Goal: Task Accomplishment & Management: Manage account settings

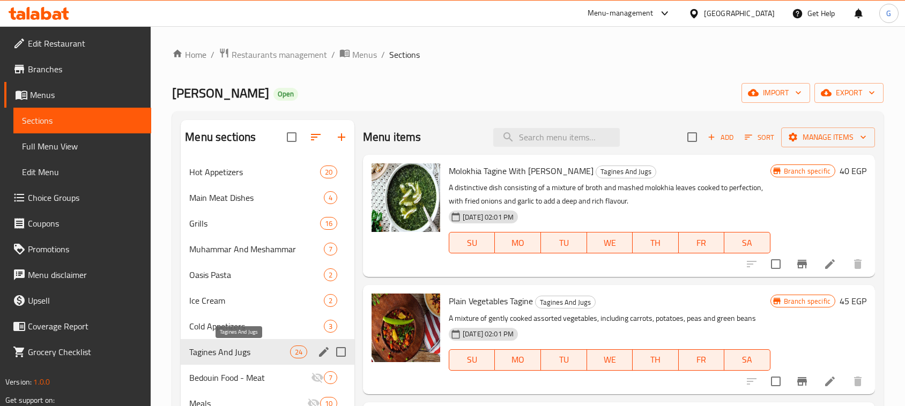
click at [247, 351] on span "Tagines And Jugs" at bounding box center [239, 352] width 100 height 13
click at [470, 173] on span "Molokhia Tagine With Taklia" at bounding box center [521, 171] width 145 height 16
copy span "Molokhia"
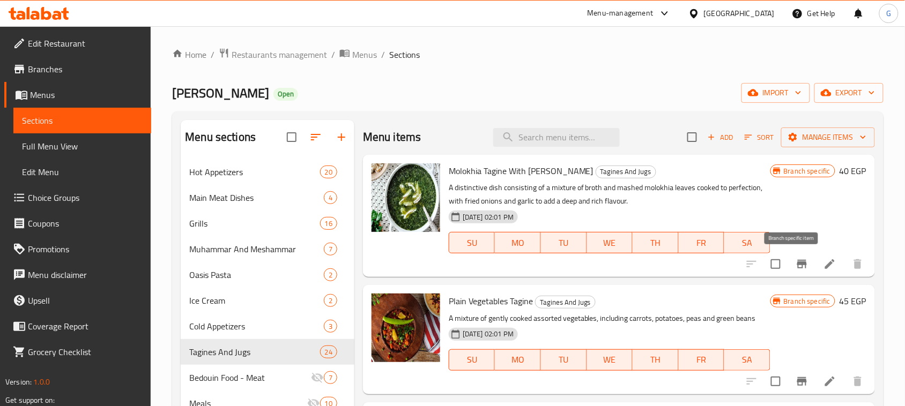
click at [799, 266] on icon "Branch-specific-item" at bounding box center [802, 264] width 13 height 13
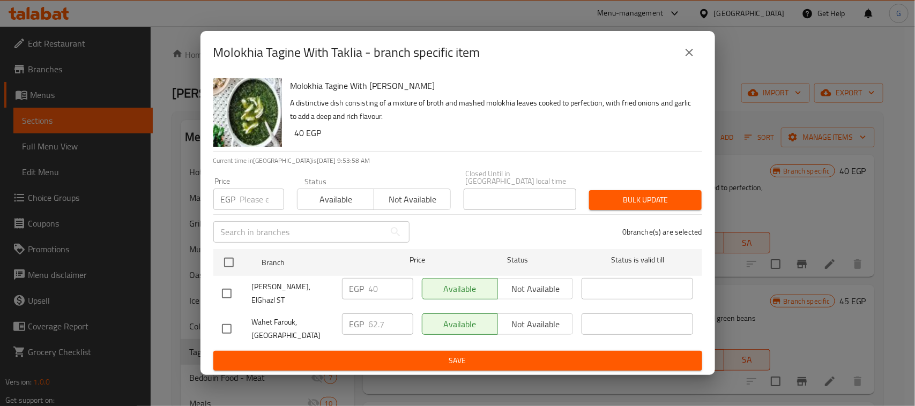
click at [689, 59] on icon "close" at bounding box center [689, 52] width 13 height 13
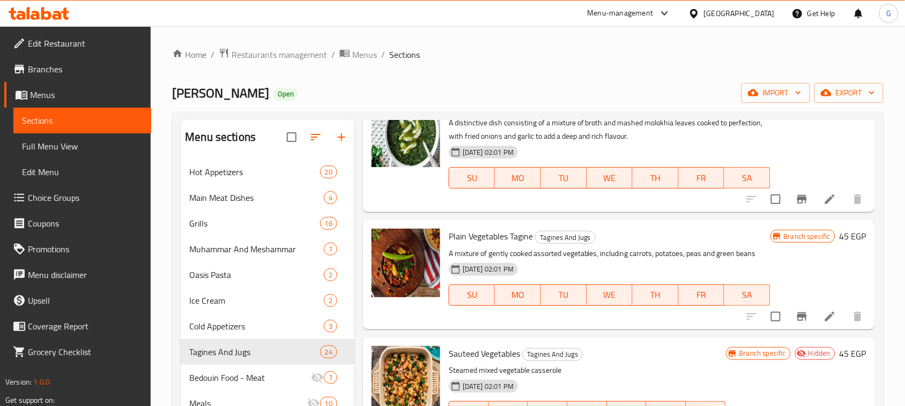
scroll to position [67, 0]
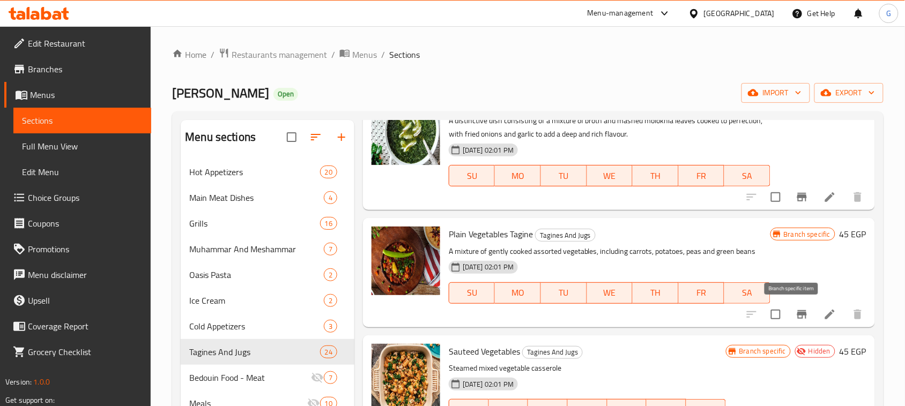
click at [796, 316] on icon "Branch-specific-item" at bounding box center [802, 314] width 13 height 13
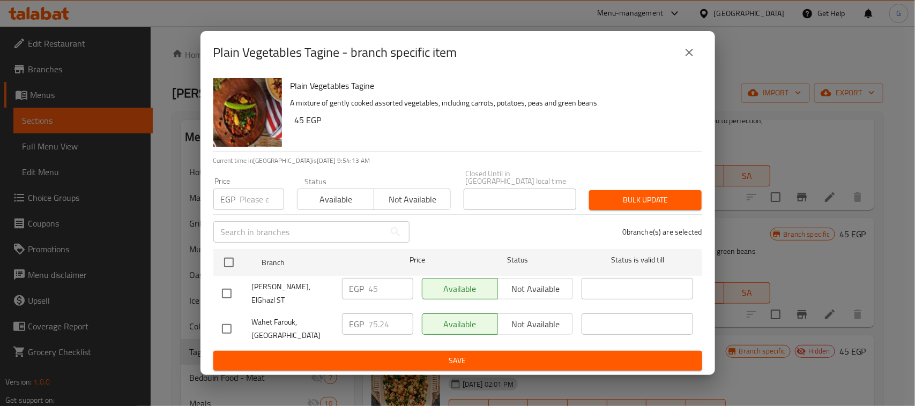
click at [687, 56] on icon "close" at bounding box center [690, 53] width 8 height 8
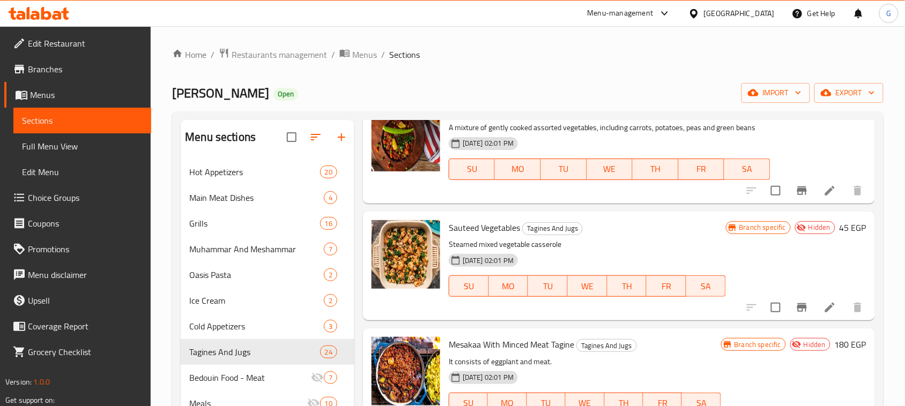
scroll to position [523, 0]
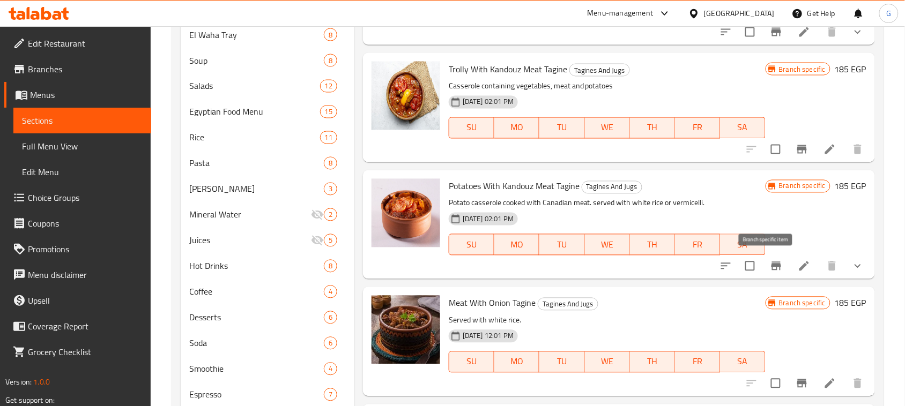
click at [772, 265] on icon "Branch-specific-item" at bounding box center [777, 266] width 10 height 9
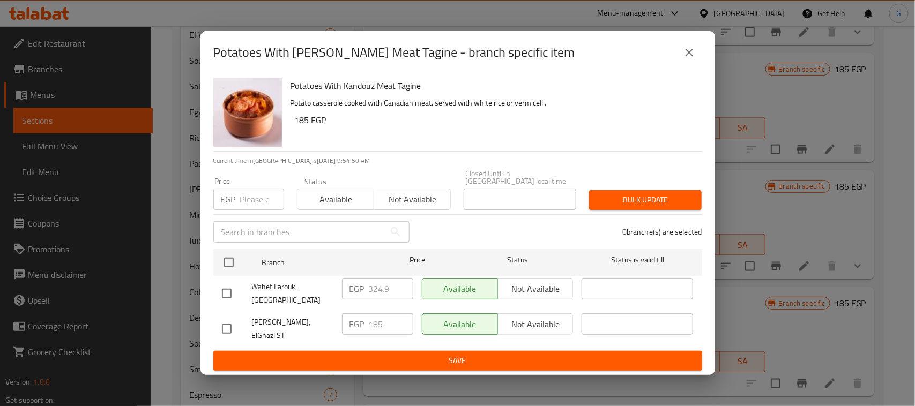
click at [685, 57] on icon "close" at bounding box center [689, 52] width 13 height 13
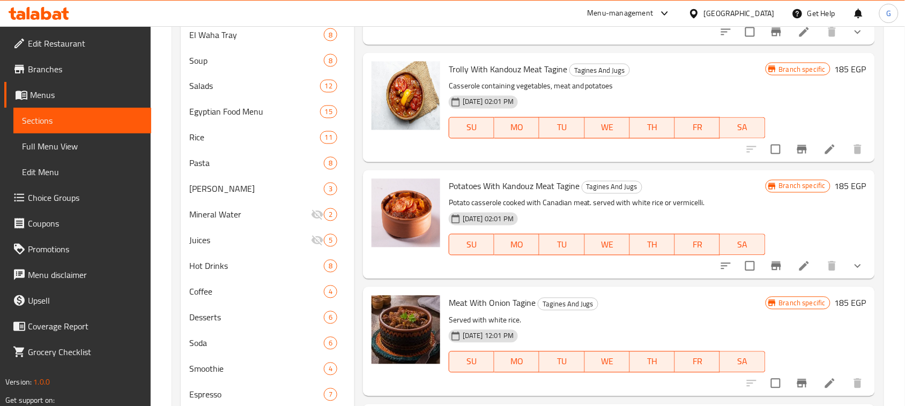
scroll to position [258, 0]
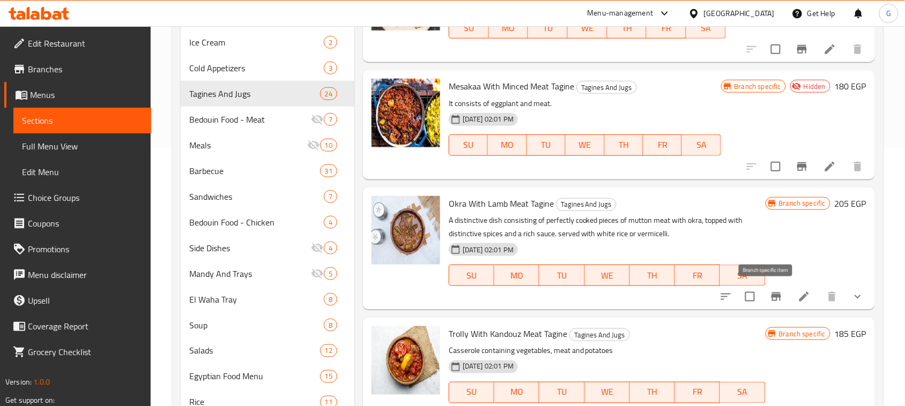
click at [770, 294] on icon "Branch-specific-item" at bounding box center [776, 297] width 13 height 13
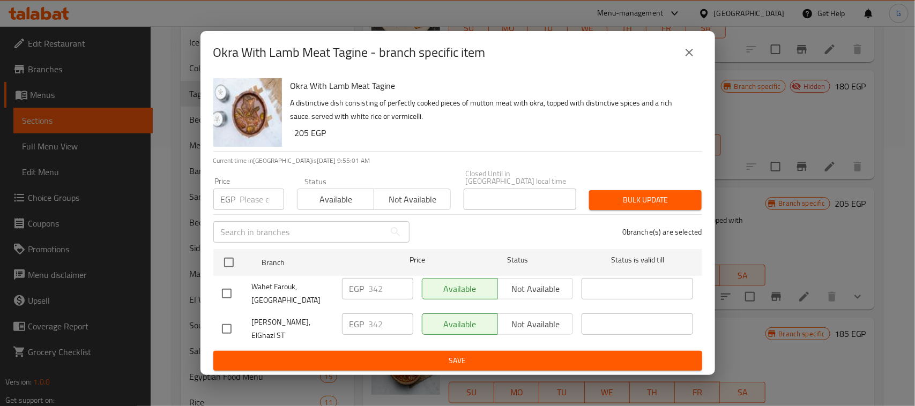
click at [685, 59] on icon "close" at bounding box center [689, 52] width 13 height 13
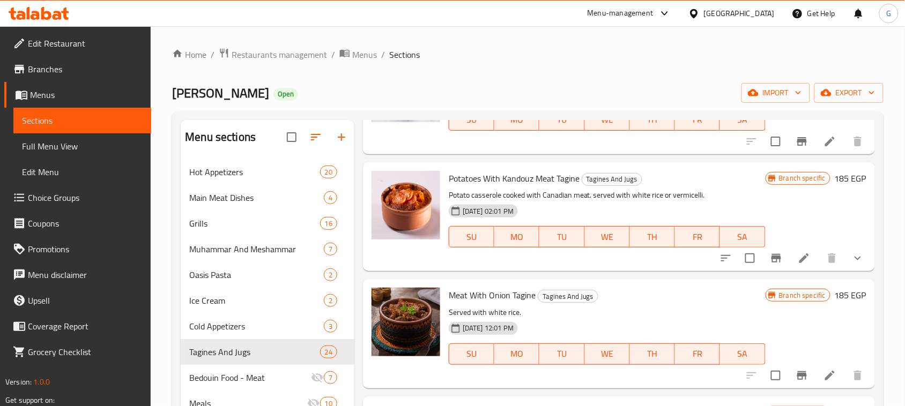
scroll to position [727, 0]
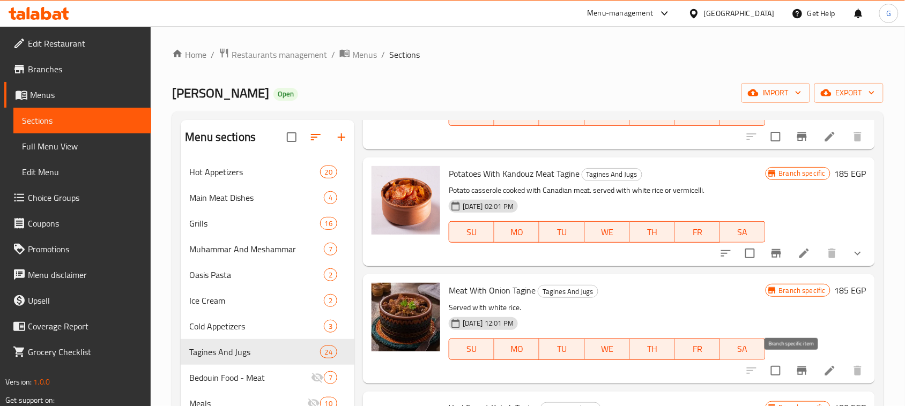
click at [797, 373] on icon "Branch-specific-item" at bounding box center [802, 371] width 10 height 9
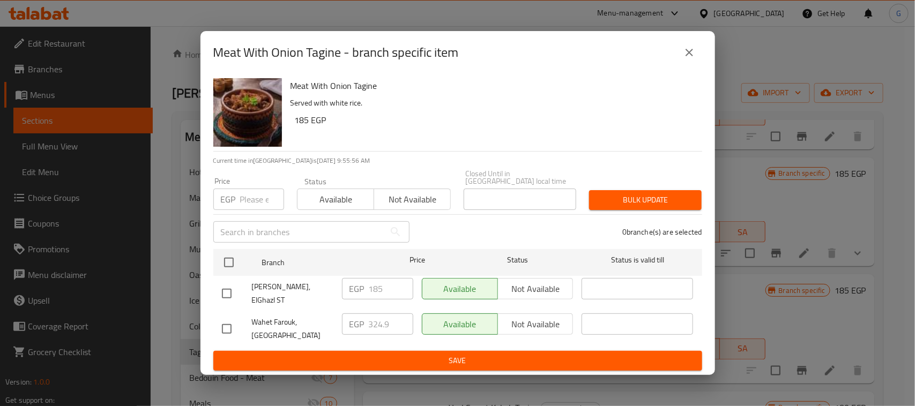
click at [697, 54] on button "close" at bounding box center [690, 53] width 26 height 26
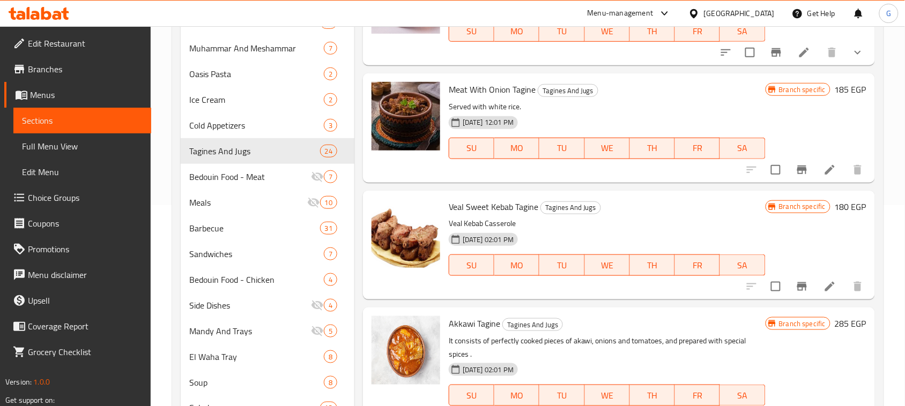
scroll to position [861, 0]
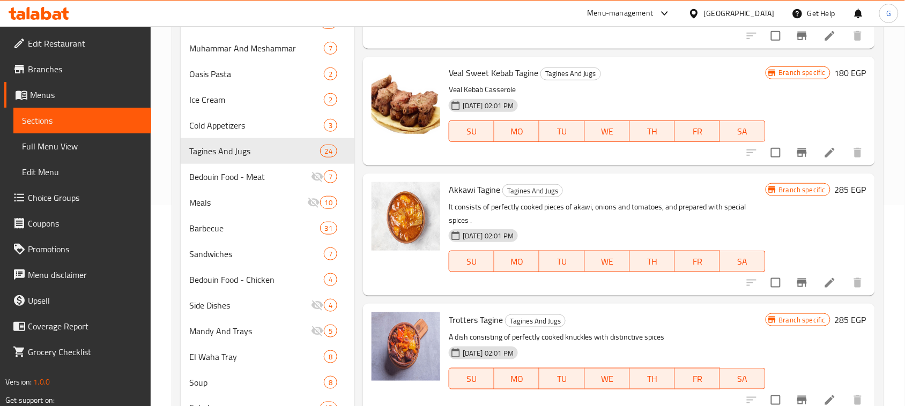
click at [796, 286] on icon "Branch-specific-item" at bounding box center [802, 283] width 13 height 13
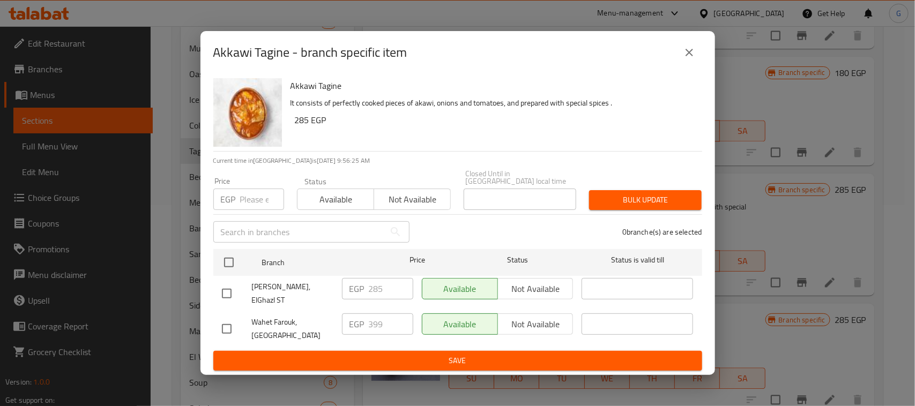
click at [686, 56] on icon "close" at bounding box center [689, 52] width 13 height 13
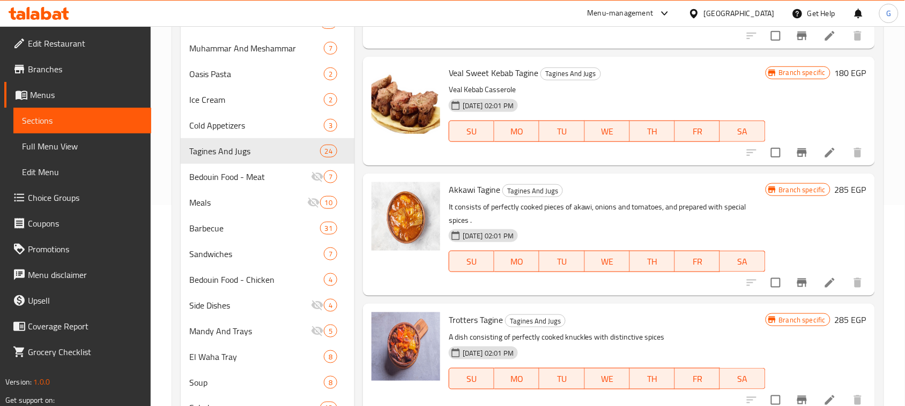
scroll to position [928, 0]
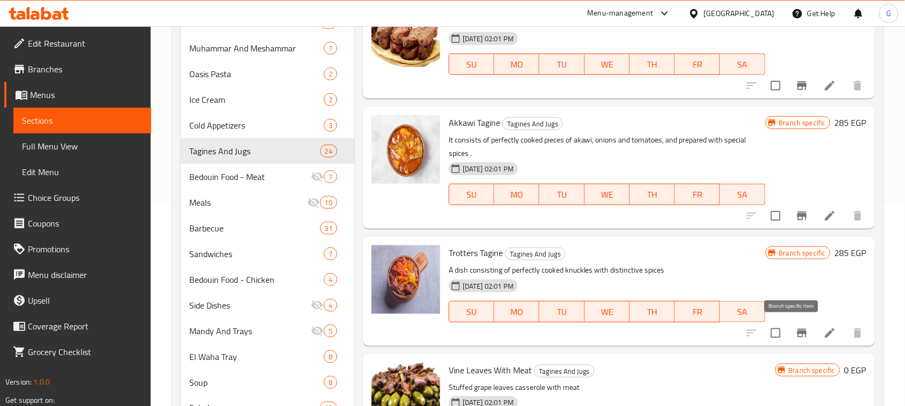
click at [799, 337] on button "Branch-specific-item" at bounding box center [802, 334] width 26 height 26
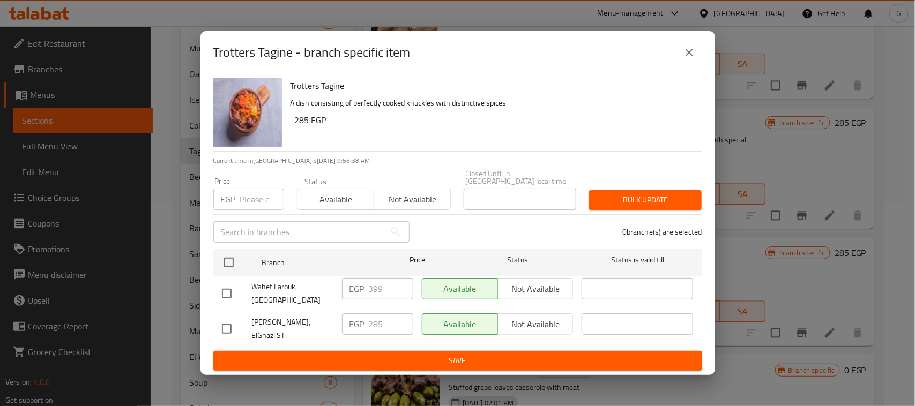
click at [685, 59] on icon "close" at bounding box center [689, 52] width 13 height 13
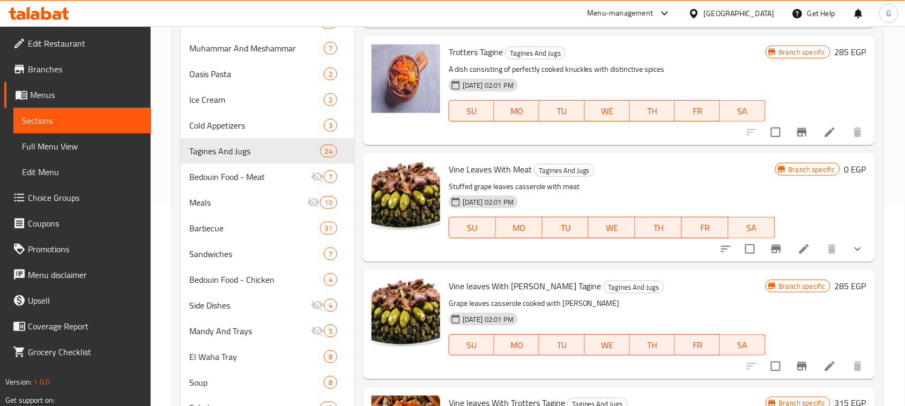
scroll to position [1196, 0]
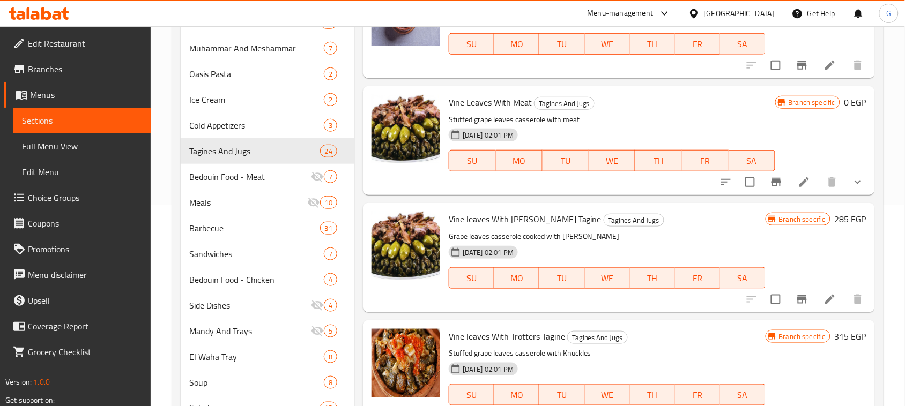
click at [796, 304] on icon "Branch-specific-item" at bounding box center [802, 299] width 13 height 13
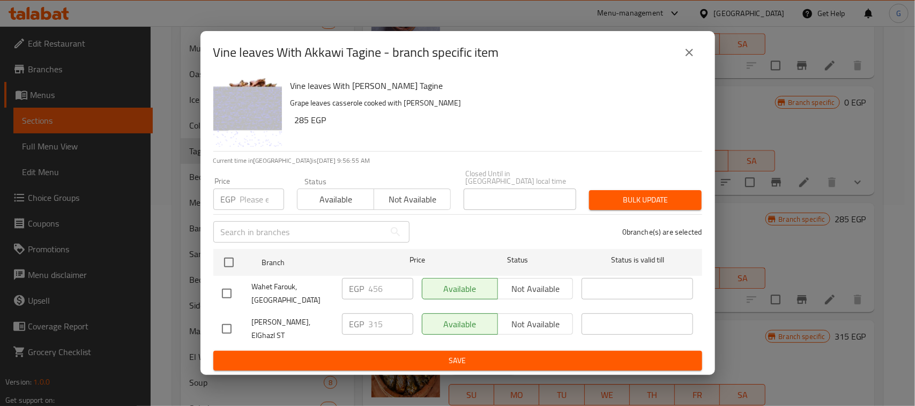
click at [691, 59] on icon "close" at bounding box center [689, 52] width 13 height 13
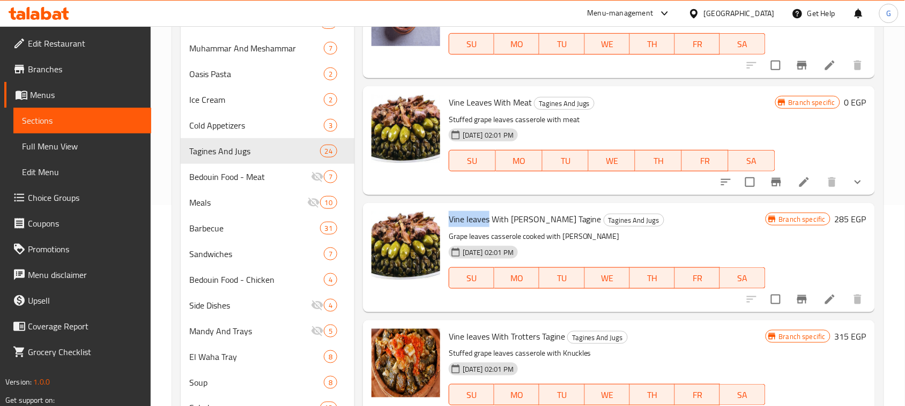
drag, startPoint x: 488, startPoint y: 220, endPoint x: 449, endPoint y: 218, distance: 39.2
click at [449, 218] on span "Vine leaves With Akkawi Tagine" at bounding box center [525, 219] width 153 height 16
copy span "Vine leaves"
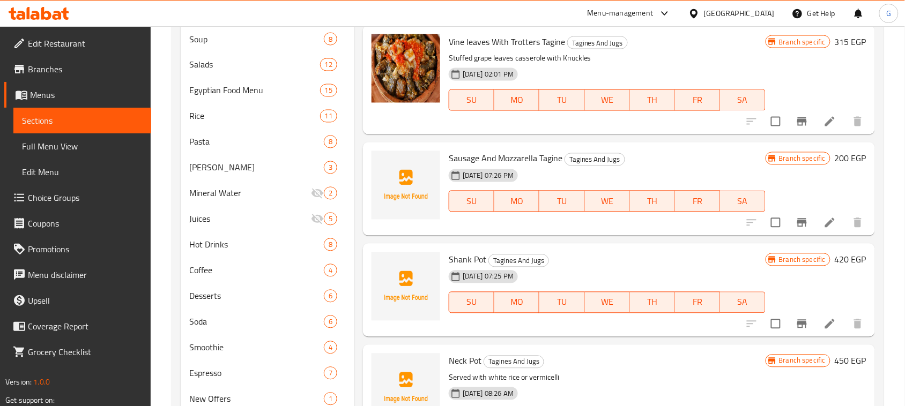
scroll to position [149, 0]
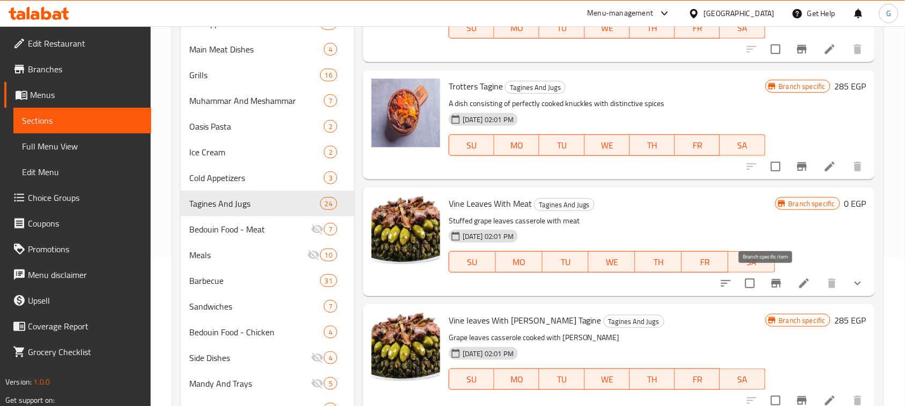
click at [772, 283] on icon "Branch-specific-item" at bounding box center [777, 283] width 10 height 9
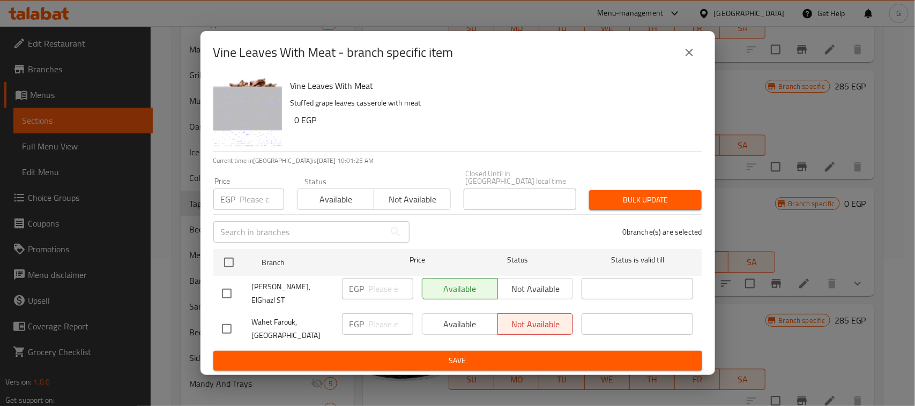
click at [226, 320] on input "checkbox" at bounding box center [227, 329] width 23 height 23
checkbox input "true"
click at [382, 317] on input "number" at bounding box center [391, 324] width 45 height 21
type input "513"
click at [471, 323] on span "Available" at bounding box center [460, 325] width 67 height 16
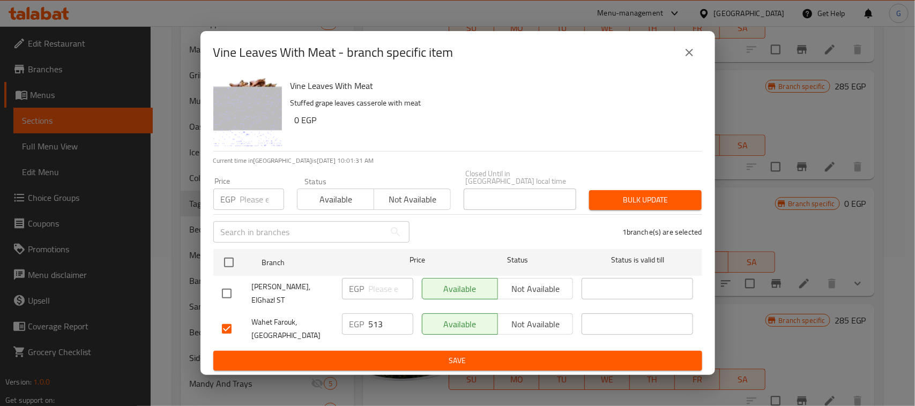
click at [471, 354] on span "Save" at bounding box center [458, 360] width 472 height 13
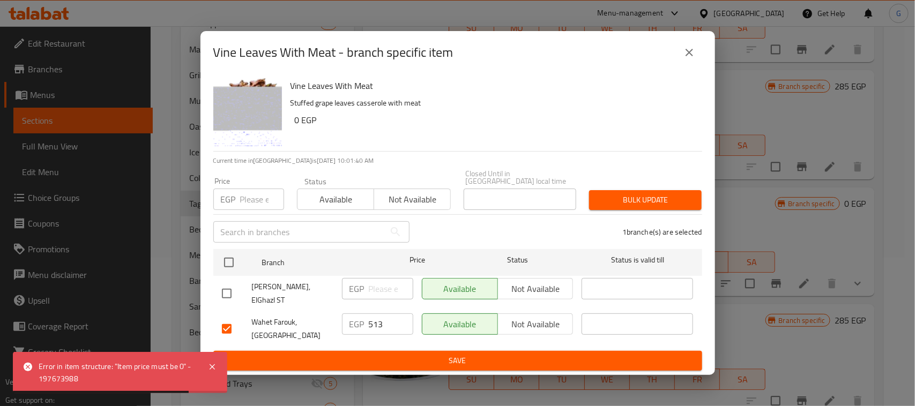
click at [691, 59] on icon "close" at bounding box center [689, 52] width 13 height 13
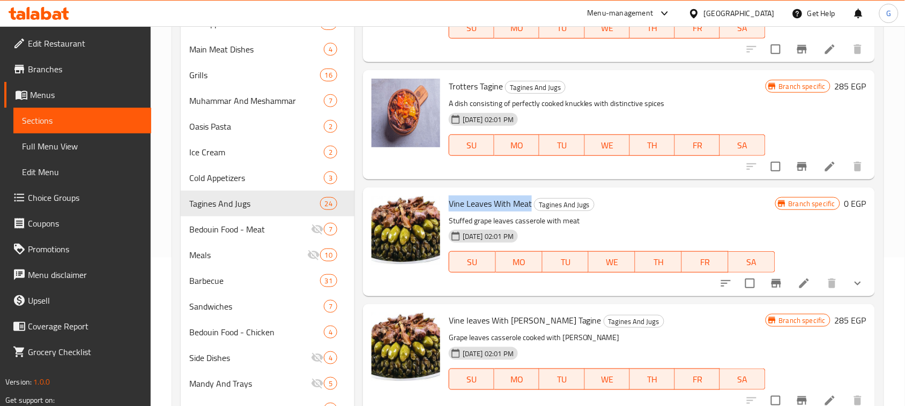
drag, startPoint x: 530, startPoint y: 201, endPoint x: 449, endPoint y: 201, distance: 80.4
click at [449, 201] on span "Vine Leaves With Meat" at bounding box center [490, 204] width 83 height 16
click at [851, 285] on icon "show more" at bounding box center [857, 283] width 13 height 13
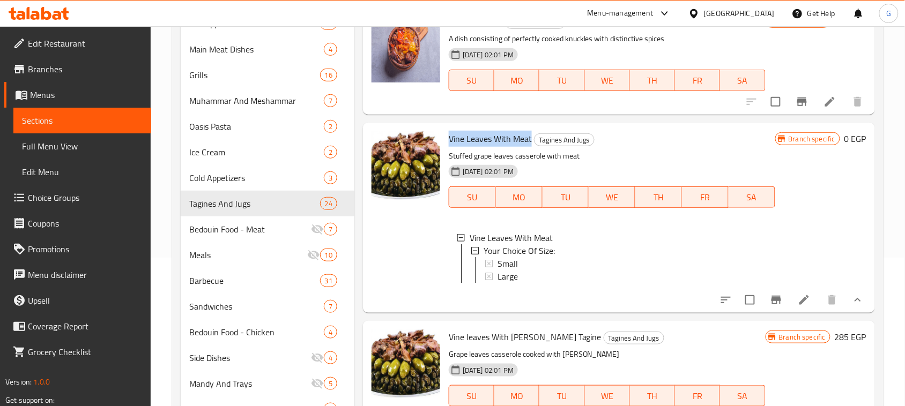
scroll to position [1214, 0]
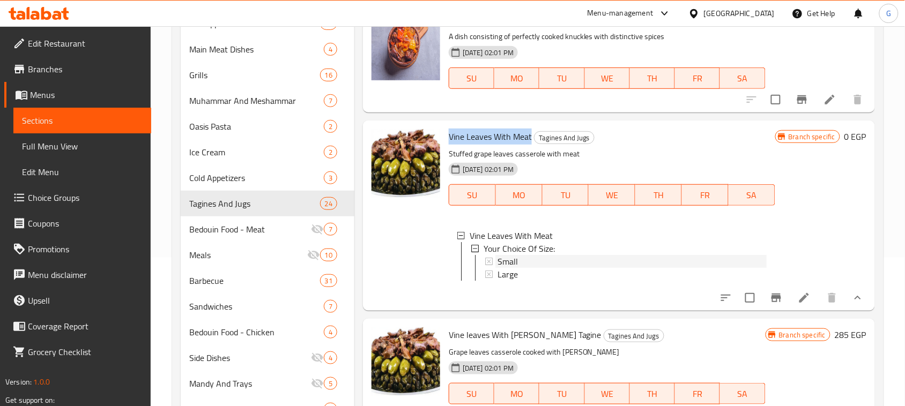
click at [523, 264] on div "Small" at bounding box center [632, 261] width 269 height 13
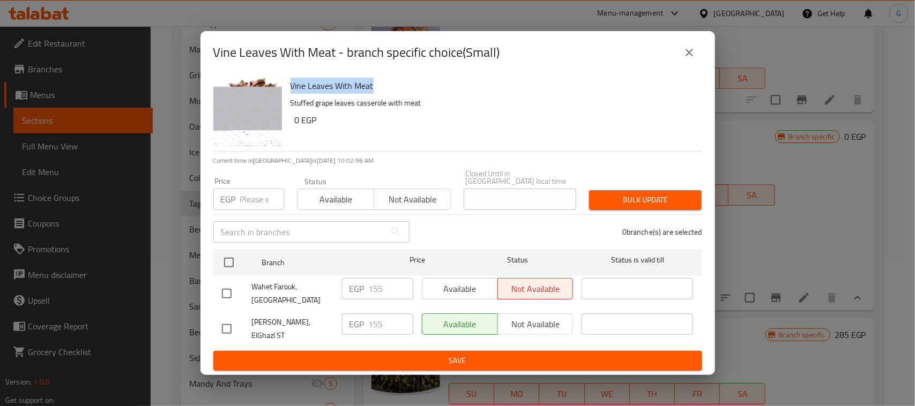
drag, startPoint x: 375, startPoint y: 92, endPoint x: 291, endPoint y: 98, distance: 84.9
click at [291, 93] on h6 "Vine Leaves With Meat" at bounding box center [492, 85] width 403 height 15
copy h6 "Vine Leaves With Meat"
click at [791, 172] on div "Vine Leaves With Meat - branch specific choice(Small) Vine Leaves With Meat Stu…" at bounding box center [457, 203] width 915 height 406
click at [685, 57] on icon "close" at bounding box center [689, 52] width 13 height 13
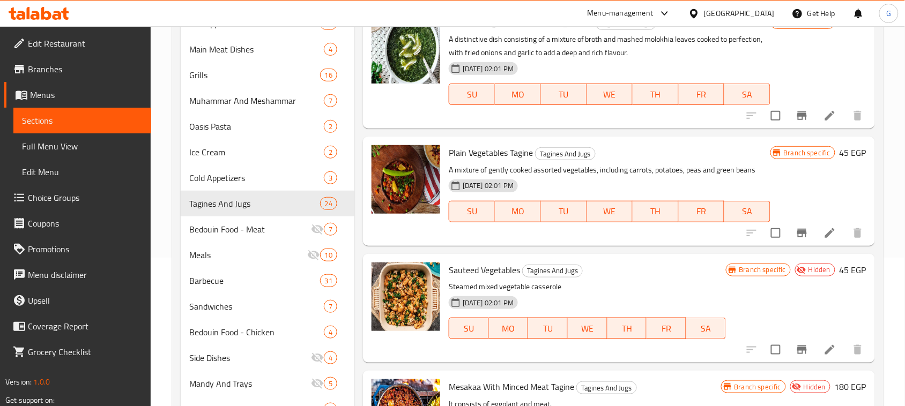
scroll to position [0, 0]
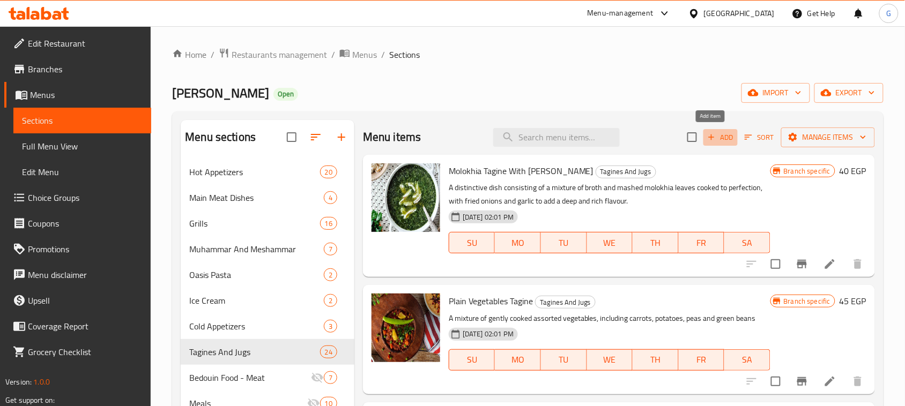
click at [707, 139] on span "Add" at bounding box center [720, 137] width 29 height 12
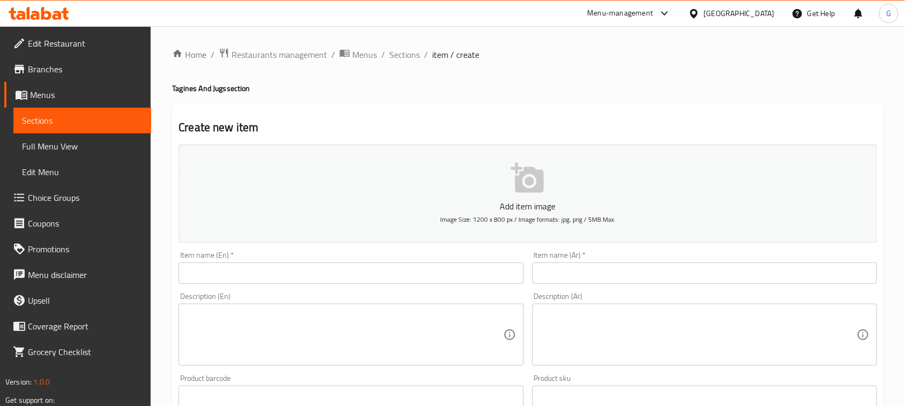
click at [449, 270] on input "text" at bounding box center [351, 273] width 345 height 21
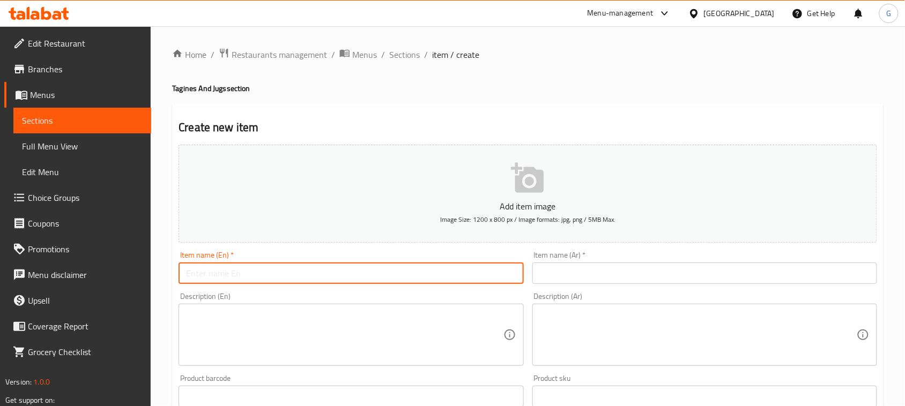
paste input "Vine Leaves With Meat"
type input "Vine Leaves With Meat"
drag, startPoint x: 692, startPoint y: 283, endPoint x: 687, endPoint y: 271, distance: 13.2
click at [692, 281] on input "text" at bounding box center [704, 273] width 345 height 21
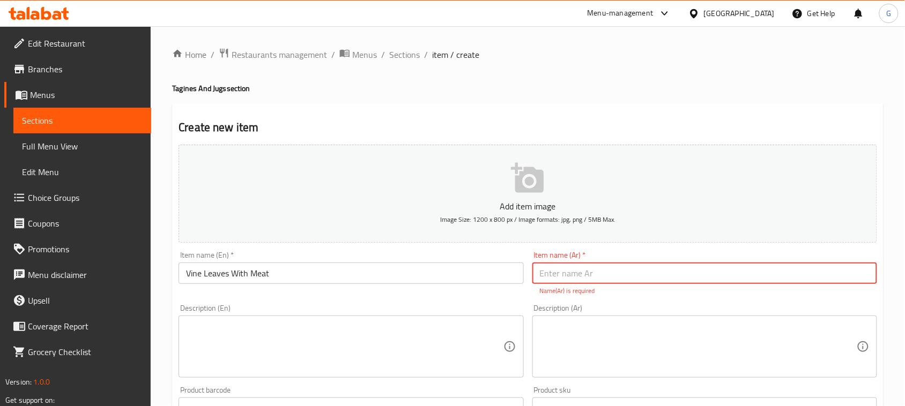
click at [572, 277] on input "text" at bounding box center [704, 273] width 345 height 21
paste input "ورق العنب مع اللحم"
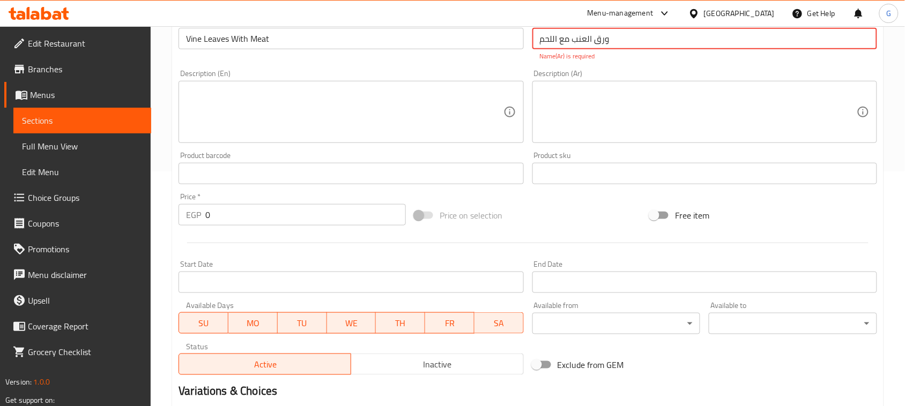
scroll to position [361, 0]
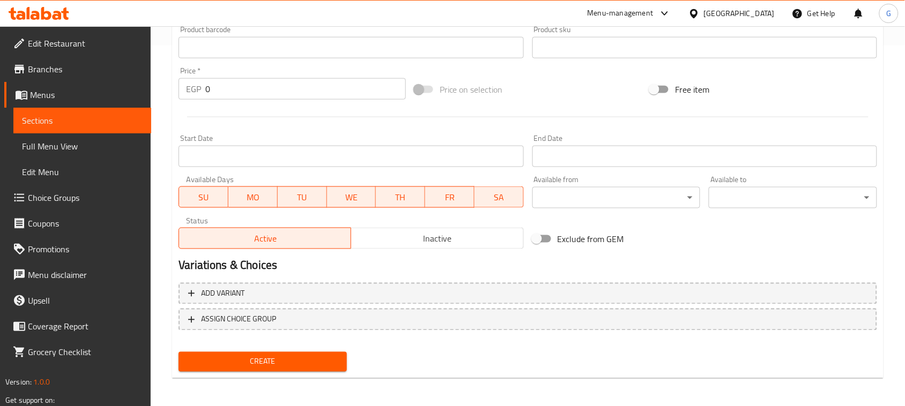
type input "ورق العنب مع اللحم"
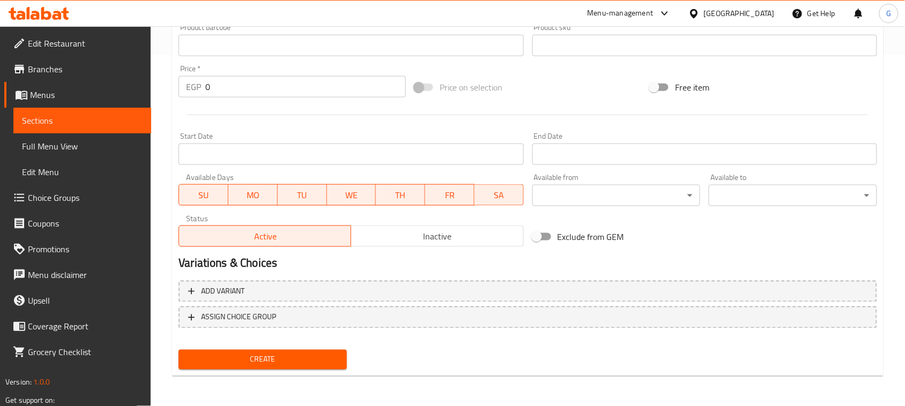
scroll to position [349, 0]
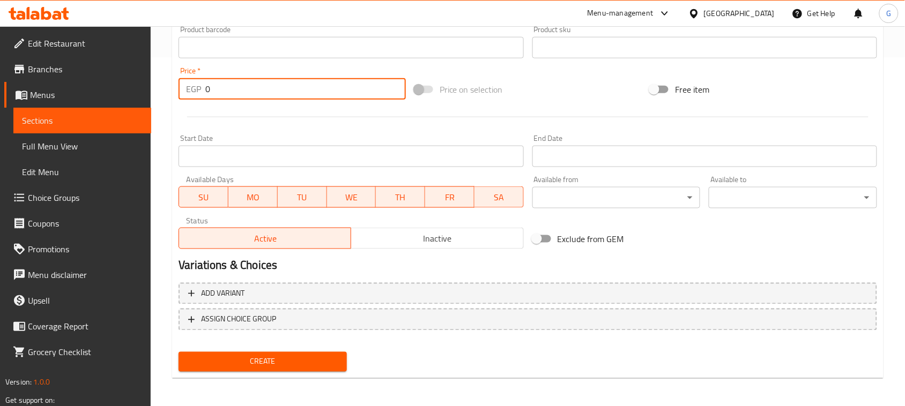
drag, startPoint x: 193, startPoint y: 85, endPoint x: 182, endPoint y: 84, distance: 10.8
click at [182, 84] on div "EGP 0 Price *" at bounding box center [292, 88] width 227 height 21
type input "324.9"
drag, startPoint x: 264, startPoint y: 364, endPoint x: 93, endPoint y: 11, distance: 391.6
click at [264, 365] on span "Create" at bounding box center [262, 361] width 151 height 13
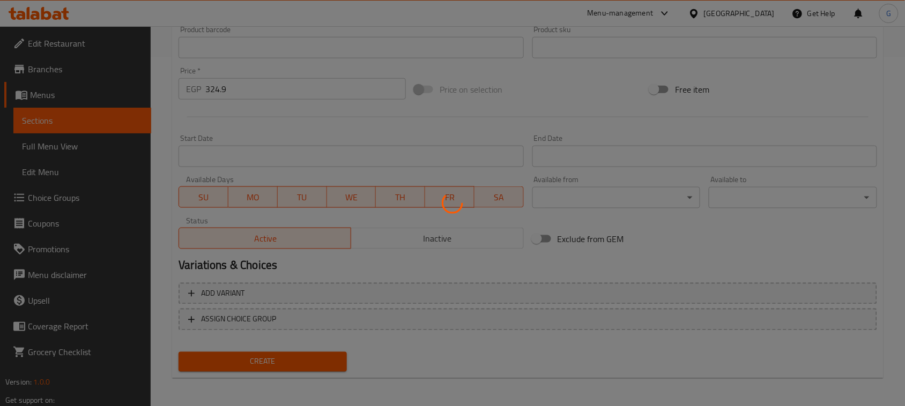
type input "0"
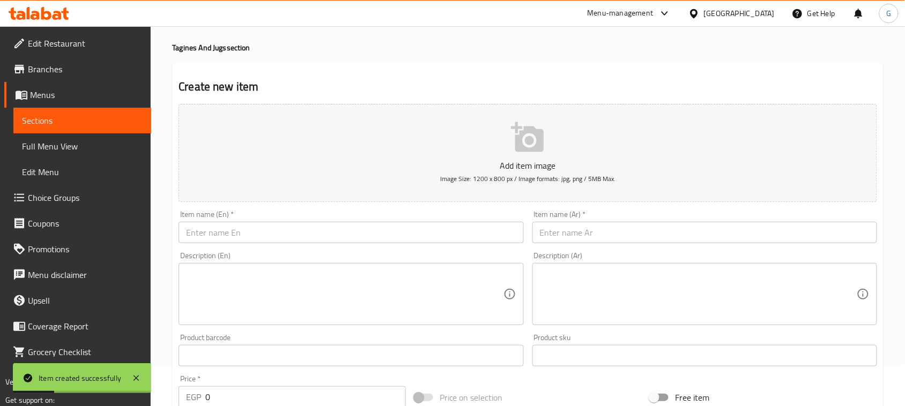
scroll to position [0, 0]
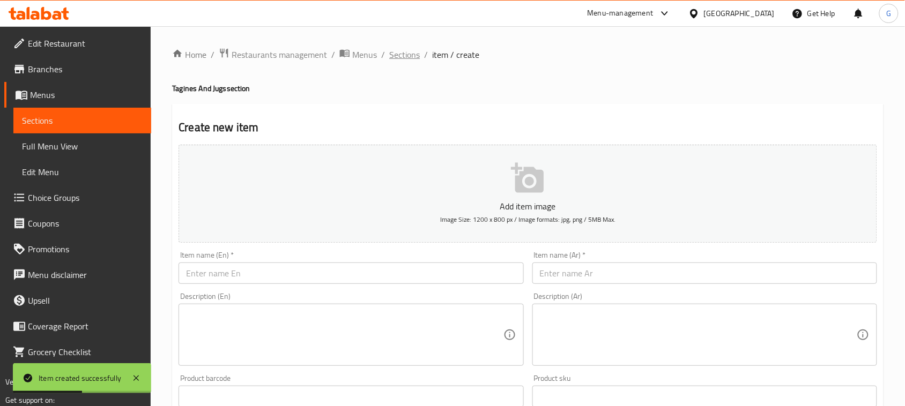
click at [399, 54] on span "Sections" at bounding box center [404, 54] width 31 height 13
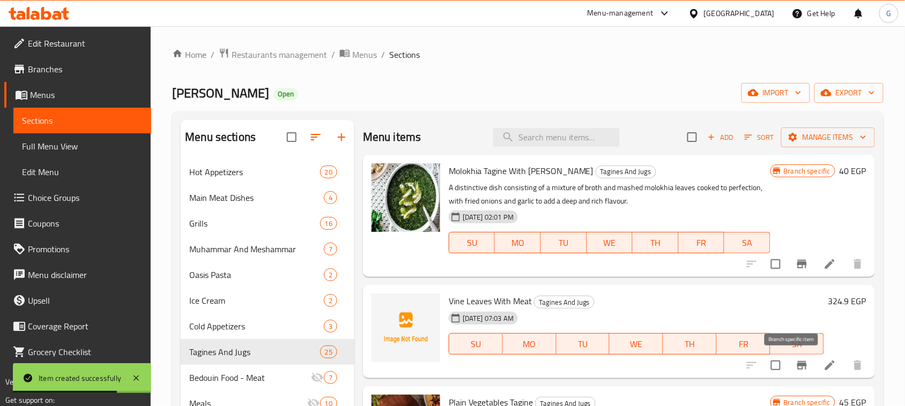
click at [797, 362] on icon "Branch-specific-item" at bounding box center [802, 365] width 13 height 13
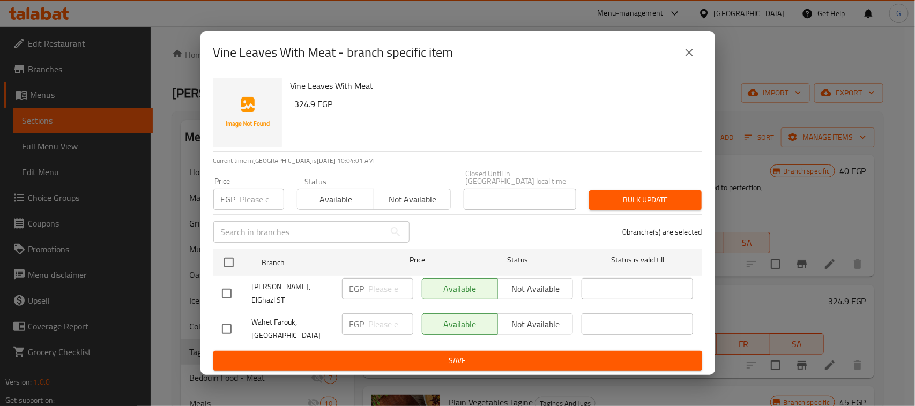
click at [226, 288] on input "checkbox" at bounding box center [227, 294] width 23 height 23
checkbox input "true"
click at [542, 291] on span "Not available" at bounding box center [535, 289] width 67 height 16
click at [508, 354] on span "Save" at bounding box center [458, 360] width 472 height 13
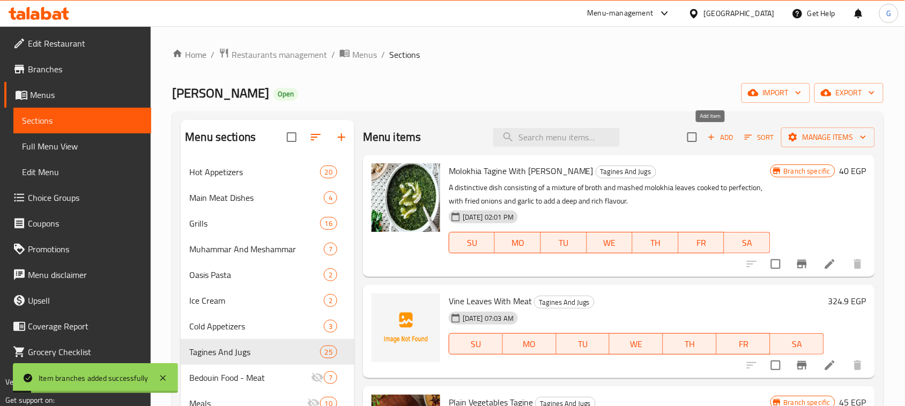
click at [707, 135] on icon "button" at bounding box center [712, 137] width 10 height 10
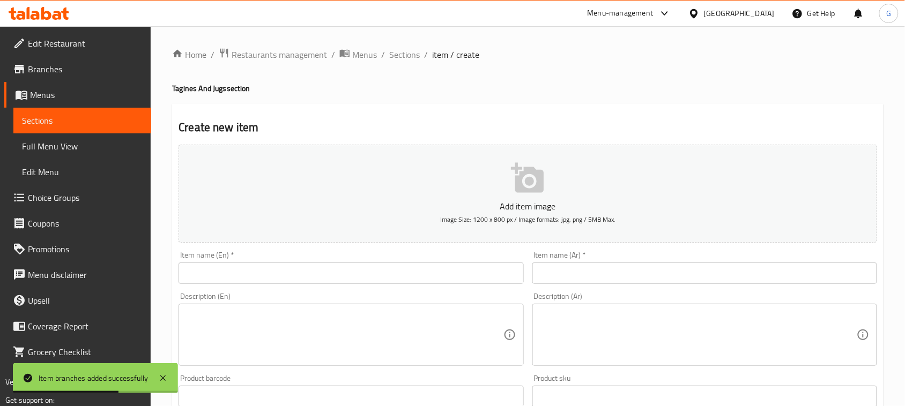
click at [696, 275] on input "text" at bounding box center [704, 273] width 345 height 21
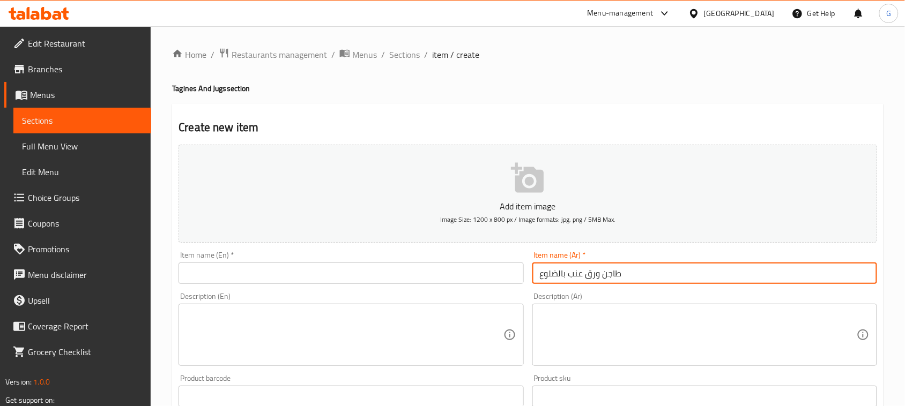
click at [618, 279] on input "طاجن ورق عنب بالضلوع" at bounding box center [704, 273] width 345 height 21
type input "طاجن ورق عنب بالضلوع"
click at [422, 267] on input "text" at bounding box center [351, 273] width 345 height 21
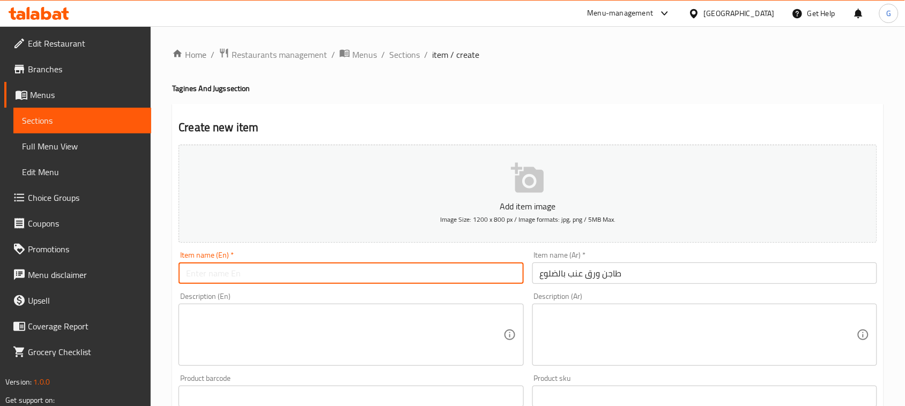
paste input "Vine leaves casserole with ribs"
click at [425, 268] on input "Vine leaves casserole with ribs" at bounding box center [351, 273] width 345 height 21
type input "Vine leaves casserole with ribs"
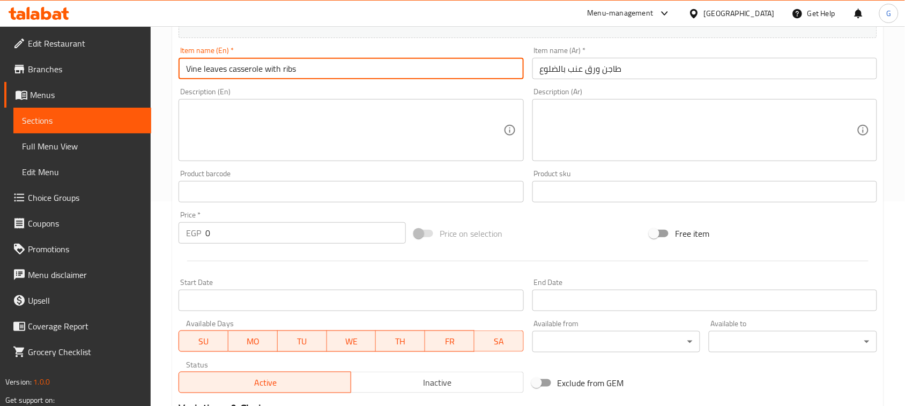
scroll to position [268, 0]
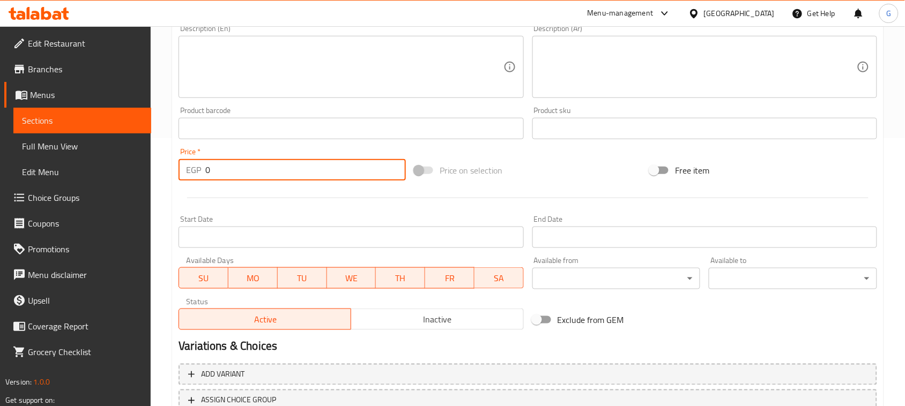
drag, startPoint x: 213, startPoint y: 169, endPoint x: 197, endPoint y: 168, distance: 16.1
click at [197, 168] on div "EGP 0 Price *" at bounding box center [292, 169] width 227 height 21
type input "513"
click at [240, 184] on div "Price   * EGP 513 Price *" at bounding box center [292, 164] width 236 height 41
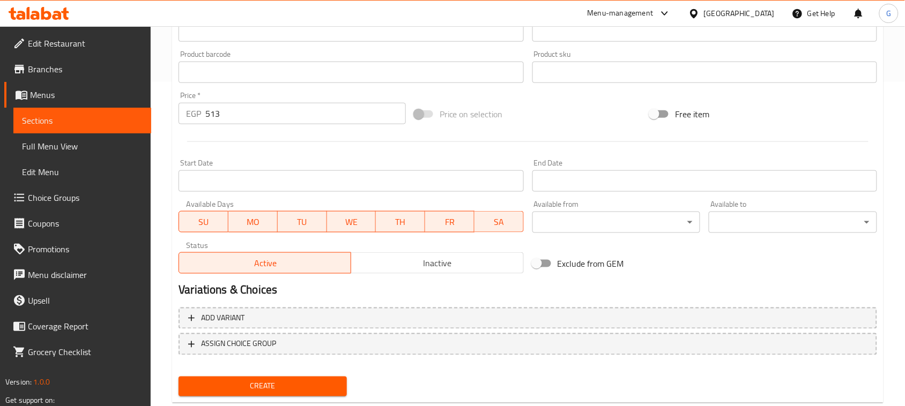
scroll to position [349, 0]
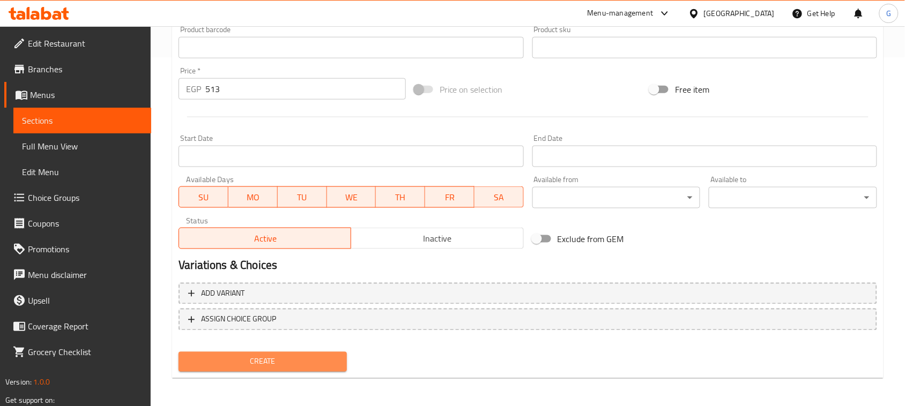
click at [304, 360] on span "Create" at bounding box center [262, 361] width 151 height 13
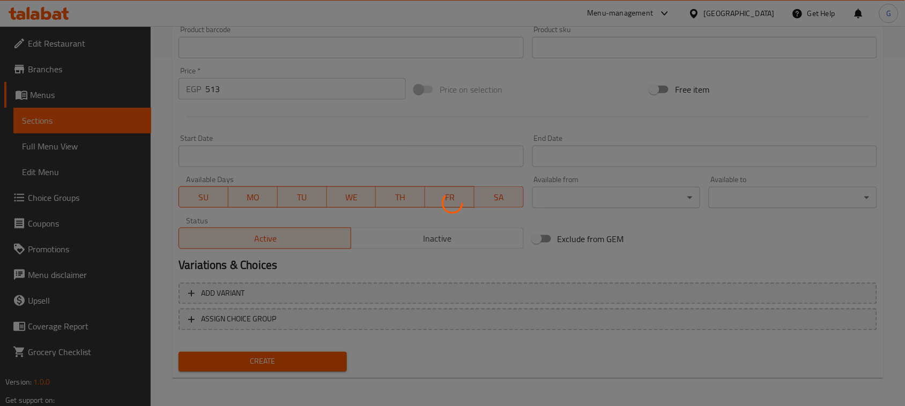
type input "0"
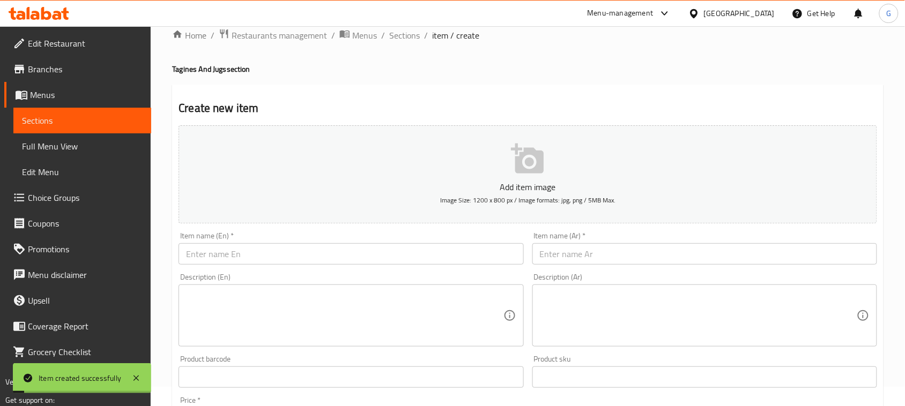
scroll to position [0, 0]
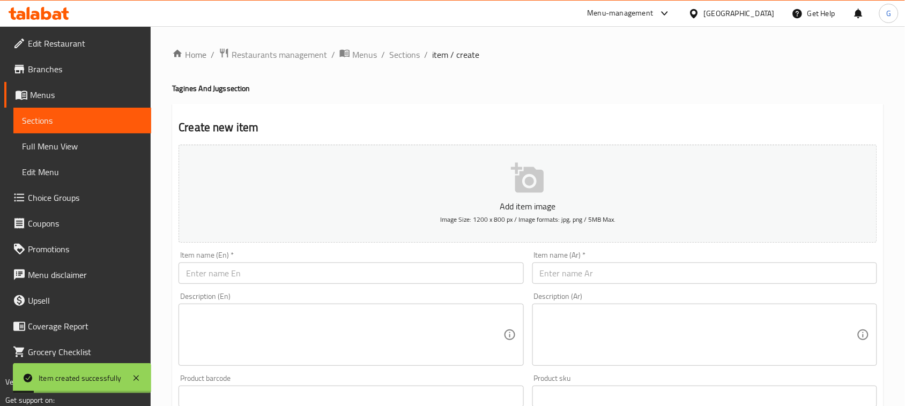
click at [401, 56] on span "Sections" at bounding box center [404, 54] width 31 height 13
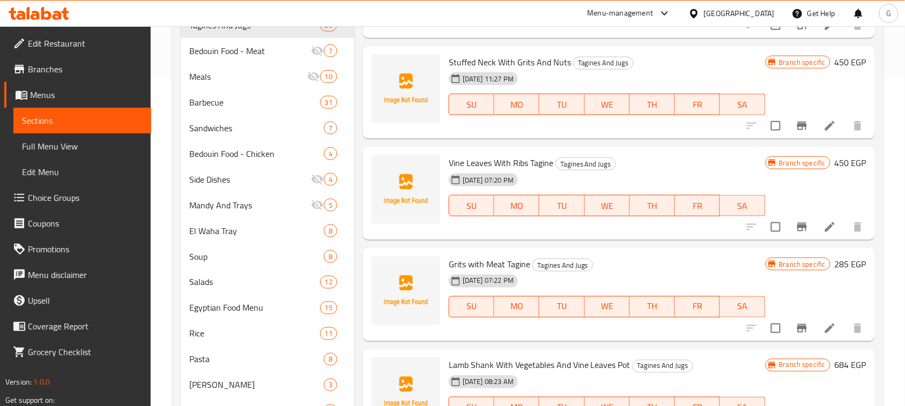
scroll to position [335, 0]
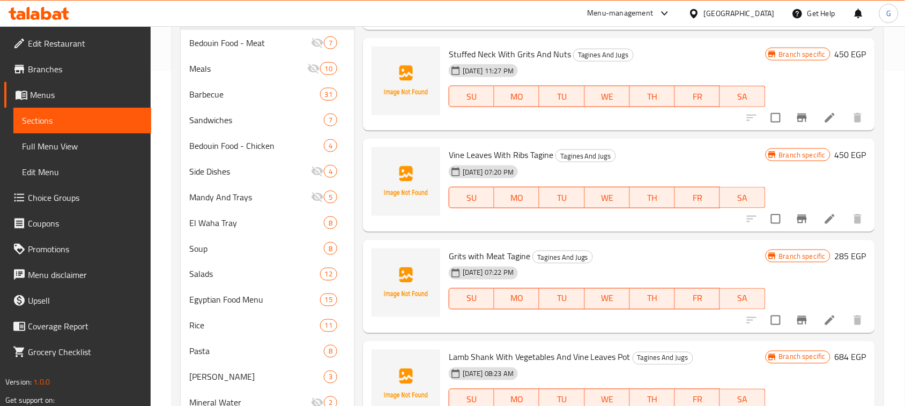
click at [797, 319] on icon "Branch-specific-item" at bounding box center [802, 320] width 10 height 9
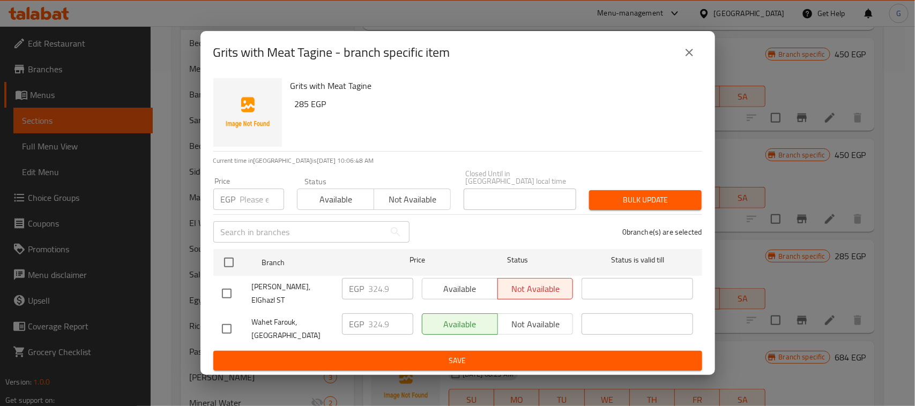
click at [683, 59] on icon "close" at bounding box center [689, 52] width 13 height 13
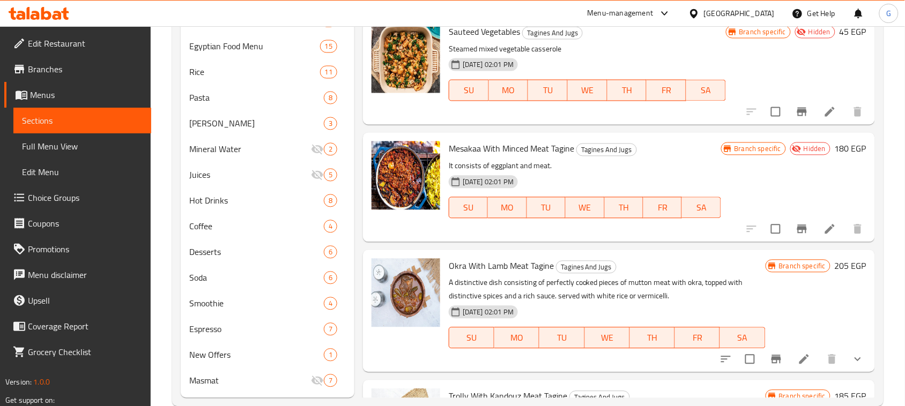
scroll to position [2085, 0]
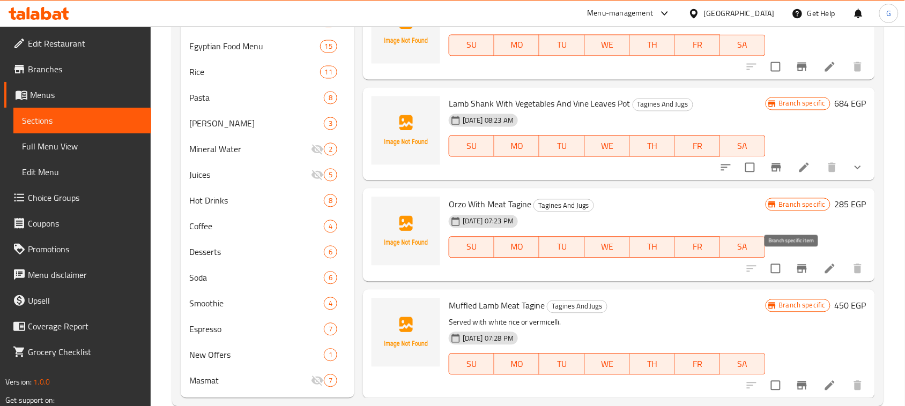
click at [796, 267] on icon "Branch-specific-item" at bounding box center [802, 269] width 13 height 13
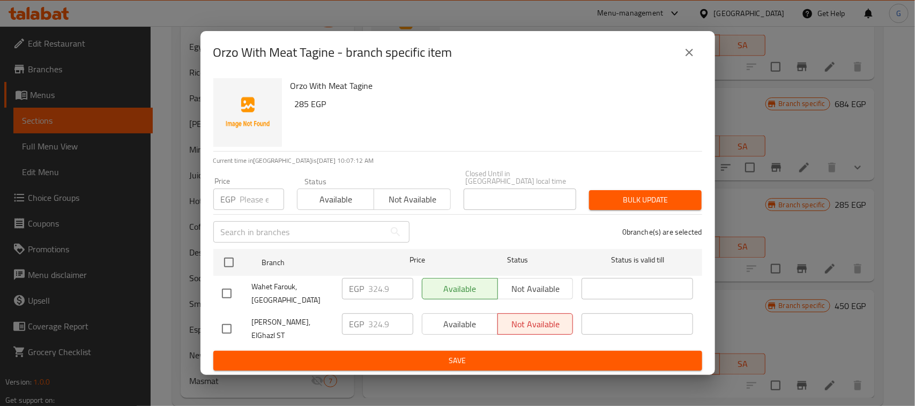
drag, startPoint x: 692, startPoint y: 51, endPoint x: 681, endPoint y: 44, distance: 13.5
click at [692, 52] on button "close" at bounding box center [690, 53] width 26 height 26
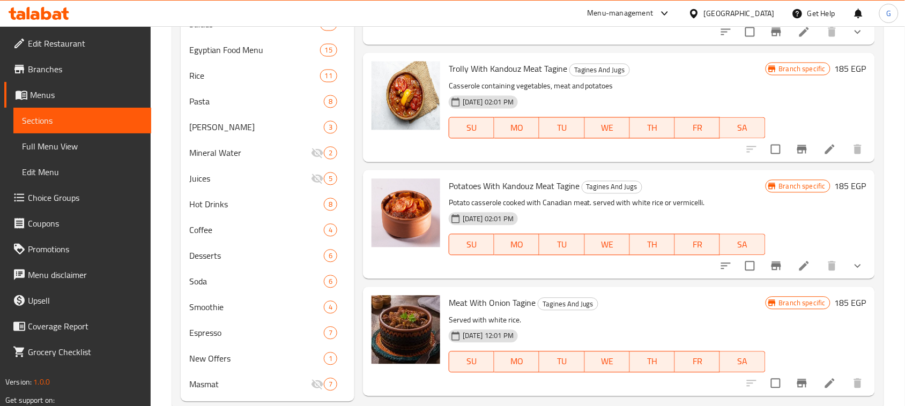
scroll to position [0, 0]
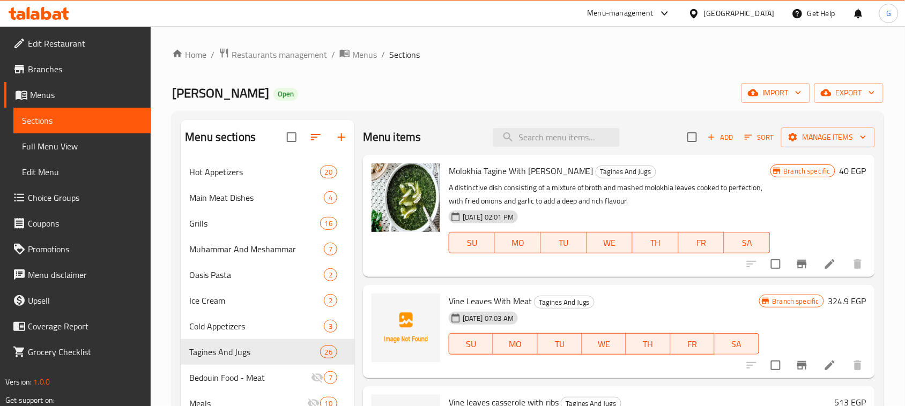
click at [719, 142] on span "Add" at bounding box center [720, 137] width 29 height 12
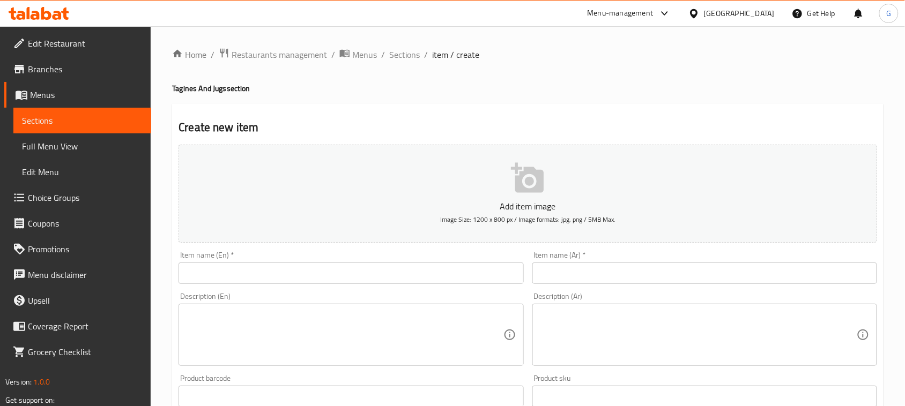
click at [601, 277] on input "text" at bounding box center [704, 273] width 345 height 21
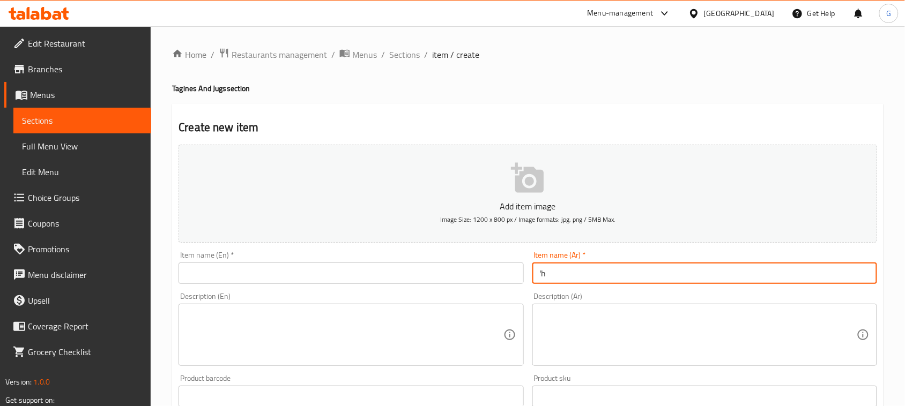
type input "'"
click at [585, 275] on input "طاجن ارز معمر باللحم البتلو" at bounding box center [704, 273] width 345 height 21
type input "طاجن ارز معمر باللحم البتلو"
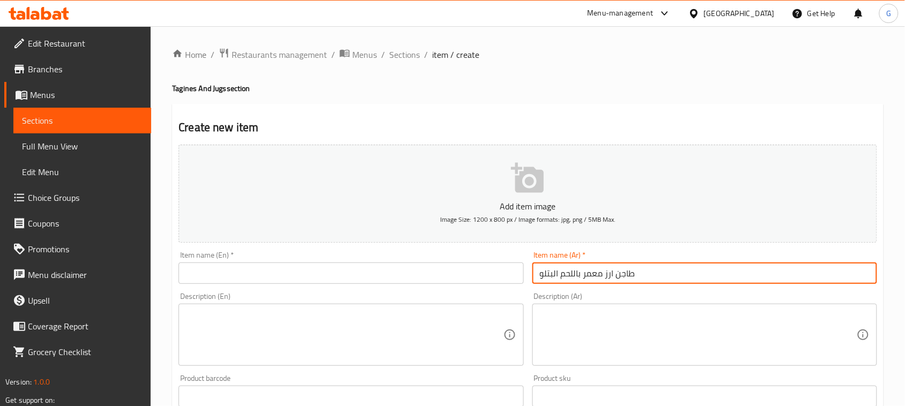
drag, startPoint x: 383, startPoint y: 275, endPoint x: 378, endPoint y: 274, distance: 5.5
click at [383, 275] on input "text" at bounding box center [351, 273] width 345 height 21
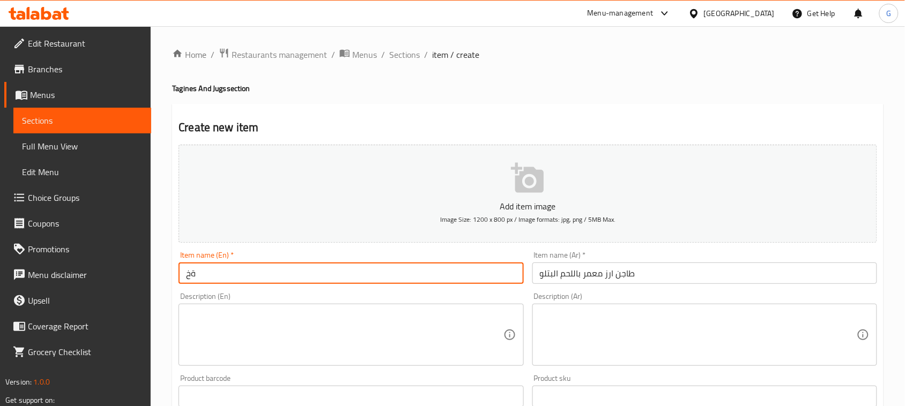
type input "ة"
type input "m"
click at [240, 277] on input "Moaamar Rice Casserole" at bounding box center [351, 273] width 345 height 21
type input "Moaamar Rice With veal Meal Casserole"
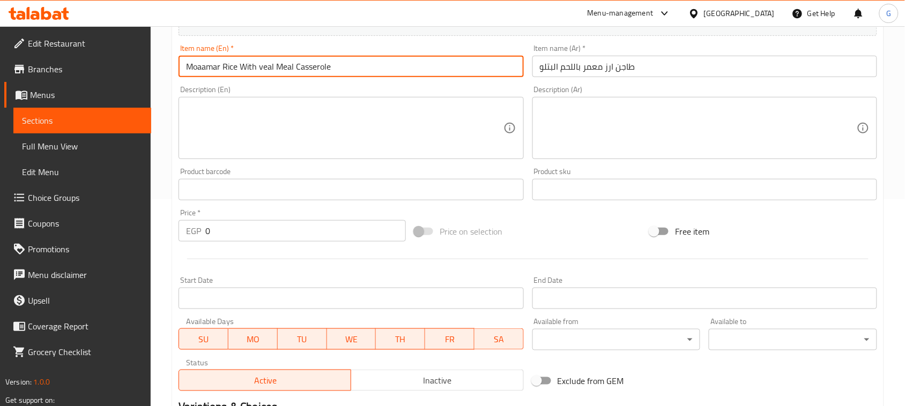
scroll to position [268, 0]
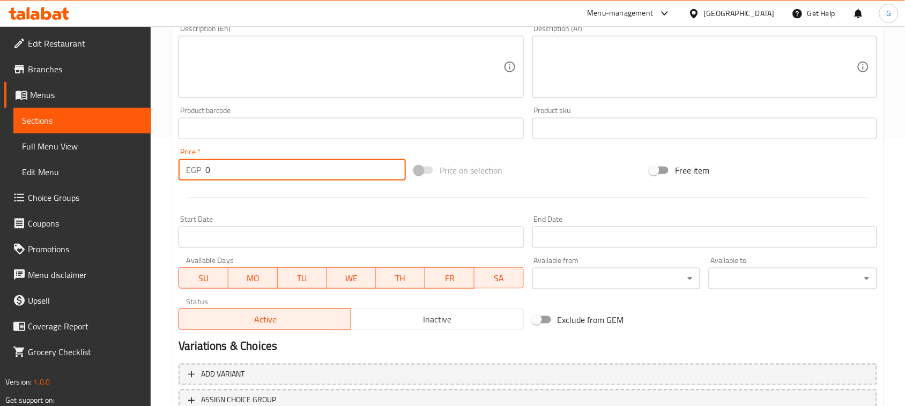
click at [189, 165] on div "EGP 0 Price *" at bounding box center [292, 169] width 227 height 21
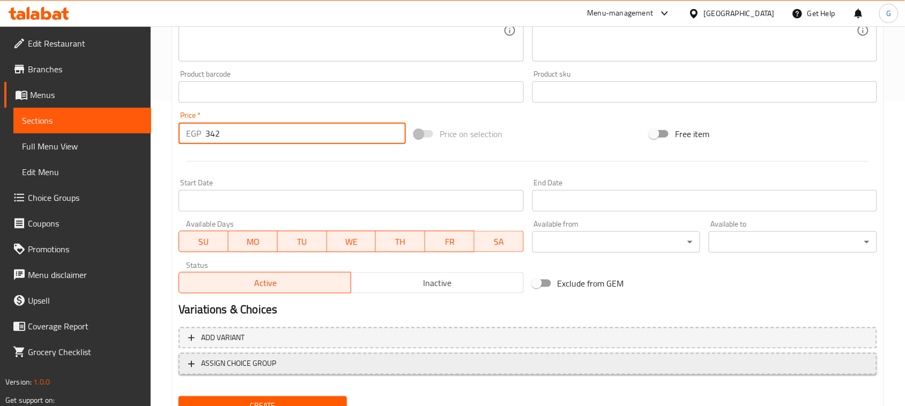
scroll to position [349, 0]
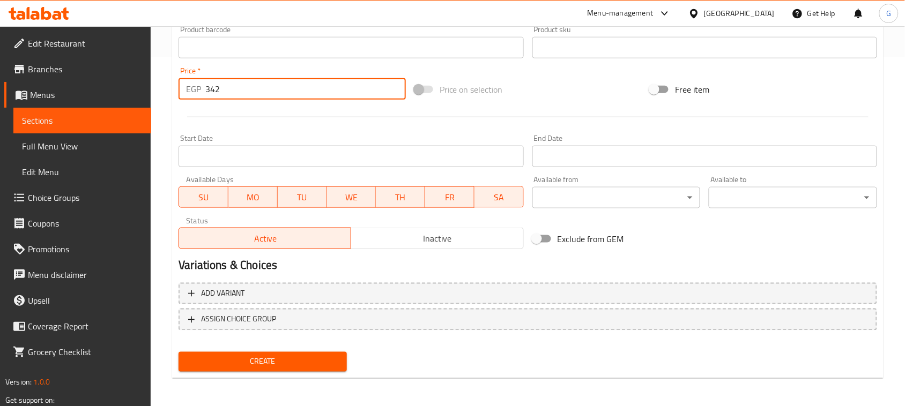
type input "342"
click at [276, 358] on span "Create" at bounding box center [262, 361] width 151 height 13
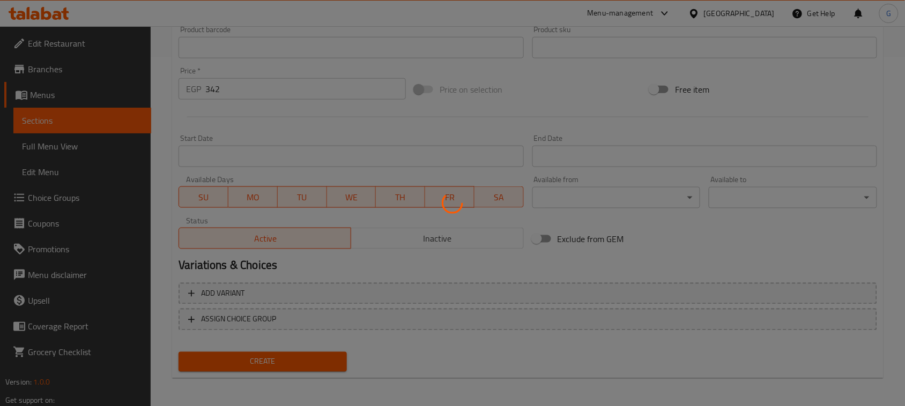
type input "0"
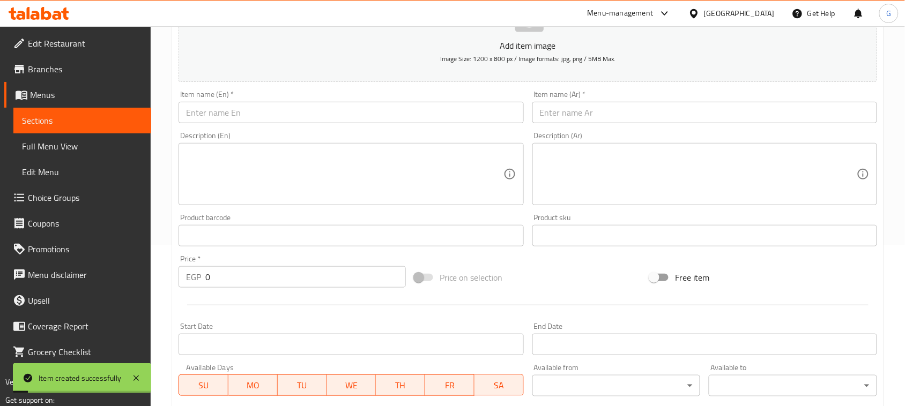
scroll to position [81, 0]
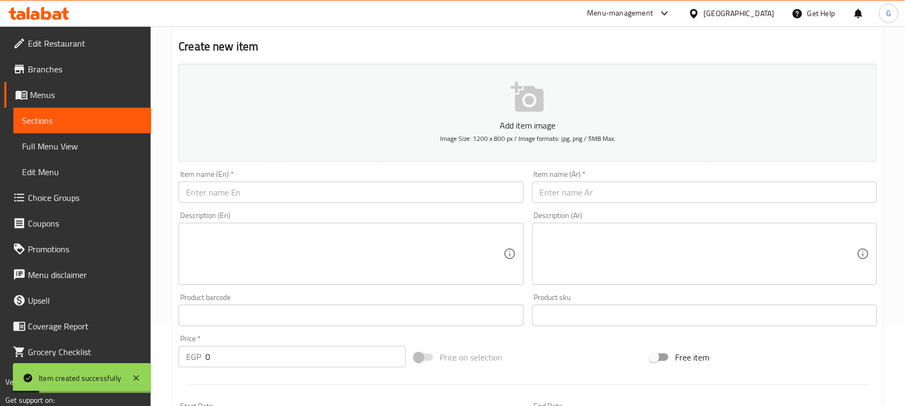
click at [661, 196] on input "text" at bounding box center [704, 192] width 345 height 21
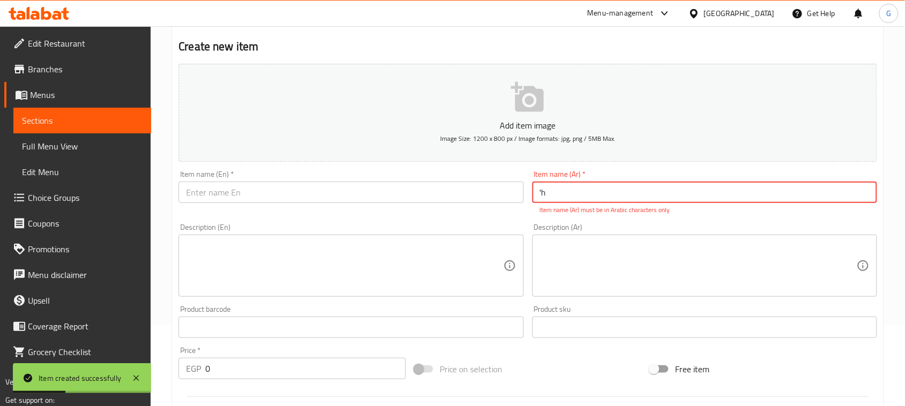
type input "'"
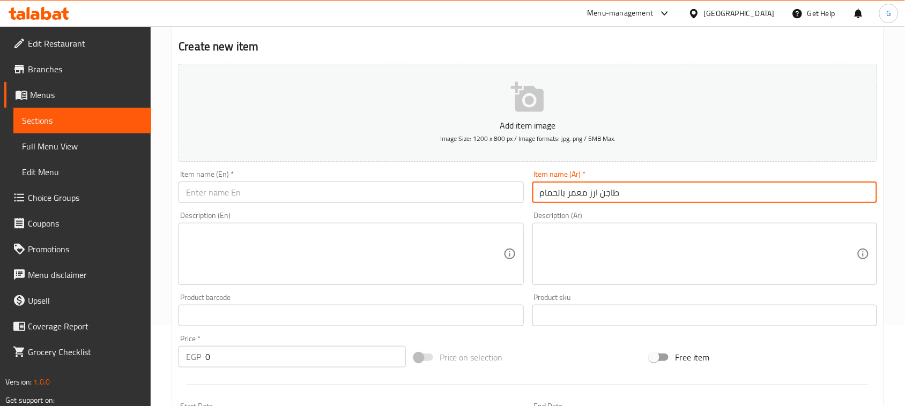
type input "طاجن ارز معمر بالحمام"
click at [577, 192] on input "طاجن ارز معمر بالحمام" at bounding box center [704, 192] width 345 height 21
click at [577, 193] on input "طاجن ارز معمر بالحمام" at bounding box center [704, 192] width 345 height 21
click at [416, 188] on input "text" at bounding box center [351, 192] width 345 height 21
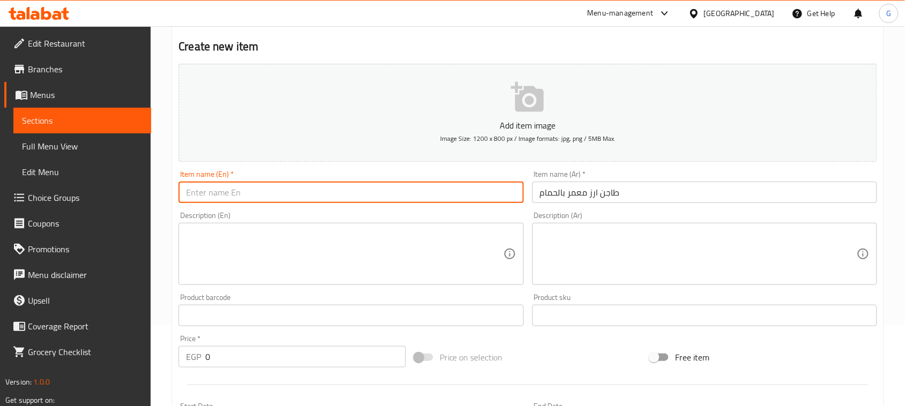
paste input "Rice casserole stuffed with pigeons"
click at [187, 197] on input "Rice casserole stuffed with pigeons" at bounding box center [351, 192] width 345 height 21
type input "Moammar Rice casserole stuffed with pigeons"
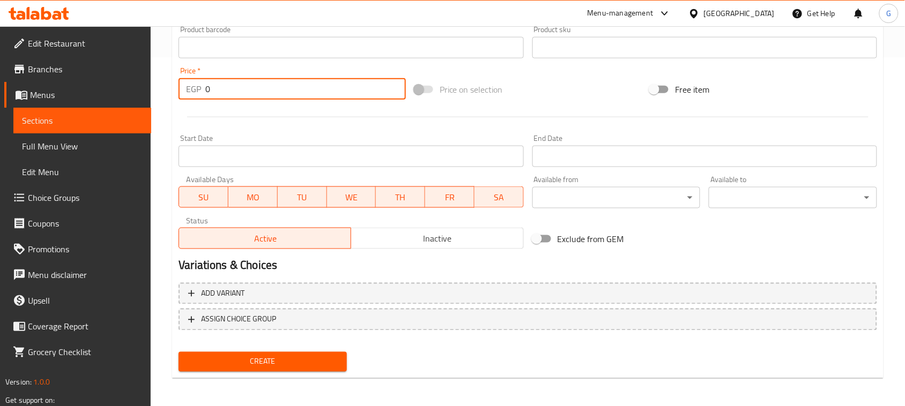
click at [209, 86] on input "0" at bounding box center [305, 88] width 201 height 21
click at [207, 90] on input "0" at bounding box center [305, 88] width 201 height 21
type input "399"
click at [179, 352] on button "Create" at bounding box center [263, 362] width 168 height 20
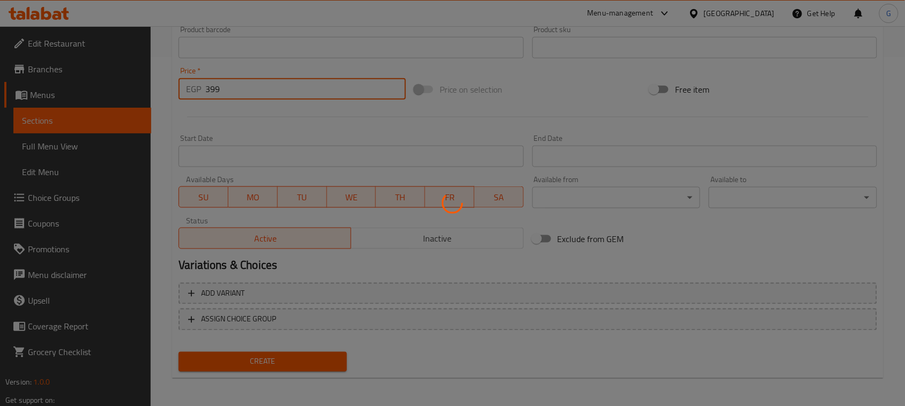
type input "0"
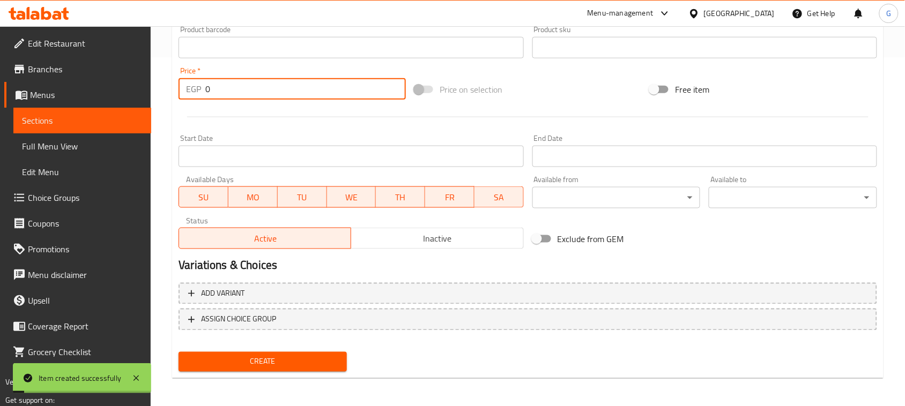
scroll to position [0, 0]
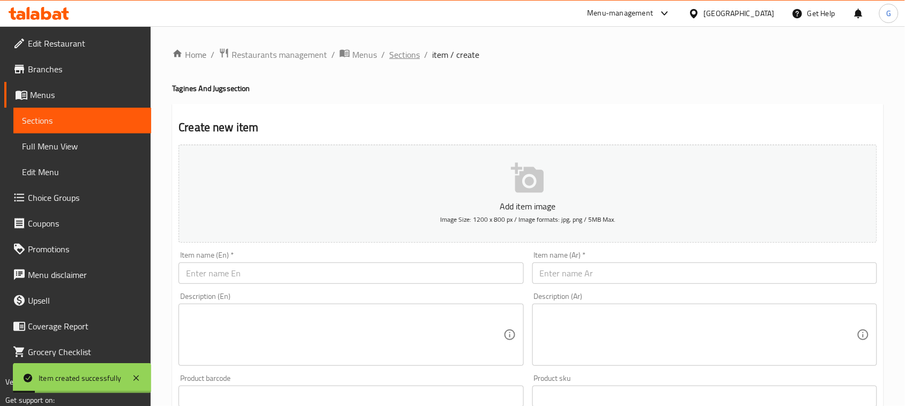
click at [410, 59] on span "Sections" at bounding box center [404, 54] width 31 height 13
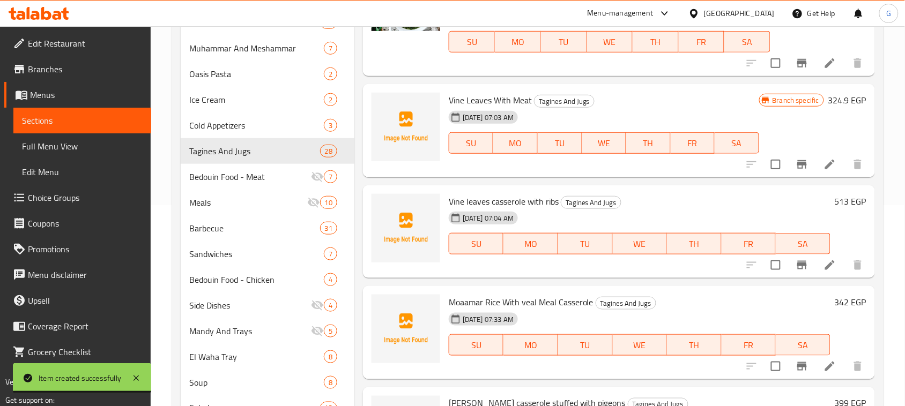
scroll to position [134, 0]
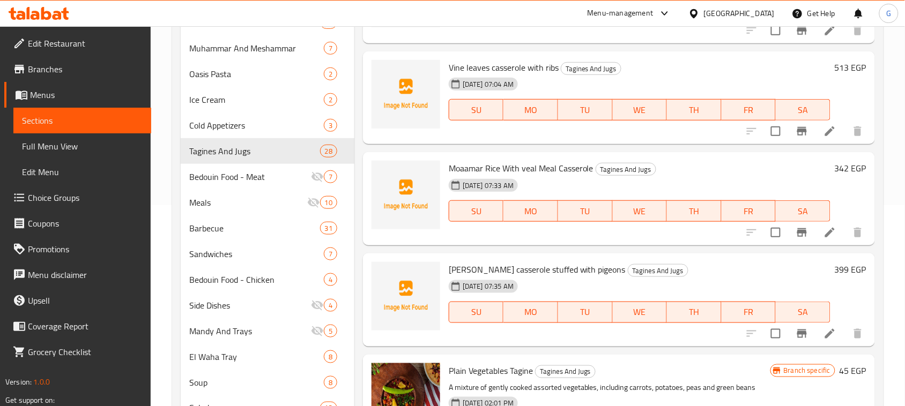
click at [796, 238] on icon "Branch-specific-item" at bounding box center [802, 232] width 13 height 13
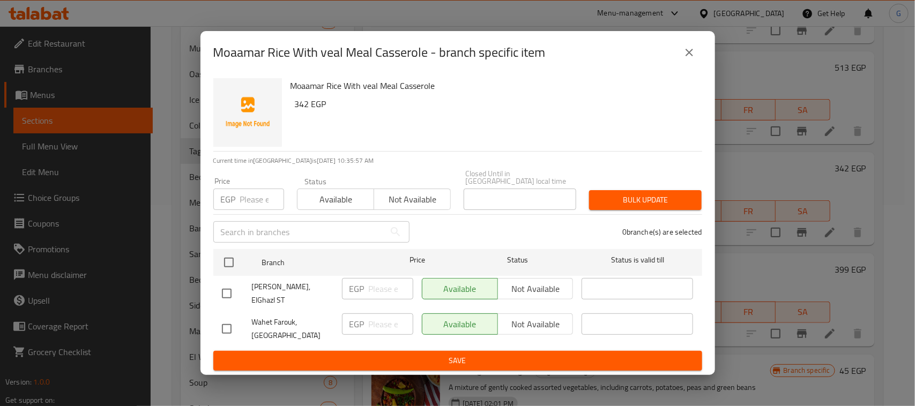
click at [231, 293] on input "checkbox" at bounding box center [227, 294] width 23 height 23
checkbox input "true"
click at [547, 294] on span "Not available" at bounding box center [535, 289] width 67 height 16
click at [502, 358] on span "Save" at bounding box center [458, 360] width 472 height 13
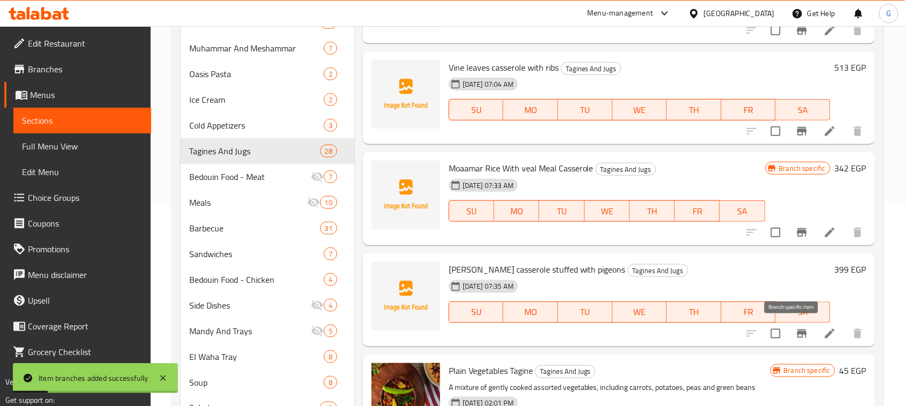
click at [797, 338] on icon "Branch-specific-item" at bounding box center [802, 334] width 13 height 13
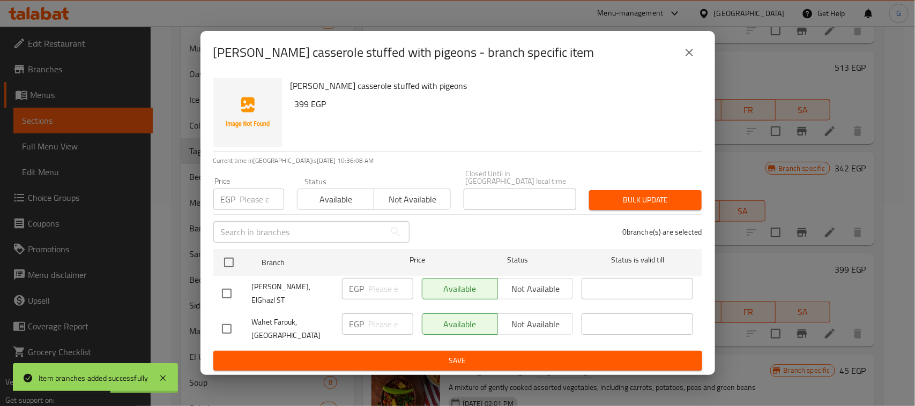
click at [232, 286] on input "checkbox" at bounding box center [227, 294] width 23 height 23
checkbox input "true"
drag, startPoint x: 504, startPoint y: 287, endPoint x: 516, endPoint y: 299, distance: 16.7
click at [505, 288] on span "Not available" at bounding box center [535, 289] width 67 height 16
click at [521, 354] on span "Save" at bounding box center [458, 360] width 472 height 13
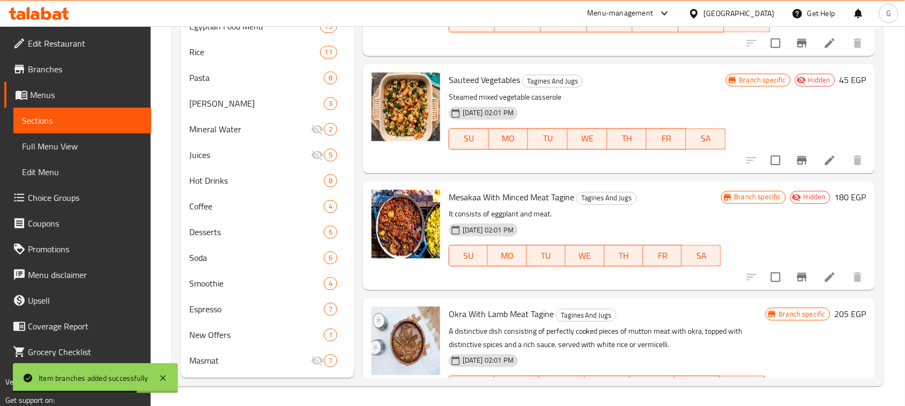
scroll to position [2287, 0]
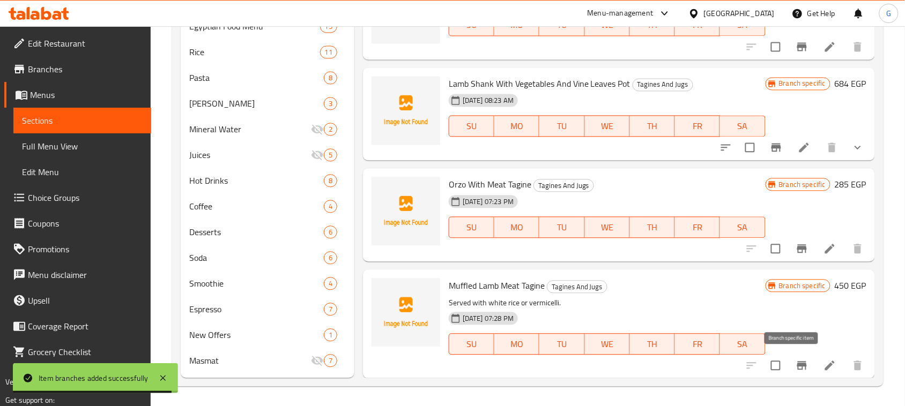
click at [790, 372] on button "Branch-specific-item" at bounding box center [802, 366] width 26 height 26
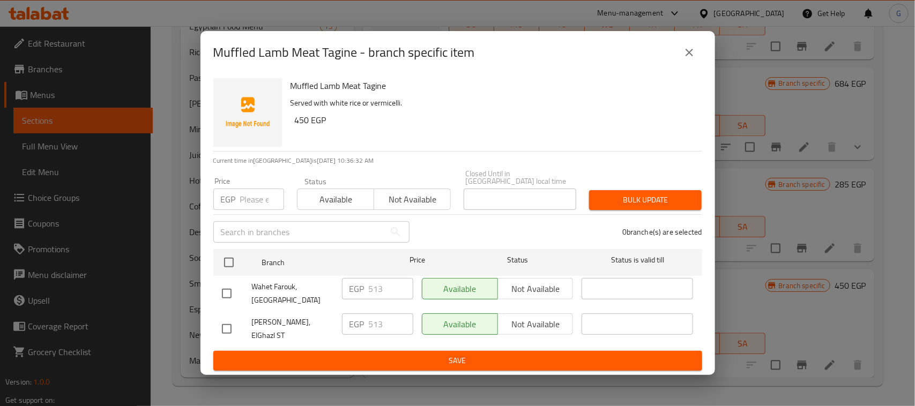
click at [682, 65] on button "close" at bounding box center [690, 53] width 26 height 26
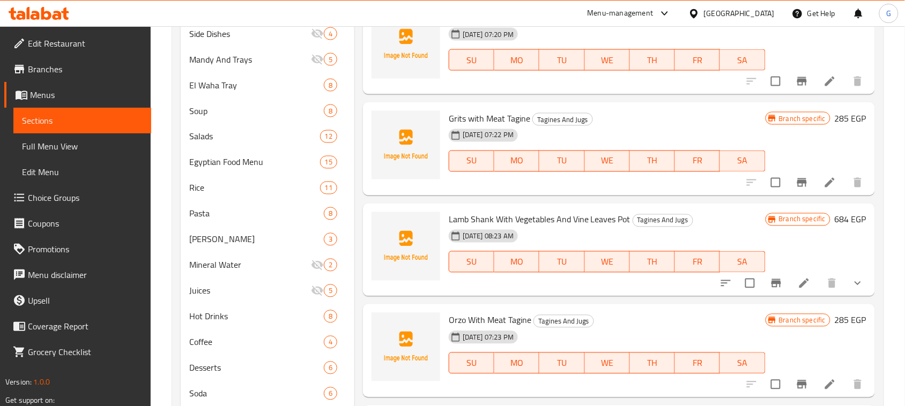
scroll to position [484, 0]
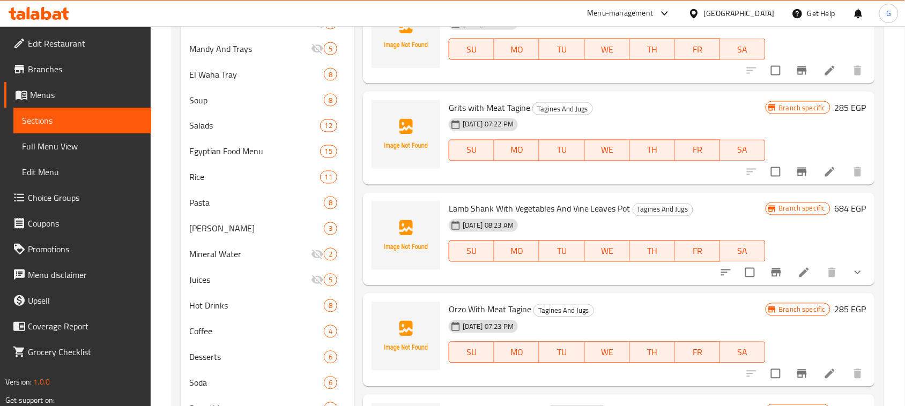
click at [770, 278] on icon "Branch-specific-item" at bounding box center [776, 272] width 13 height 13
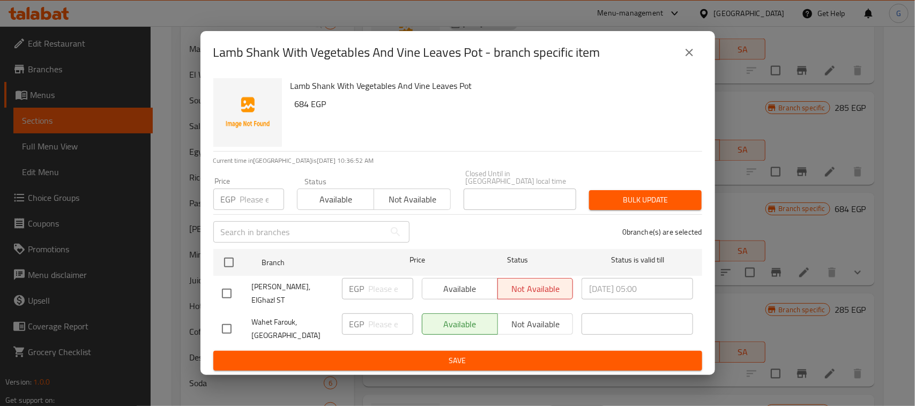
click at [686, 59] on icon "close" at bounding box center [689, 52] width 13 height 13
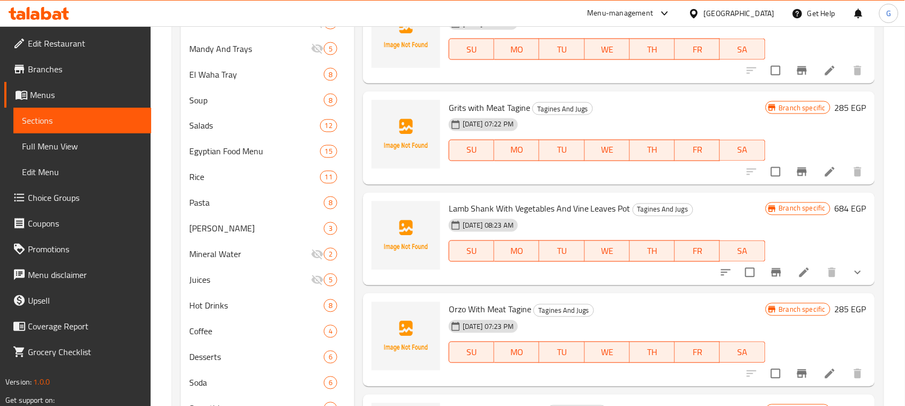
click at [851, 273] on icon "show more" at bounding box center [857, 272] width 13 height 13
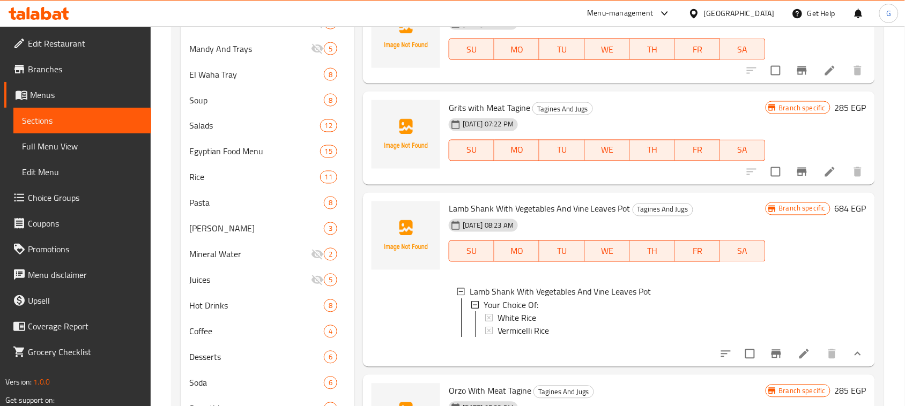
scroll to position [2354, 0]
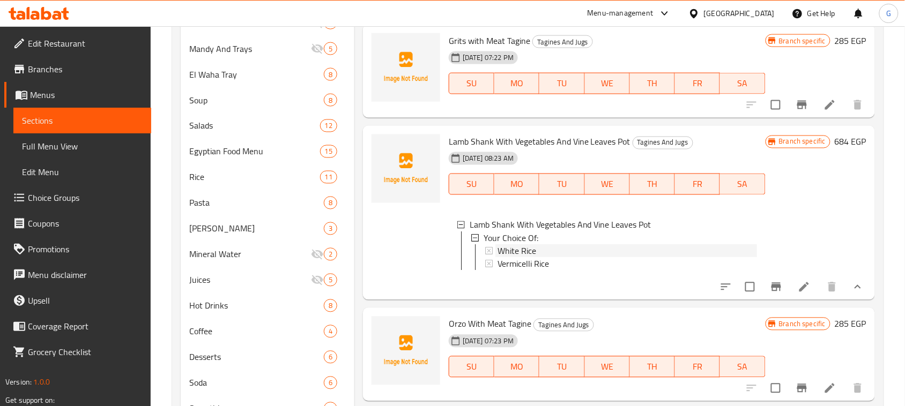
click at [524, 251] on span "White Rice" at bounding box center [517, 250] width 39 height 13
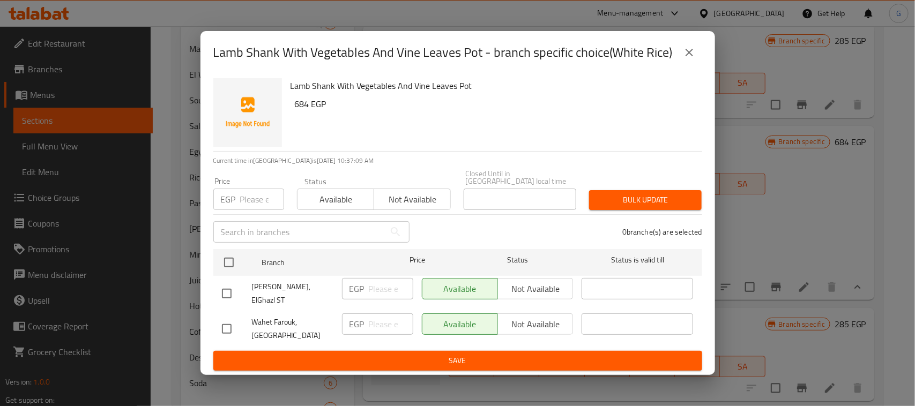
click at [702, 61] on div "Lamb Shank With Vegetables And Vine Leaves Pot - branch specific choice(White R…" at bounding box center [458, 52] width 515 height 43
click at [695, 59] on icon "close" at bounding box center [689, 52] width 13 height 13
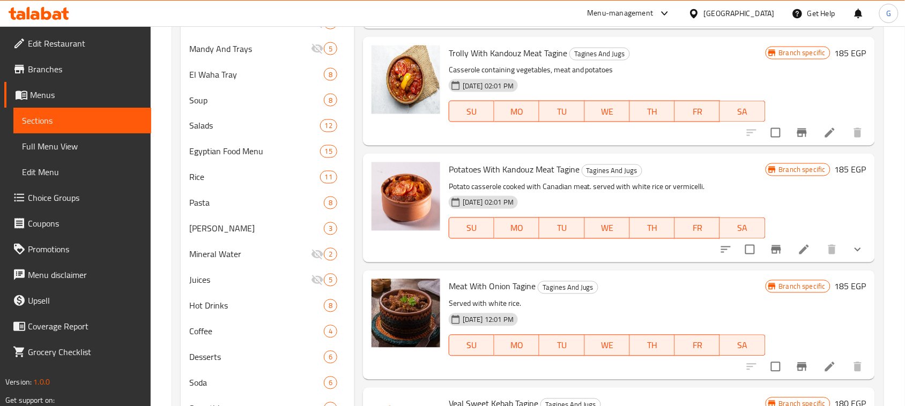
scroll to position [1803, 0]
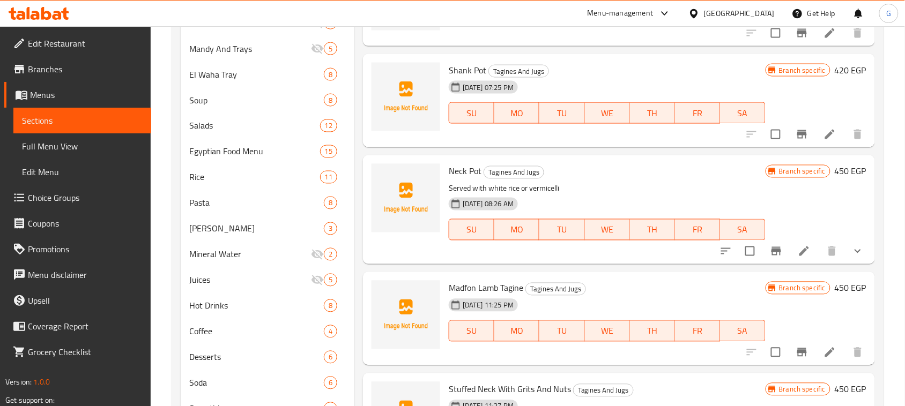
click at [851, 250] on icon "show more" at bounding box center [857, 251] width 13 height 13
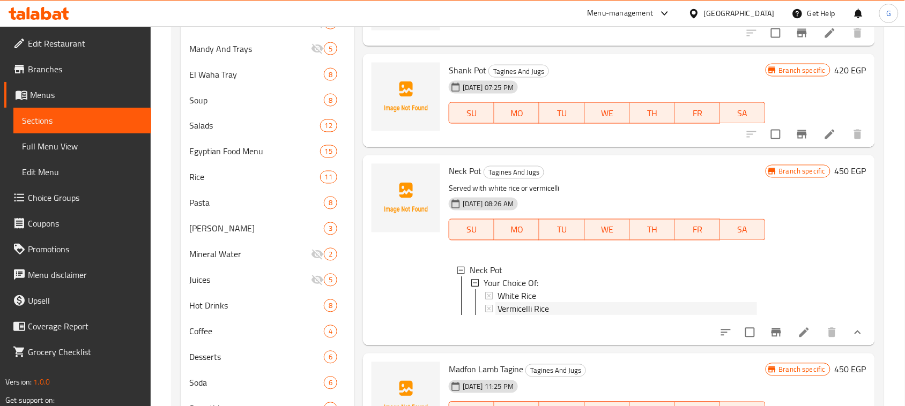
click at [517, 303] on span "Vermicelli Rice" at bounding box center [523, 309] width 51 height 13
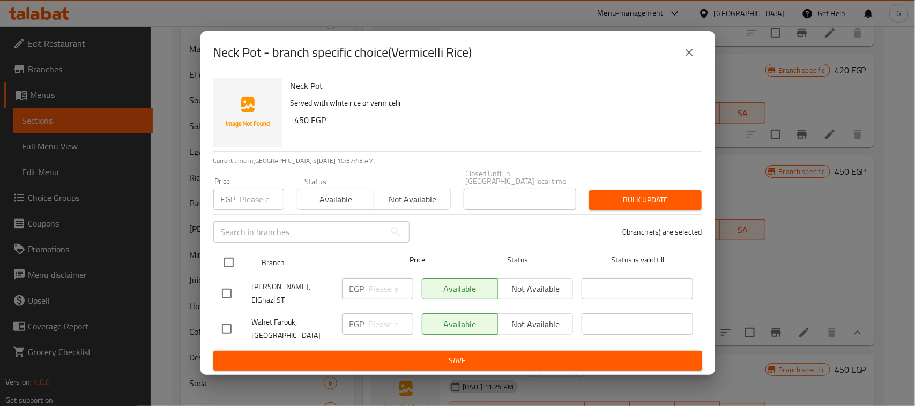
click at [225, 258] on input "checkbox" at bounding box center [229, 262] width 23 height 23
checkbox input "true"
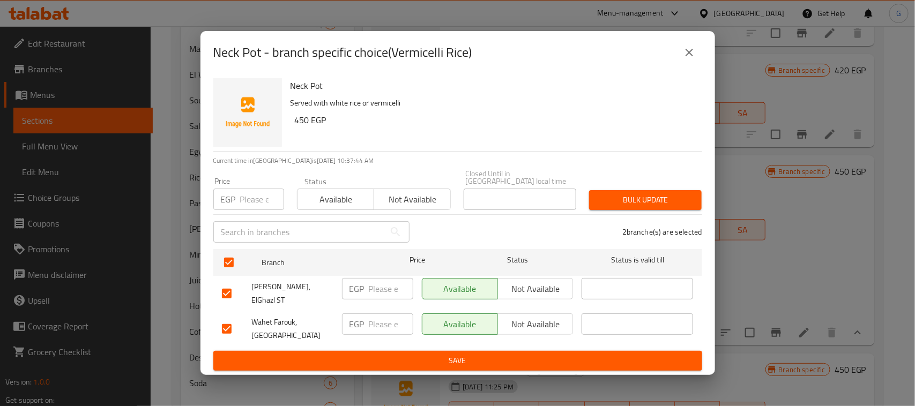
click at [251, 202] on input "number" at bounding box center [262, 199] width 44 height 21
click at [681, 62] on button "close" at bounding box center [690, 53] width 26 height 26
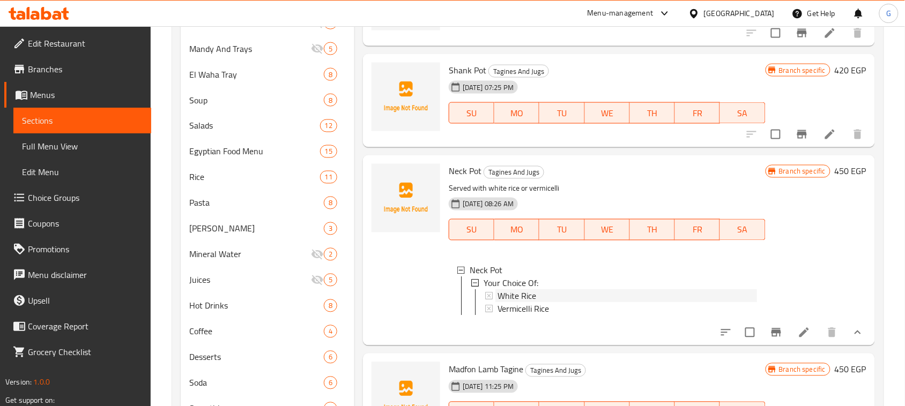
click at [512, 290] on span "White Rice" at bounding box center [517, 296] width 39 height 13
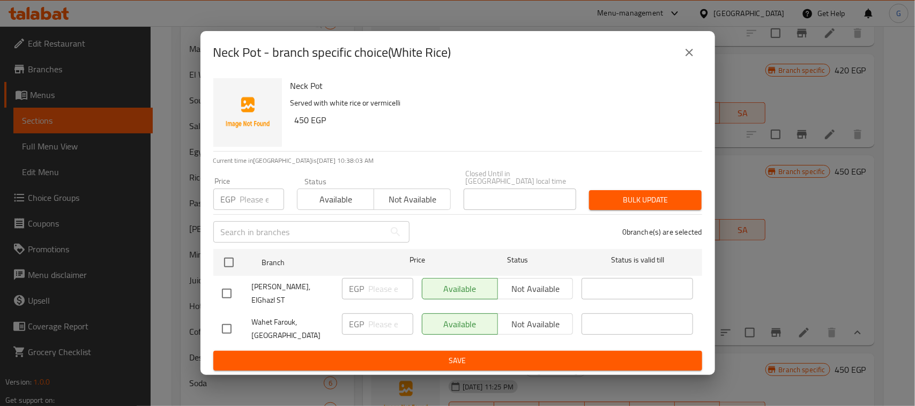
click at [225, 325] on input "checkbox" at bounding box center [227, 329] width 23 height 23
checkbox input "true"
click at [368, 322] on div "EGP ​" at bounding box center [377, 324] width 71 height 21
type input "684"
click at [378, 354] on span "Save" at bounding box center [458, 360] width 472 height 13
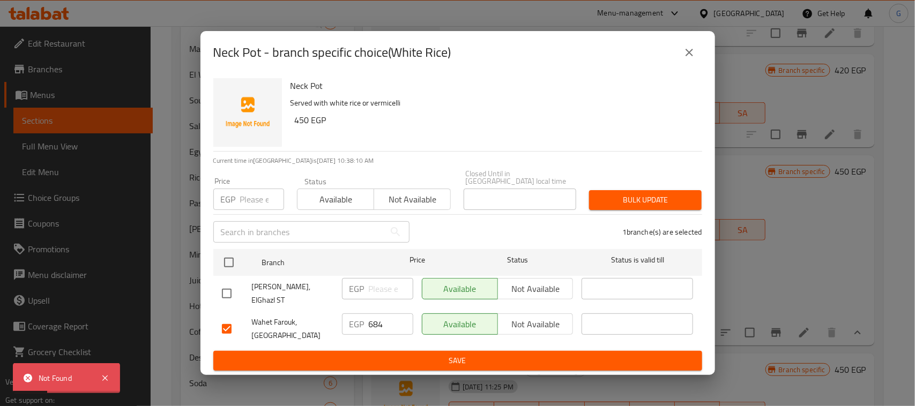
click at [689, 59] on icon "close" at bounding box center [689, 52] width 13 height 13
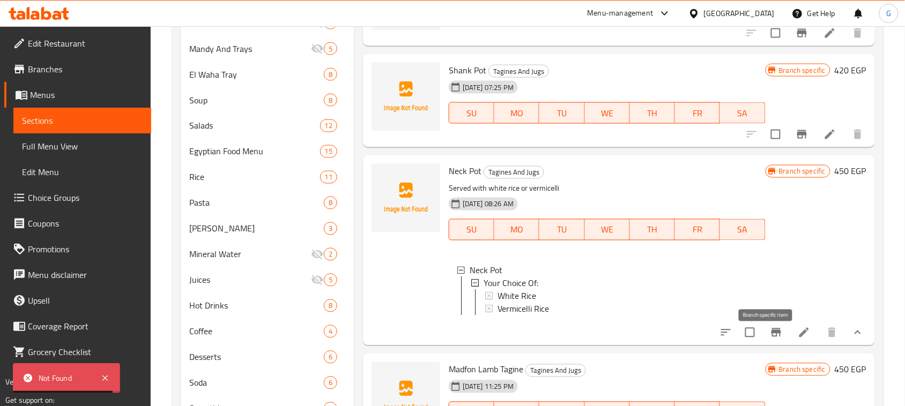
click at [770, 339] on icon "Branch-specific-item" at bounding box center [776, 333] width 13 height 13
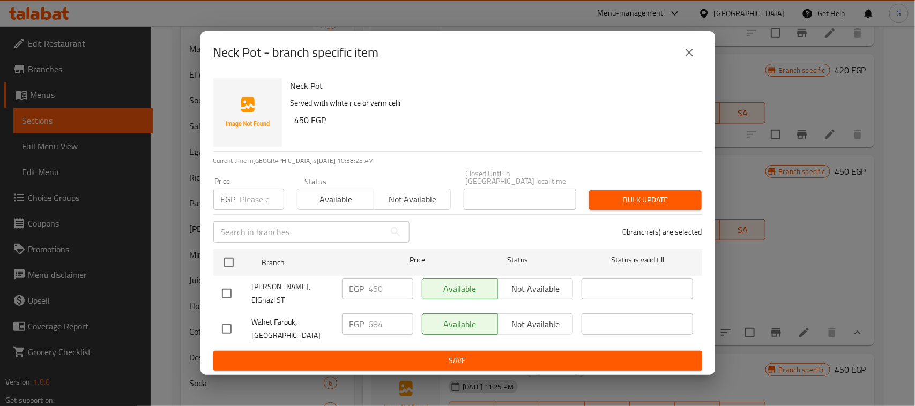
click at [693, 59] on icon "close" at bounding box center [689, 52] width 13 height 13
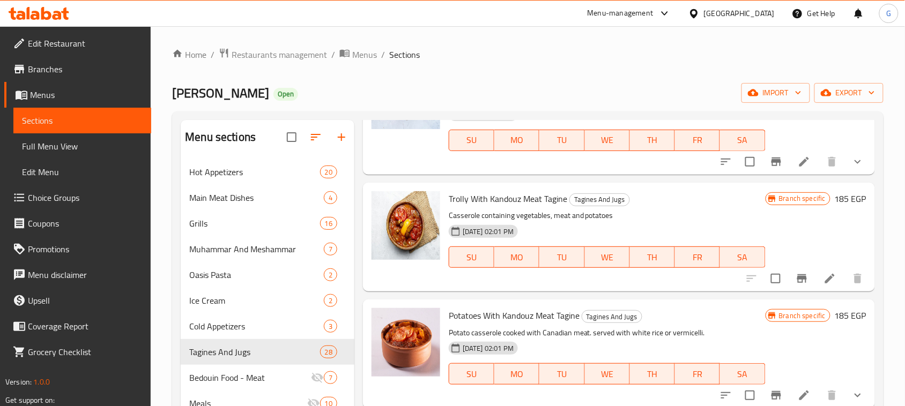
scroll to position [1005, 0]
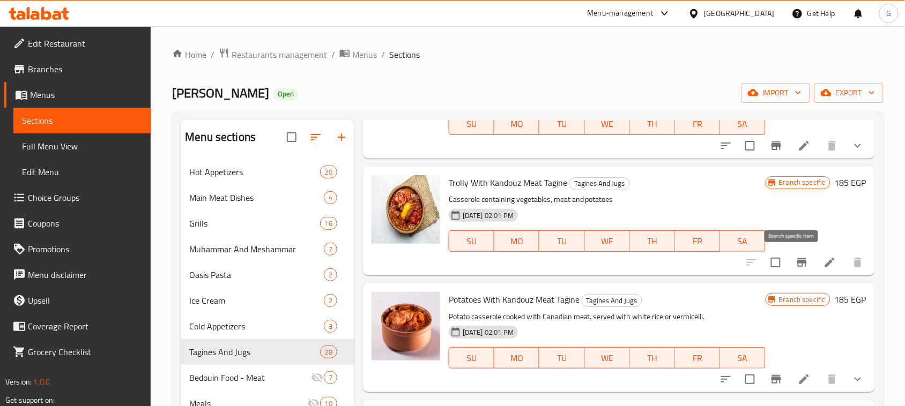
click at [797, 262] on icon "Branch-specific-item" at bounding box center [802, 262] width 10 height 9
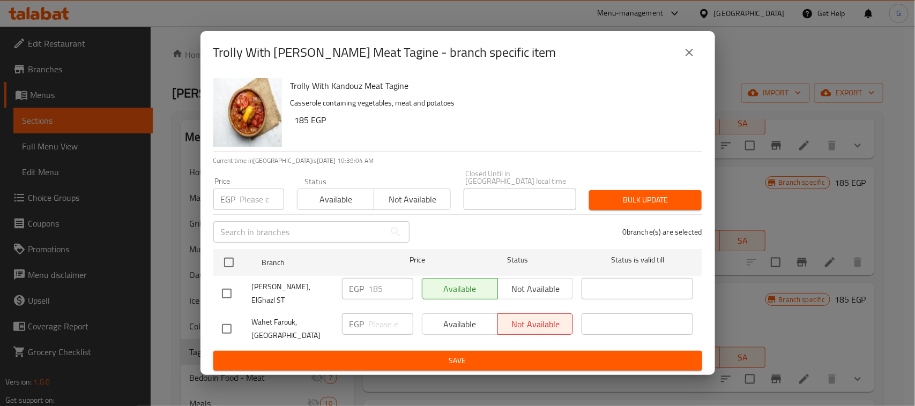
click at [687, 59] on icon "close" at bounding box center [689, 52] width 13 height 13
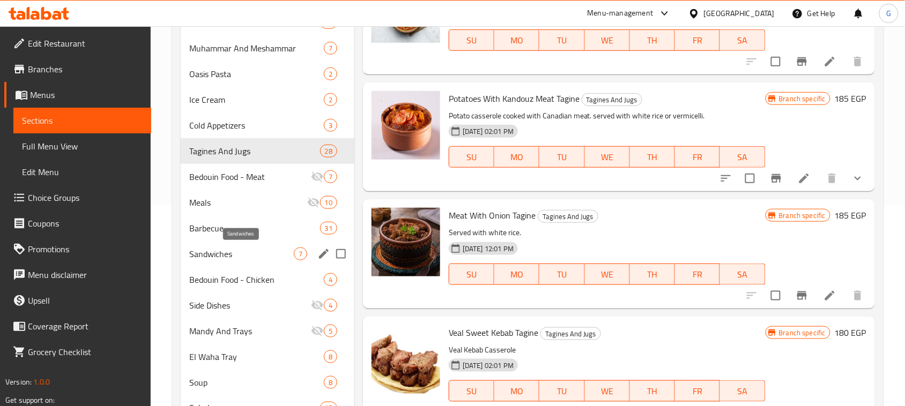
scroll to position [335, 0]
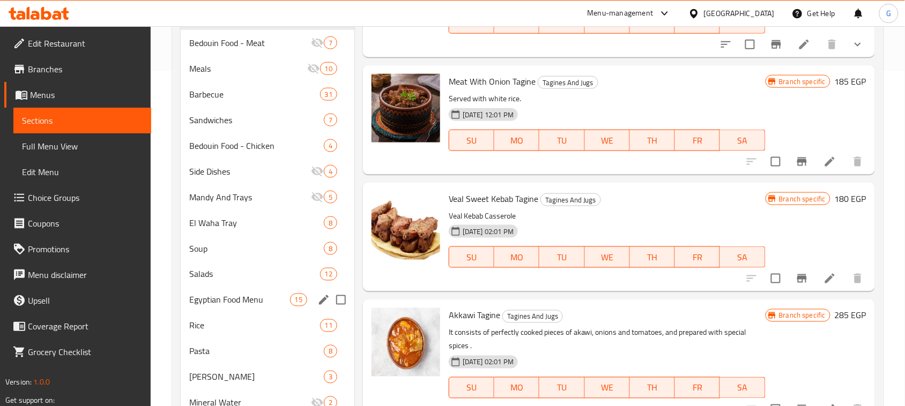
click at [243, 299] on span "Egyptian Food Menu" at bounding box center [239, 300] width 100 height 13
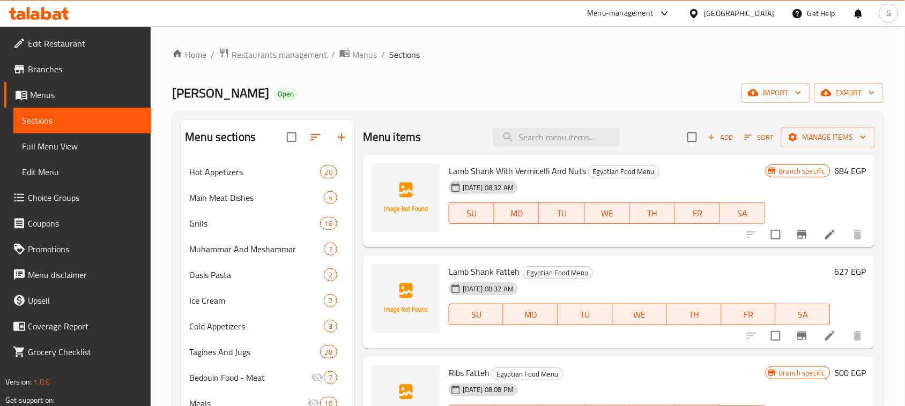
click at [797, 239] on icon "Branch-specific-item" at bounding box center [802, 235] width 10 height 9
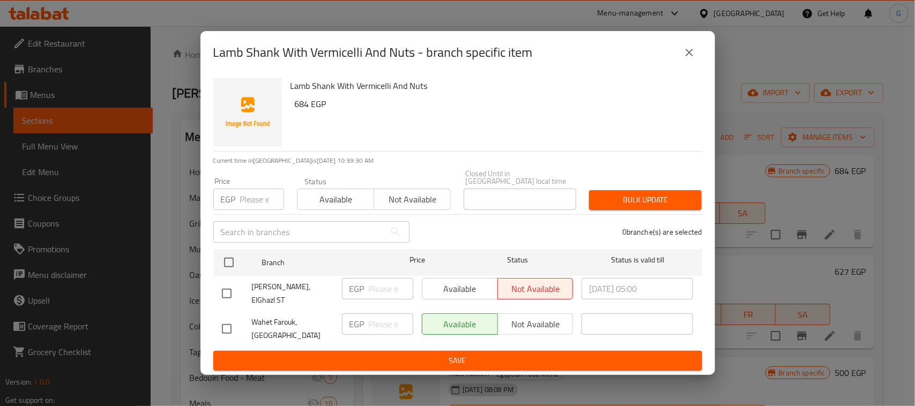
click at [685, 59] on icon "close" at bounding box center [689, 52] width 13 height 13
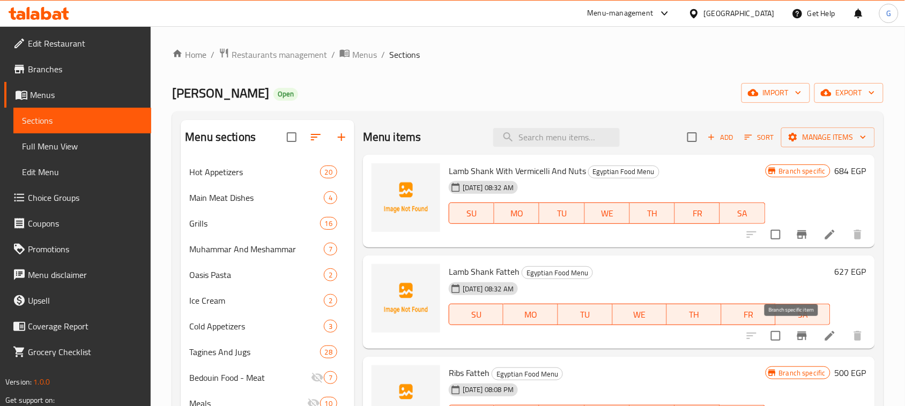
click at [797, 336] on icon "Branch-specific-item" at bounding box center [802, 336] width 13 height 13
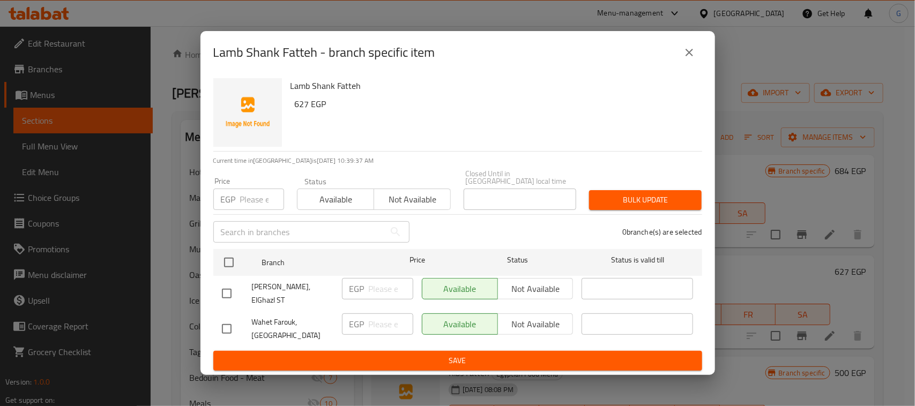
click at [698, 55] on button "close" at bounding box center [690, 53] width 26 height 26
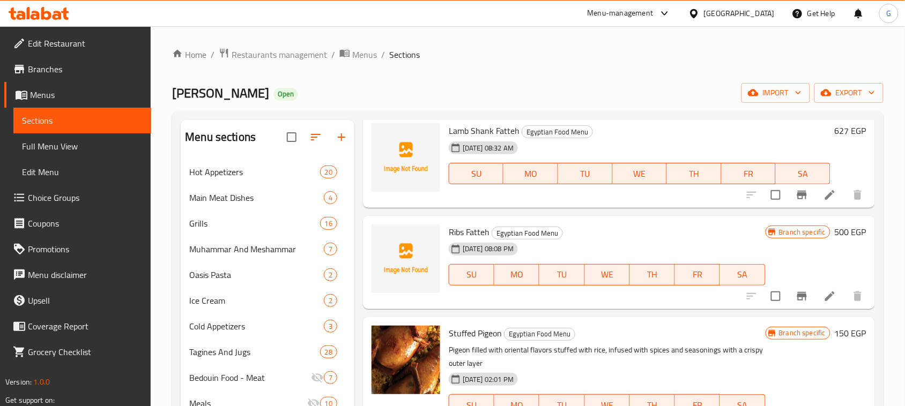
scroll to position [201, 0]
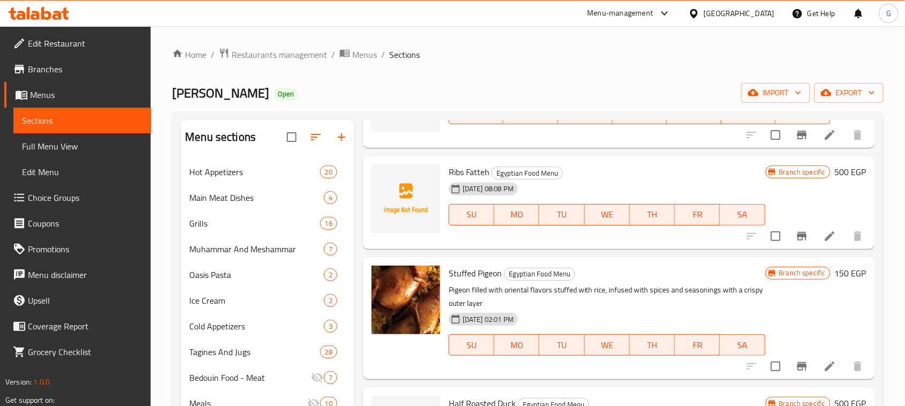
click at [797, 233] on icon "Branch-specific-item" at bounding box center [802, 236] width 10 height 9
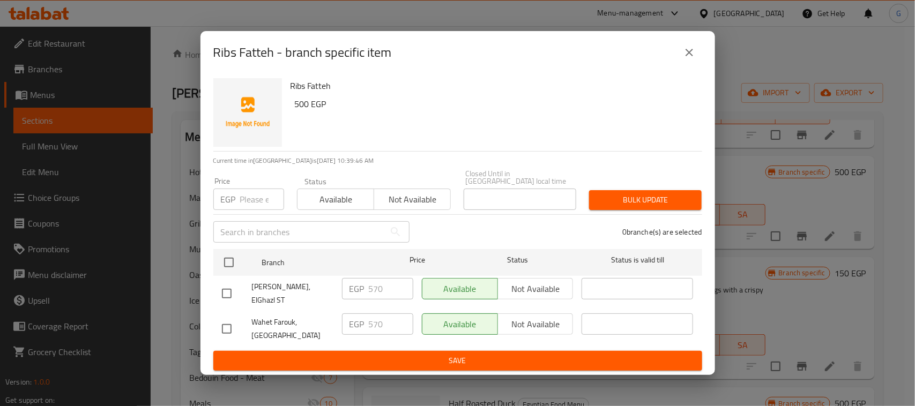
click at [686, 58] on icon "close" at bounding box center [689, 52] width 13 height 13
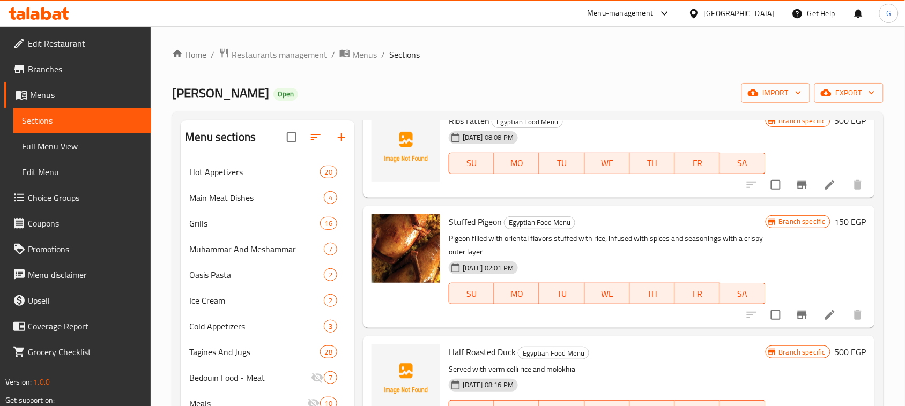
scroll to position [268, 0]
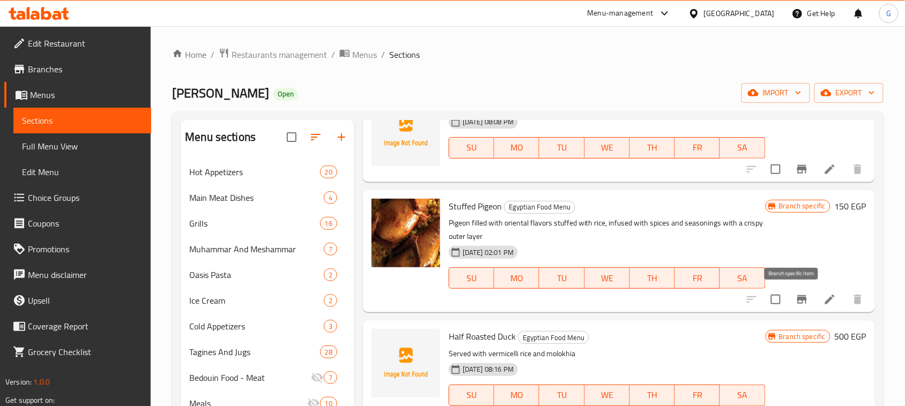
click at [797, 299] on icon "Branch-specific-item" at bounding box center [802, 299] width 10 height 9
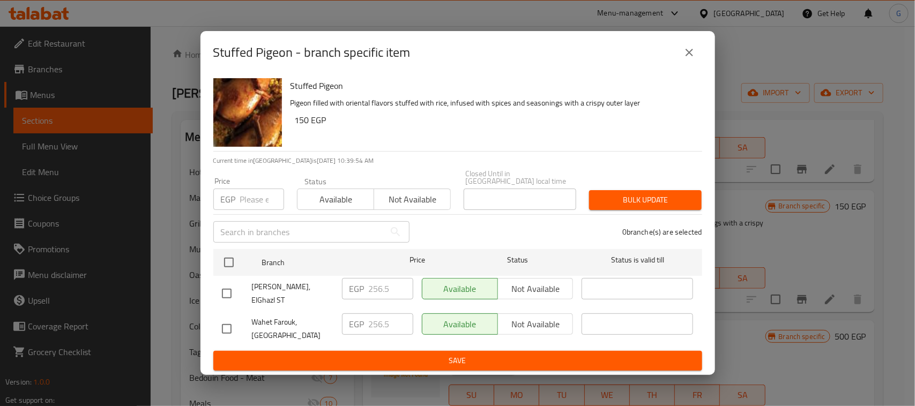
click at [681, 58] on button "close" at bounding box center [690, 53] width 26 height 26
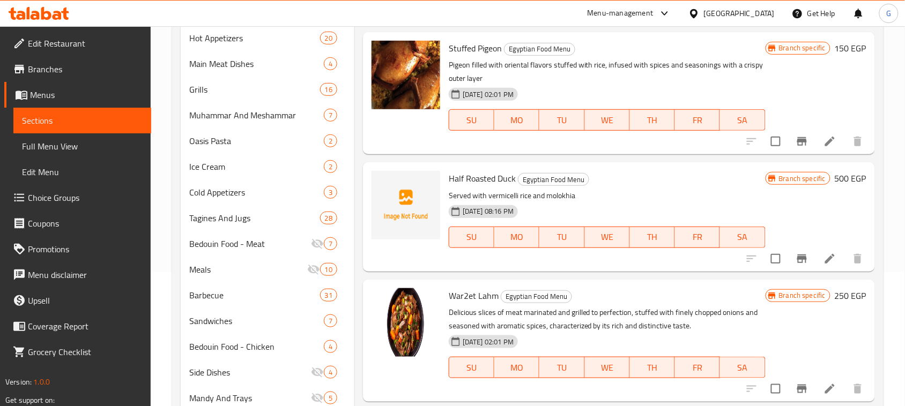
scroll to position [335, 0]
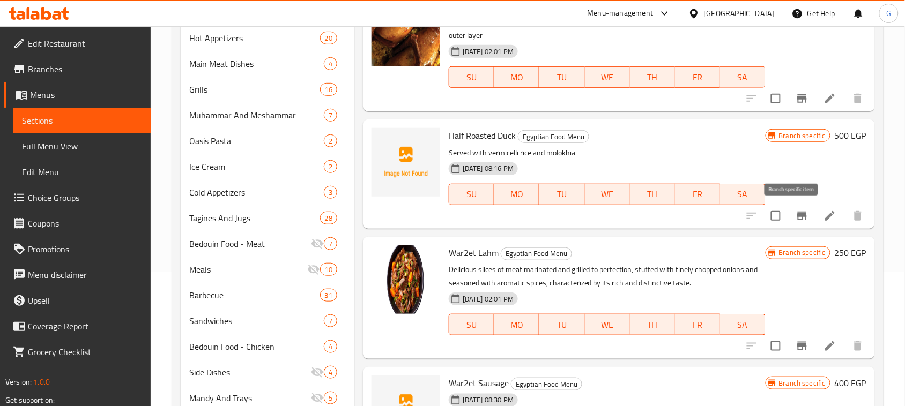
click at [796, 217] on icon "Branch-specific-item" at bounding box center [802, 216] width 13 height 13
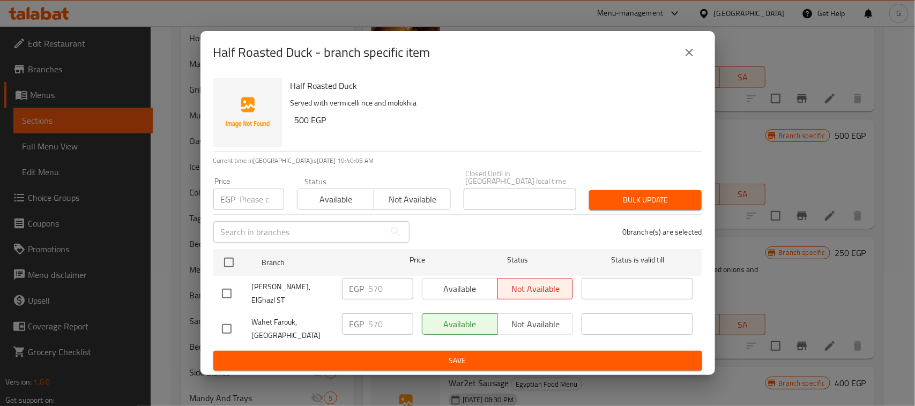
click at [688, 56] on icon "close" at bounding box center [690, 53] width 8 height 8
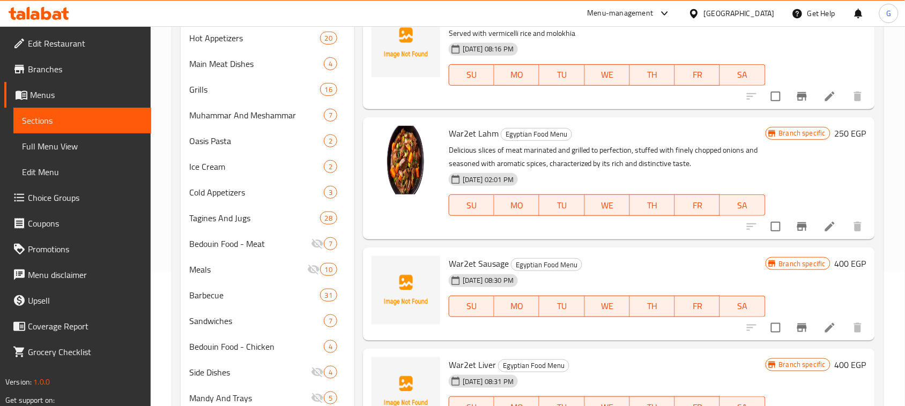
scroll to position [469, 0]
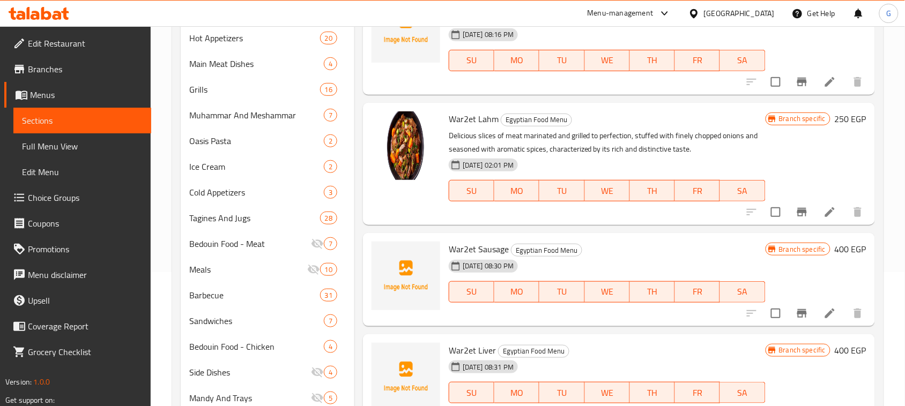
click at [790, 220] on button "Branch-specific-item" at bounding box center [802, 212] width 26 height 26
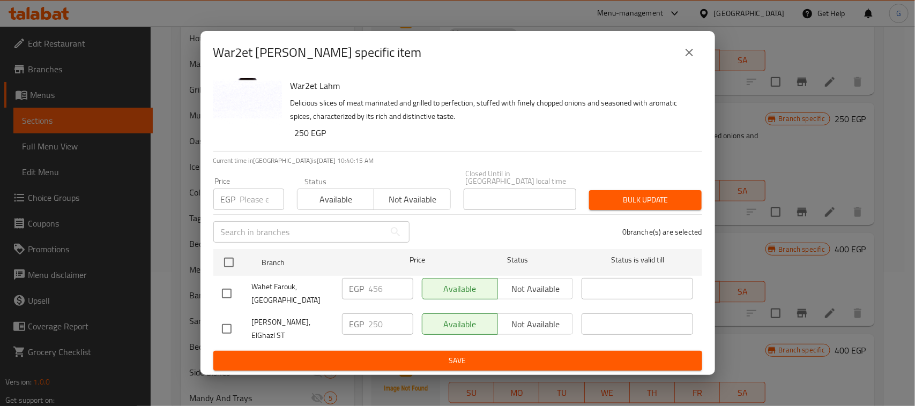
click at [695, 57] on icon "close" at bounding box center [689, 52] width 13 height 13
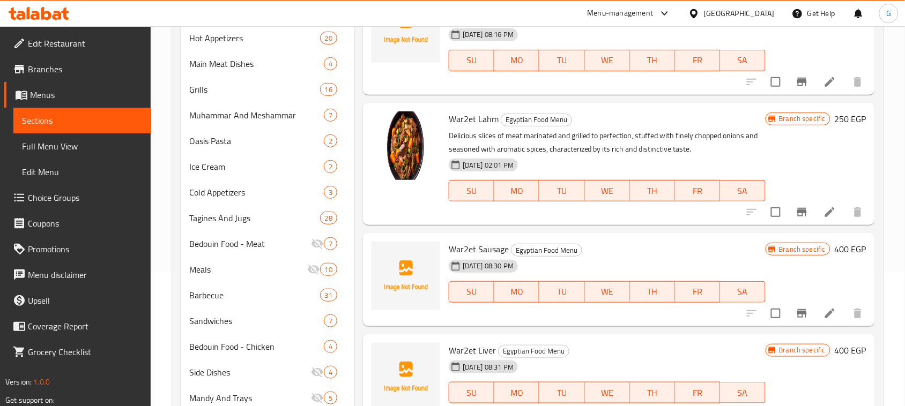
click at [796, 318] on icon "Branch-specific-item" at bounding box center [802, 313] width 13 height 13
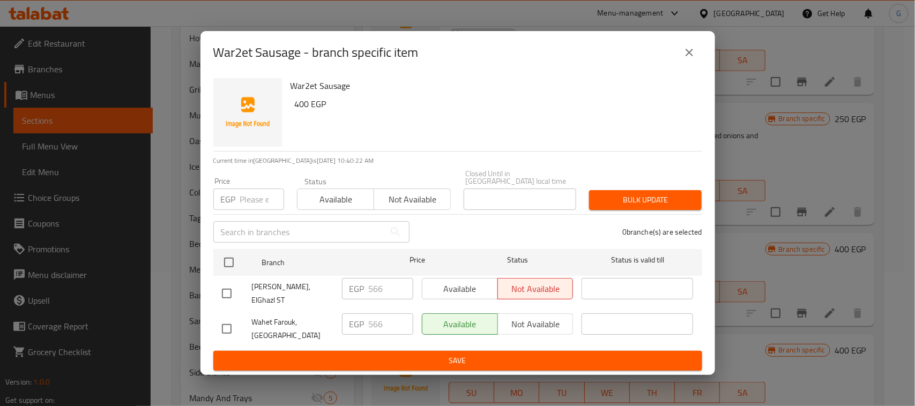
click at [698, 60] on button "close" at bounding box center [690, 53] width 26 height 26
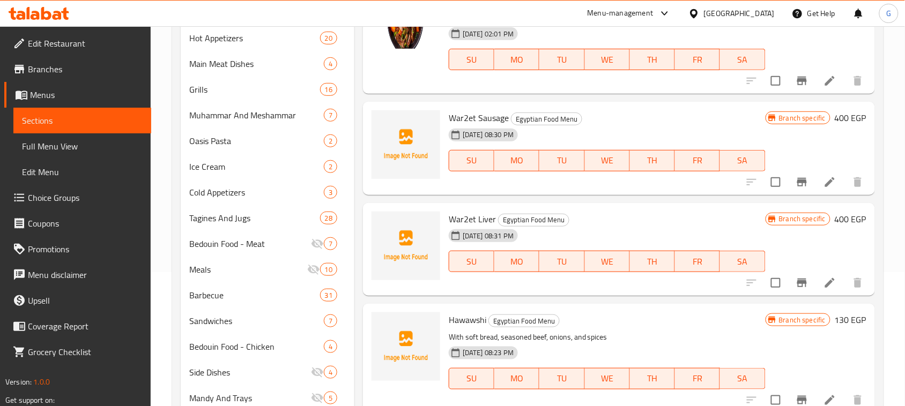
scroll to position [603, 0]
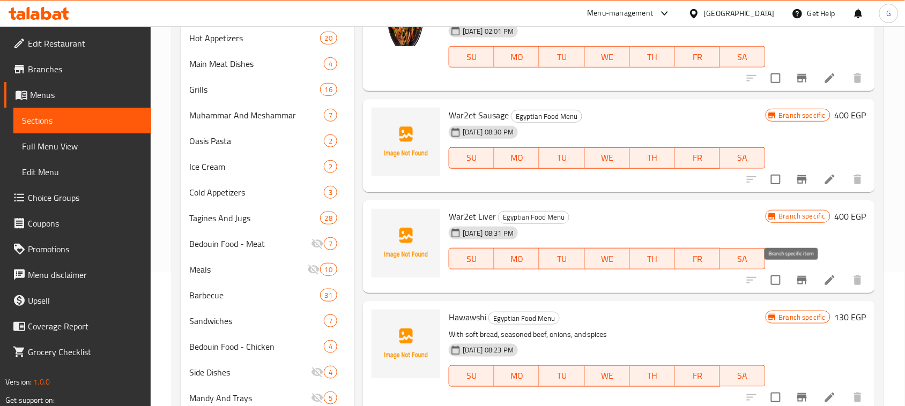
click at [797, 283] on icon "Branch-specific-item" at bounding box center [802, 280] width 13 height 13
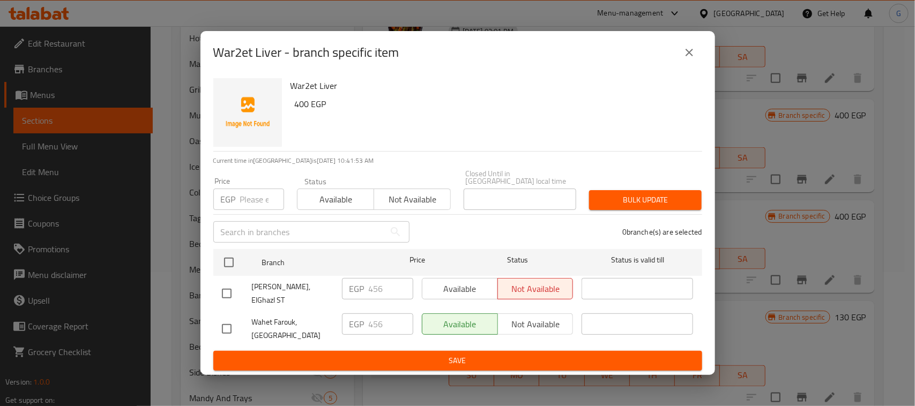
click at [683, 59] on icon "close" at bounding box center [689, 52] width 13 height 13
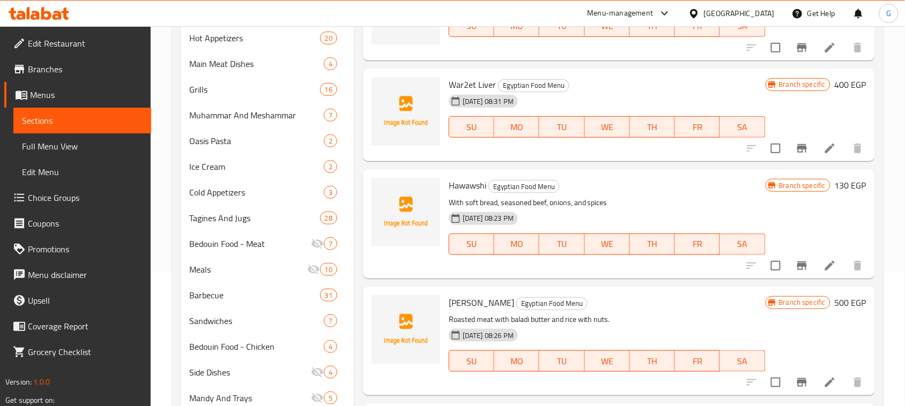
scroll to position [737, 0]
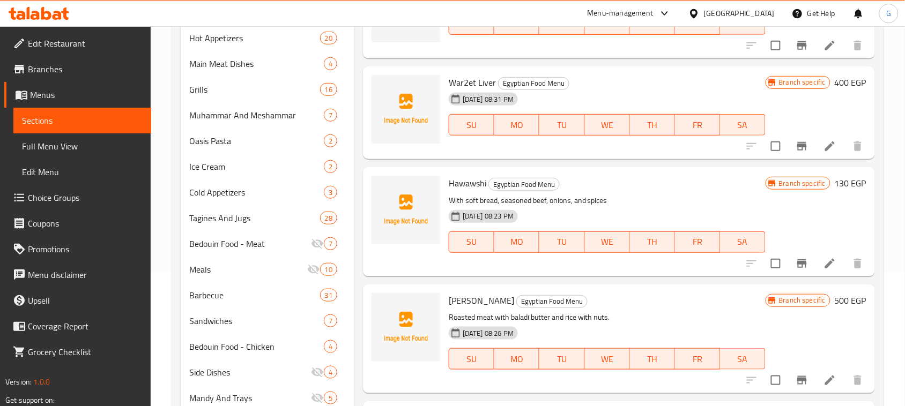
click at [794, 272] on button "Branch-specific-item" at bounding box center [802, 264] width 26 height 26
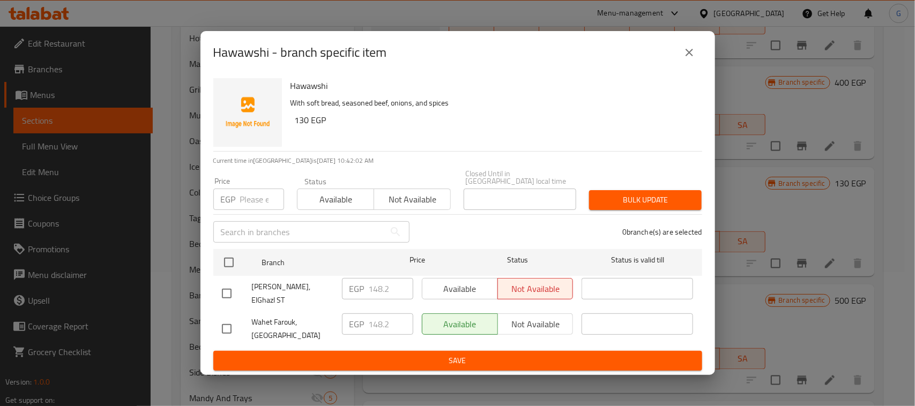
click at [696, 63] on button "close" at bounding box center [690, 53] width 26 height 26
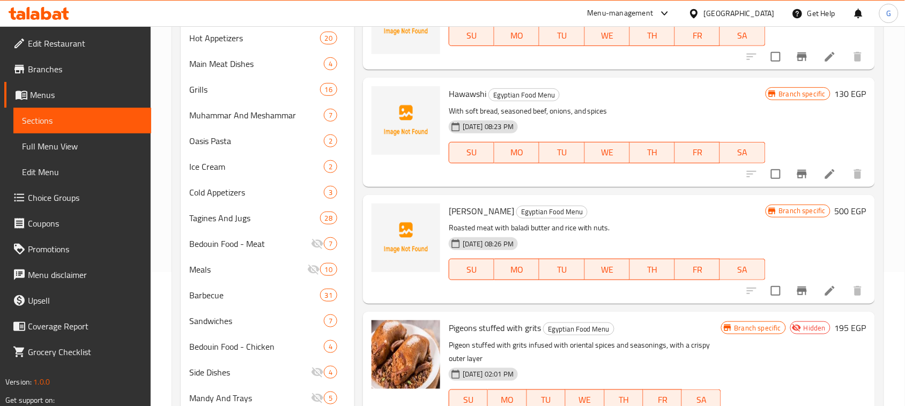
scroll to position [871, 0]
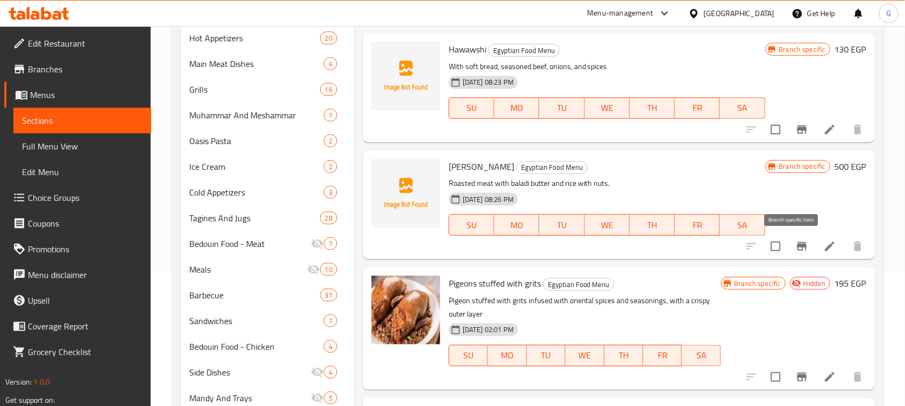
click at [791, 254] on button "Branch-specific-item" at bounding box center [802, 247] width 26 height 26
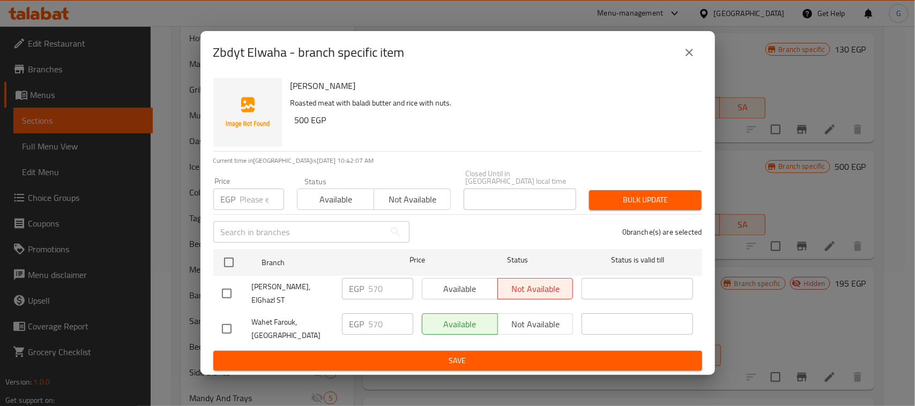
click at [687, 59] on icon "close" at bounding box center [689, 52] width 13 height 13
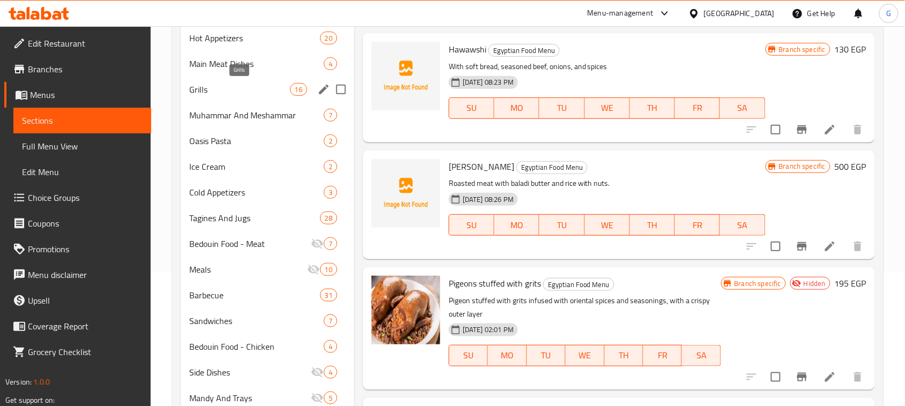
click at [221, 87] on span "Grills" at bounding box center [239, 89] width 100 height 13
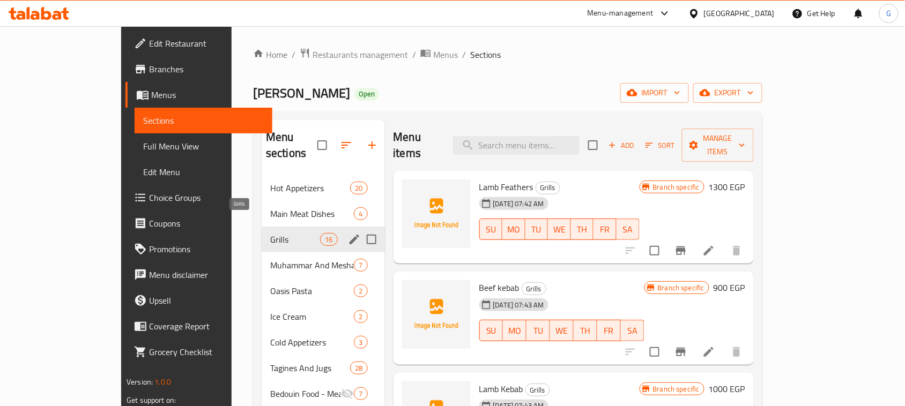
click at [270, 233] on span "Grills" at bounding box center [295, 239] width 50 height 13
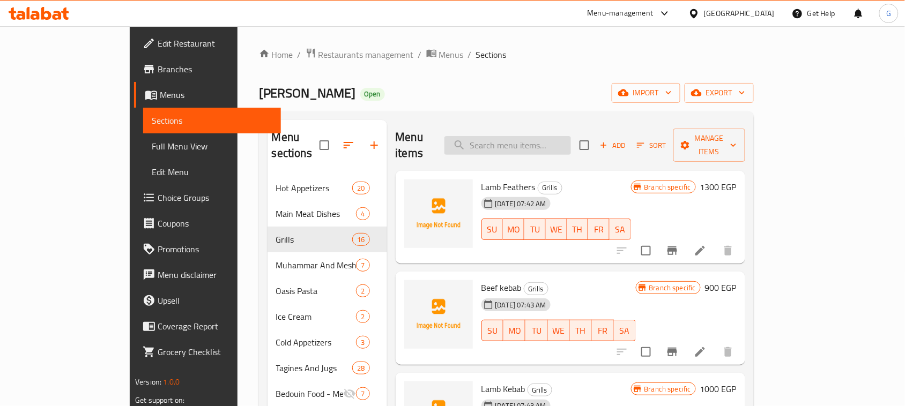
click at [530, 143] on input "search" at bounding box center [507, 145] width 127 height 19
type input "kofta"
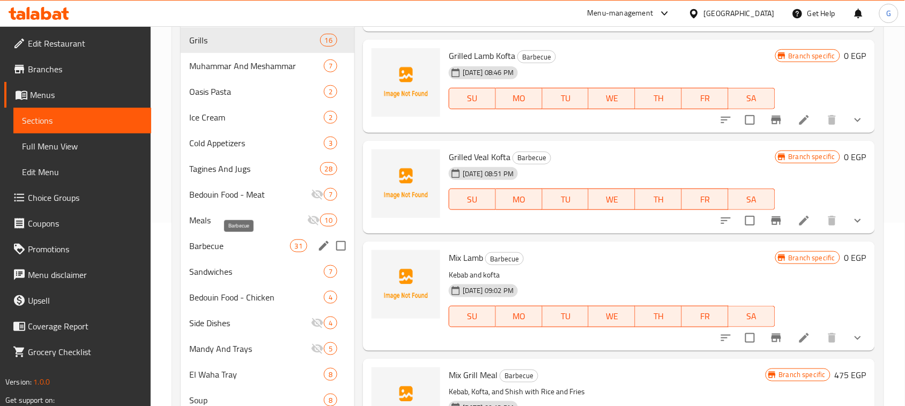
scroll to position [201, 0]
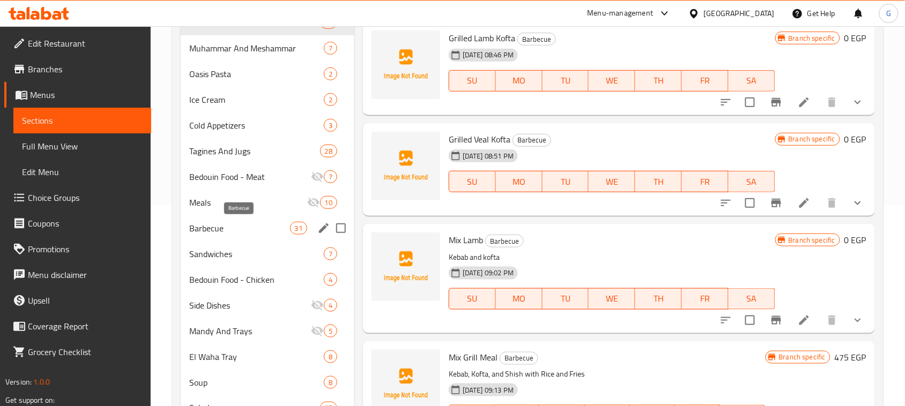
click at [229, 226] on span "Barbecue" at bounding box center [239, 228] width 100 height 13
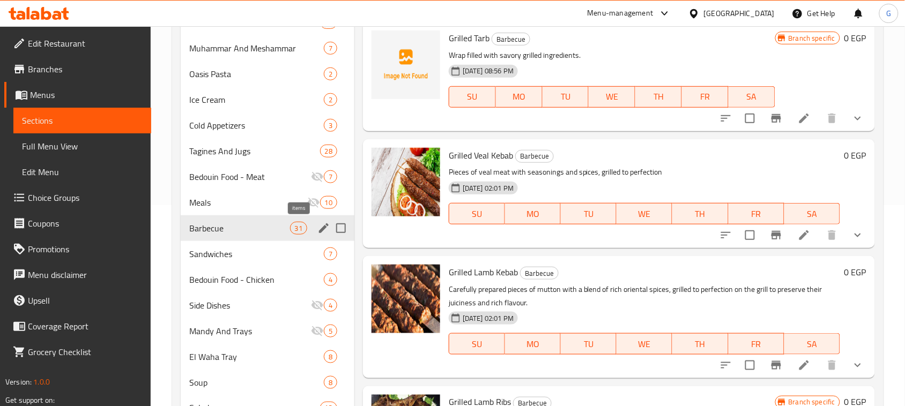
drag, startPoint x: 291, startPoint y: 224, endPoint x: 299, endPoint y: 224, distance: 8.6
click at [291, 224] on span "31" at bounding box center [299, 229] width 16 height 10
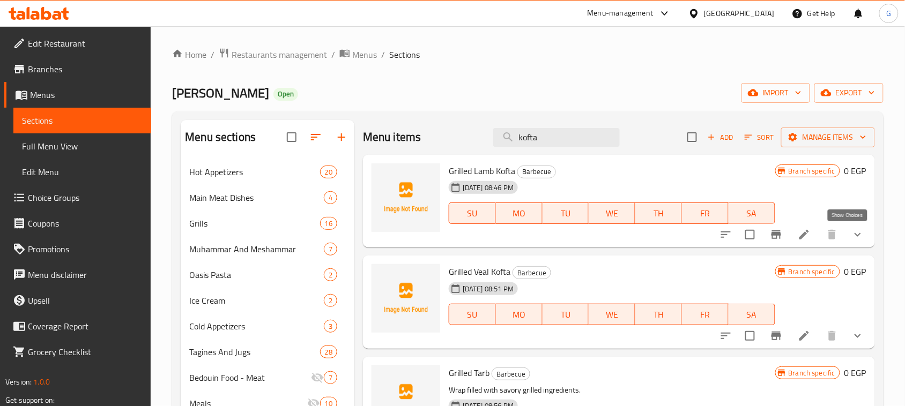
click at [851, 239] on icon "show more" at bounding box center [857, 234] width 13 height 13
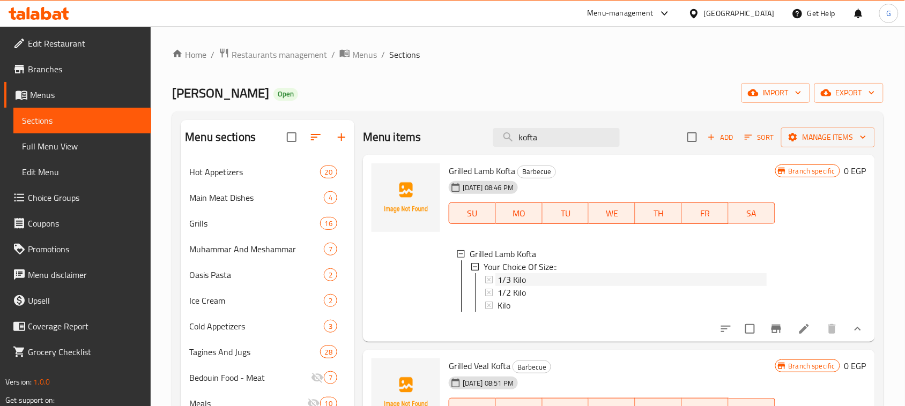
click at [510, 278] on span "1/3 Kilo" at bounding box center [512, 279] width 28 height 13
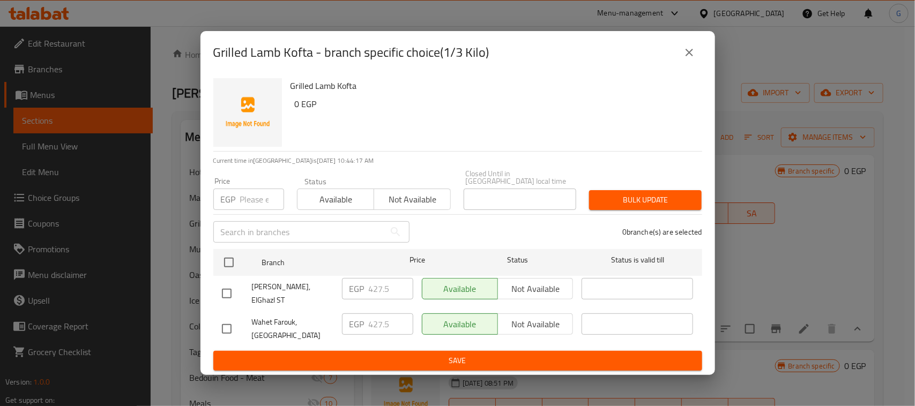
click at [687, 59] on icon "close" at bounding box center [689, 52] width 13 height 13
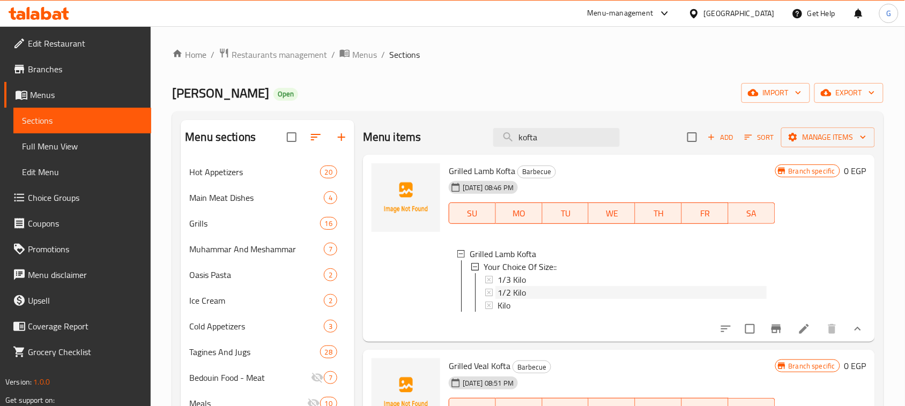
click at [510, 293] on span "1/2 Kilo" at bounding box center [512, 292] width 28 height 13
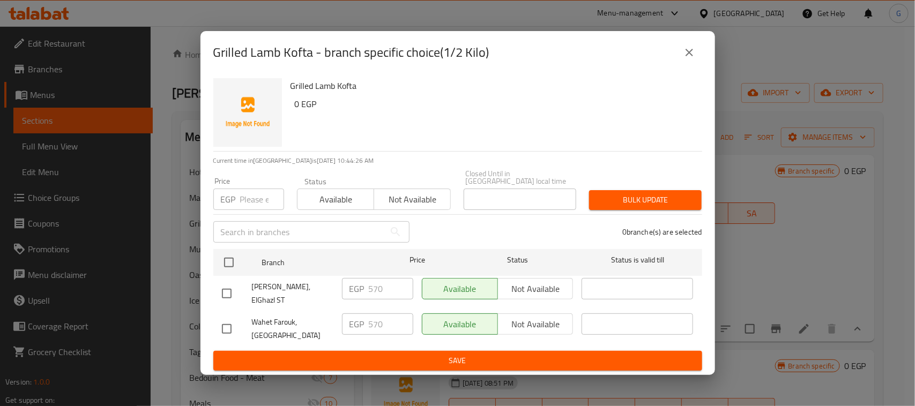
click at [695, 57] on icon "close" at bounding box center [689, 52] width 13 height 13
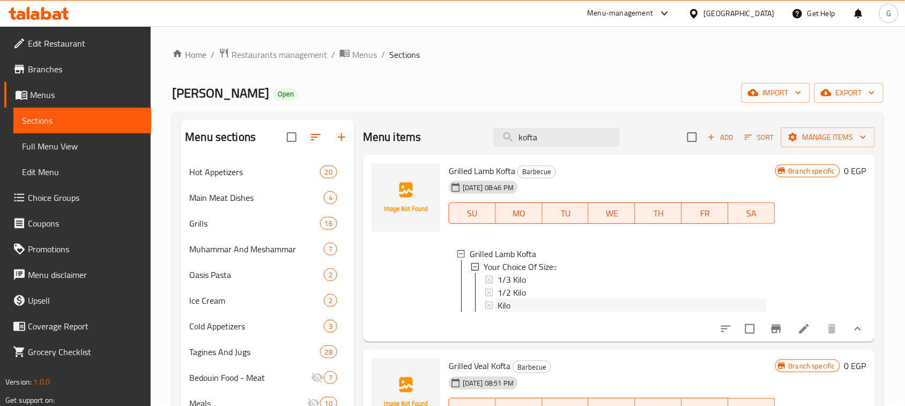
click at [505, 306] on span "Kilo" at bounding box center [504, 305] width 13 height 13
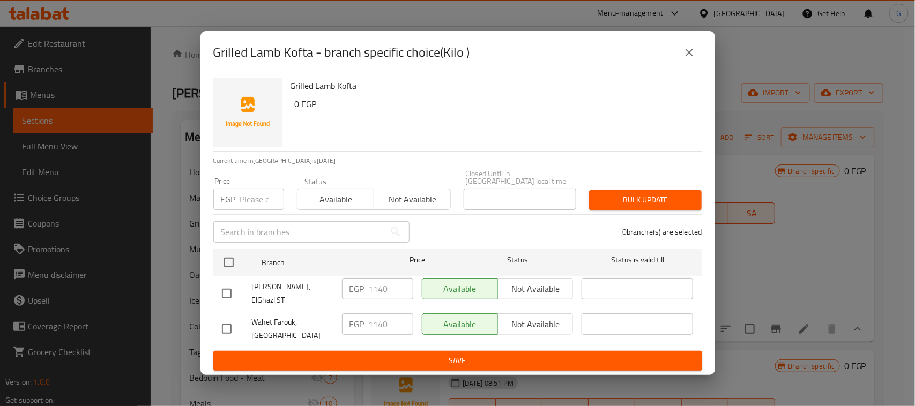
click at [694, 59] on icon "close" at bounding box center [689, 52] width 13 height 13
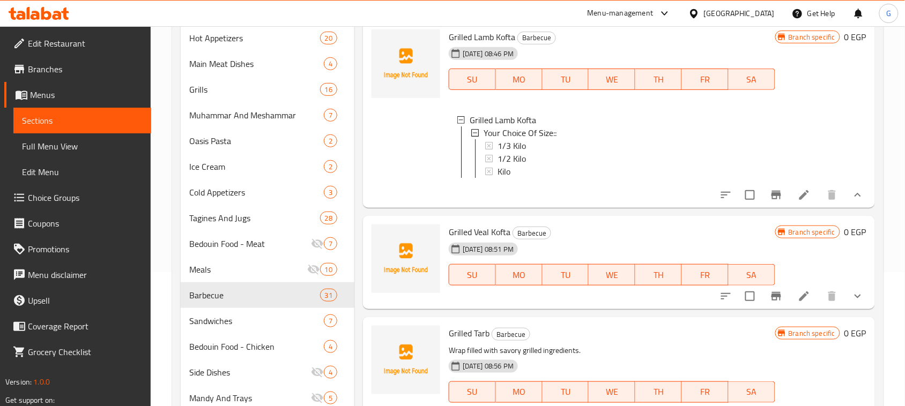
scroll to position [134, 0]
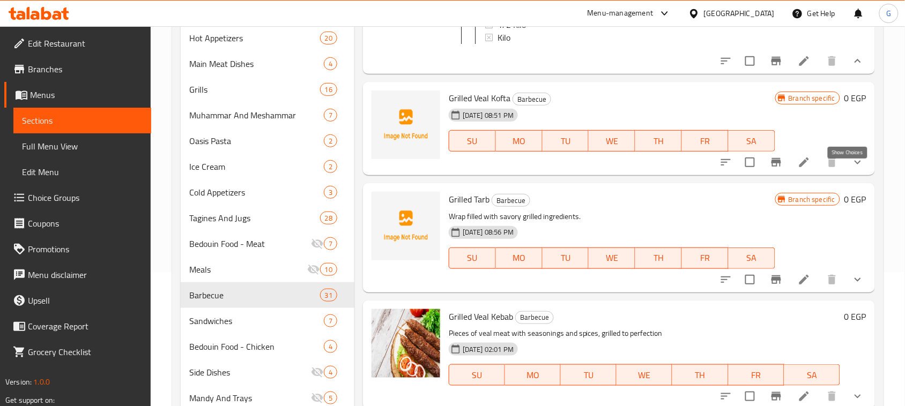
click at [851, 169] on icon "show more" at bounding box center [857, 162] width 13 height 13
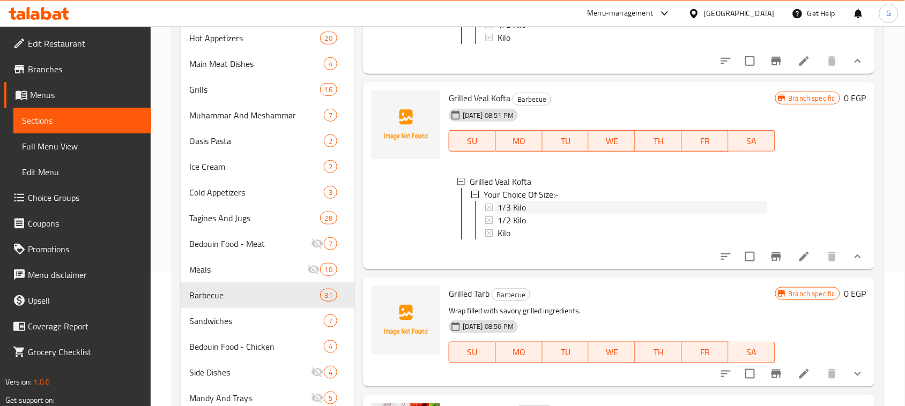
click at [508, 214] on span "1/3 Kilo" at bounding box center [512, 207] width 28 height 13
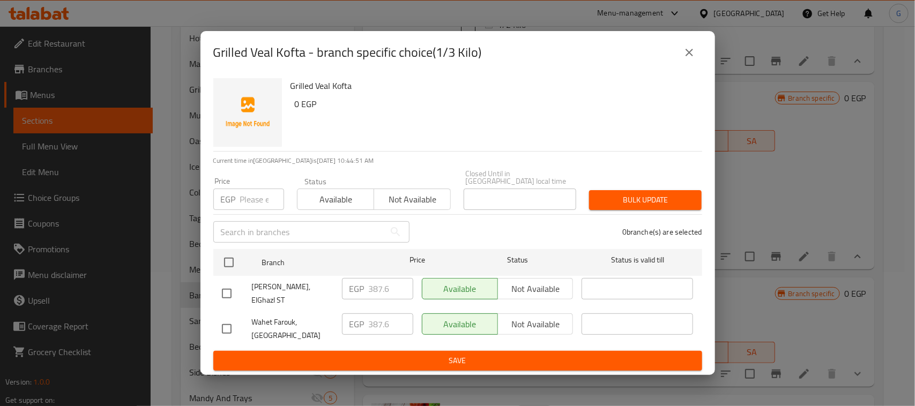
click at [689, 55] on icon "close" at bounding box center [689, 52] width 13 height 13
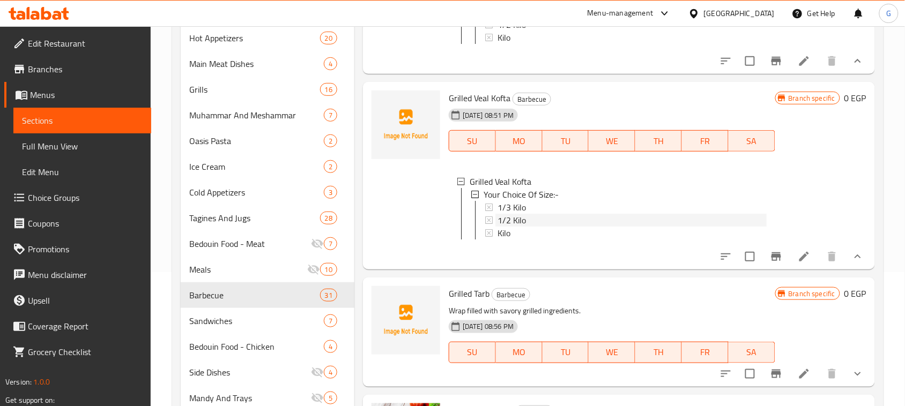
click at [502, 227] on span "1/2 Kilo" at bounding box center [512, 220] width 28 height 13
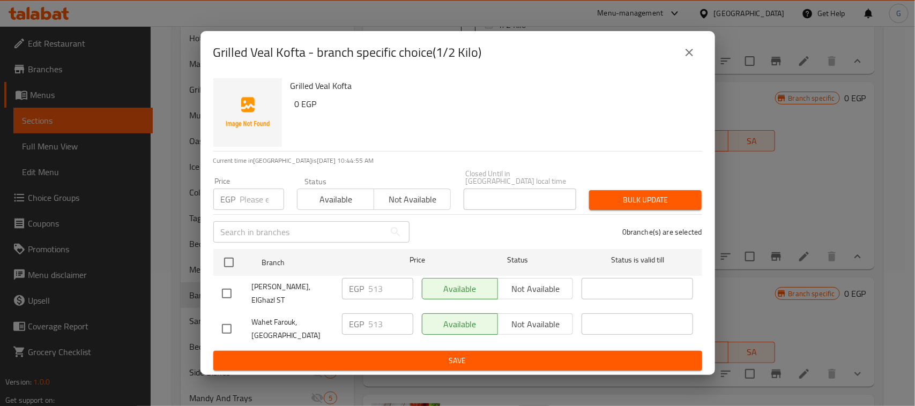
click at [689, 59] on icon "close" at bounding box center [689, 52] width 13 height 13
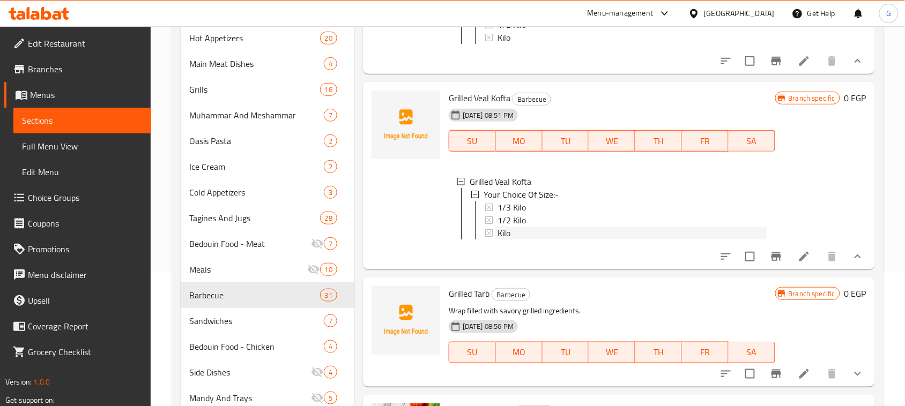
click at [492, 237] on icon at bounding box center [489, 233] width 8 height 8
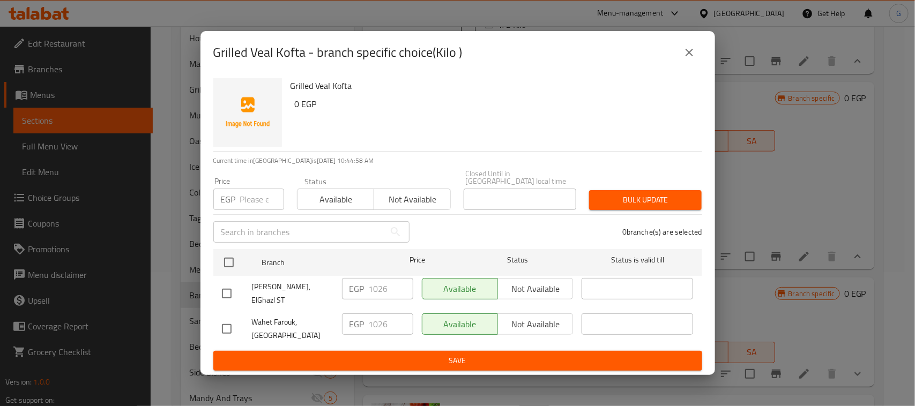
click at [692, 65] on button "close" at bounding box center [690, 53] width 26 height 26
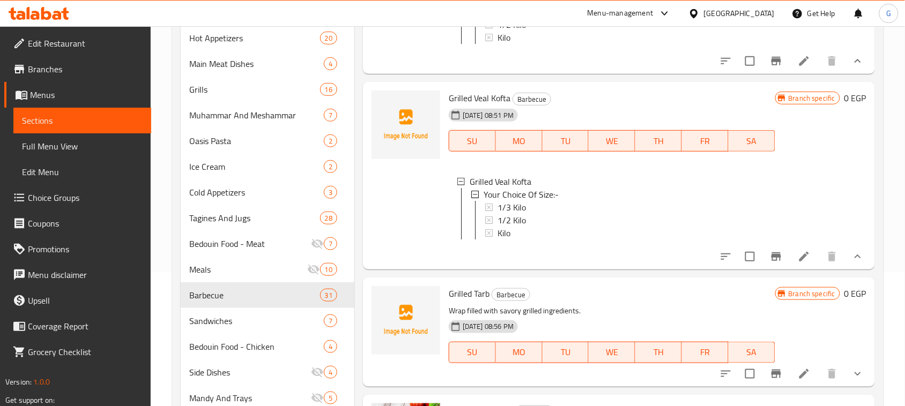
scroll to position [268, 0]
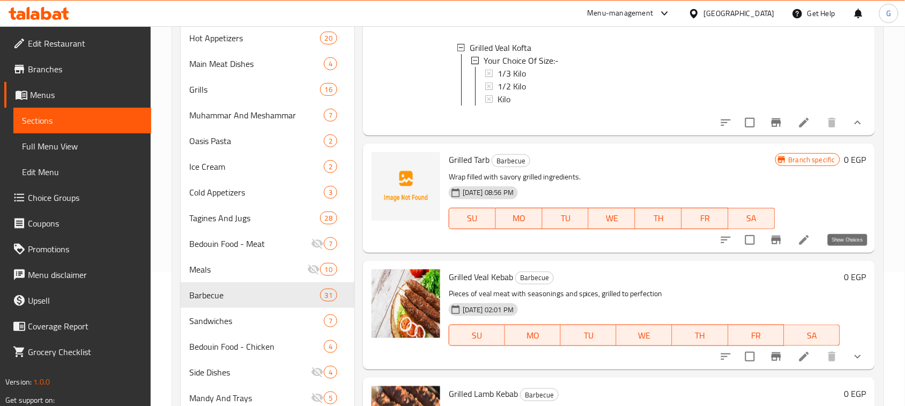
click at [853, 247] on icon "show more" at bounding box center [857, 240] width 13 height 13
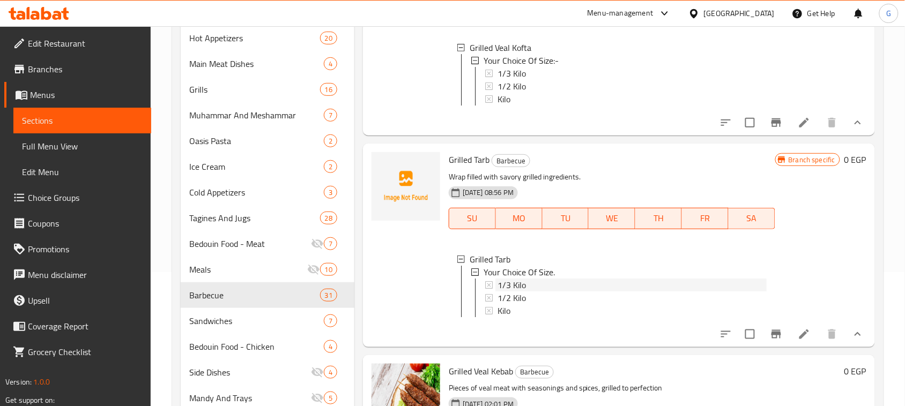
click at [518, 292] on span "1/3 Kilo" at bounding box center [512, 285] width 28 height 13
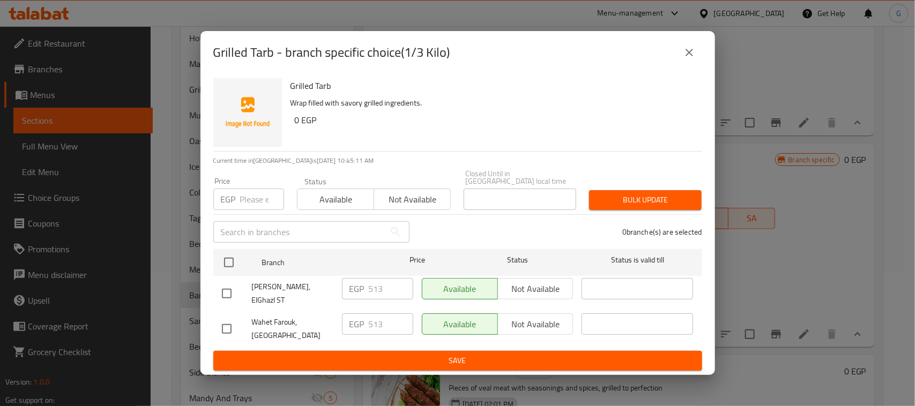
click at [680, 62] on button "close" at bounding box center [690, 53] width 26 height 26
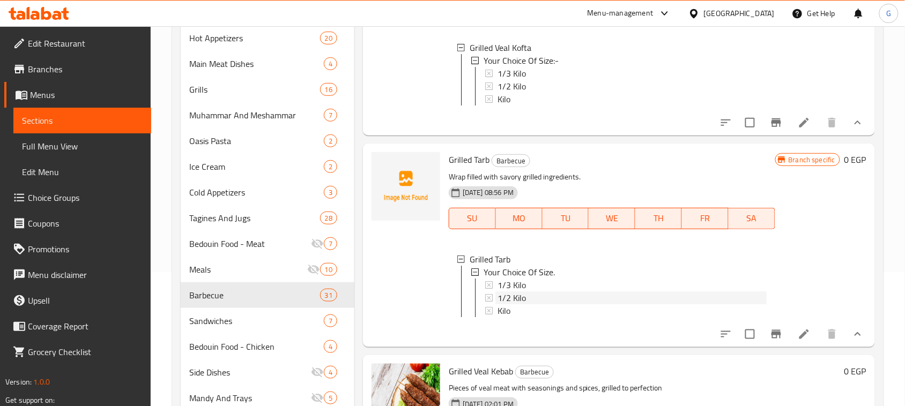
click at [519, 305] on span "1/2 Kilo" at bounding box center [512, 298] width 28 height 13
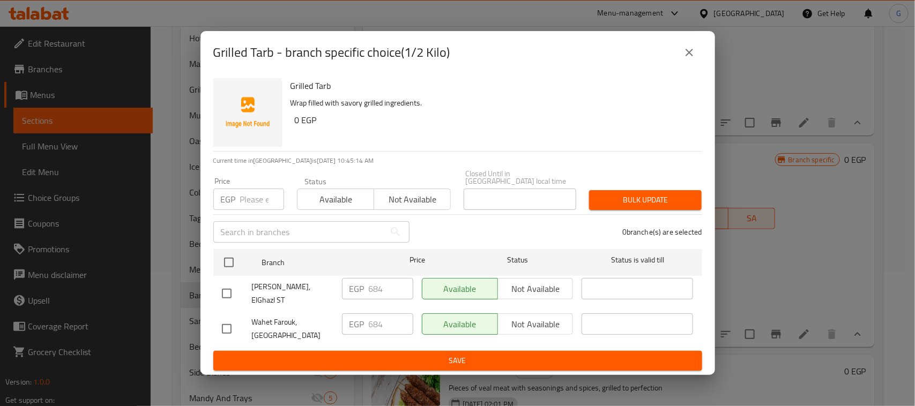
click at [699, 65] on button "close" at bounding box center [690, 53] width 26 height 26
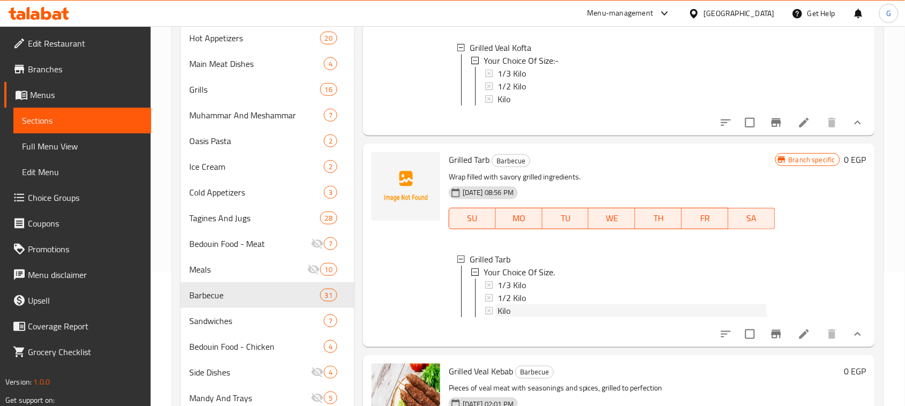
click at [502, 317] on span "Kilo" at bounding box center [504, 311] width 13 height 13
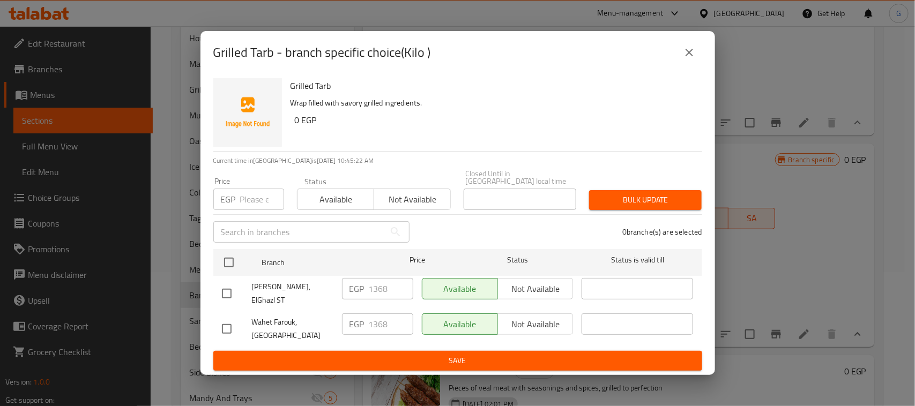
click at [695, 59] on icon "close" at bounding box center [689, 52] width 13 height 13
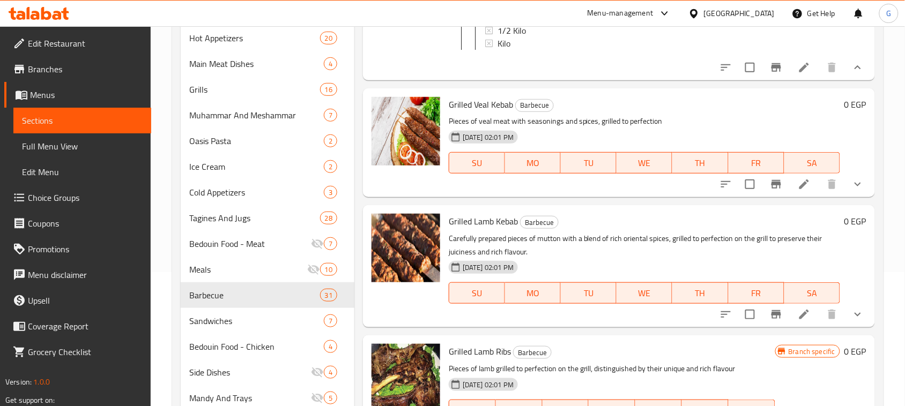
scroll to position [536, 0]
click at [851, 190] on icon "show more" at bounding box center [857, 183] width 13 height 13
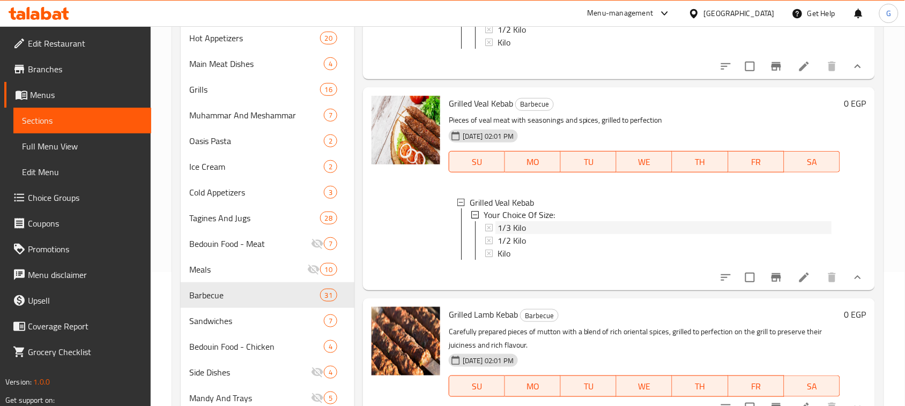
click at [513, 235] on span "1/3 Kilo" at bounding box center [512, 228] width 28 height 13
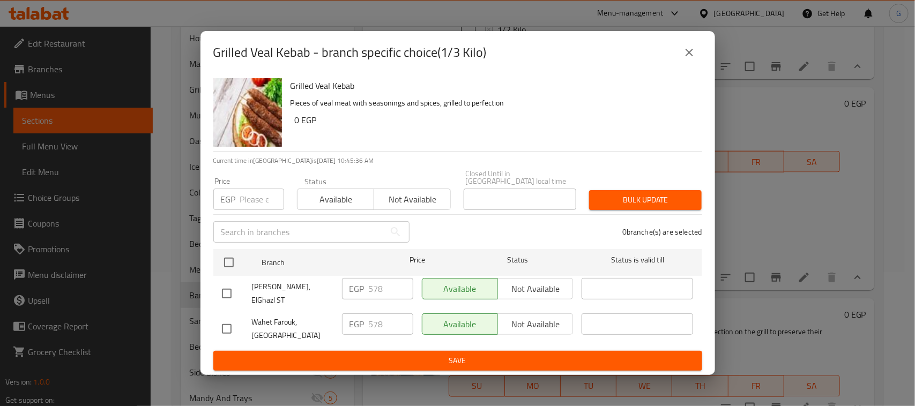
click at [693, 59] on icon "close" at bounding box center [689, 52] width 13 height 13
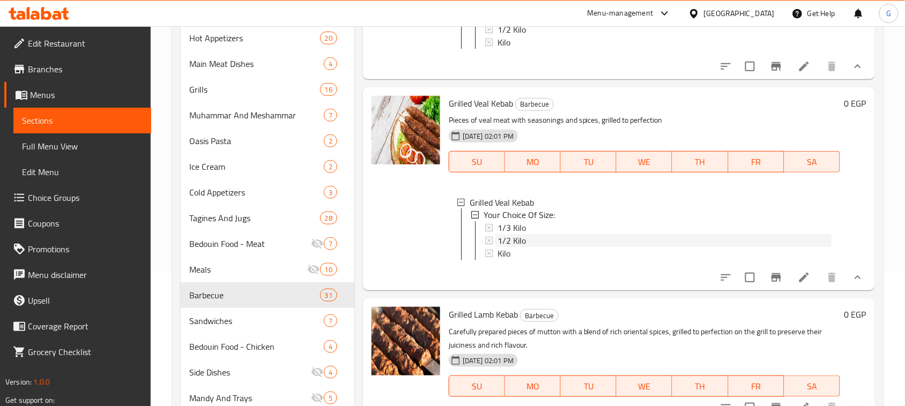
click at [496, 248] on div "1/2 Kilo" at bounding box center [663, 241] width 336 height 13
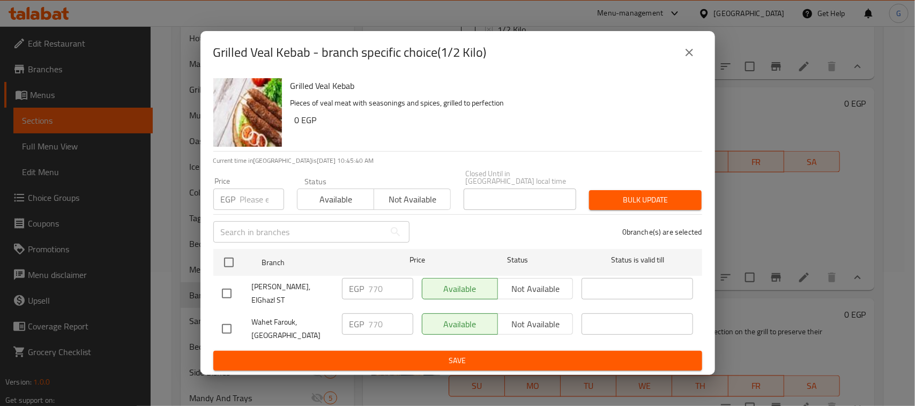
click at [685, 49] on button "close" at bounding box center [690, 53] width 26 height 26
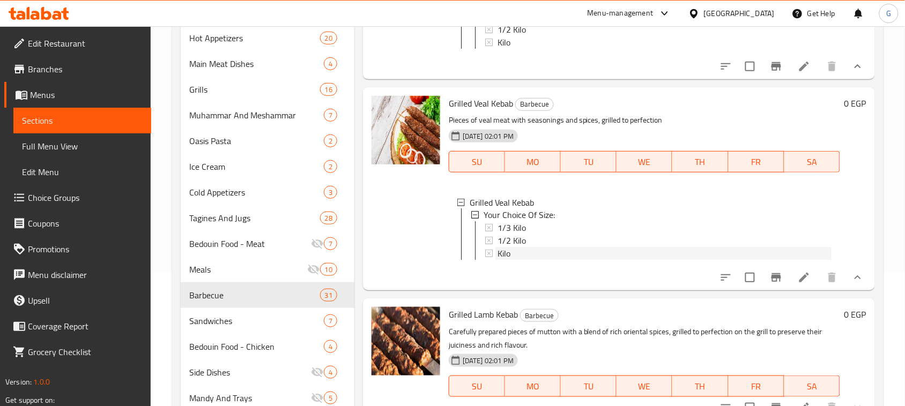
click at [509, 261] on span "Kilo" at bounding box center [504, 254] width 13 height 13
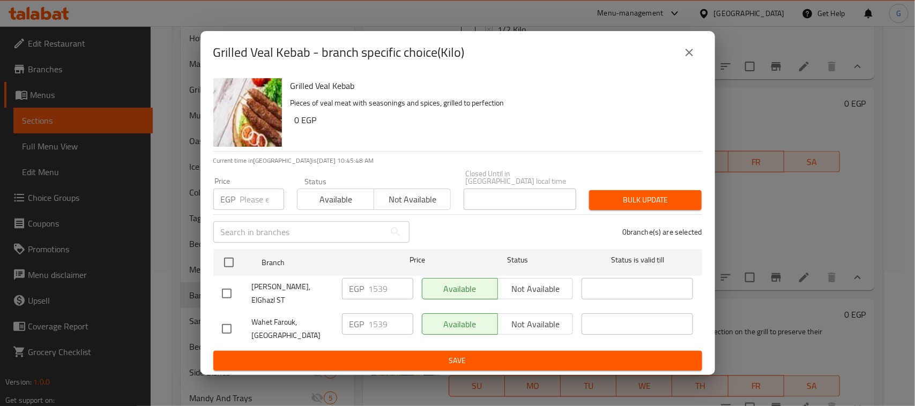
click at [685, 58] on icon "close" at bounding box center [689, 52] width 13 height 13
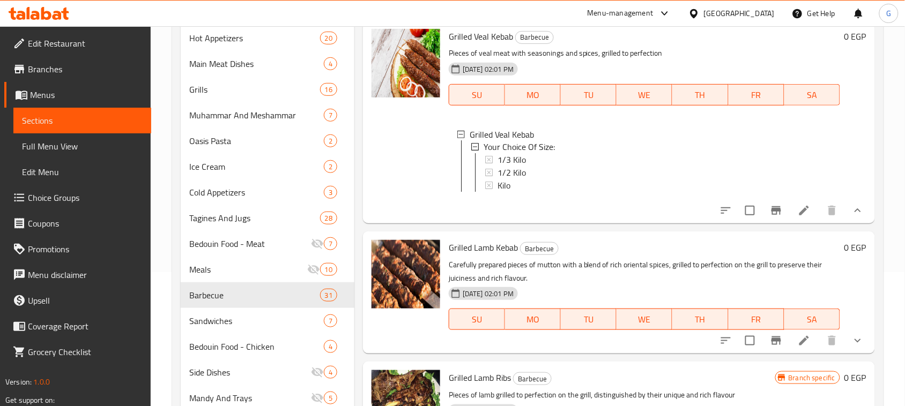
scroll to position [670, 0]
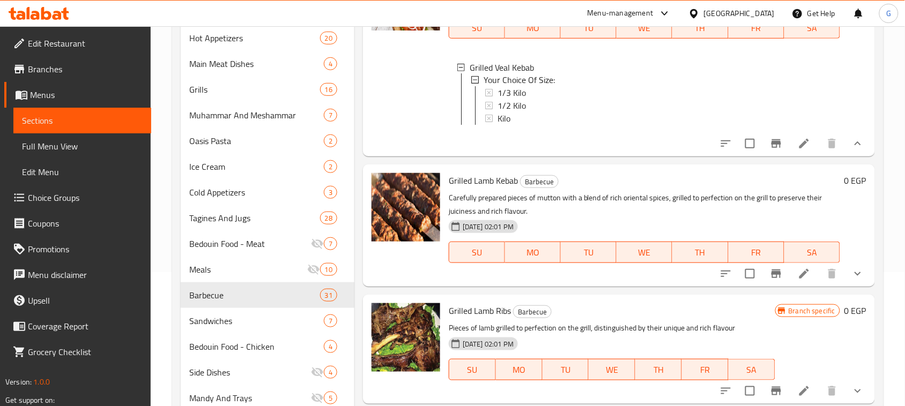
click at [851, 280] on icon "show more" at bounding box center [857, 274] width 13 height 13
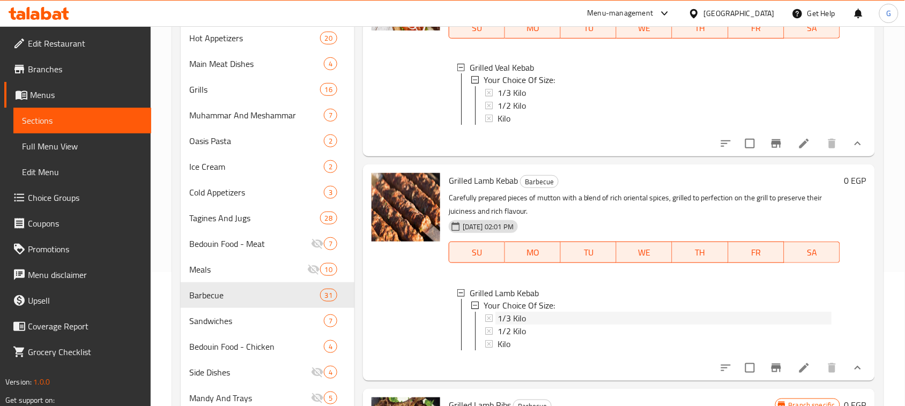
click at [531, 325] on div "1/3 Kilo" at bounding box center [665, 319] width 334 height 13
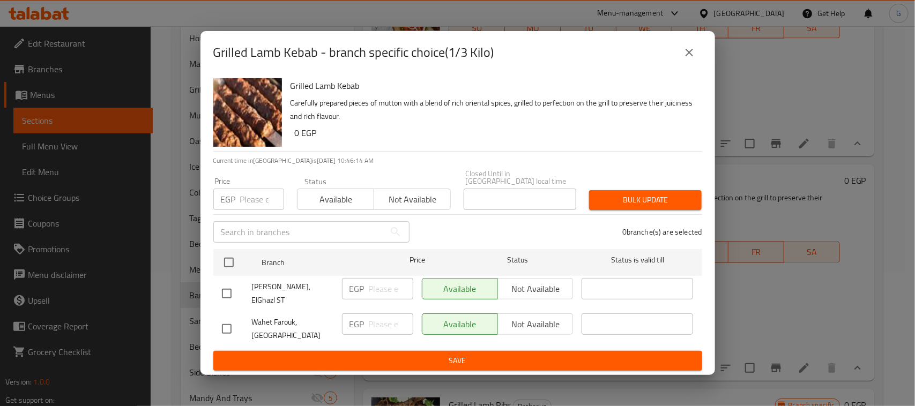
click at [228, 320] on input "checkbox" at bounding box center [227, 329] width 23 height 23
checkbox input "true"
click at [370, 319] on input "number" at bounding box center [391, 324] width 45 height 21
type input "598.5"
click at [405, 354] on span "Save" at bounding box center [458, 360] width 472 height 13
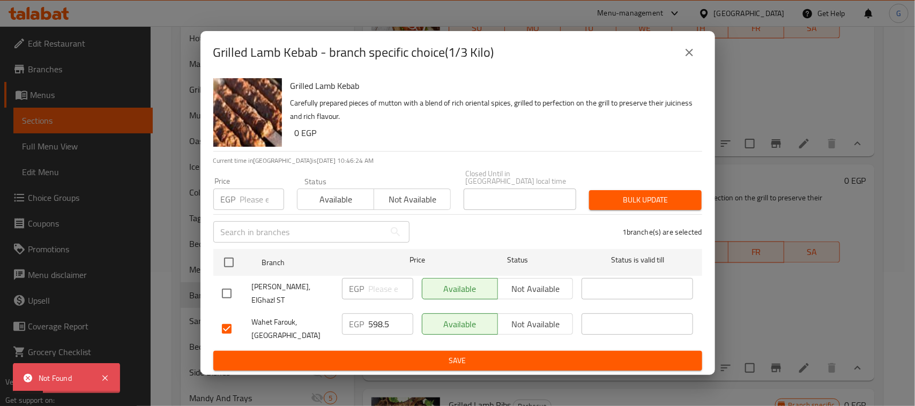
click at [687, 59] on icon "close" at bounding box center [689, 52] width 13 height 13
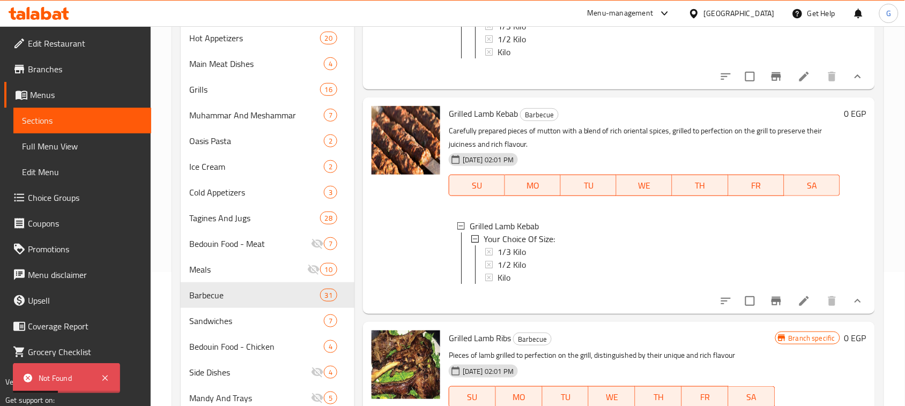
scroll to position [804, 0]
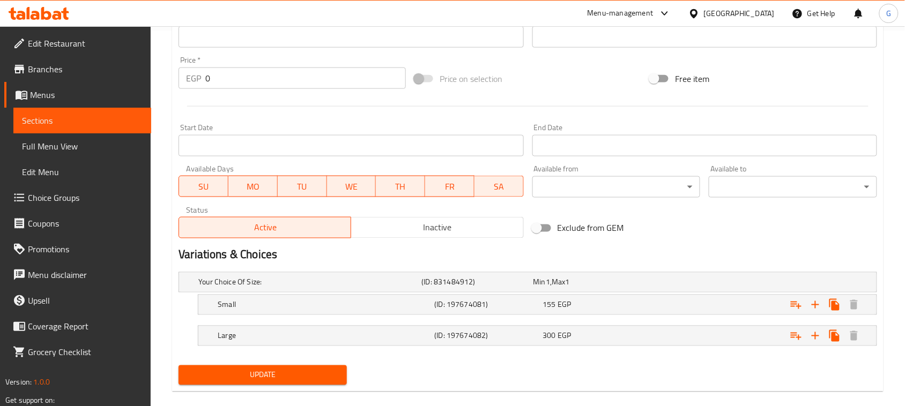
scroll to position [391, 0]
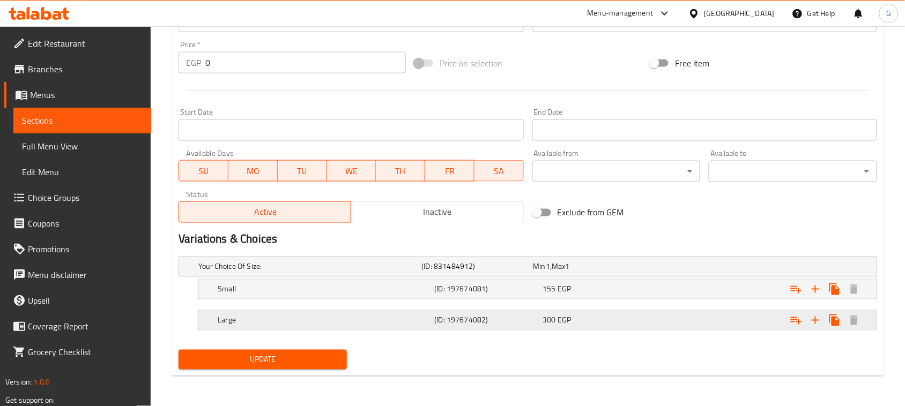
click at [502, 272] on h5 "(ID: 197674082)" at bounding box center [475, 267] width 107 height 11
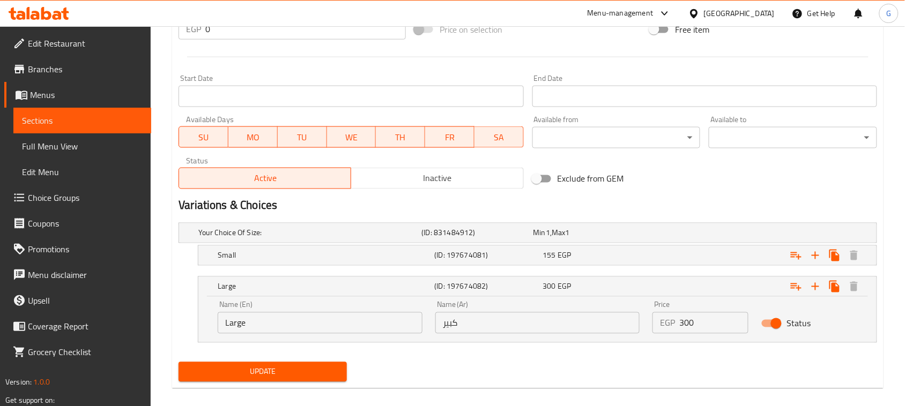
scroll to position [437, 0]
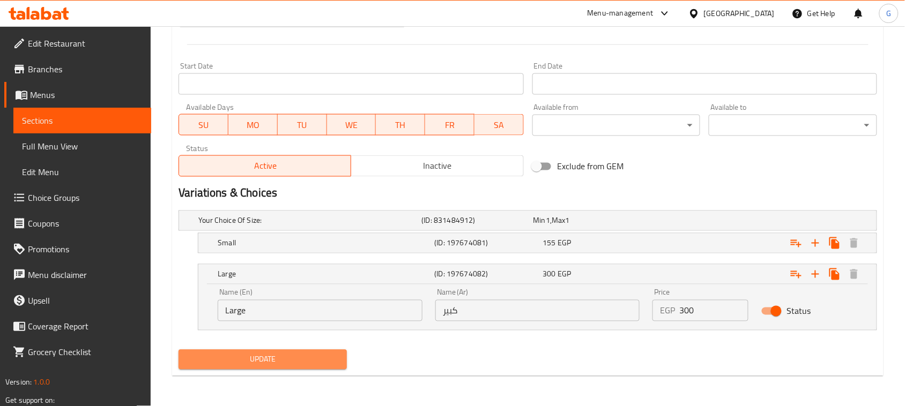
click at [277, 361] on span "Update" at bounding box center [262, 359] width 151 height 13
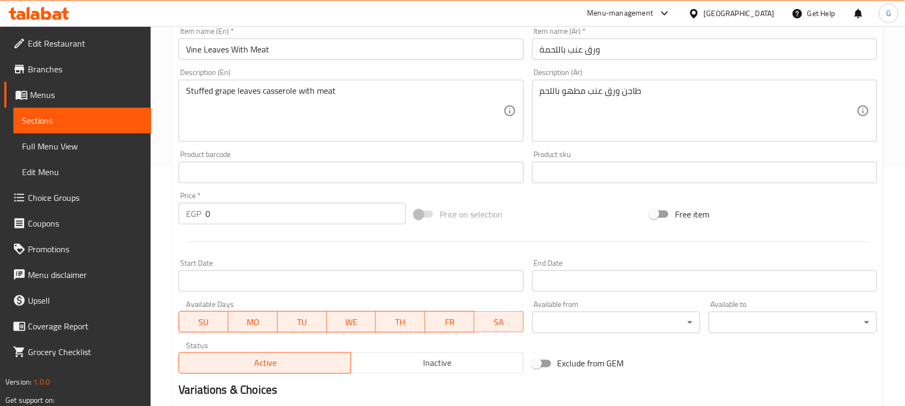
scroll to position [236, 0]
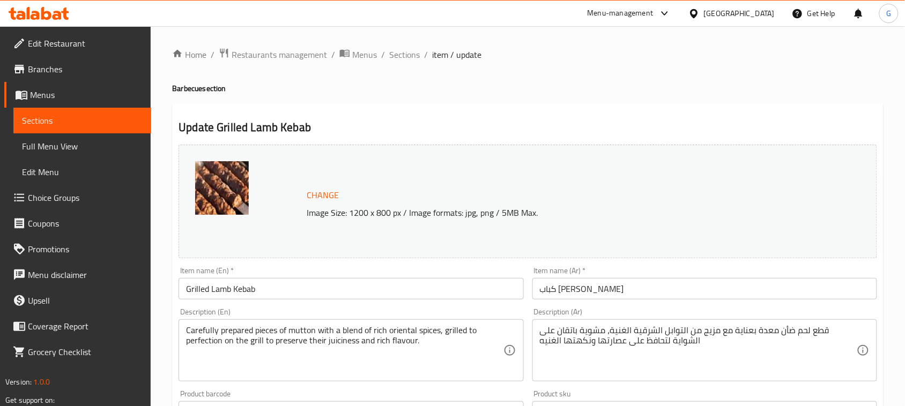
scroll to position [384, 0]
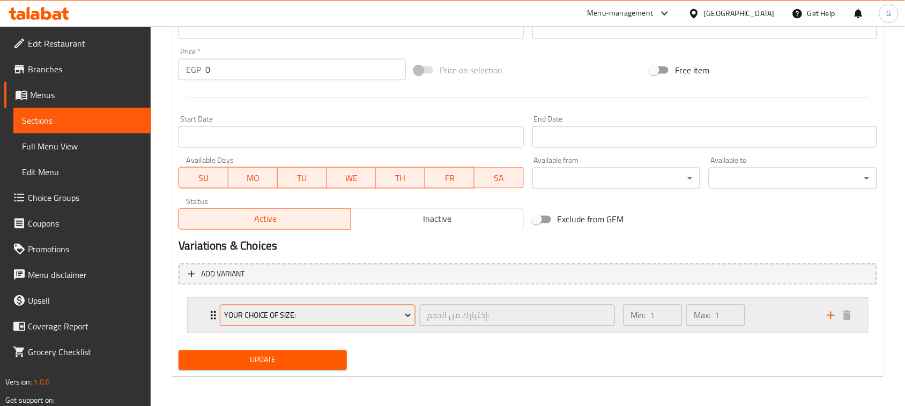
click at [355, 323] on button "Your Choice Of Size:" at bounding box center [317, 315] width 195 height 21
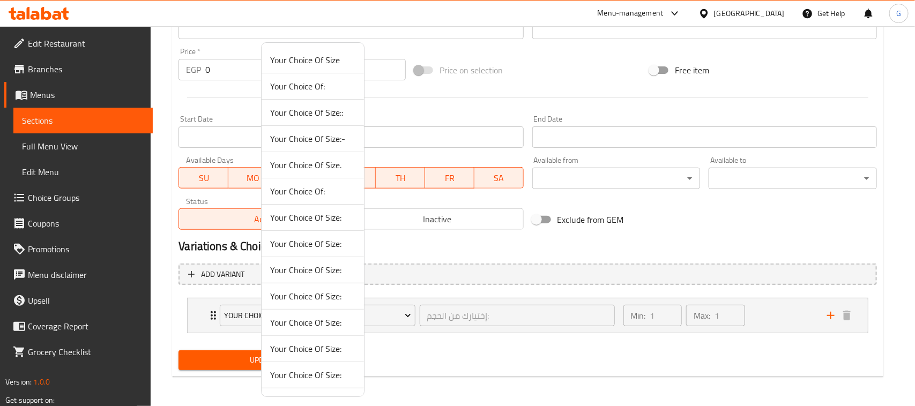
click at [315, 218] on span "Your Choice Of Size:" at bounding box center [312, 217] width 85 height 13
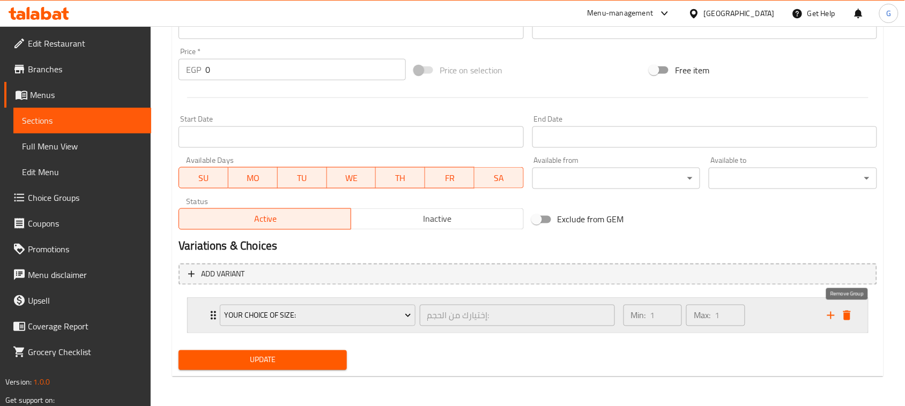
drag, startPoint x: 852, startPoint y: 322, endPoint x: 748, endPoint y: 333, distance: 104.6
click at [851, 322] on icon "delete" at bounding box center [847, 315] width 13 height 13
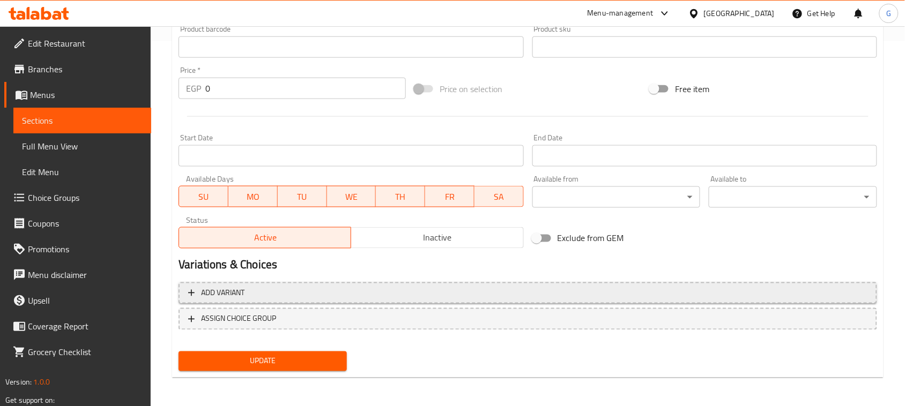
click at [518, 287] on span "Add variant" at bounding box center [527, 293] width 679 height 13
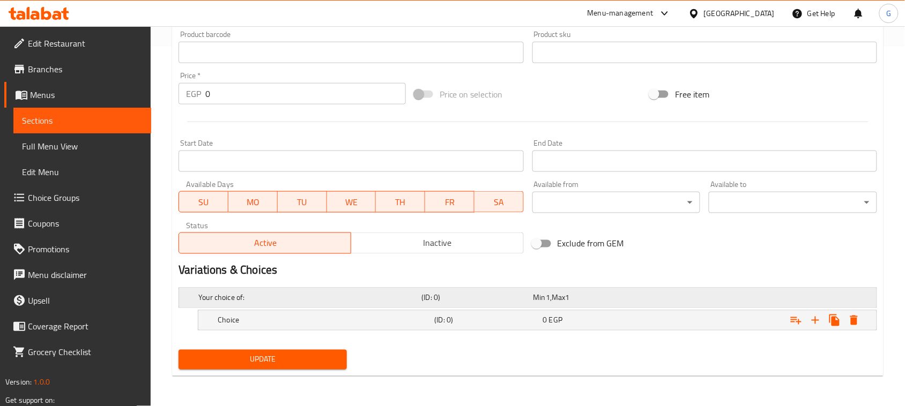
scroll to position [360, 0]
click at [812, 320] on icon "Expand" at bounding box center [815, 320] width 13 height 13
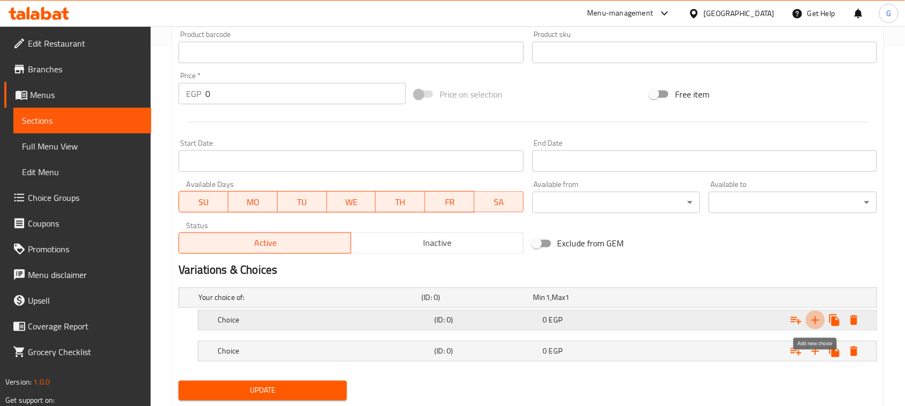
click at [815, 320] on icon "Expand" at bounding box center [816, 321] width 8 height 8
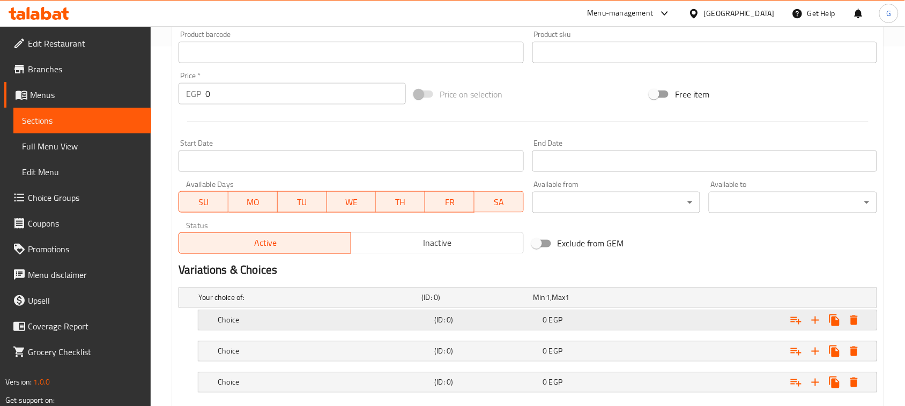
click at [573, 306] on div "0 EGP" at bounding box center [587, 298] width 112 height 15
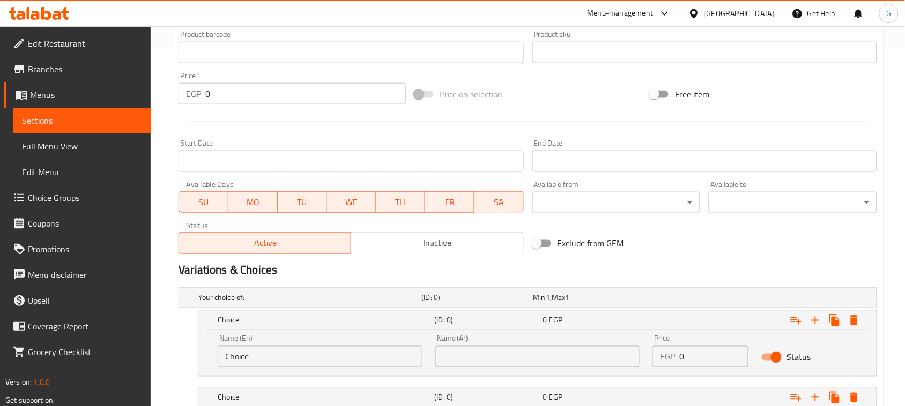
click at [487, 360] on input "text" at bounding box center [537, 356] width 205 height 21
type input "1/3"
click at [293, 357] on input "Choice" at bounding box center [320, 356] width 205 height 21
type input "1/3"
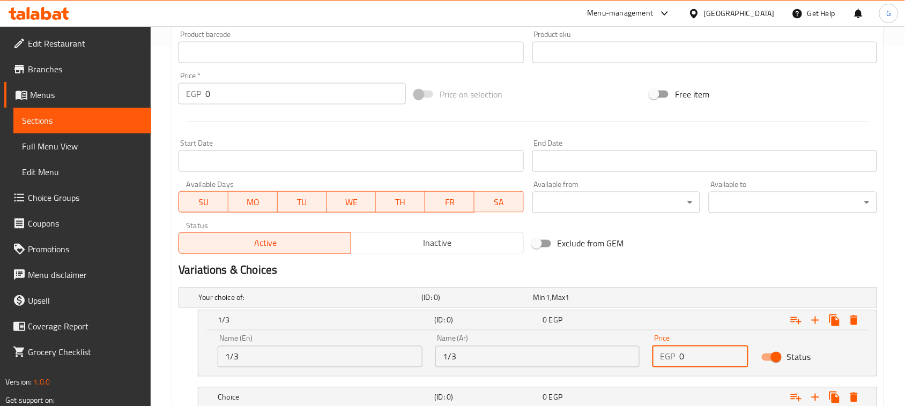
drag, startPoint x: 703, startPoint y: 359, endPoint x: 655, endPoint y: 363, distance: 48.9
click at [655, 363] on div "EGP 0 Price" at bounding box center [701, 356] width 96 height 21
type input "598.5"
click at [886, 342] on div "Home / Restaurants management / Menus / Sections / item / update Barbecue secti…" at bounding box center [528, 91] width 754 height 848
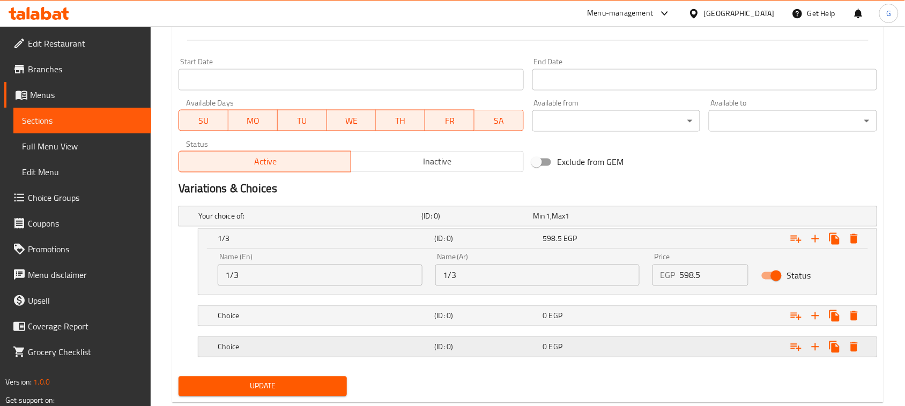
scroll to position [468, 0]
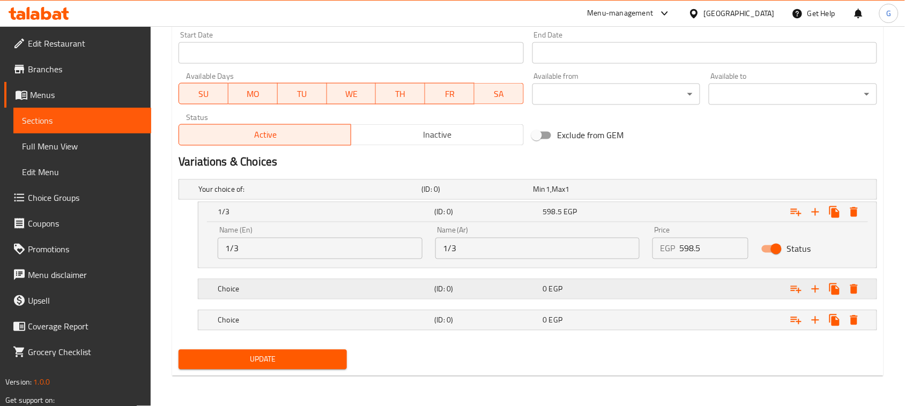
click at [550, 197] on span "EGP" at bounding box center [548, 190] width 4 height 14
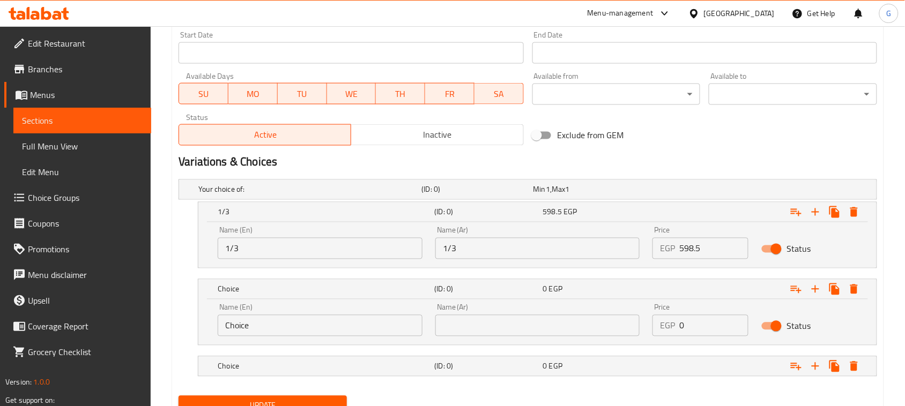
click at [451, 327] on input "text" at bounding box center [537, 325] width 205 height 21
type input "1/2"
click at [291, 330] on input "Choice" at bounding box center [320, 325] width 205 height 21
type input "1/2"
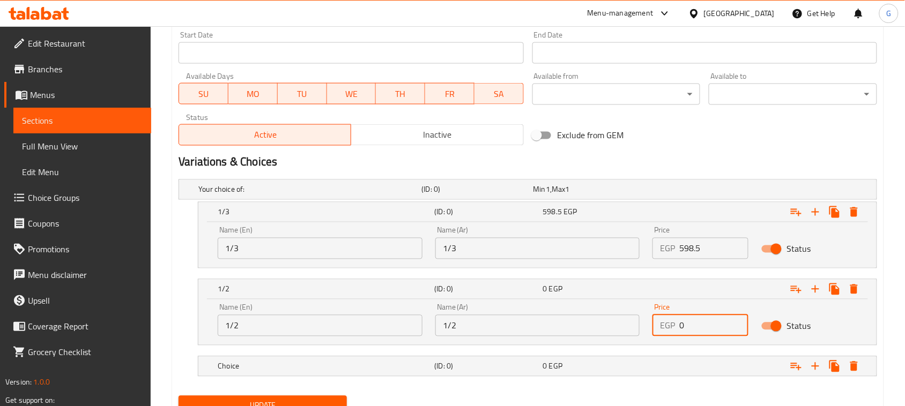
drag, startPoint x: 699, startPoint y: 325, endPoint x: 671, endPoint y: 321, distance: 27.8
click at [671, 321] on div "EGP 0 Price" at bounding box center [701, 325] width 96 height 21
type input "798"
click at [622, 195] on div "0 EGP" at bounding box center [586, 189] width 107 height 11
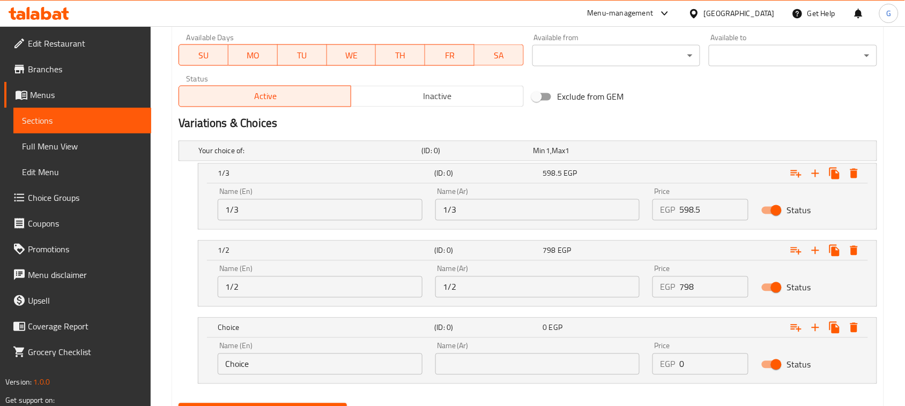
scroll to position [561, 0]
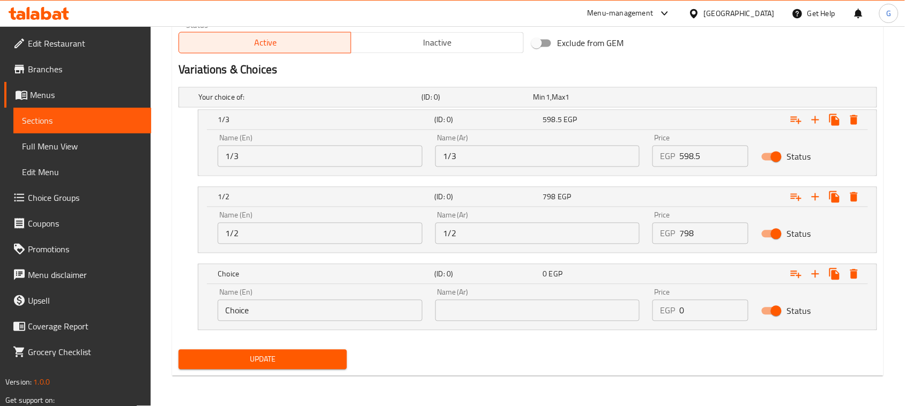
click at [240, 317] on input "Choice" at bounding box center [320, 310] width 205 height 21
type input "1 kilo"
click at [500, 311] on input "text" at bounding box center [537, 310] width 205 height 21
type input "1 كيلو"
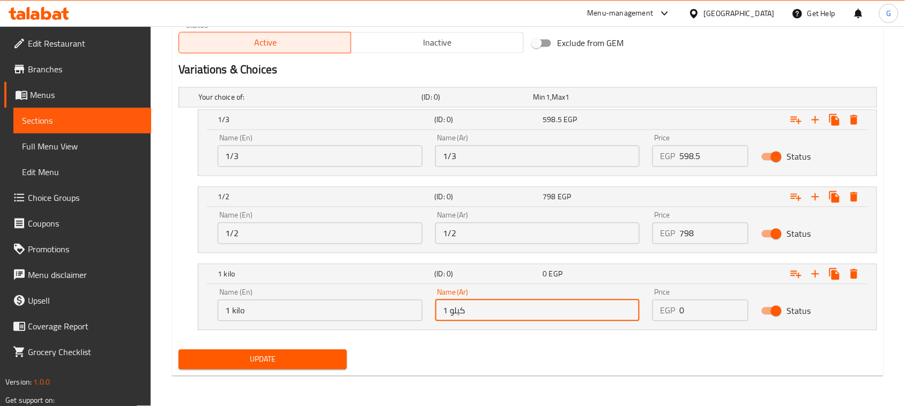
click at [523, 370] on div "Update" at bounding box center [527, 360] width 707 height 28
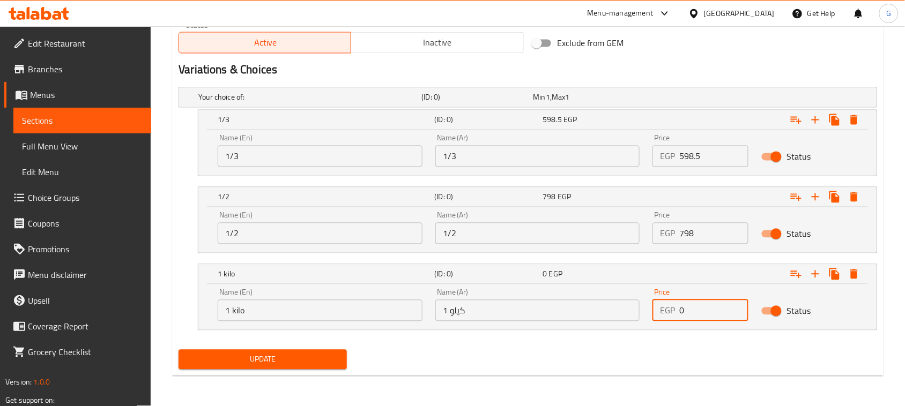
drag, startPoint x: 692, startPoint y: 315, endPoint x: 670, endPoint y: 312, distance: 21.6
click at [670, 312] on div "EGP 0 Price" at bounding box center [701, 310] width 96 height 21
type input "1596"
click at [628, 362] on div "Update" at bounding box center [527, 360] width 707 height 28
click at [333, 360] on span "Update" at bounding box center [262, 359] width 151 height 13
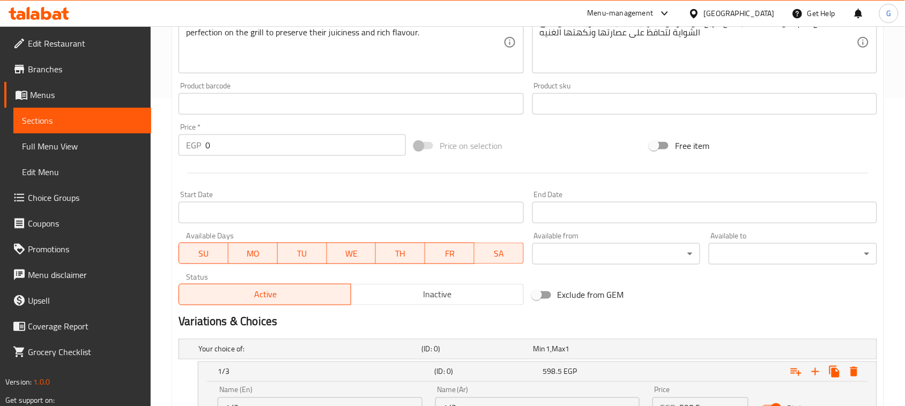
scroll to position [159, 0]
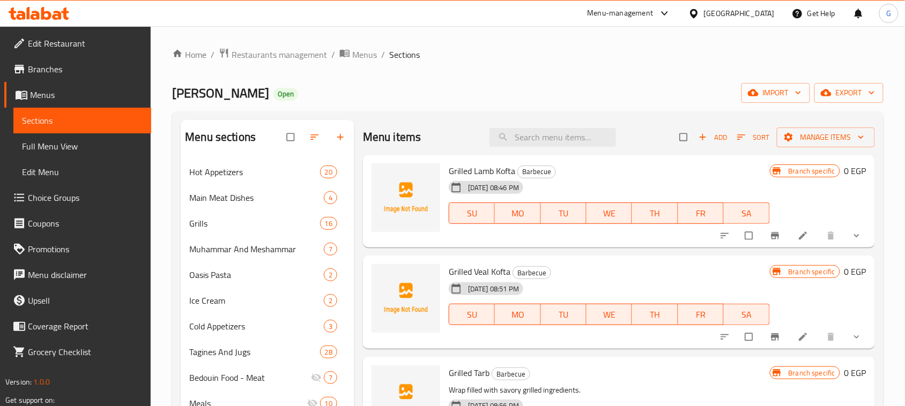
scroll to position [404, 0]
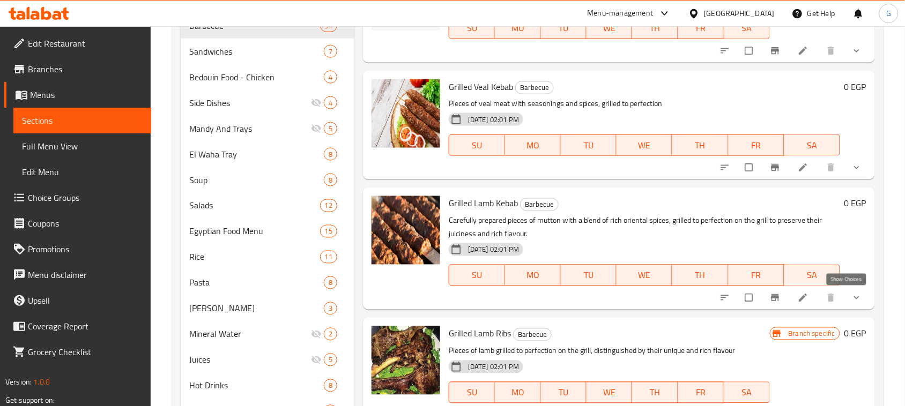
click at [851, 301] on icon "show more" at bounding box center [856, 298] width 11 height 11
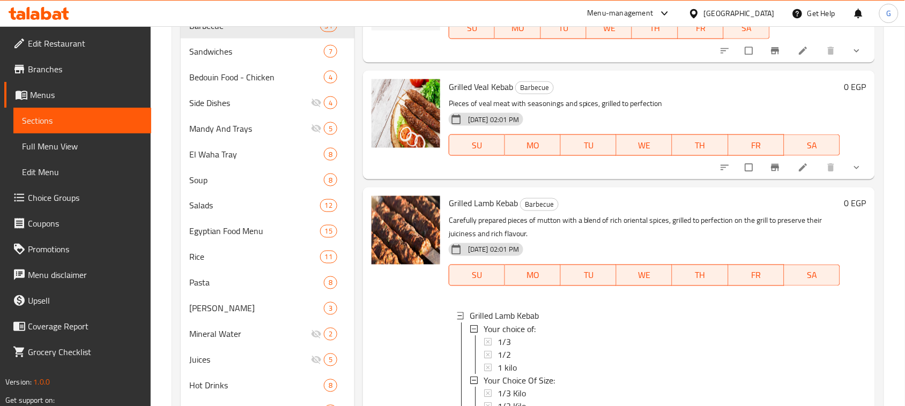
scroll to position [134, 0]
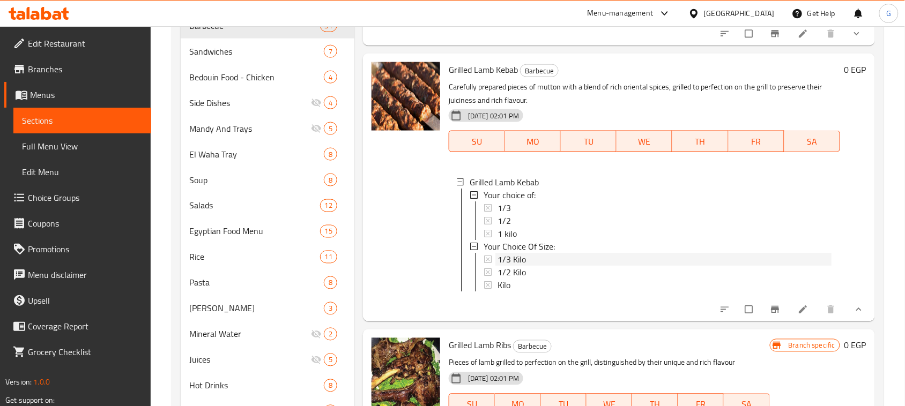
click at [553, 256] on div "1/3 Kilo" at bounding box center [665, 259] width 334 height 13
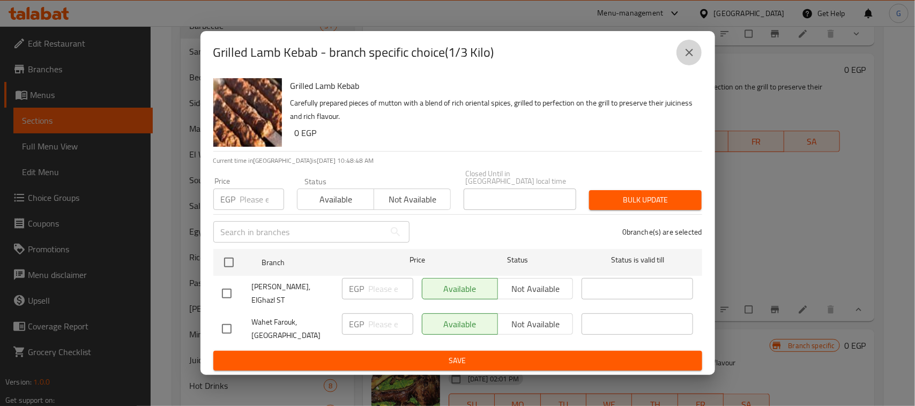
click at [687, 56] on icon "close" at bounding box center [690, 53] width 8 height 8
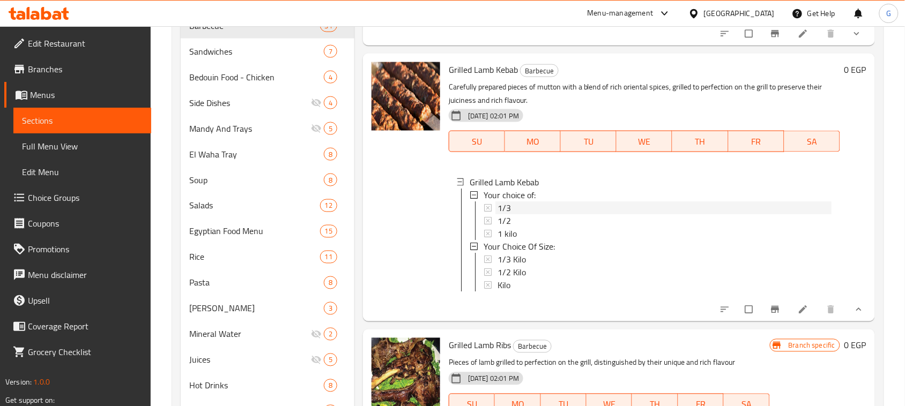
click at [515, 210] on div "1/3" at bounding box center [665, 208] width 334 height 13
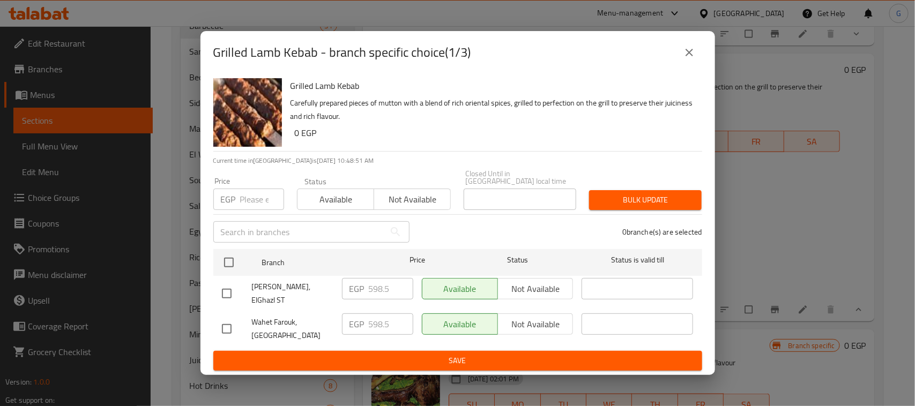
click at [693, 59] on icon "close" at bounding box center [689, 52] width 13 height 13
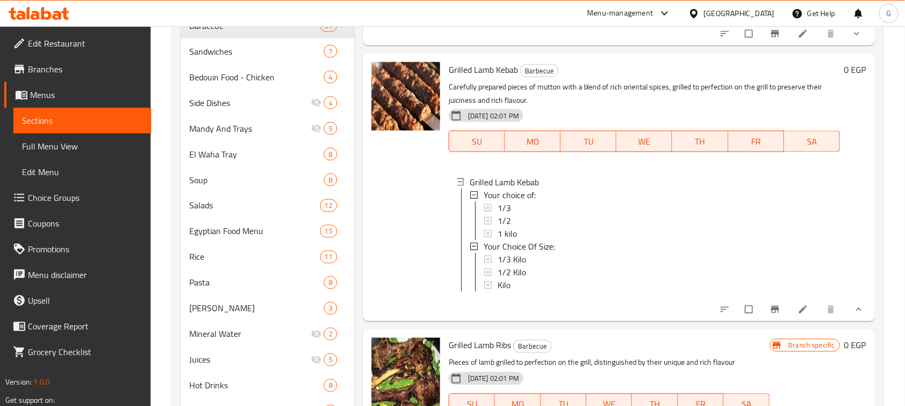
click at [493, 74] on span "Grilled Lamb Kebab" at bounding box center [483, 70] width 69 height 16
copy h6 "Grilled Lamb Kebab"
click at [585, 229] on div "1 kilo" at bounding box center [665, 233] width 334 height 13
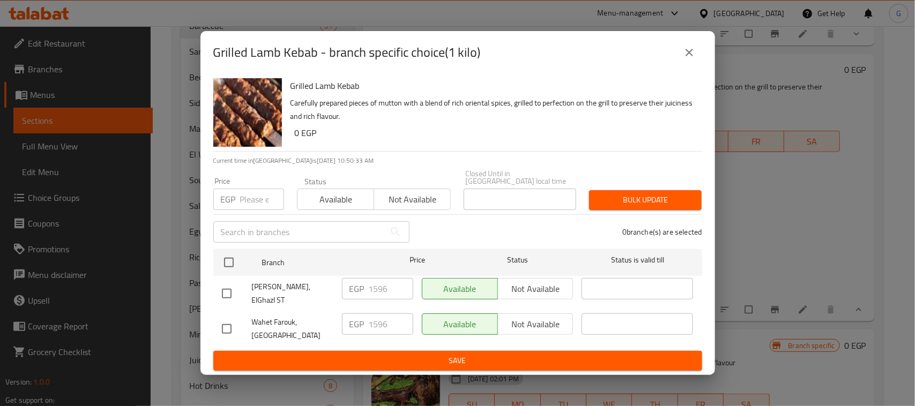
click at [679, 60] on button "close" at bounding box center [690, 53] width 26 height 26
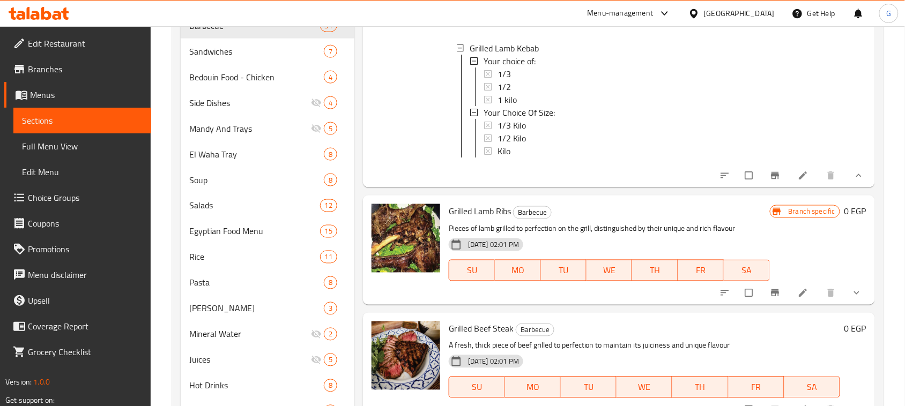
scroll to position [1, 0]
click at [851, 299] on icon "show more" at bounding box center [856, 293] width 11 height 11
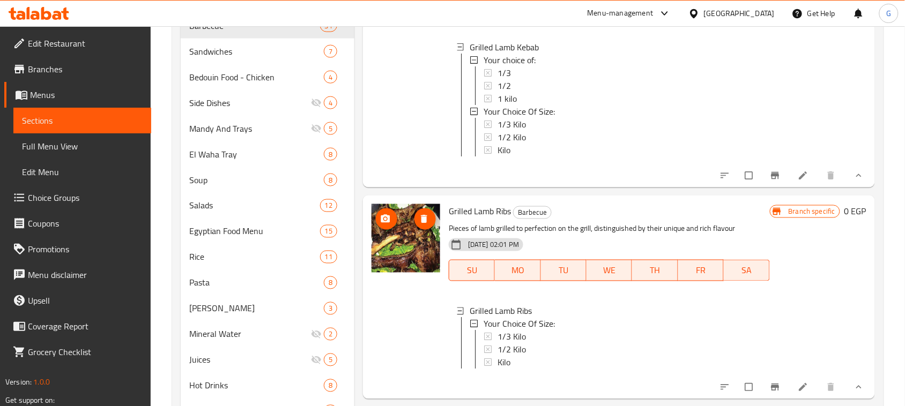
scroll to position [335, 0]
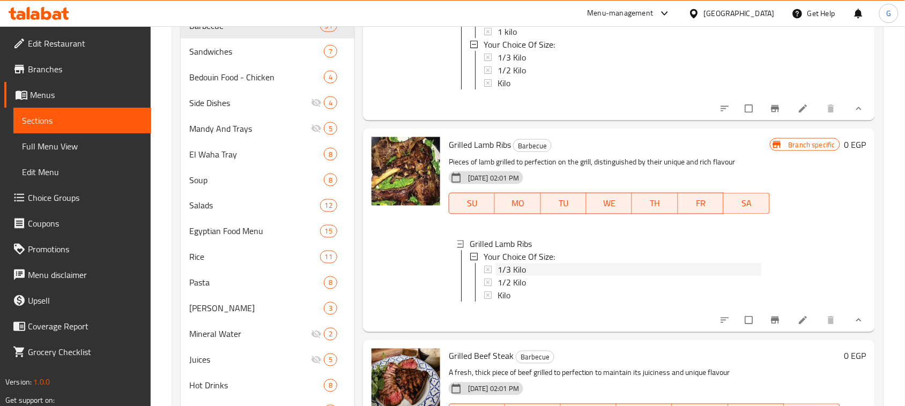
click at [520, 277] on span "1/3 Kilo" at bounding box center [512, 270] width 28 height 13
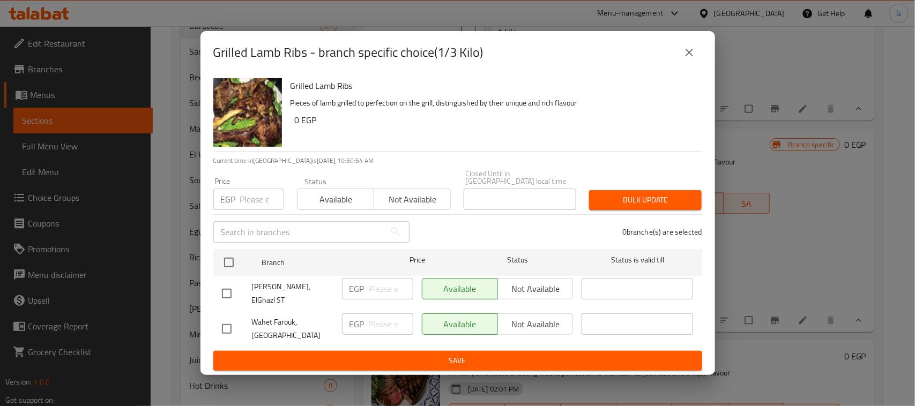
click at [685, 59] on icon "close" at bounding box center [689, 52] width 13 height 13
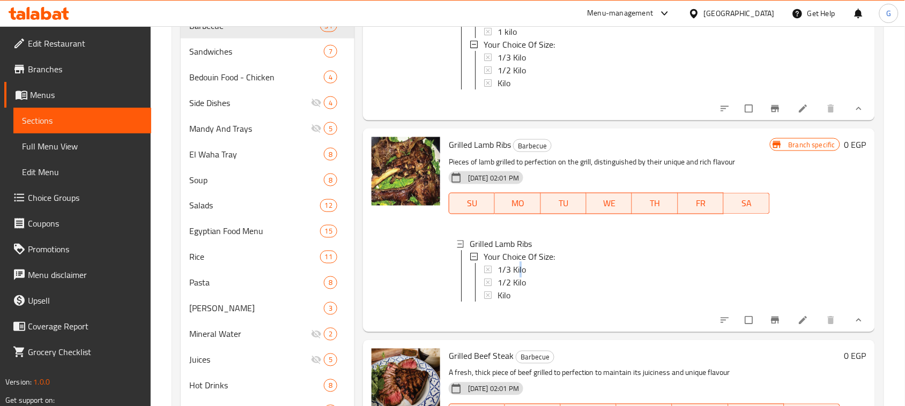
click at [545, 277] on div "1/3 Kilo" at bounding box center [630, 270] width 264 height 13
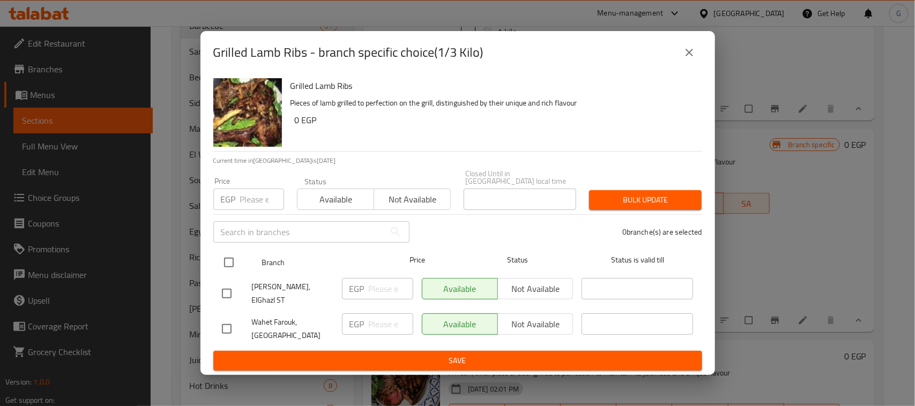
click at [228, 265] on input "checkbox" at bounding box center [229, 262] width 23 height 23
checkbox input "true"
click at [226, 259] on input "checkbox" at bounding box center [229, 262] width 23 height 23
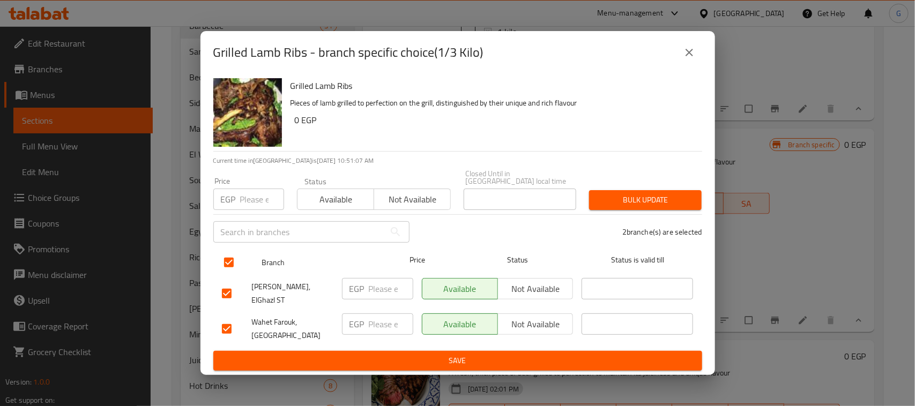
checkbox input "false"
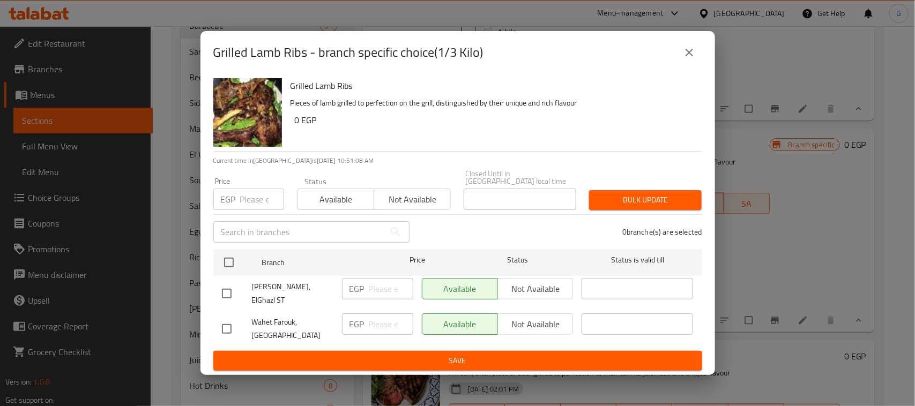
click at [220, 320] on input "checkbox" at bounding box center [227, 329] width 23 height 23
checkbox input "true"
click at [384, 320] on input "number" at bounding box center [391, 324] width 45 height 21
type input "769.5"
click at [487, 354] on span "Save" at bounding box center [458, 360] width 472 height 13
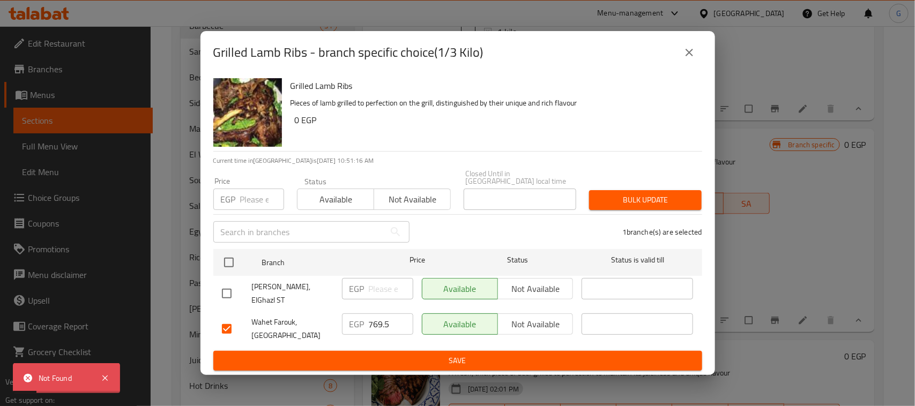
click at [693, 57] on icon "close" at bounding box center [689, 52] width 13 height 13
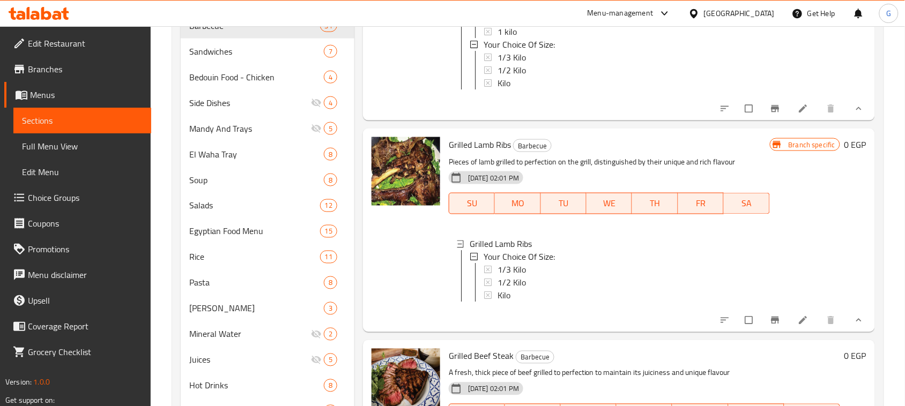
click at [501, 153] on span "Grilled Lamb Ribs" at bounding box center [480, 145] width 62 height 16
click at [500, 153] on span "Grilled Lamb Ribs" at bounding box center [480, 145] width 62 height 16
copy h6 "Grilled Lamb Ribs"
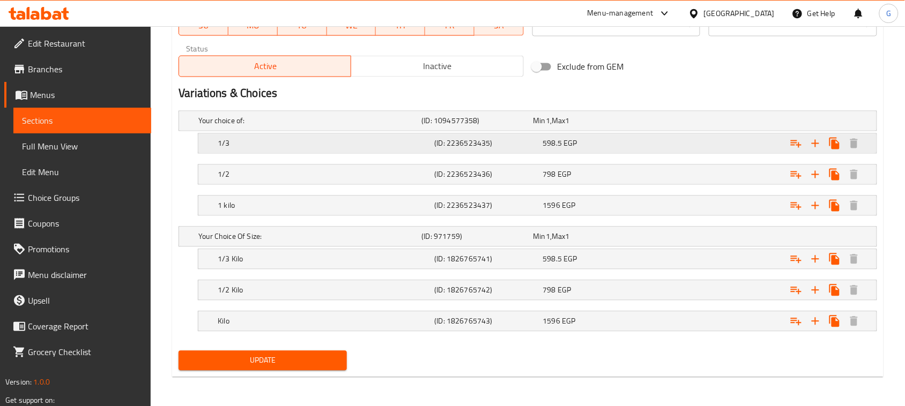
scroll to position [539, 0]
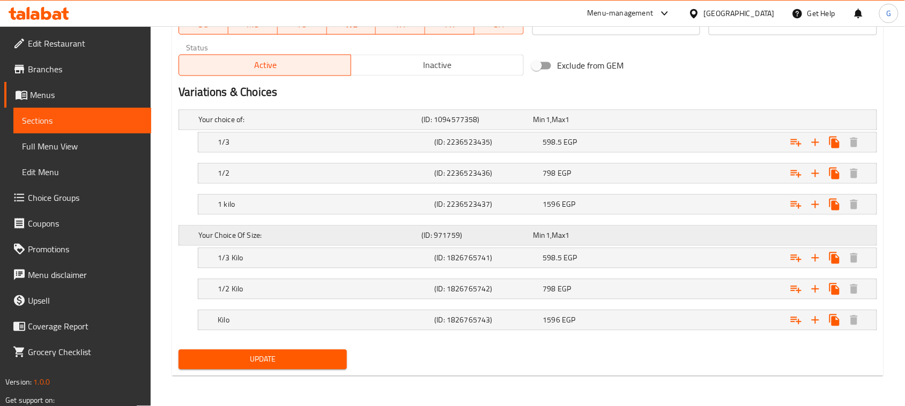
click at [298, 125] on h5 "Your Choice Of Size:" at bounding box center [307, 120] width 219 height 11
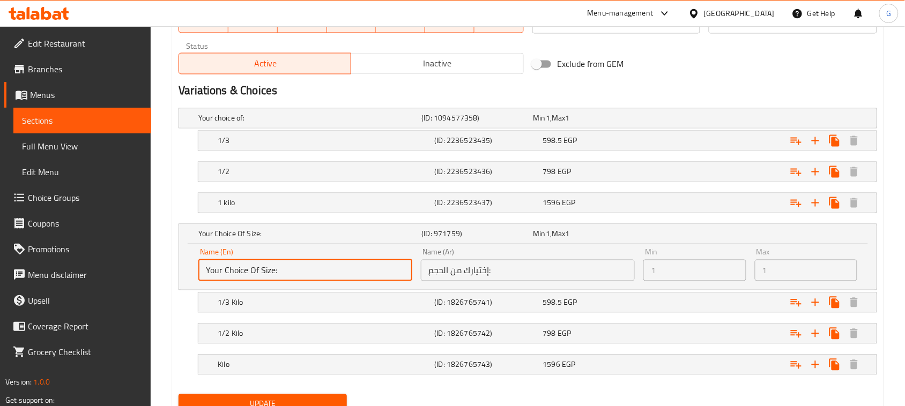
click at [298, 277] on input "Your Choice Of Size:" at bounding box center [305, 270] width 214 height 21
click at [751, 121] on div "Expand" at bounding box center [754, 118] width 223 height 4
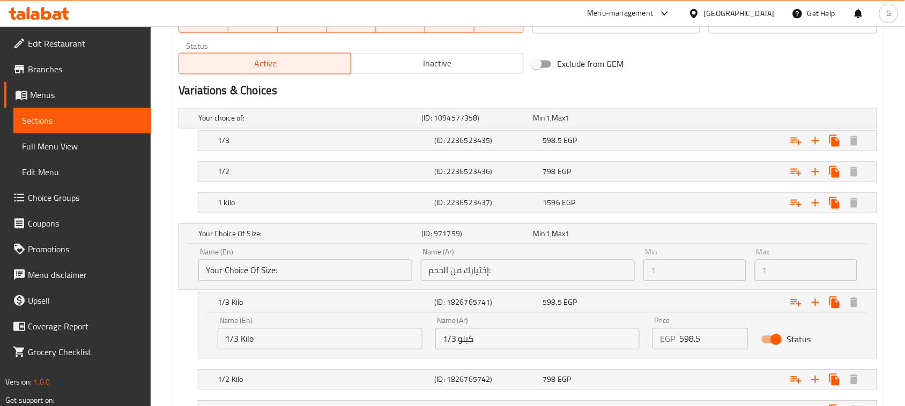
click at [772, 342] on input "Status" at bounding box center [776, 340] width 61 height 20
checkbox input "false"
click at [287, 124] on h5 "1/3" at bounding box center [307, 118] width 219 height 11
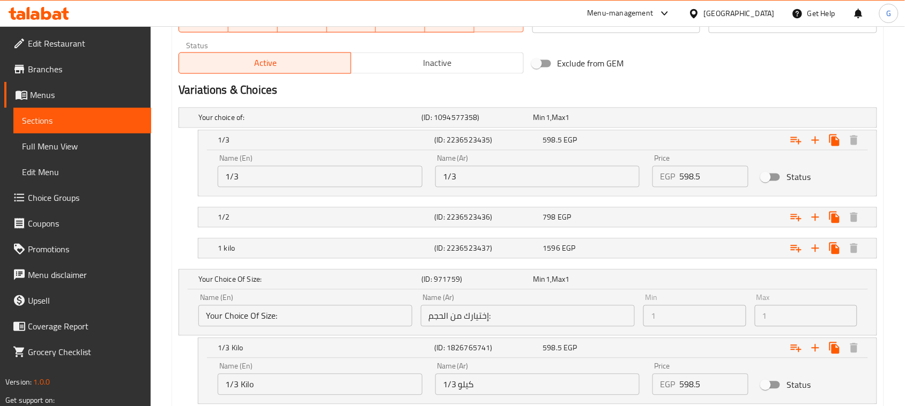
scroll to position [673, 0]
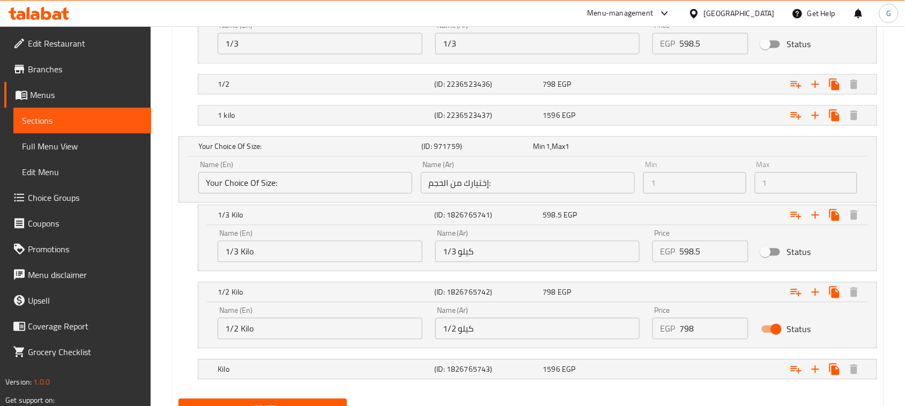
click at [772, 330] on input "Status" at bounding box center [776, 329] width 61 height 20
checkbox input "false"
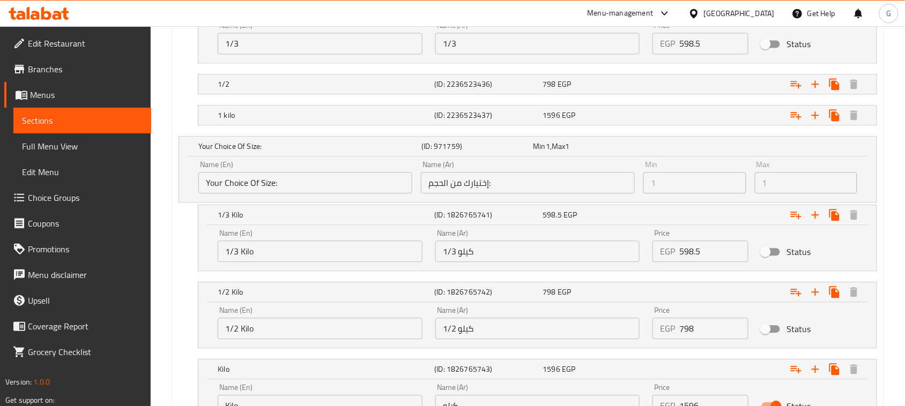
scroll to position [769, 0]
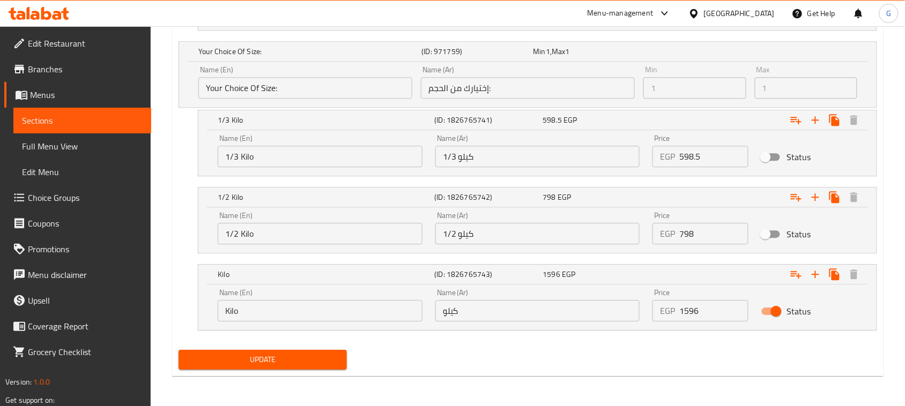
click at [762, 313] on input "Status" at bounding box center [776, 311] width 61 height 20
checkbox input "false"
click at [292, 360] on span "Update" at bounding box center [262, 359] width 151 height 13
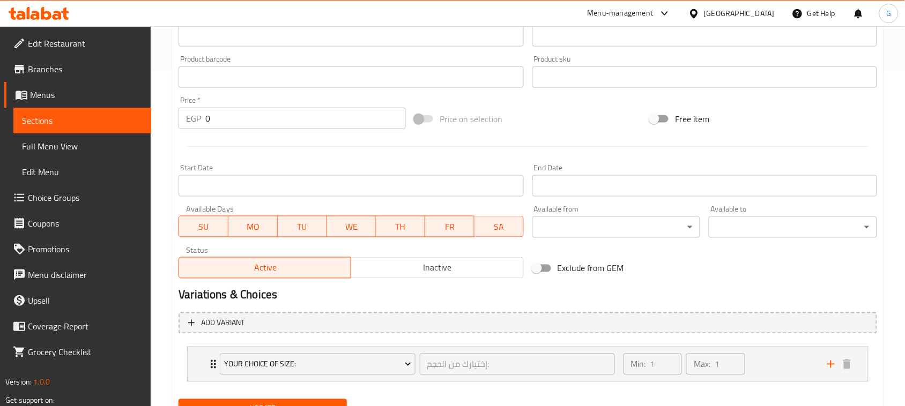
scroll to position [384, 0]
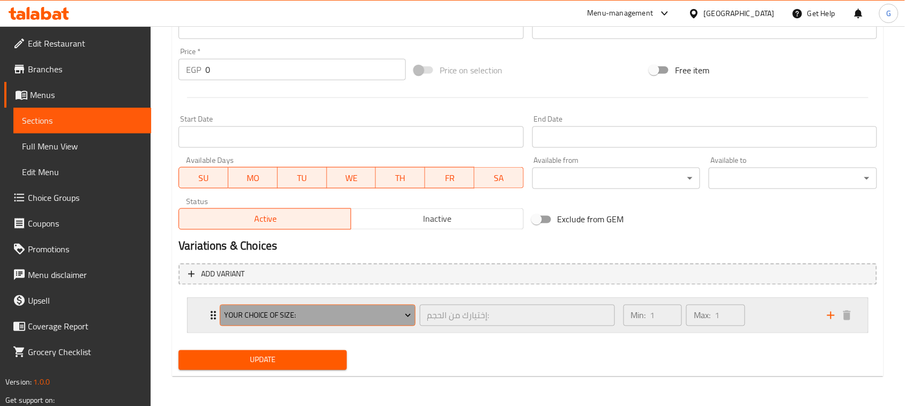
click at [365, 315] on span "Your Choice Of Size:" at bounding box center [317, 315] width 187 height 13
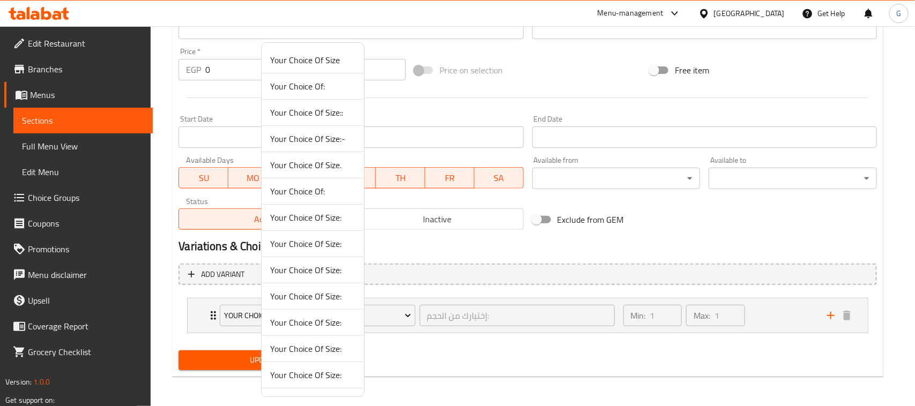
click at [319, 168] on span "Your Choice Of Size." at bounding box center [312, 165] width 85 height 13
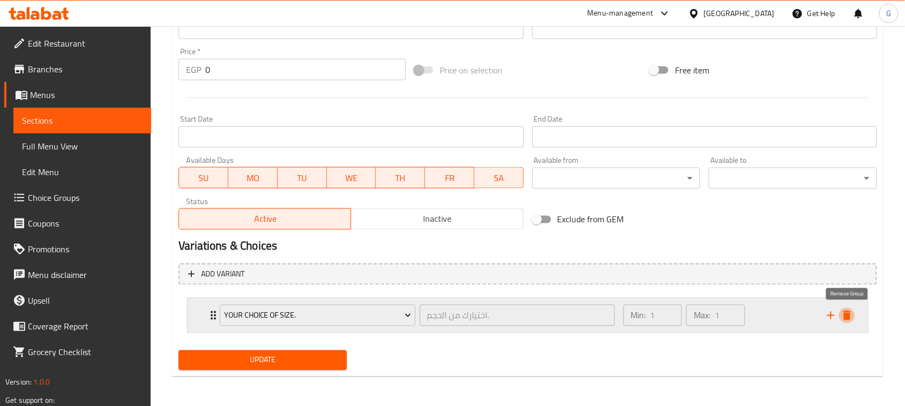
click at [845, 312] on icon "delete" at bounding box center [847, 316] width 8 height 10
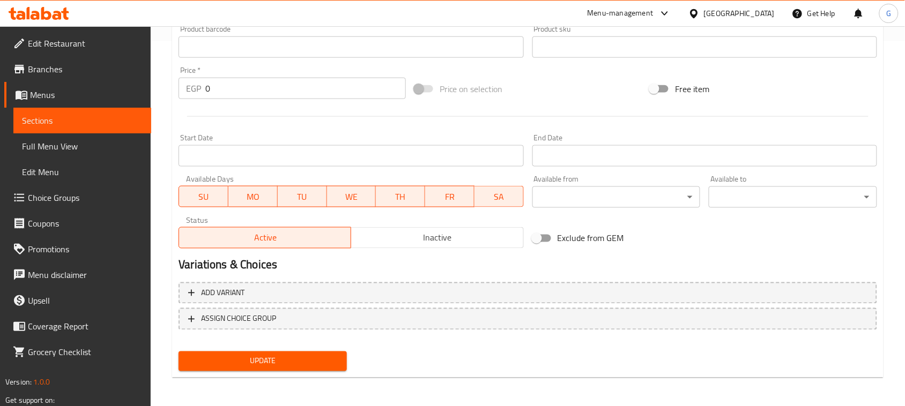
click at [336, 362] on span "Update" at bounding box center [262, 361] width 151 height 13
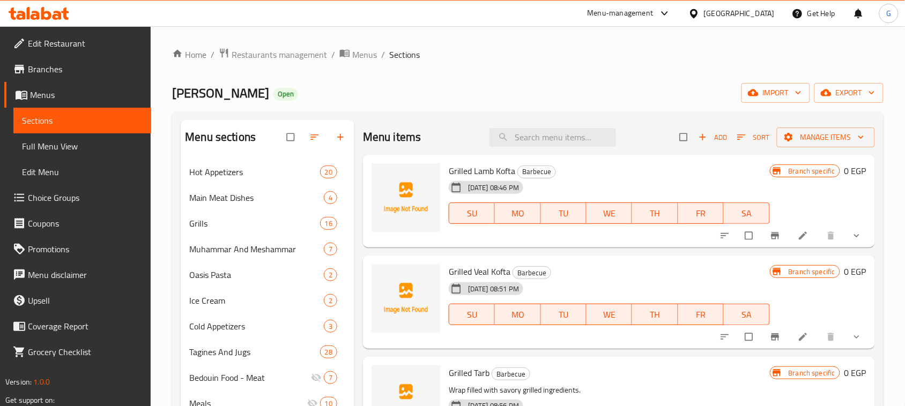
click at [532, 48] on ol "Home / Restaurants management / Menus / Sections" at bounding box center [527, 55] width 711 height 14
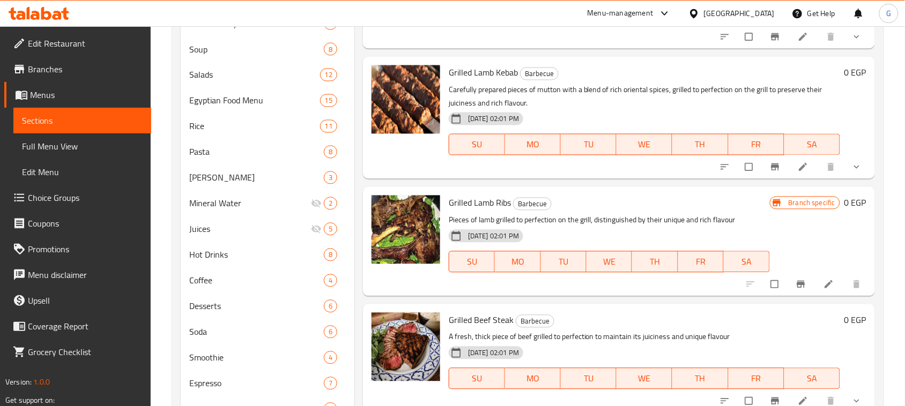
click at [851, 167] on icon "show more" at bounding box center [856, 167] width 11 height 11
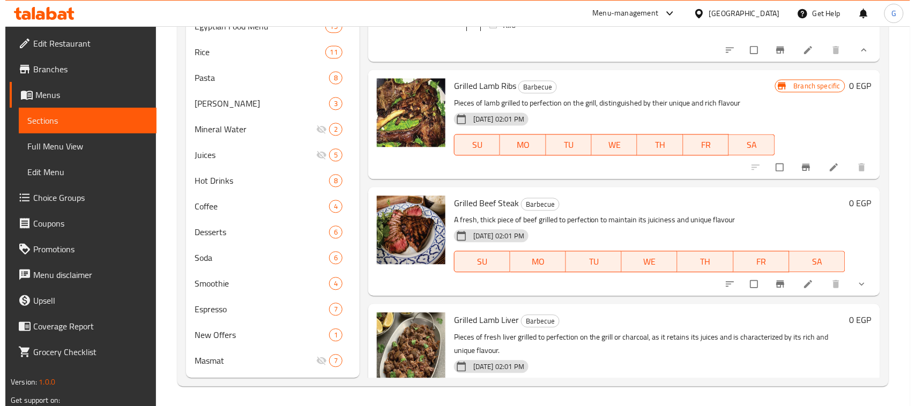
scroll to position [201, 0]
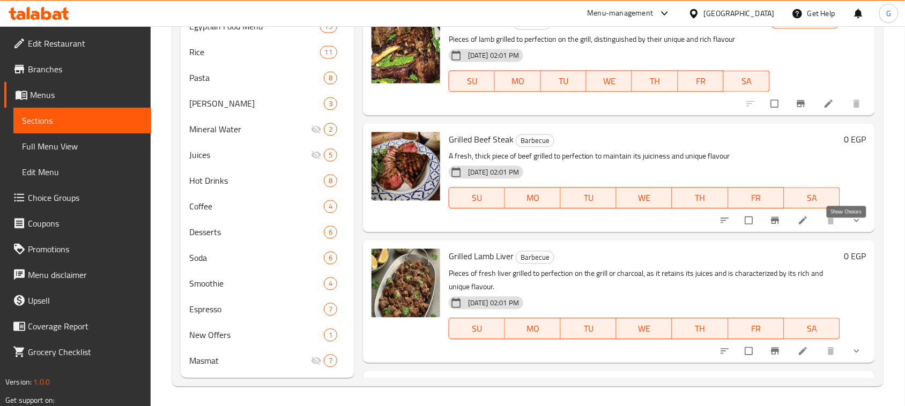
click at [851, 226] on icon "show more" at bounding box center [856, 220] width 11 height 11
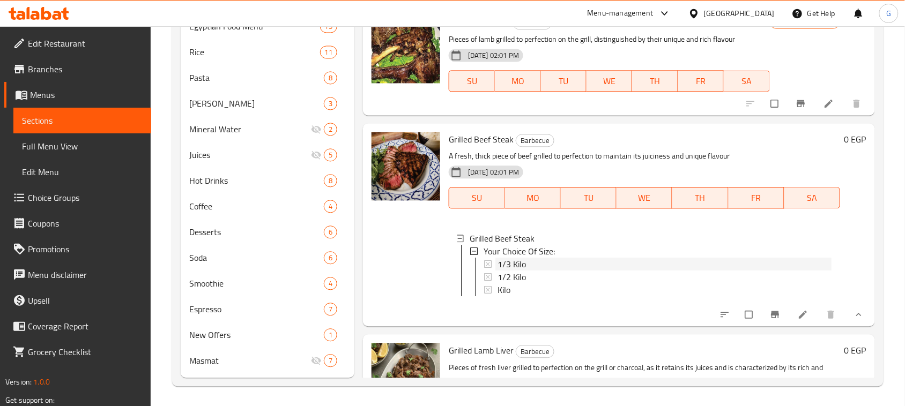
click at [561, 269] on div "1/3 Kilo" at bounding box center [665, 264] width 334 height 13
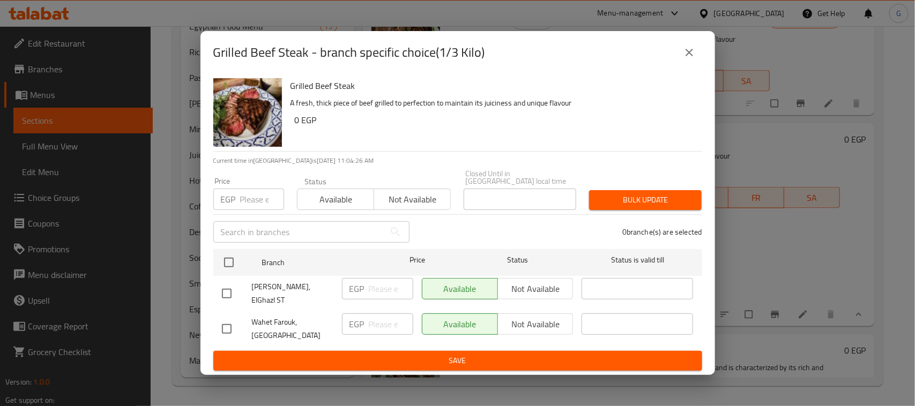
click at [228, 321] on input "checkbox" at bounding box center [227, 329] width 23 height 23
checkbox input "true"
click at [382, 314] on input "number" at bounding box center [391, 324] width 45 height 21
type input "577.125"
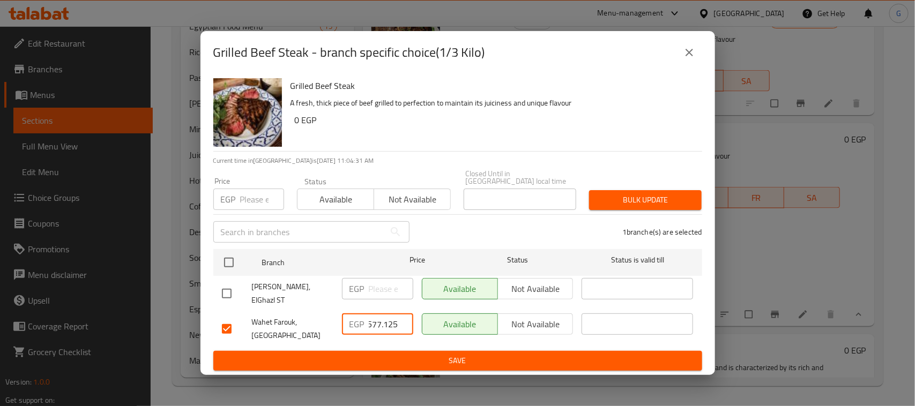
click at [385, 354] on span "Save" at bounding box center [458, 360] width 472 height 13
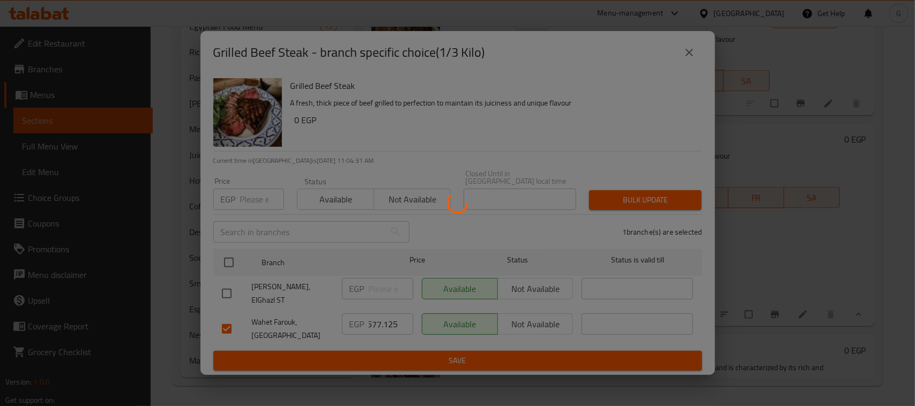
scroll to position [0, 0]
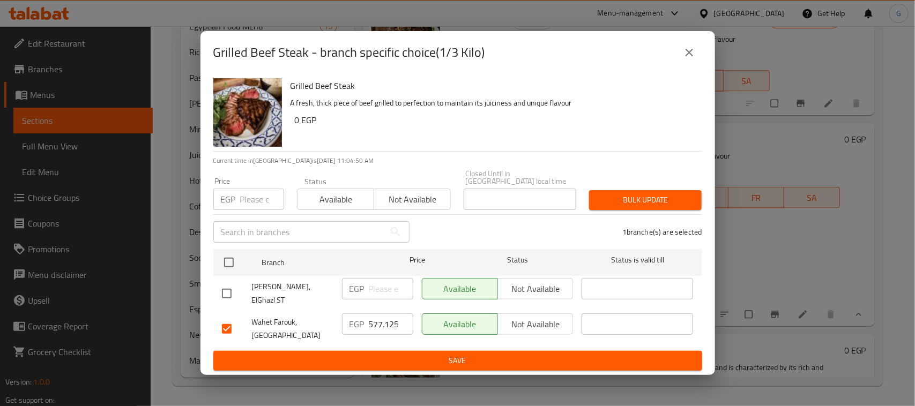
drag, startPoint x: 231, startPoint y: 287, endPoint x: 317, endPoint y: 293, distance: 87.1
click at [231, 287] on input "checkbox" at bounding box center [227, 294] width 23 height 23
checkbox input "true"
click at [372, 295] on input "number" at bounding box center [391, 288] width 45 height 21
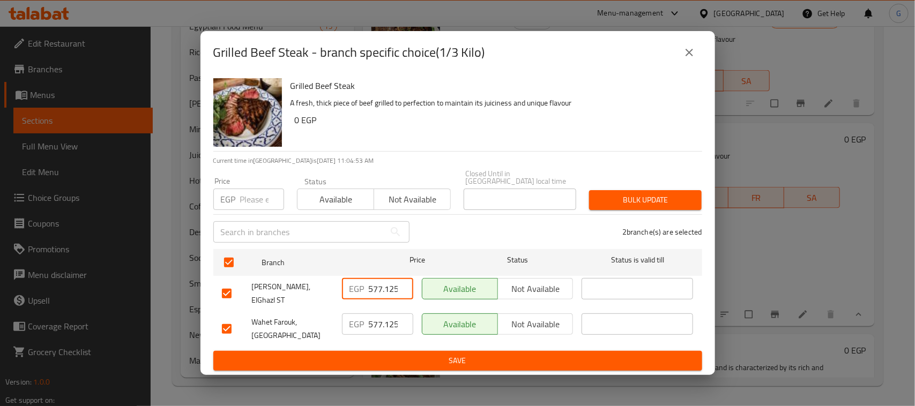
scroll to position [0, 1]
type input "577.125"
click at [397, 342] on ul "Branch Price Status Status is valid till Wahet Farouk, ElGhazl ST EGP 577.125 ​…" at bounding box center [457, 298] width 489 height 106
drag, startPoint x: 402, startPoint y: 346, endPoint x: 407, endPoint y: 350, distance: 6.9
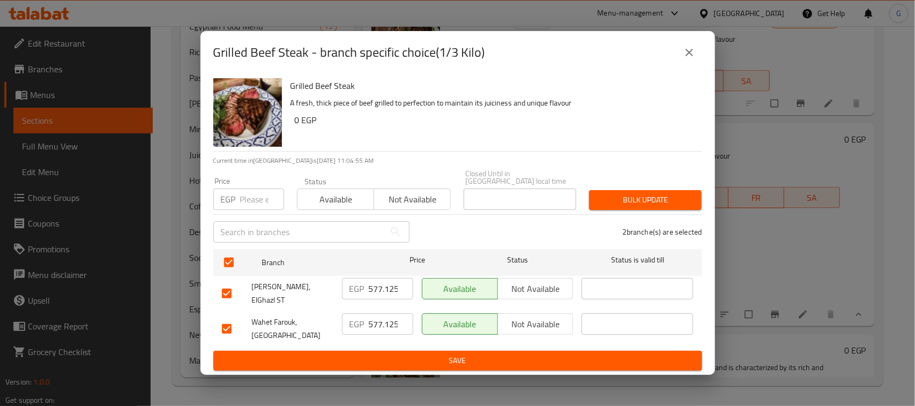
click at [403, 354] on span "Save" at bounding box center [458, 360] width 472 height 13
click at [689, 59] on icon "close" at bounding box center [689, 52] width 13 height 13
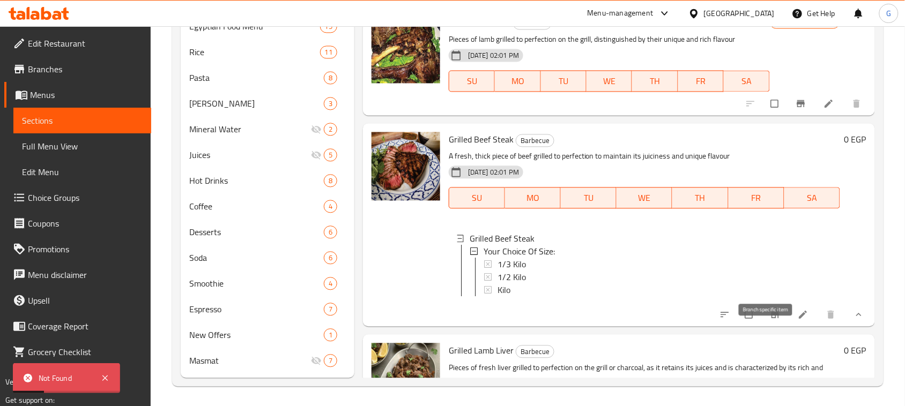
click at [771, 318] on icon "Branch-specific-item" at bounding box center [775, 315] width 8 height 7
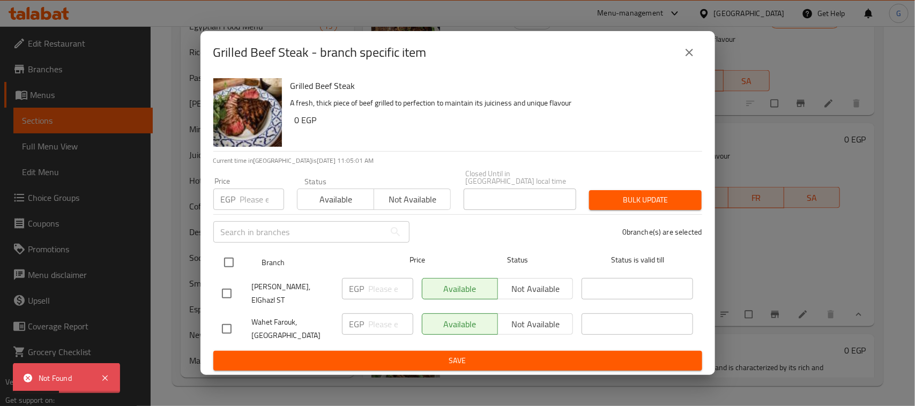
click at [224, 266] on input "checkbox" at bounding box center [229, 262] width 23 height 23
checkbox input "true"
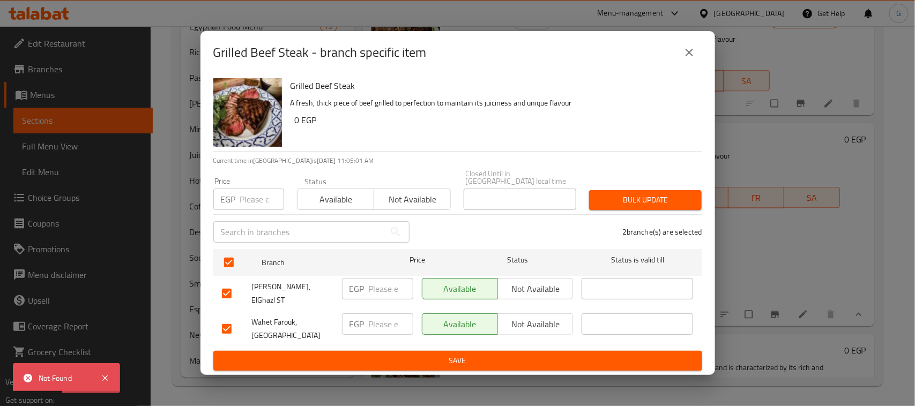
checkbox input "true"
click at [255, 196] on input "number" at bounding box center [262, 199] width 44 height 21
type input "577.125"
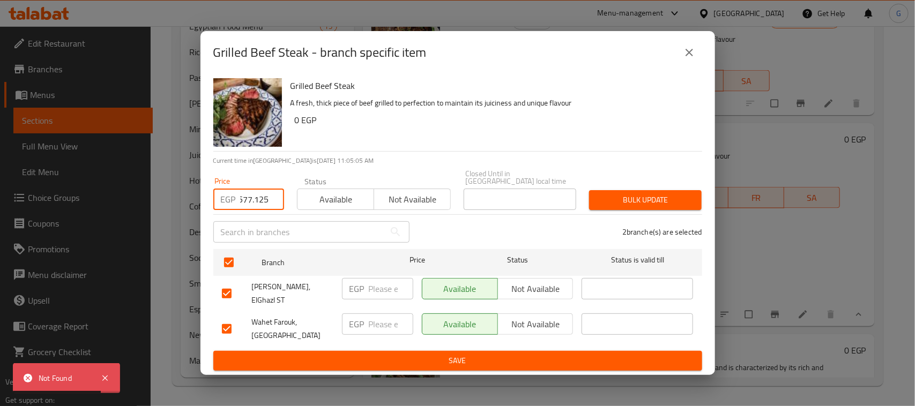
click at [480, 357] on span "Save" at bounding box center [458, 360] width 472 height 13
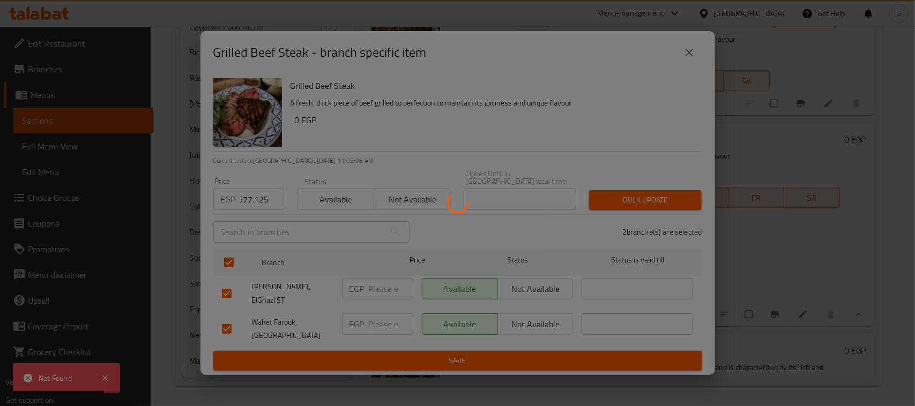
scroll to position [0, 0]
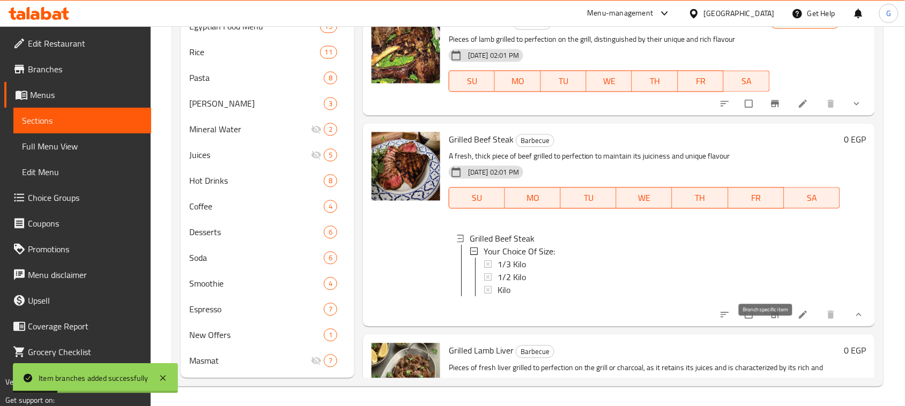
click at [771, 318] on icon "Branch-specific-item" at bounding box center [775, 315] width 8 height 7
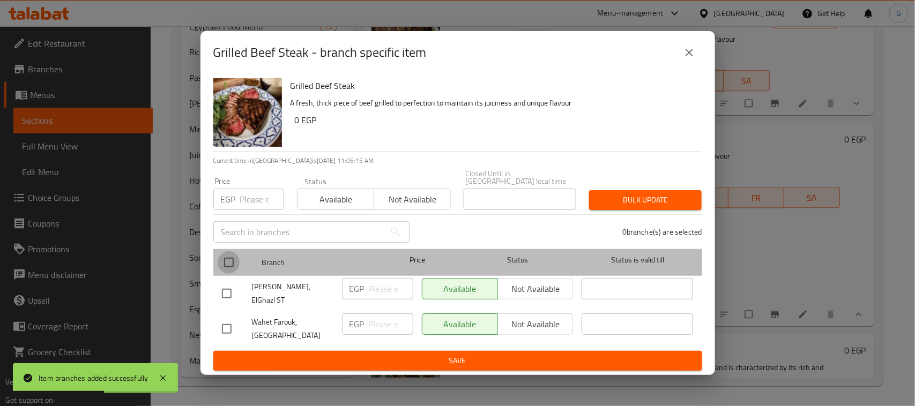
click at [231, 263] on input "checkbox" at bounding box center [229, 262] width 23 height 23
checkbox input "true"
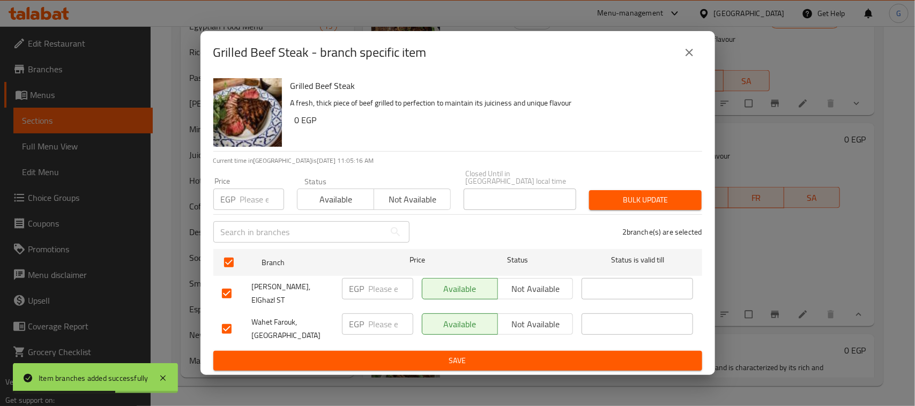
click at [245, 202] on input "number" at bounding box center [262, 199] width 44 height 21
type input "577.125"
click at [635, 199] on span "Bulk update" at bounding box center [645, 200] width 95 height 13
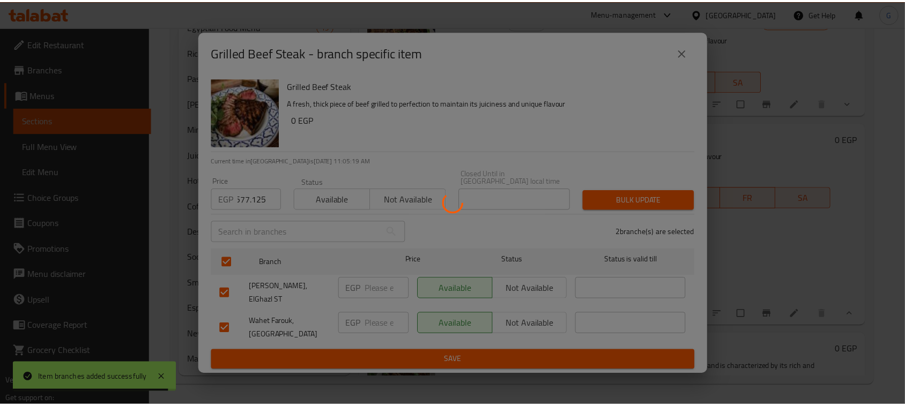
scroll to position [0, 0]
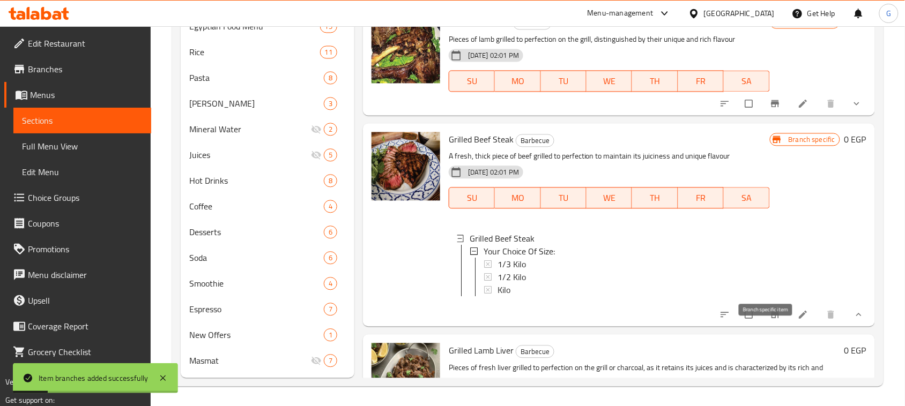
click at [775, 327] on button "Branch-specific-item" at bounding box center [776, 315] width 26 height 24
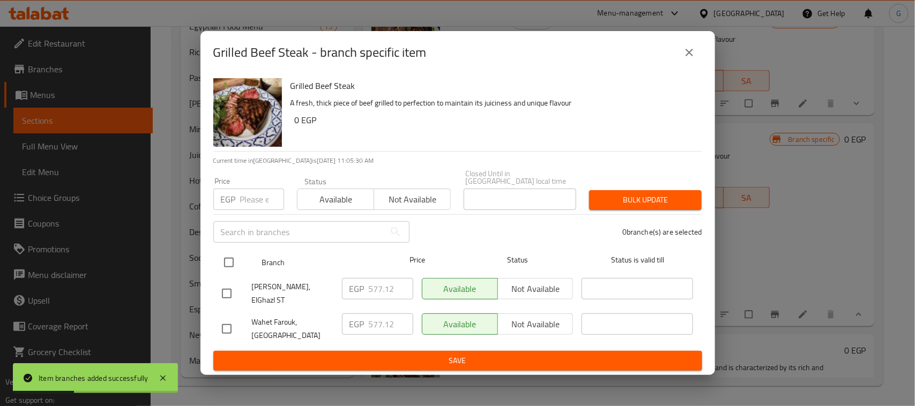
click at [224, 261] on input "checkbox" at bounding box center [229, 262] width 23 height 23
checkbox input "true"
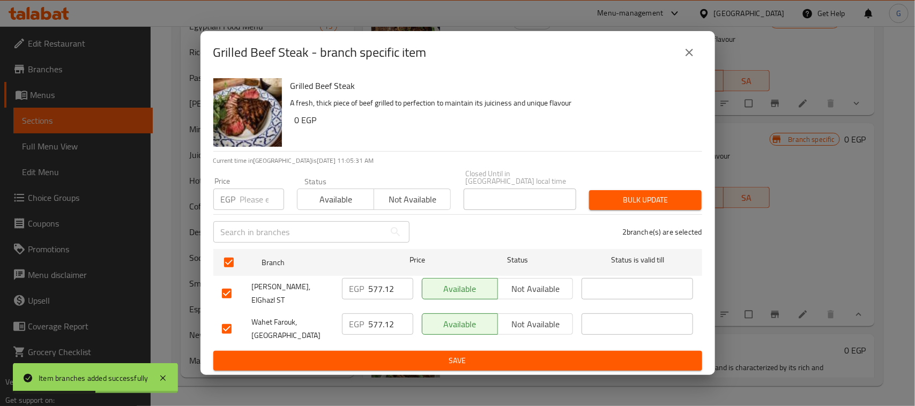
click at [384, 290] on input "577.12" at bounding box center [391, 288] width 45 height 21
type input "0"
click at [379, 314] on input "577.12" at bounding box center [391, 324] width 45 height 21
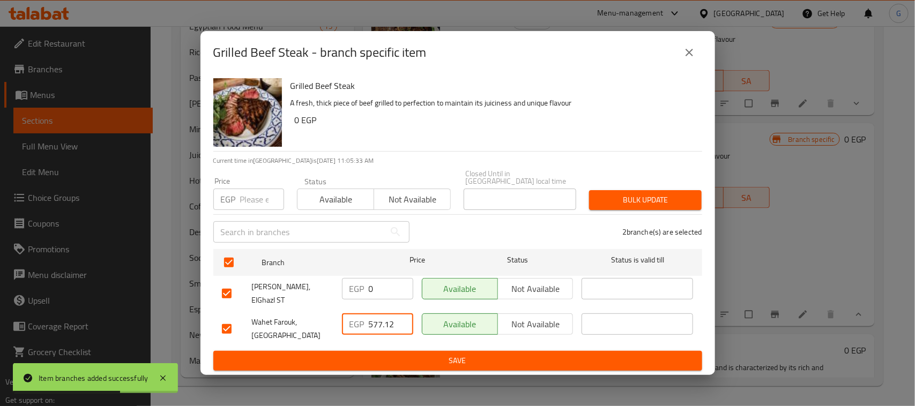
click at [379, 314] on input "577.12" at bounding box center [391, 324] width 45 height 21
type input "0"
click at [395, 363] on div "Grilled Beef Steak A fresh, thick piece of beef grilled to perfection to mainta…" at bounding box center [458, 224] width 515 height 301
click at [398, 358] on span "Save" at bounding box center [458, 360] width 472 height 13
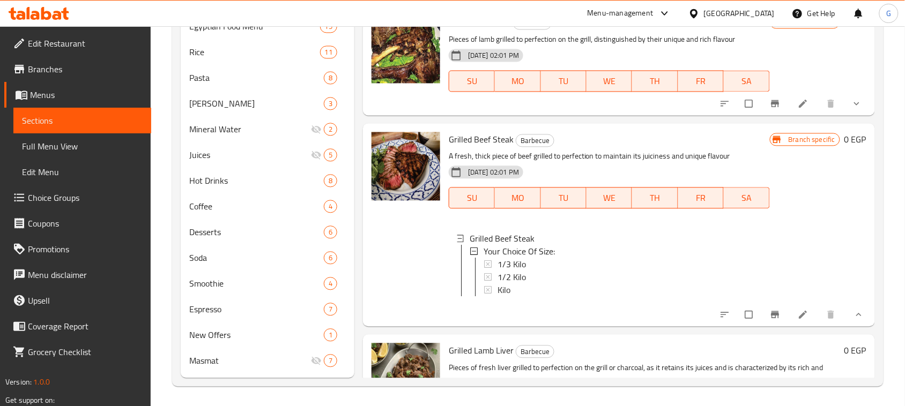
scroll to position [335, 0]
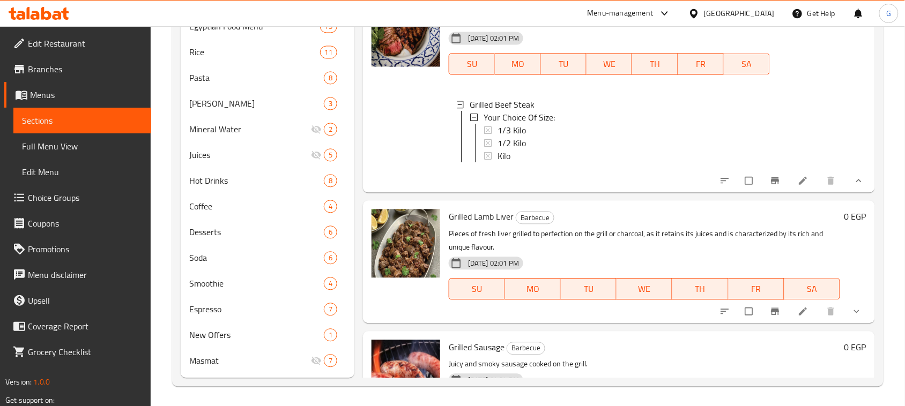
drag, startPoint x: 787, startPoint y: 197, endPoint x: 822, endPoint y: 198, distance: 35.4
click at [856, 130] on div "Branch specific 0 EGP" at bounding box center [818, 91] width 97 height 186
drag, startPoint x: 796, startPoint y: 336, endPoint x: 668, endPoint y: 336, distance: 128.7
click at [668, 318] on div "Grilled Lamb Liver Barbecue Pieces of fresh liver grilled to perfection on the …" at bounding box center [644, 262] width 400 height 114
click at [852, 317] on span "show more" at bounding box center [857, 311] width 13 height 11
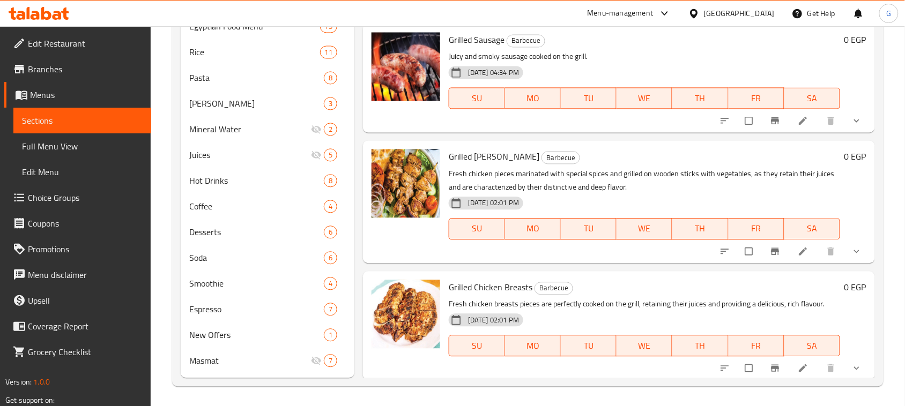
scroll to position [804, 0]
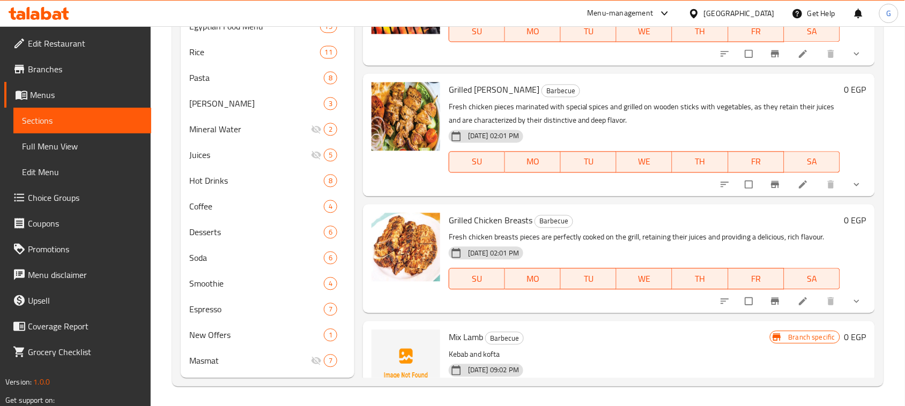
click at [851, 190] on icon "show more" at bounding box center [856, 184] width 11 height 11
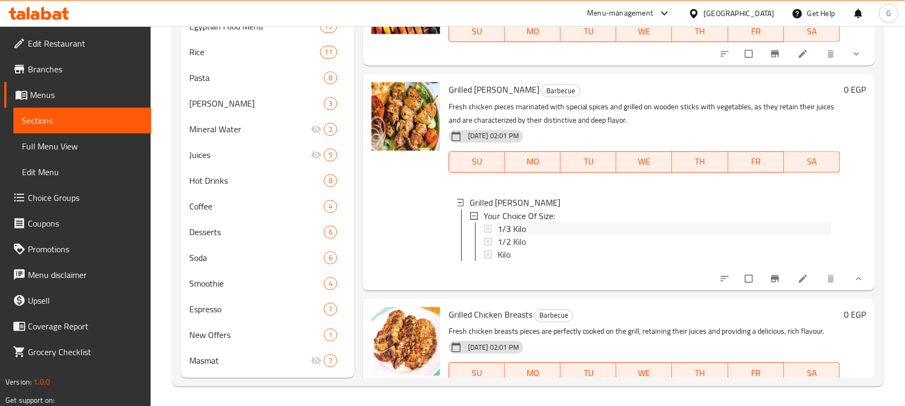
click at [521, 235] on span "1/3 Kilo" at bounding box center [512, 228] width 28 height 13
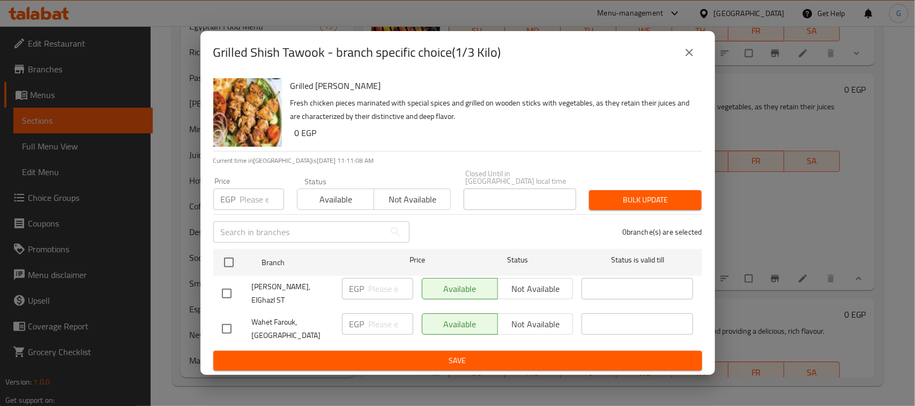
click at [231, 322] on input "checkbox" at bounding box center [227, 329] width 23 height 23
checkbox input "true"
click at [372, 318] on input "number" at bounding box center [391, 324] width 45 height 21
type input "3249"
click at [385, 357] on span "Save" at bounding box center [458, 360] width 472 height 13
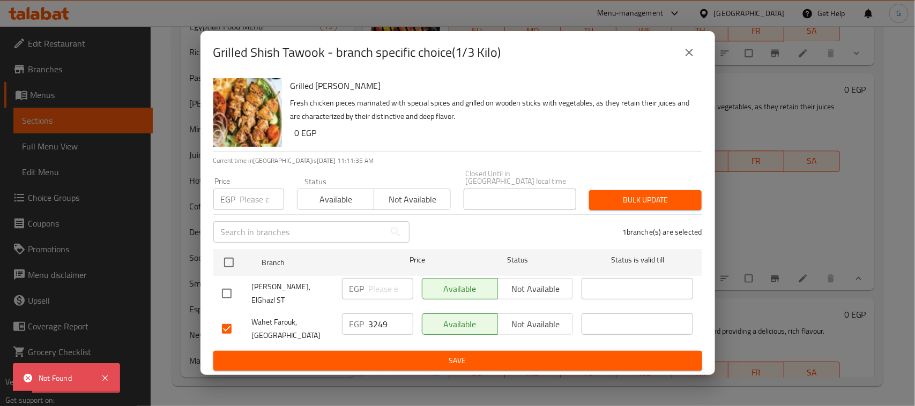
click at [685, 59] on icon "close" at bounding box center [689, 52] width 13 height 13
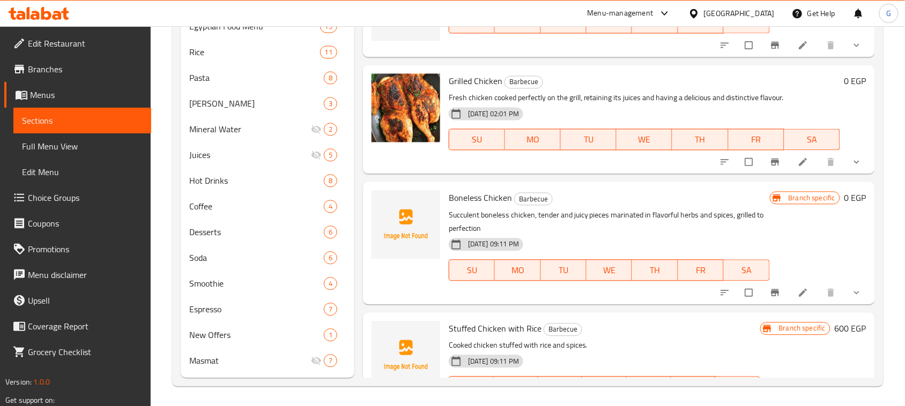
scroll to position [1407, 0]
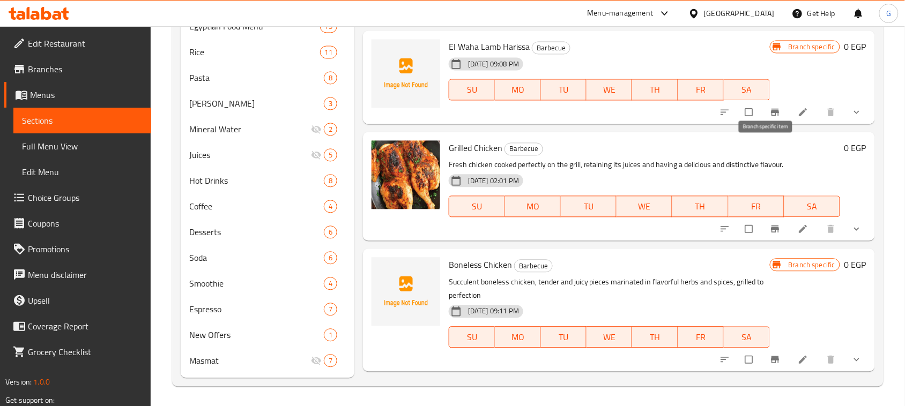
drag, startPoint x: 766, startPoint y: 153, endPoint x: 791, endPoint y: 167, distance: 29.0
click at [795, 155] on h6 "Grilled Chicken Barbecue" at bounding box center [644, 147] width 391 height 15
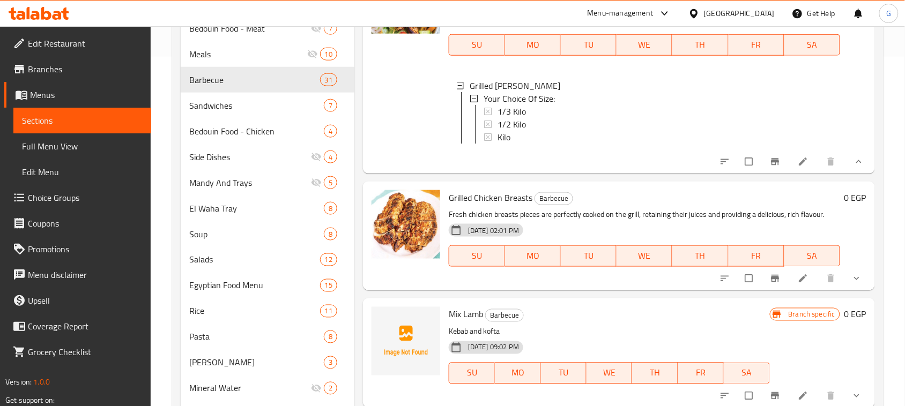
scroll to position [1, 0]
drag, startPoint x: 784, startPoint y: 322, endPoint x: 858, endPoint y: 329, distance: 73.8
click at [651, 392] on div "05-07-2025 09:02 PM SU MO TU WE TH FR SA" at bounding box center [609, 366] width 330 height 58
drag, startPoint x: 786, startPoint y: 322, endPoint x: 807, endPoint y: 323, distance: 20.9
click at [720, 362] on div "Mix Lamb Barbecue Kebab and kofta 05-07-2025 09:02 PM SU MO TU WE TH FR SA" at bounding box center [609, 353] width 330 height 100
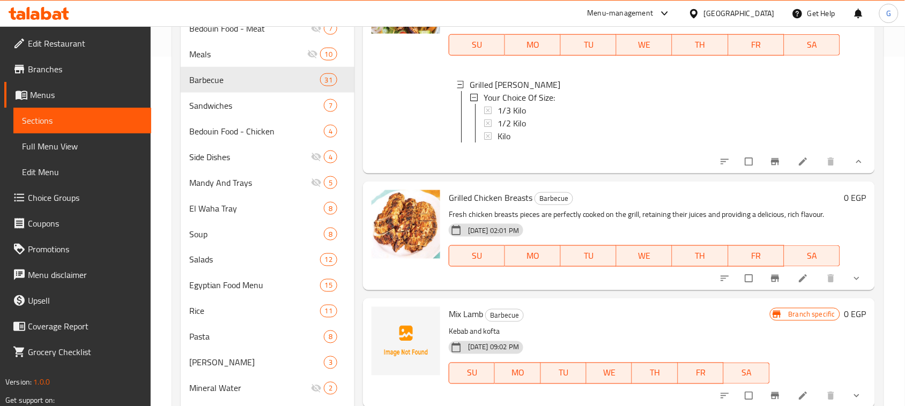
drag, startPoint x: 787, startPoint y: 318, endPoint x: 714, endPoint y: 365, distance: 86.9
click at [712, 339] on p "Kebab and kofta" at bounding box center [609, 331] width 321 height 13
click at [798, 284] on icon at bounding box center [803, 278] width 11 height 11
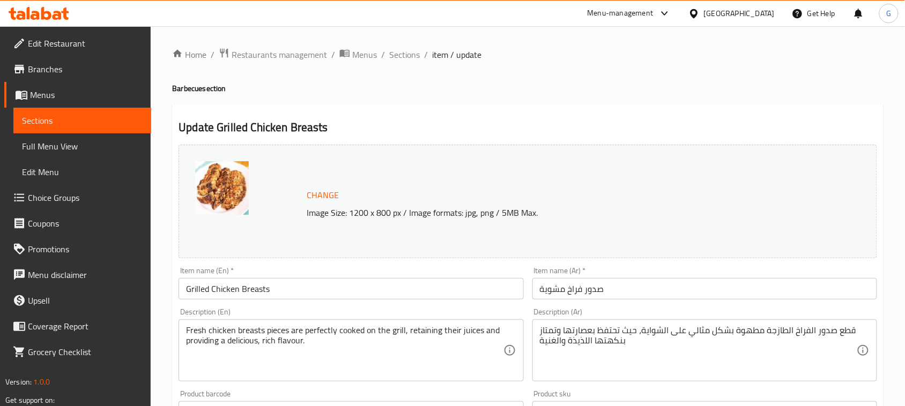
scroll to position [365, 0]
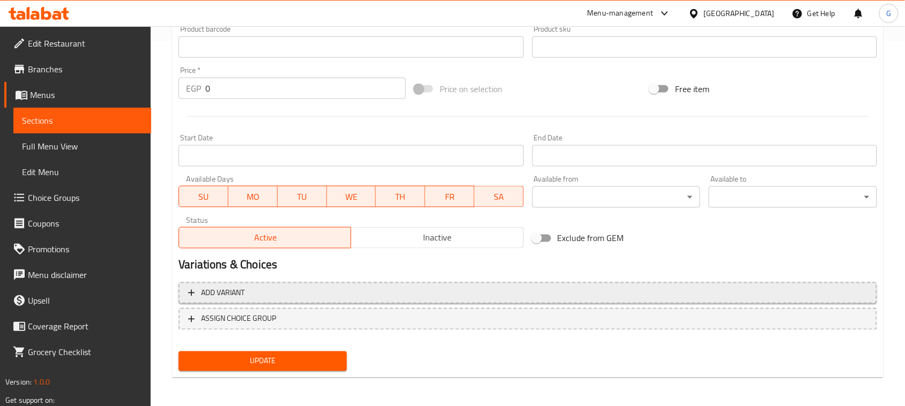
click at [574, 293] on span "Add variant" at bounding box center [527, 293] width 679 height 13
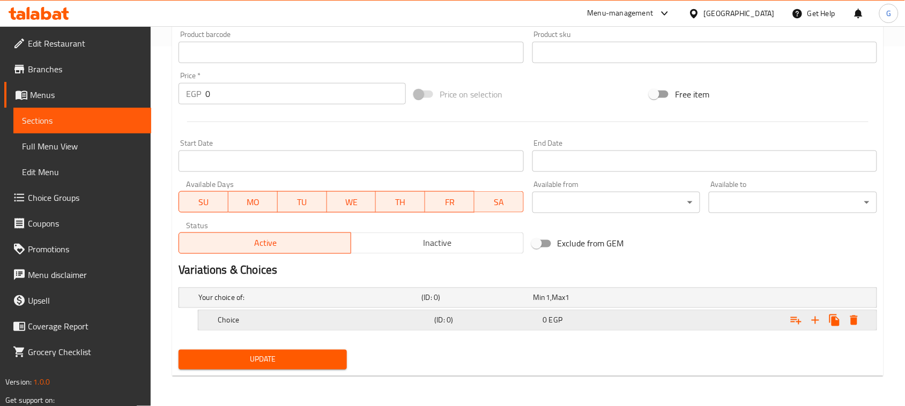
scroll to position [360, 0]
click at [822, 323] on button "Expand" at bounding box center [815, 320] width 19 height 19
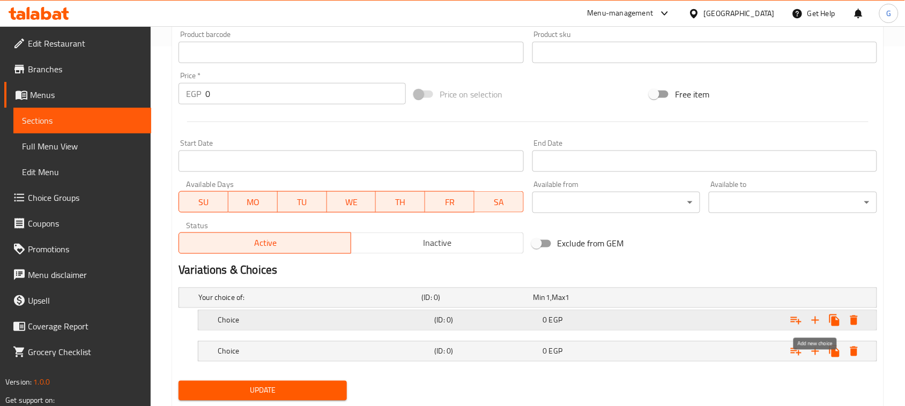
click at [821, 320] on icon "Expand" at bounding box center [815, 320] width 13 height 13
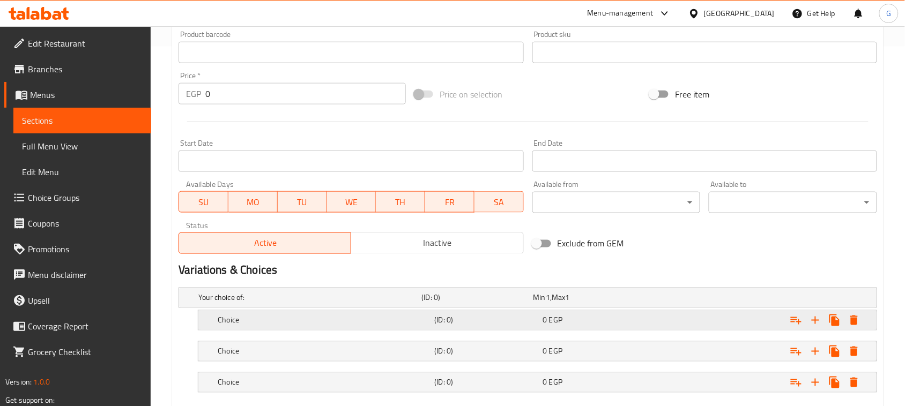
click at [585, 306] on div "0 EGP" at bounding box center [587, 298] width 112 height 15
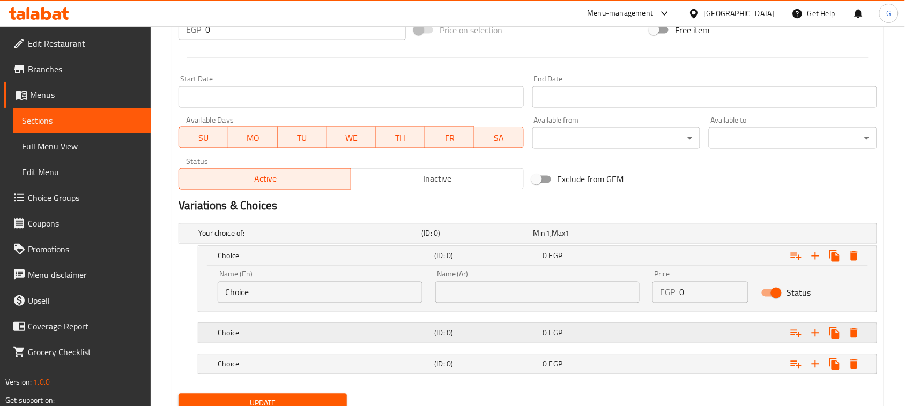
scroll to position [468, 0]
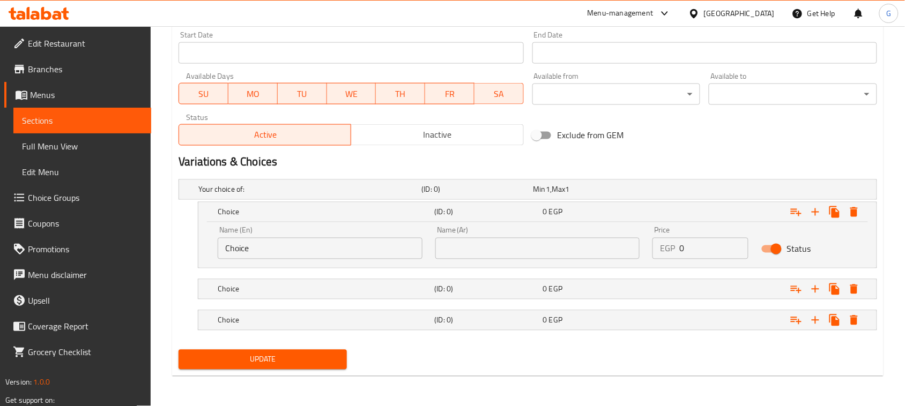
click at [470, 250] on input "text" at bounding box center [537, 248] width 205 height 21
type input "1/3"
click at [500, 195] on h5 "(ID: 0)" at bounding box center [475, 189] width 107 height 11
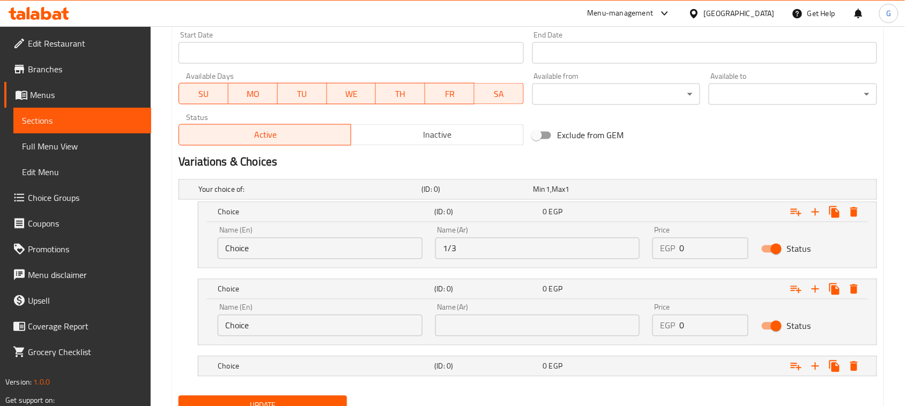
click at [480, 311] on div "Name (Ar) Name (Ar)" at bounding box center [537, 320] width 205 height 33
click at [476, 325] on input "text" at bounding box center [537, 325] width 205 height 21
type input "1/2"
click at [466, 195] on h5 "(ID: 0)" at bounding box center [475, 189] width 107 height 11
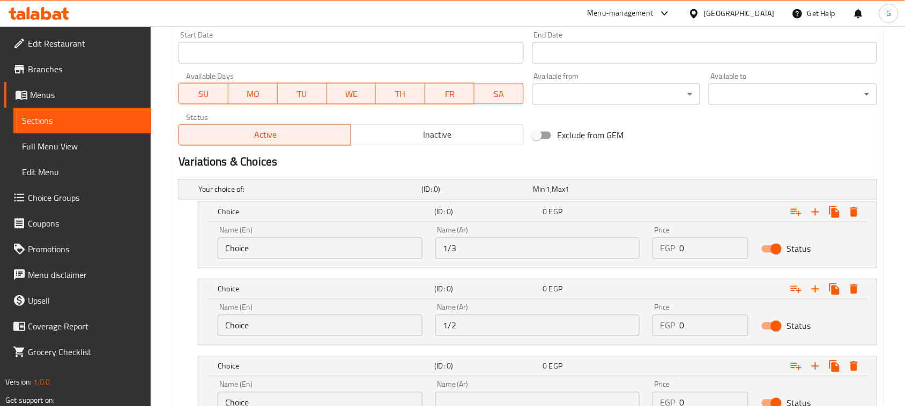
scroll to position [561, 0]
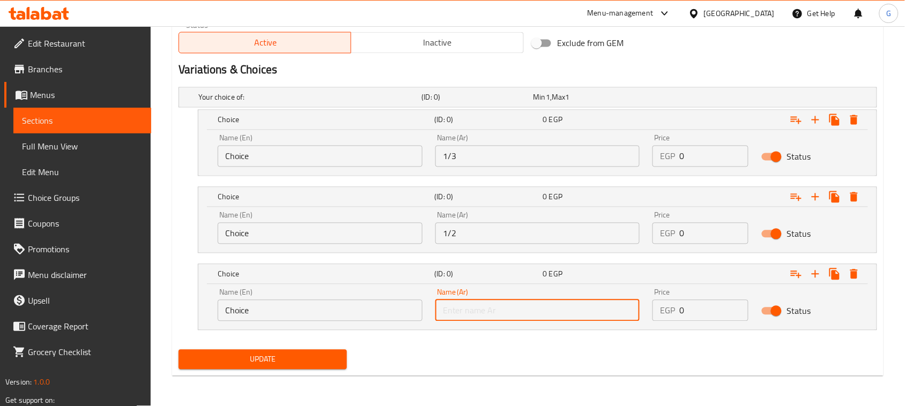
click at [471, 311] on input "text" at bounding box center [537, 310] width 205 height 21
type input "1 كيلو"
click at [358, 147] on input "Choice" at bounding box center [320, 156] width 205 height 21
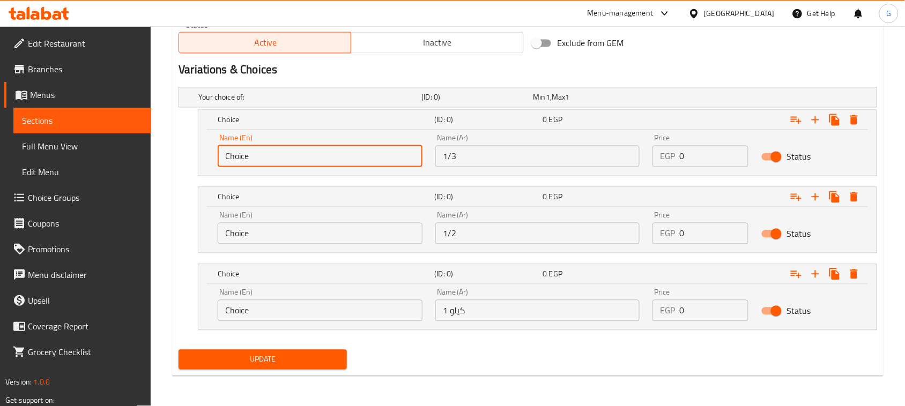
click at [358, 147] on input "Choice" at bounding box center [320, 156] width 205 height 21
type input "1/3"
click at [236, 240] on input "Choice" at bounding box center [320, 233] width 205 height 21
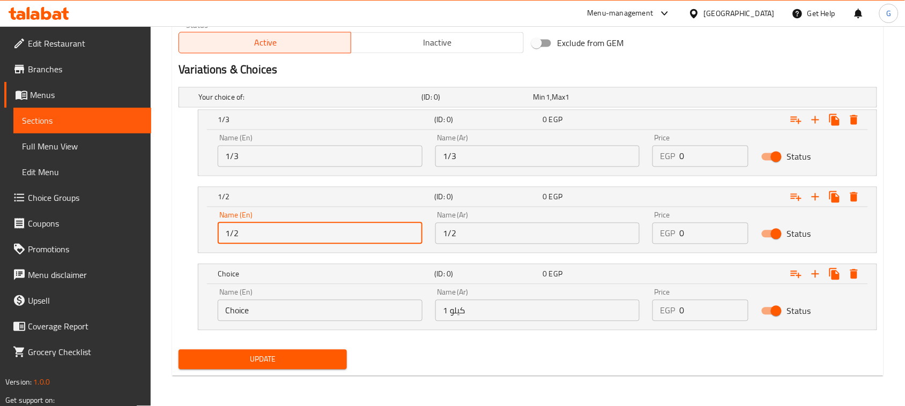
type input "1/2"
click at [234, 314] on input "Choice" at bounding box center [320, 310] width 205 height 21
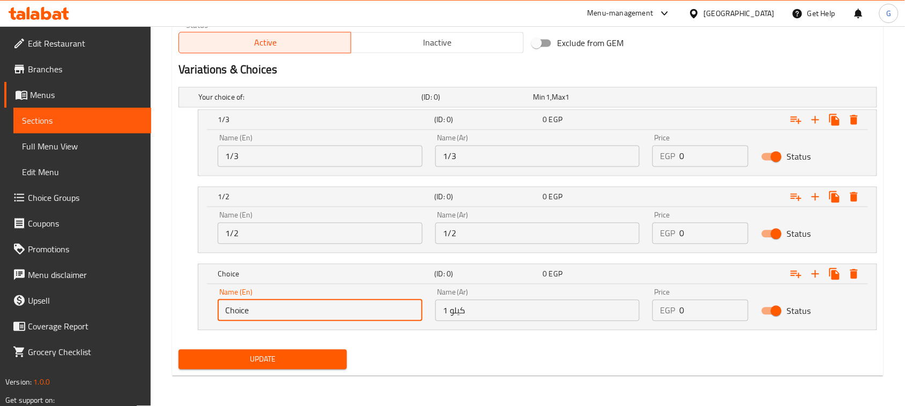
click at [234, 314] on input "Choice" at bounding box center [320, 310] width 205 height 21
type input "1 kilo"
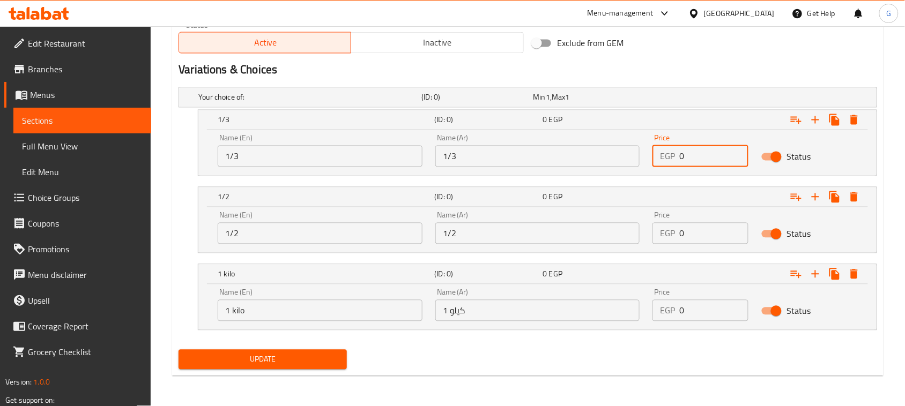
click at [674, 158] on div "EGP 0 Price" at bounding box center [701, 156] width 96 height 21
paste input "364.8"
type input "364.8"
drag, startPoint x: 697, startPoint y: 228, endPoint x: 657, endPoint y: 198, distance: 49.4
click at [666, 234] on div "EGP 0 Price" at bounding box center [701, 233] width 96 height 21
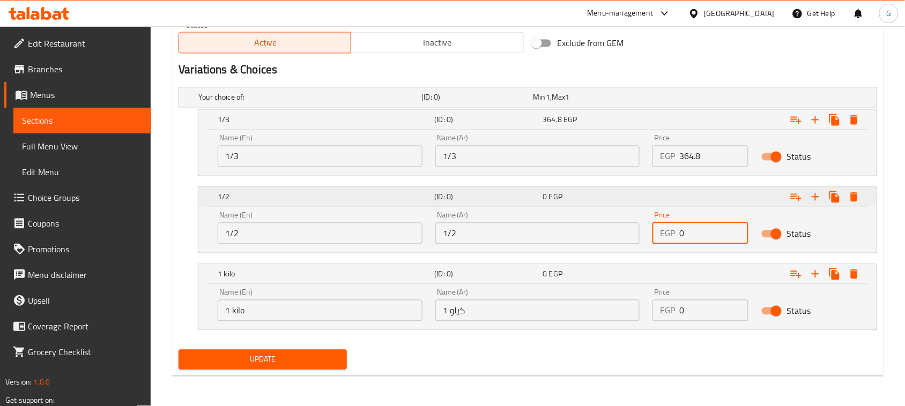
paste input "485"
type input "485"
drag, startPoint x: 686, startPoint y: 310, endPoint x: 659, endPoint y: 308, distance: 26.9
click at [668, 311] on div "EGP 0 Price" at bounding box center [701, 310] width 96 height 21
paste input "969"
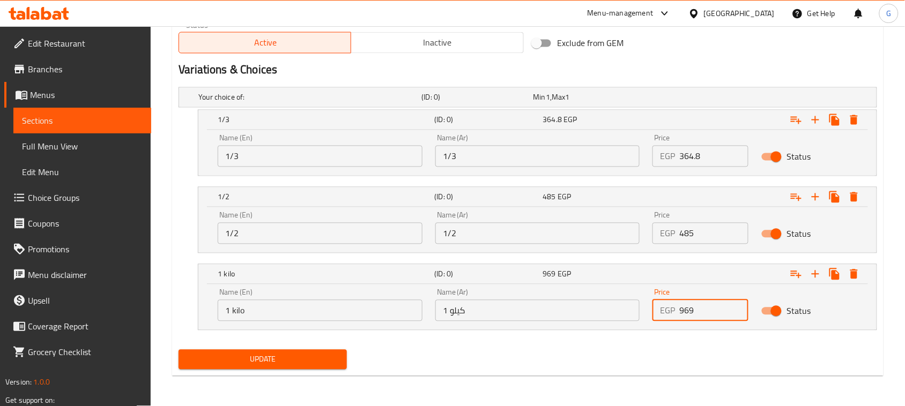
type input "969"
click at [598, 358] on div "Update" at bounding box center [527, 360] width 707 height 28
click at [308, 366] on span "Update" at bounding box center [262, 359] width 151 height 13
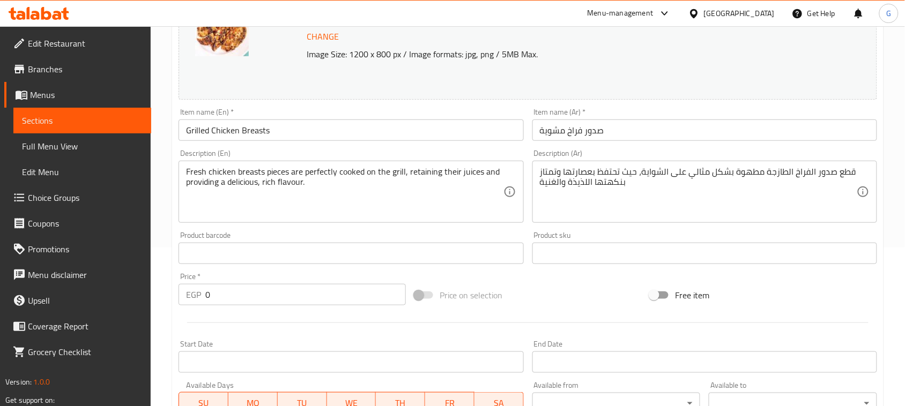
scroll to position [0, 0]
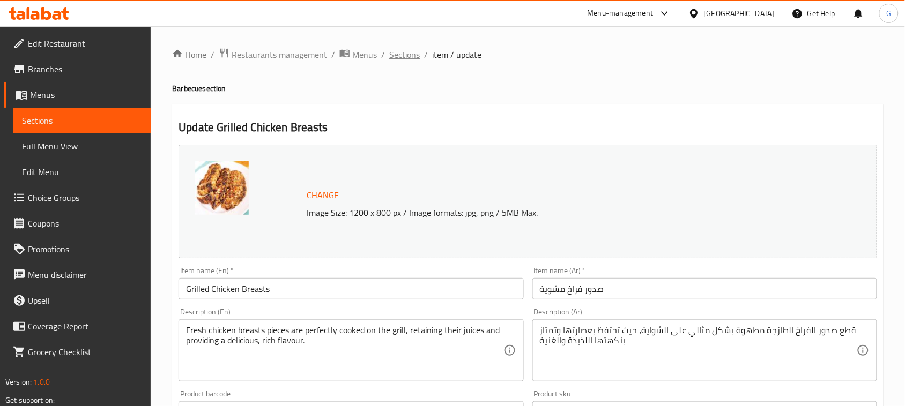
click at [401, 59] on span "Sections" at bounding box center [404, 54] width 31 height 13
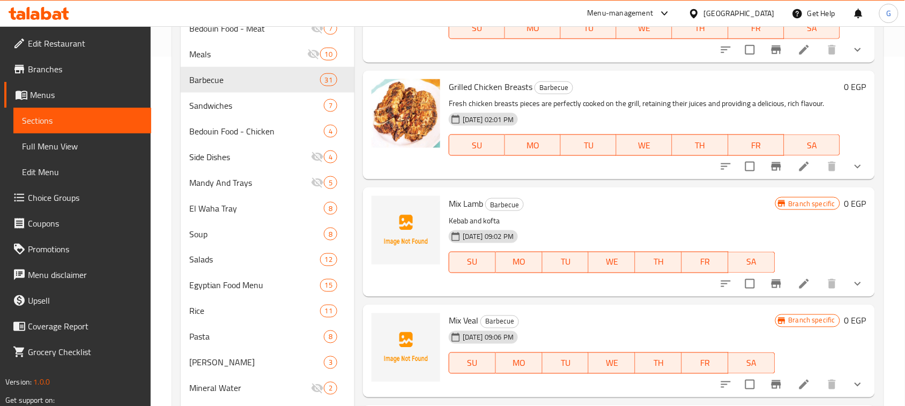
scroll to position [981, 0]
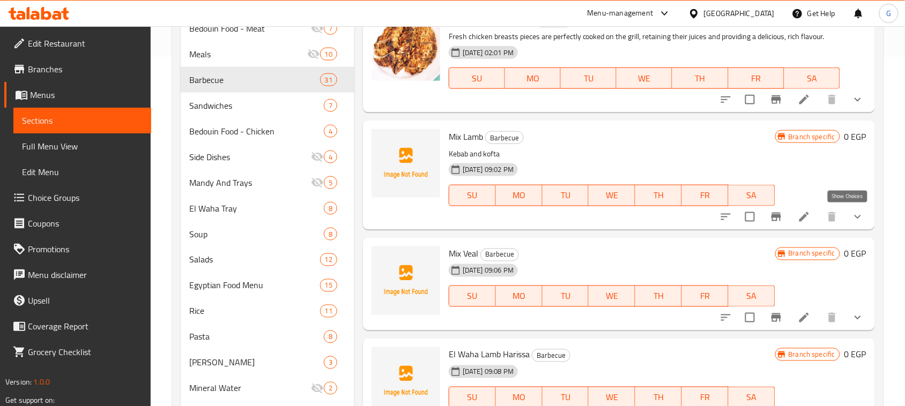
click at [851, 221] on icon "show more" at bounding box center [857, 217] width 13 height 13
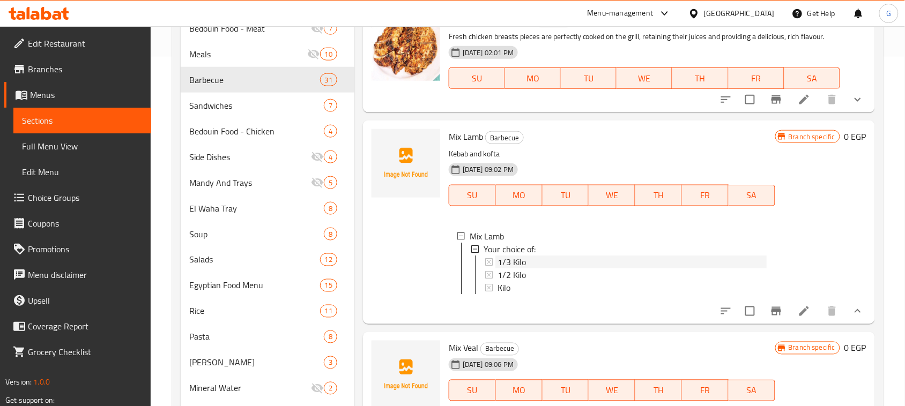
click at [517, 261] on span "1/3 Kilo" at bounding box center [512, 262] width 28 height 13
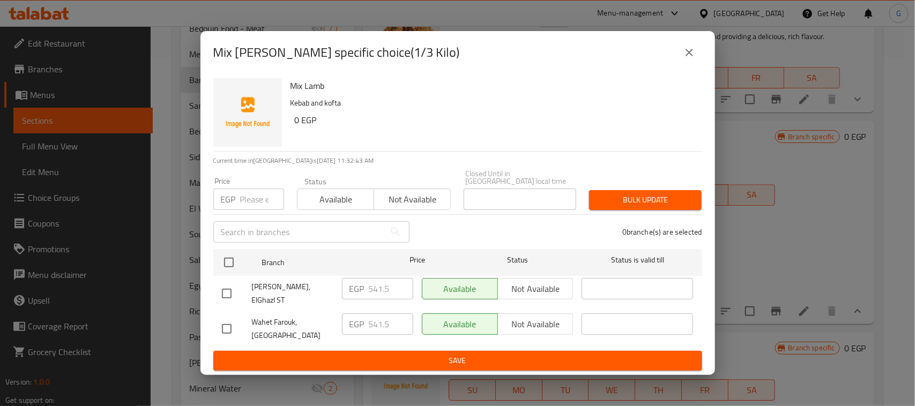
click at [689, 59] on icon "close" at bounding box center [689, 52] width 13 height 13
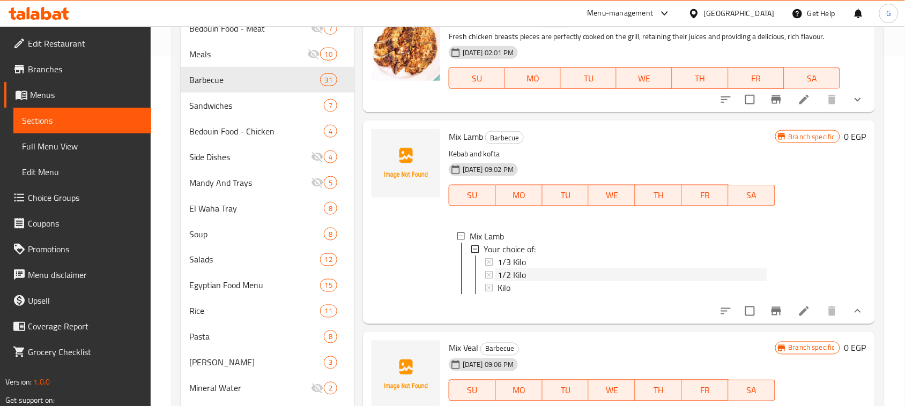
click at [499, 272] on span "1/2 Kilo" at bounding box center [512, 275] width 28 height 13
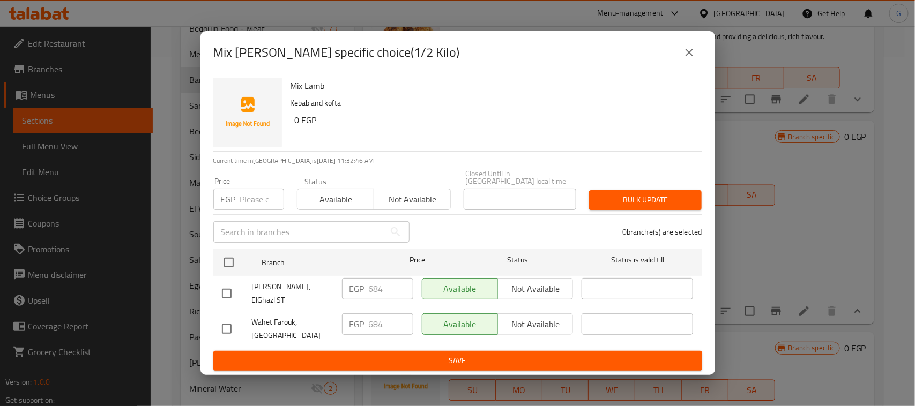
click at [684, 59] on icon "close" at bounding box center [689, 52] width 13 height 13
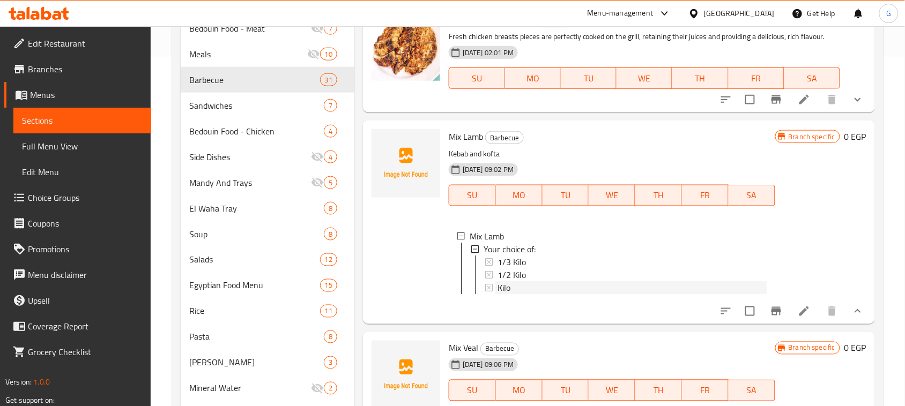
click at [505, 285] on span "Kilo" at bounding box center [504, 287] width 13 height 13
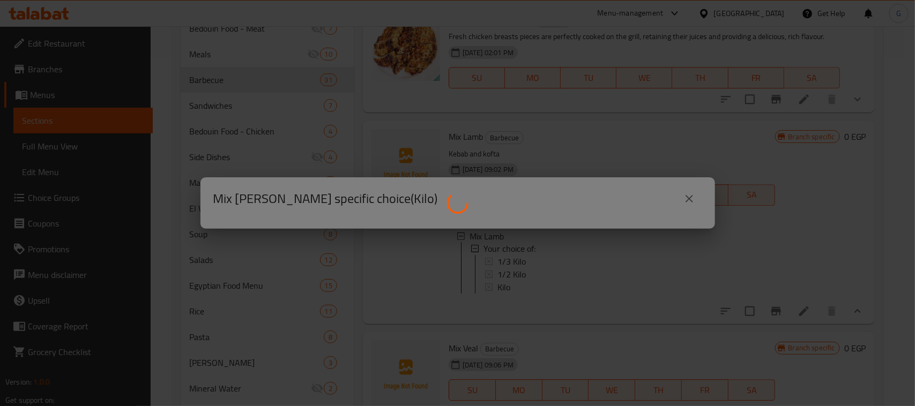
click at [505, 285] on div at bounding box center [457, 203] width 915 height 406
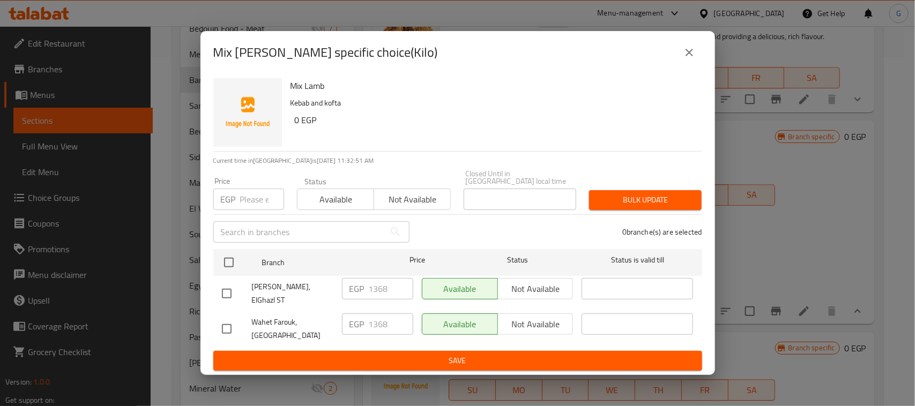
click at [688, 59] on icon "close" at bounding box center [689, 52] width 13 height 13
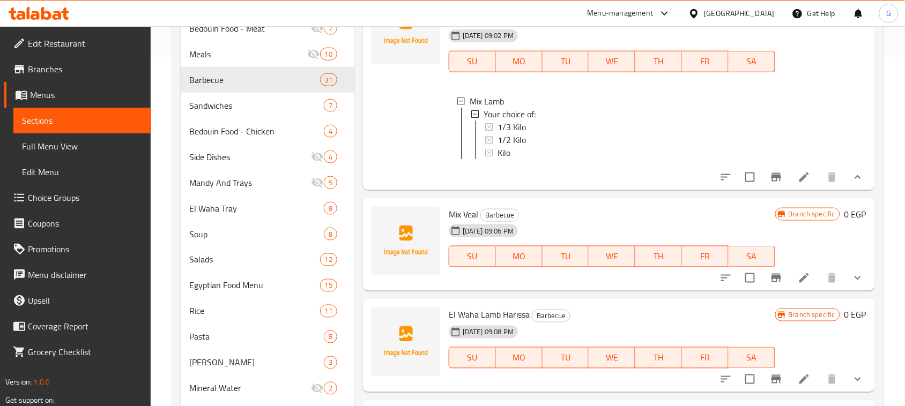
scroll to position [1182, 0]
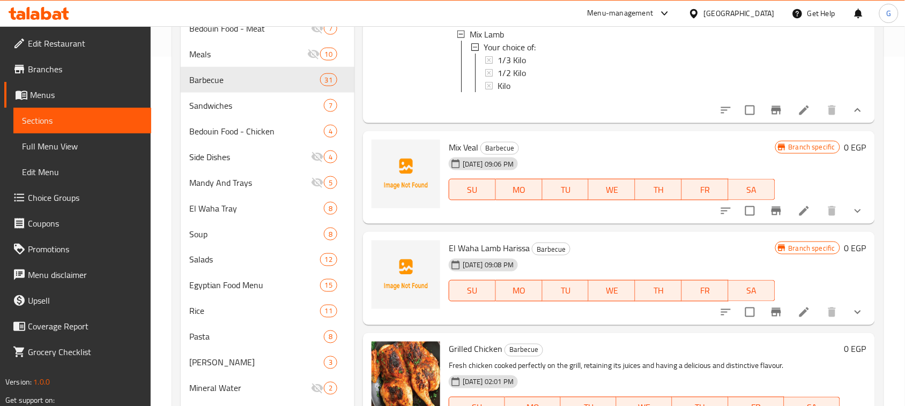
click at [851, 218] on icon "show more" at bounding box center [857, 211] width 13 height 13
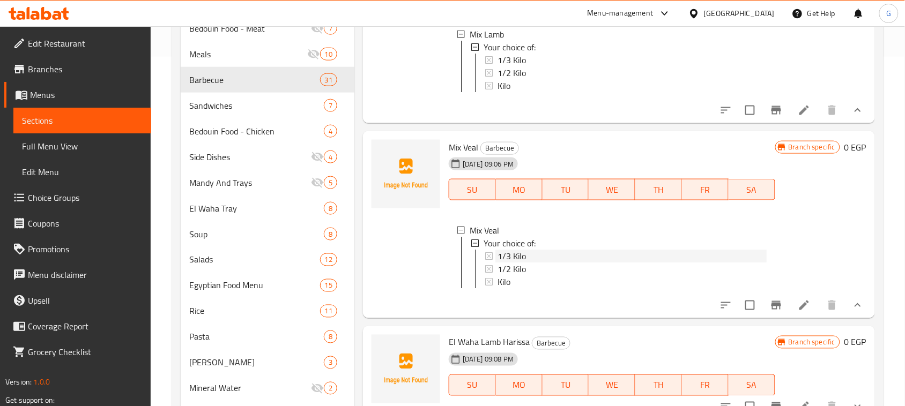
click at [516, 263] on span "1/3 Kilo" at bounding box center [512, 256] width 28 height 13
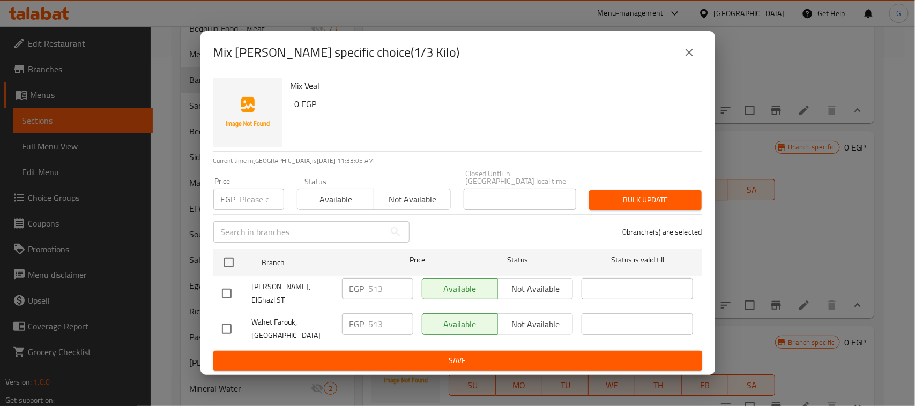
click at [695, 59] on icon "close" at bounding box center [689, 52] width 13 height 13
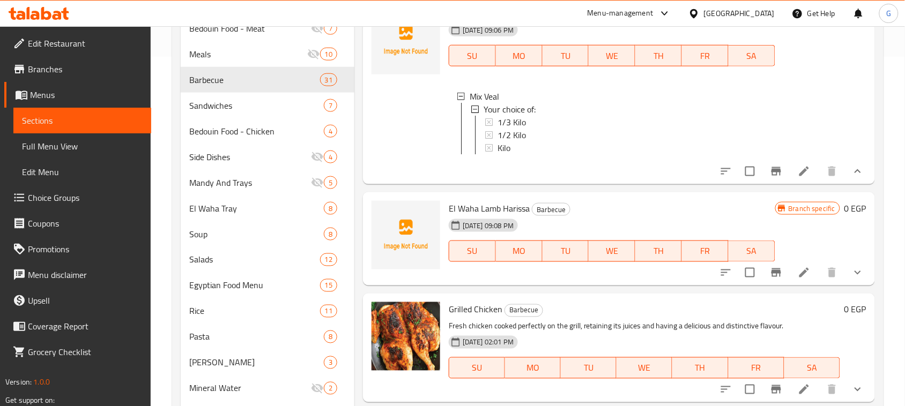
scroll to position [1450, 0]
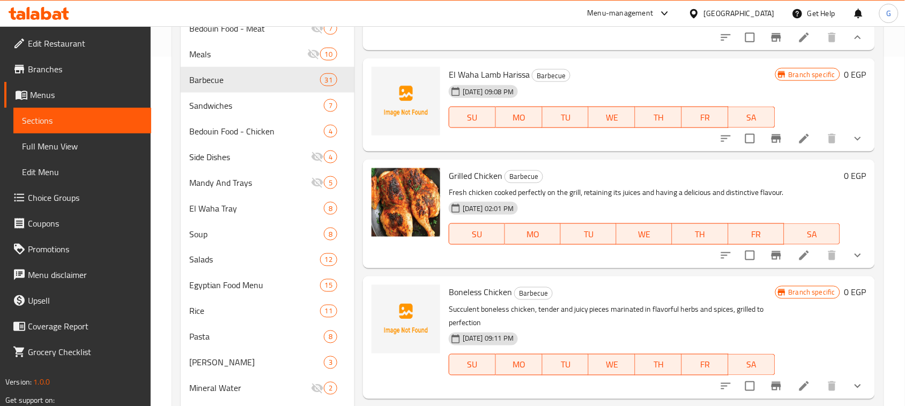
click at [853, 145] on icon "show more" at bounding box center [857, 138] width 13 height 13
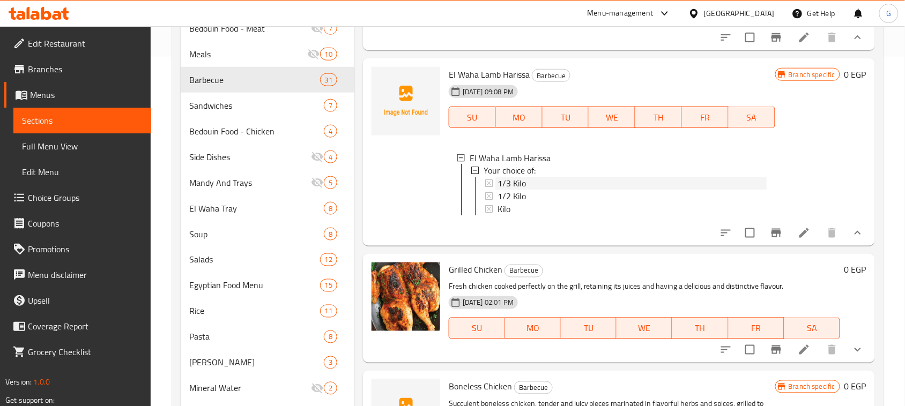
click at [524, 190] on span "1/3 Kilo" at bounding box center [512, 183] width 28 height 13
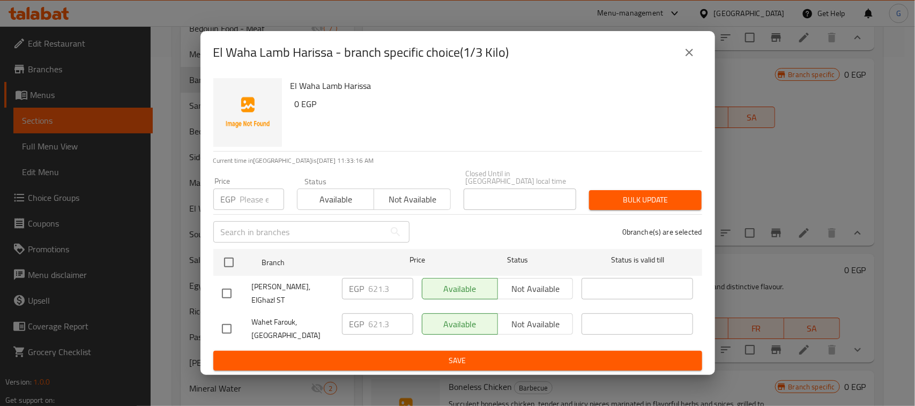
click at [692, 59] on icon "close" at bounding box center [689, 52] width 13 height 13
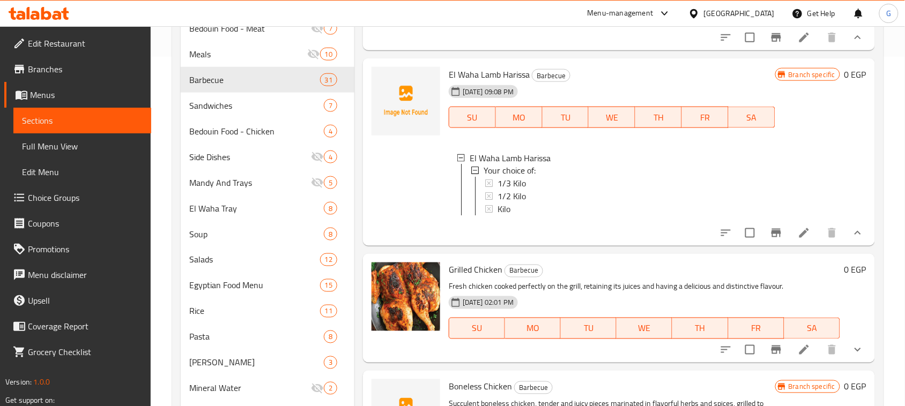
scroll to position [1584, 0]
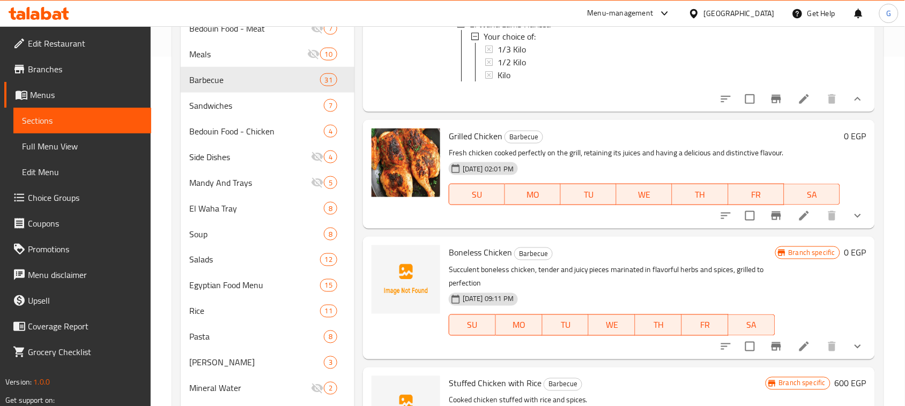
click at [851, 223] on icon "show more" at bounding box center [857, 216] width 13 height 13
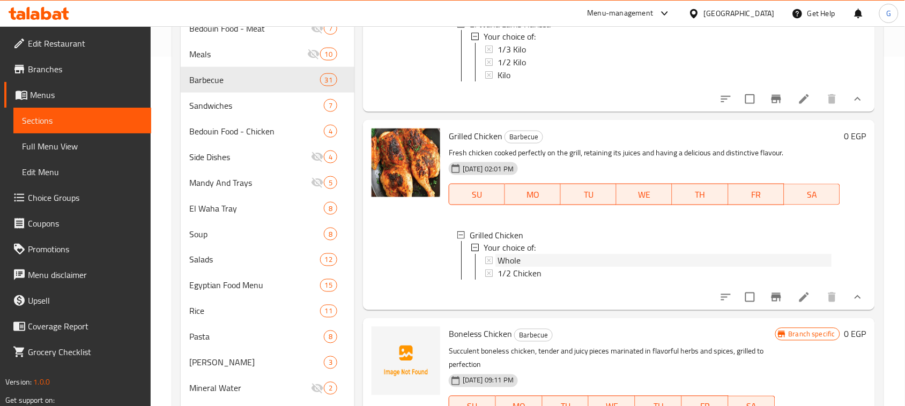
click at [516, 268] on span "Whole" at bounding box center [509, 261] width 23 height 13
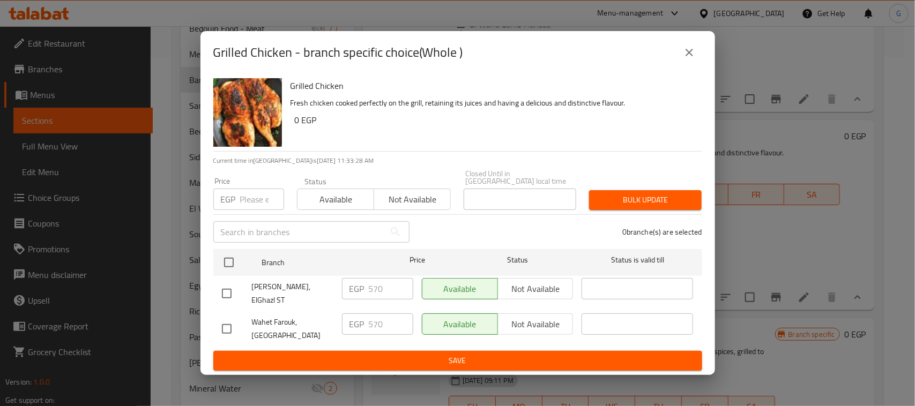
click at [692, 59] on icon "close" at bounding box center [689, 52] width 13 height 13
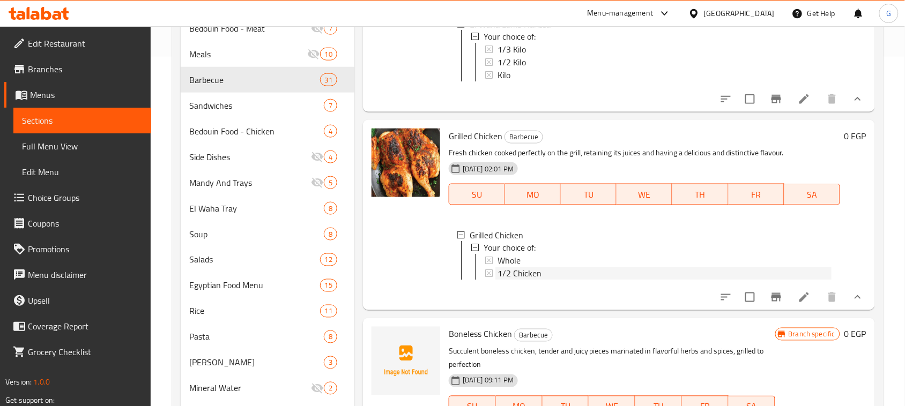
click at [510, 280] on span "1/2 Chicken" at bounding box center [520, 274] width 44 height 13
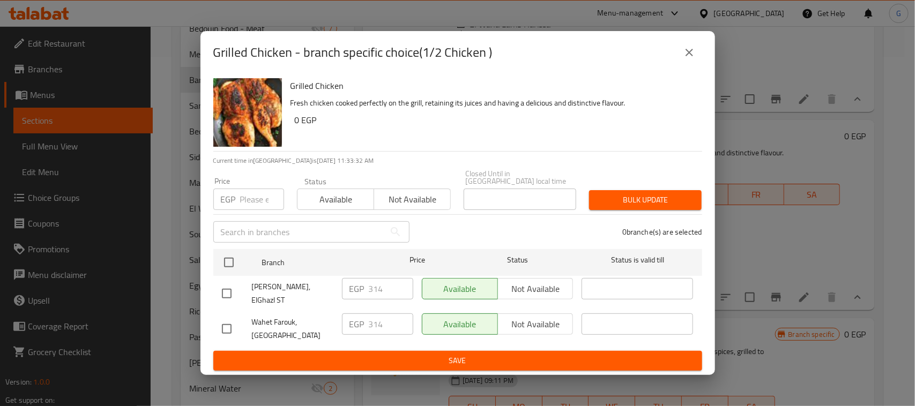
click at [690, 56] on icon "close" at bounding box center [690, 53] width 8 height 8
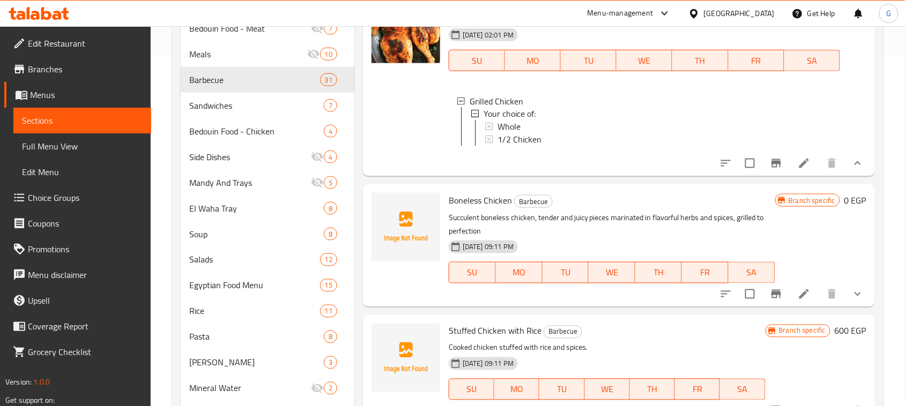
scroll to position [1852, 0]
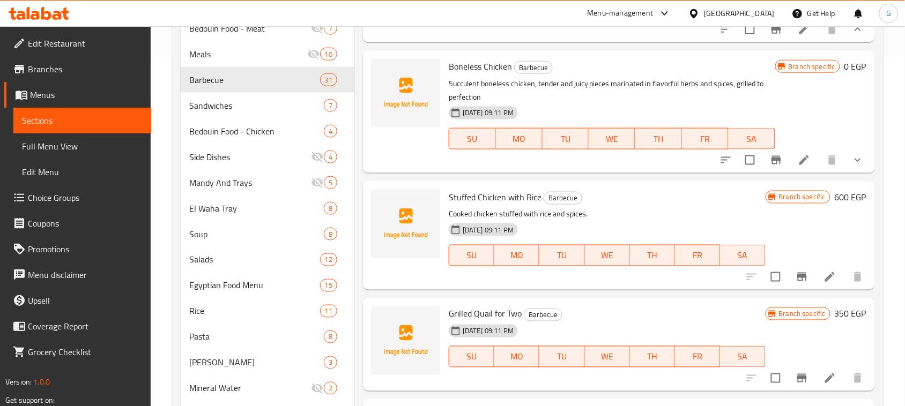
click at [851, 167] on icon "show more" at bounding box center [857, 160] width 13 height 13
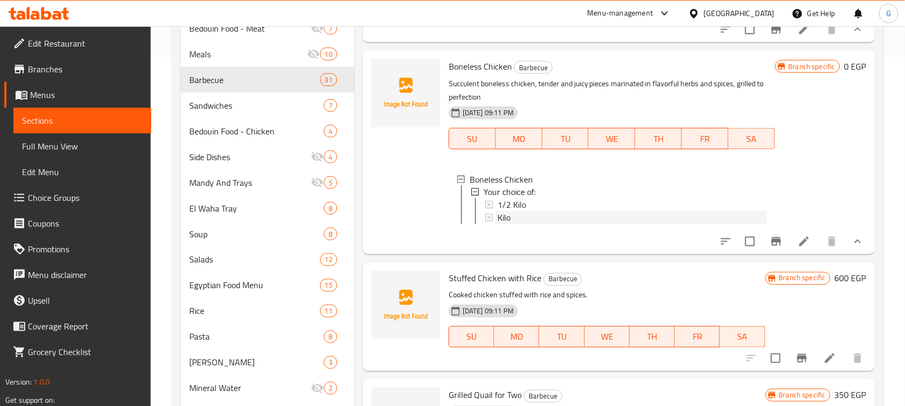
click at [495, 225] on div "Kilo" at bounding box center [630, 218] width 271 height 13
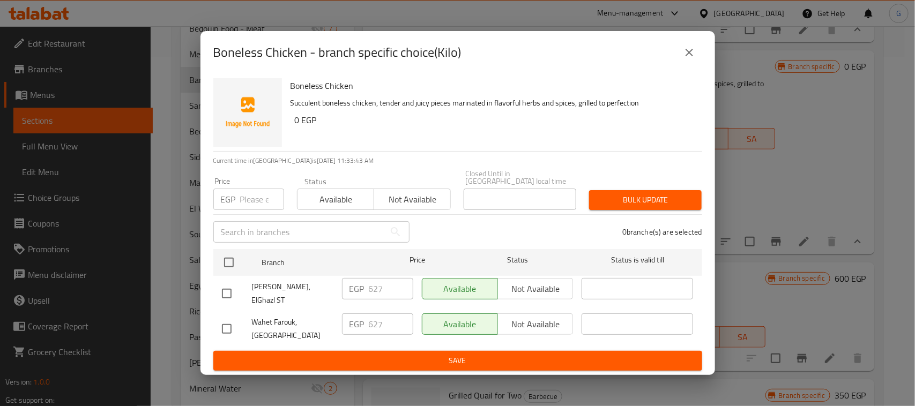
click at [688, 59] on icon "close" at bounding box center [689, 52] width 13 height 13
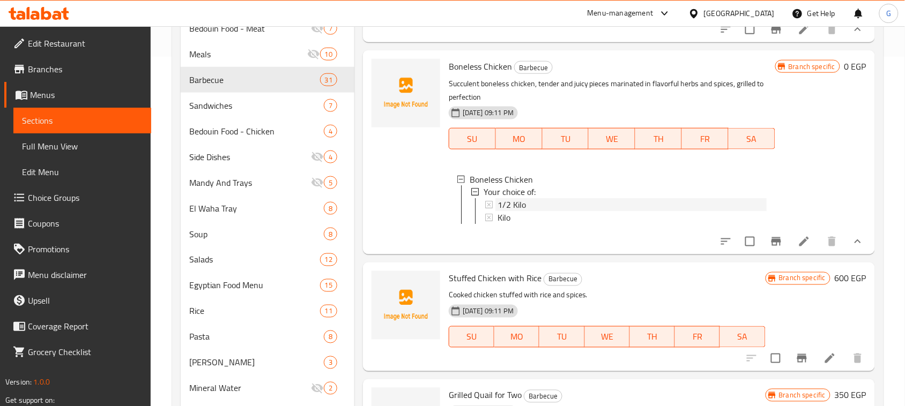
click at [516, 212] on span "1/2 Kilo" at bounding box center [512, 205] width 28 height 13
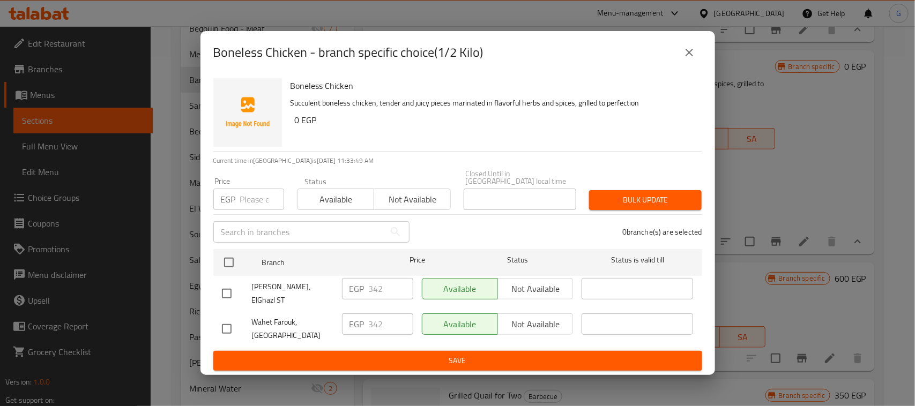
click at [692, 54] on button "close" at bounding box center [690, 53] width 26 height 26
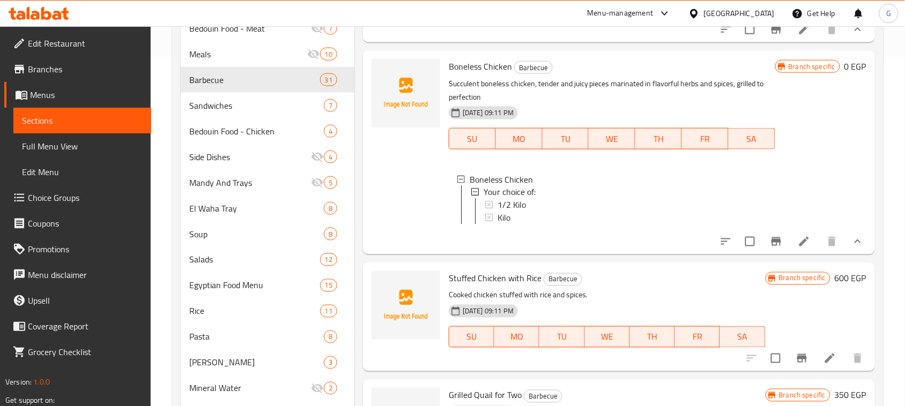
scroll to position [1919, 0]
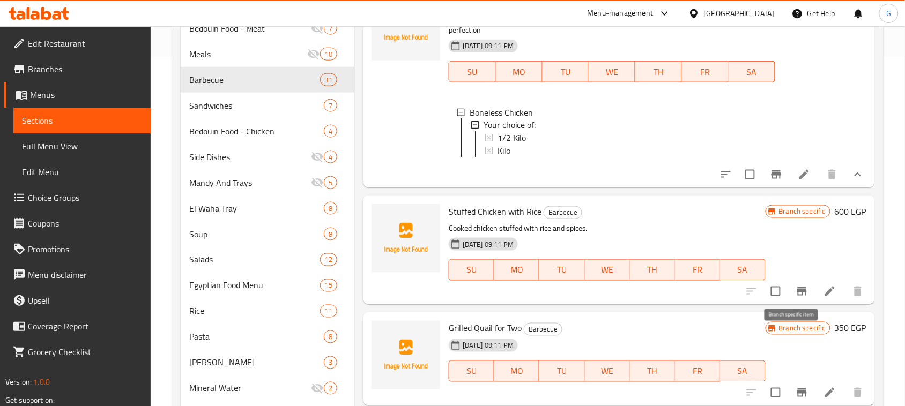
click at [796, 298] on icon "Branch-specific-item" at bounding box center [802, 291] width 13 height 13
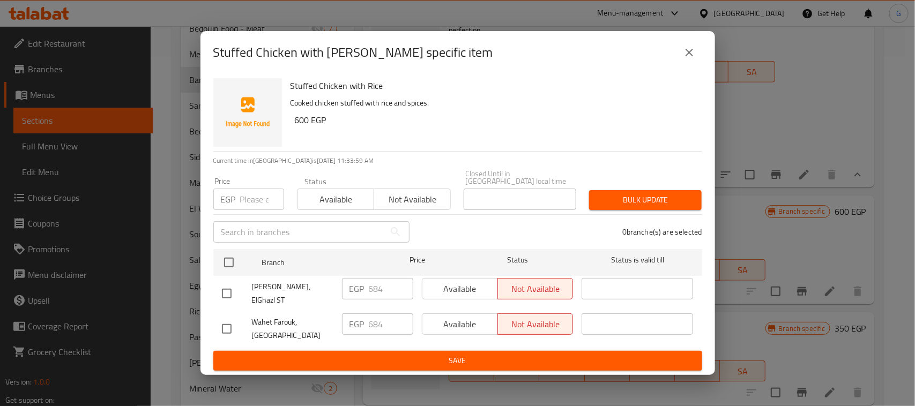
click at [224, 323] on input "checkbox" at bounding box center [227, 329] width 23 height 23
checkbox input "true"
click at [454, 320] on span "Available" at bounding box center [460, 325] width 67 height 16
click at [433, 355] on span "Save" at bounding box center [458, 360] width 472 height 13
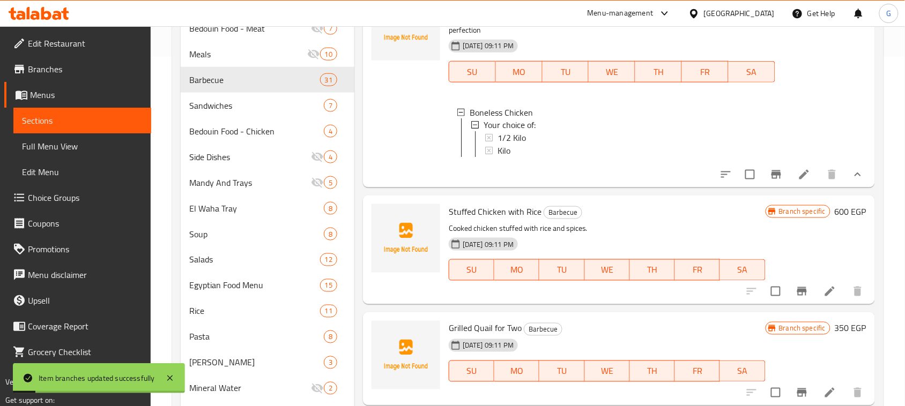
scroll to position [1986, 0]
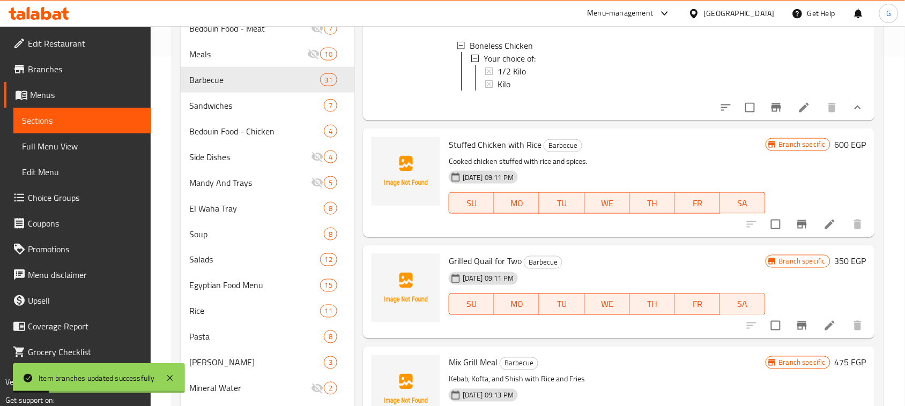
click at [797, 330] on icon "Branch-specific-item" at bounding box center [802, 326] width 10 height 9
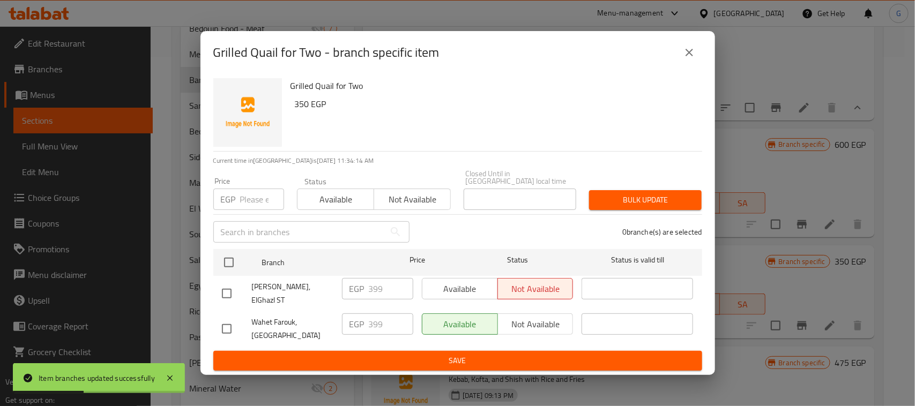
click at [697, 61] on button "close" at bounding box center [690, 53] width 26 height 26
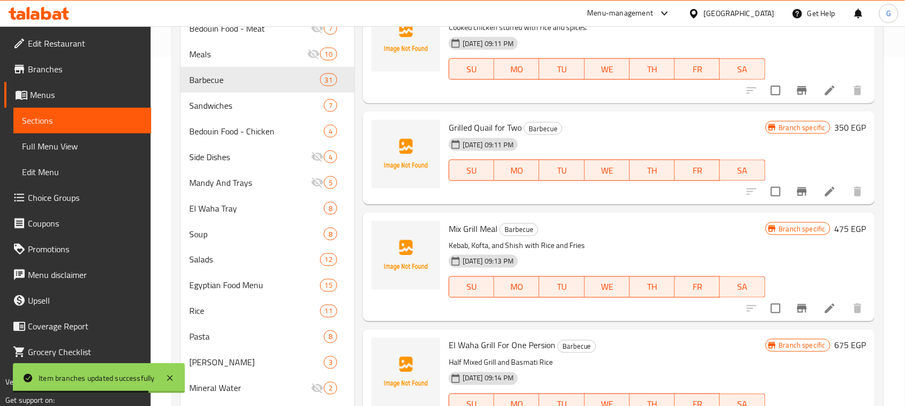
scroll to position [2188, 0]
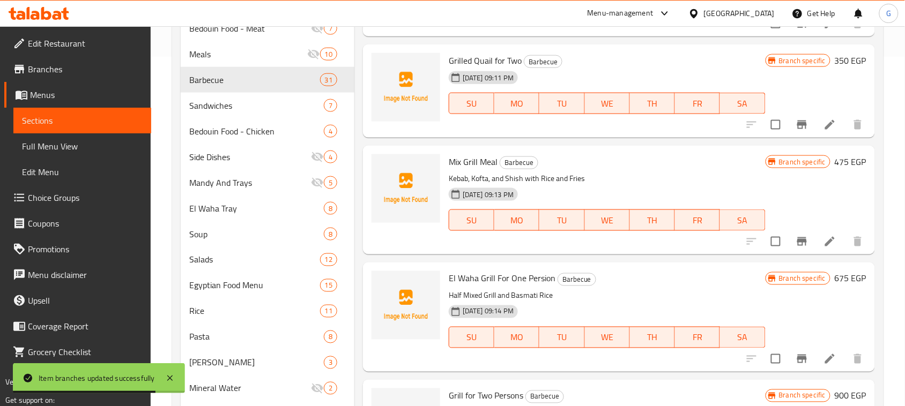
click at [797, 246] on icon "Branch-specific-item" at bounding box center [802, 242] width 10 height 9
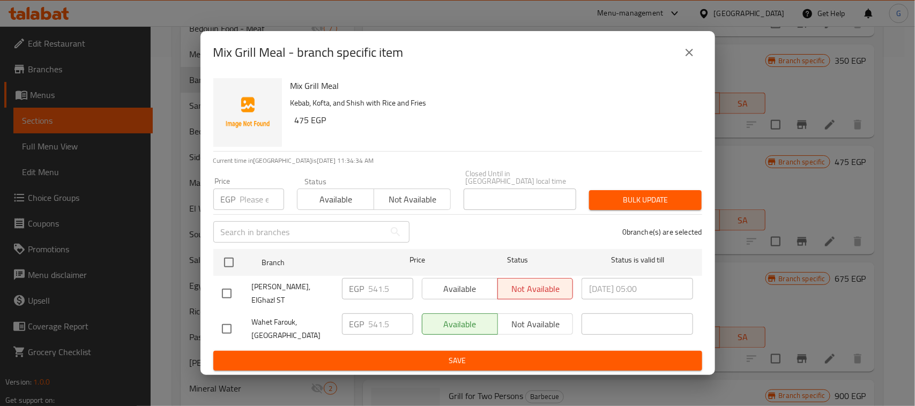
click at [685, 59] on icon "close" at bounding box center [689, 52] width 13 height 13
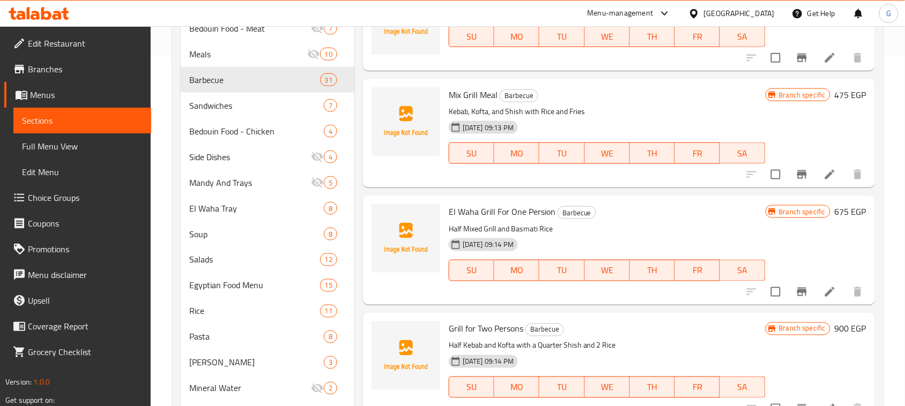
scroll to position [2322, 0]
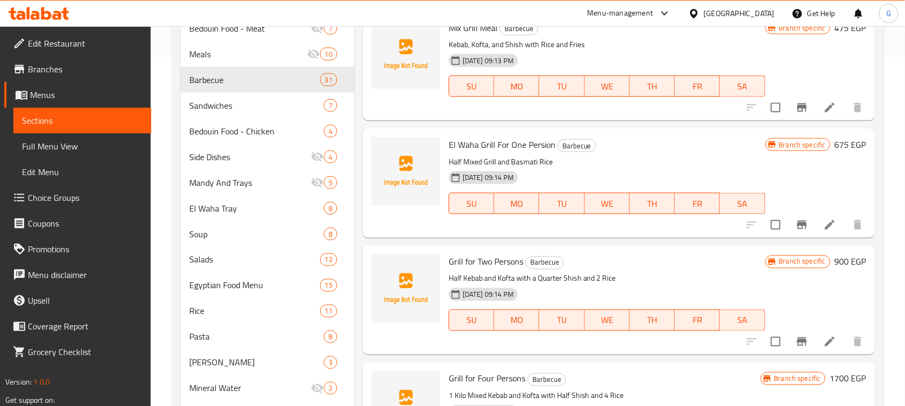
click at [796, 232] on icon "Branch-specific-item" at bounding box center [802, 225] width 13 height 13
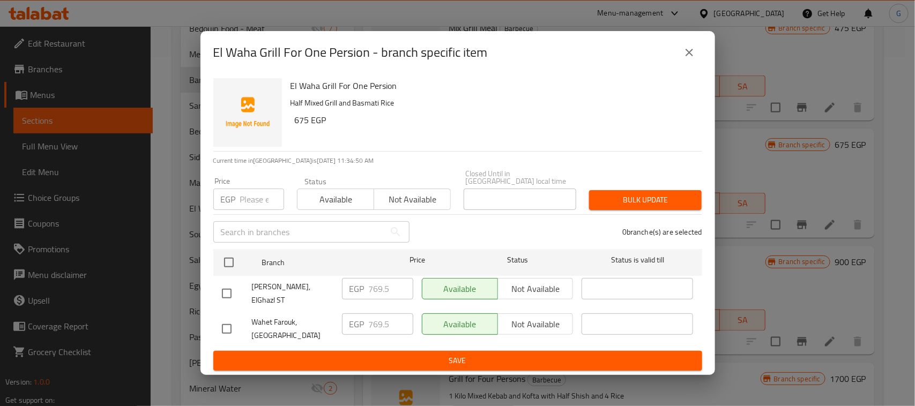
click at [692, 57] on icon "close" at bounding box center [689, 52] width 13 height 13
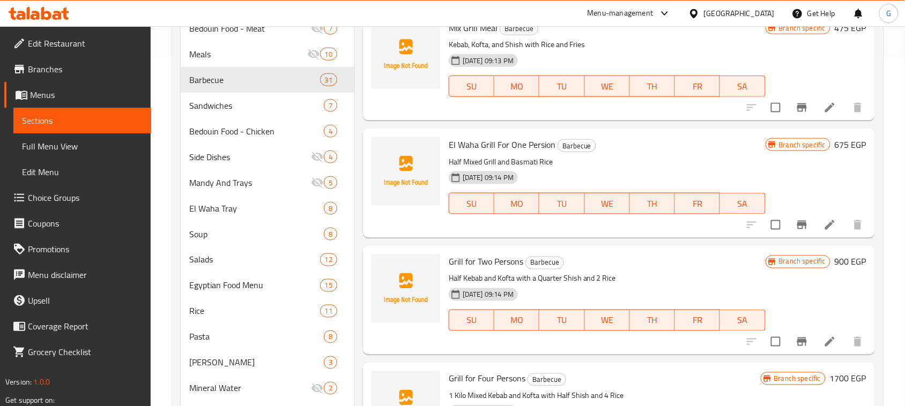
scroll to position [2389, 0]
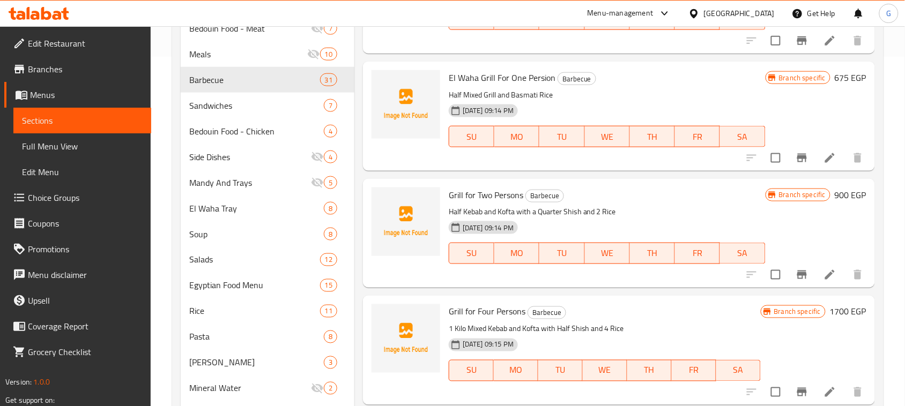
click at [797, 281] on icon "Branch-specific-item" at bounding box center [802, 275] width 13 height 13
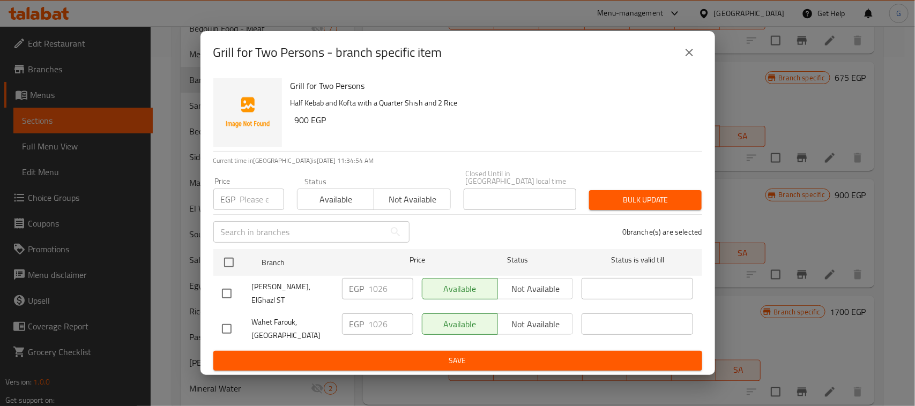
click at [685, 59] on icon "close" at bounding box center [689, 52] width 13 height 13
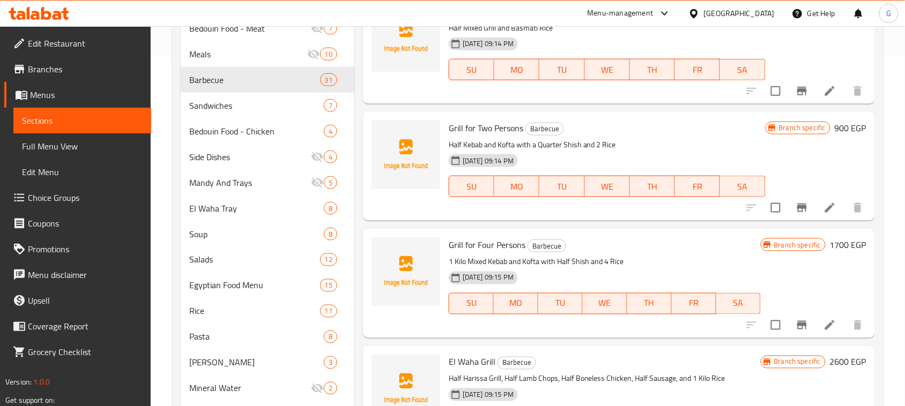
scroll to position [2523, 0]
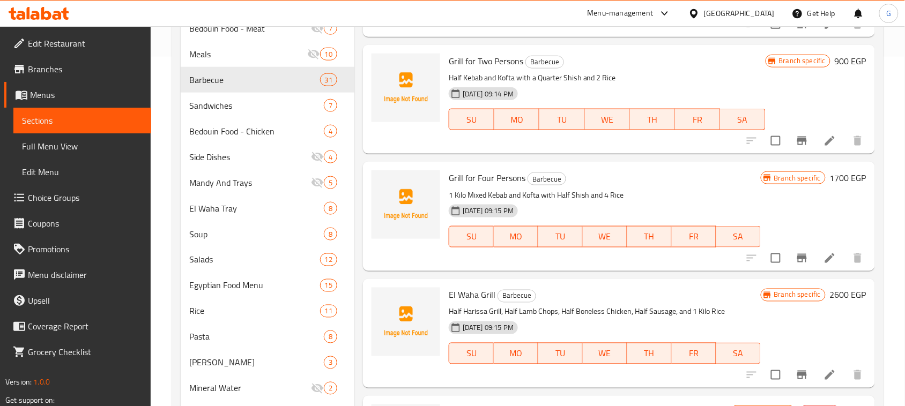
click at [796, 265] on icon "Branch-specific-item" at bounding box center [802, 258] width 13 height 13
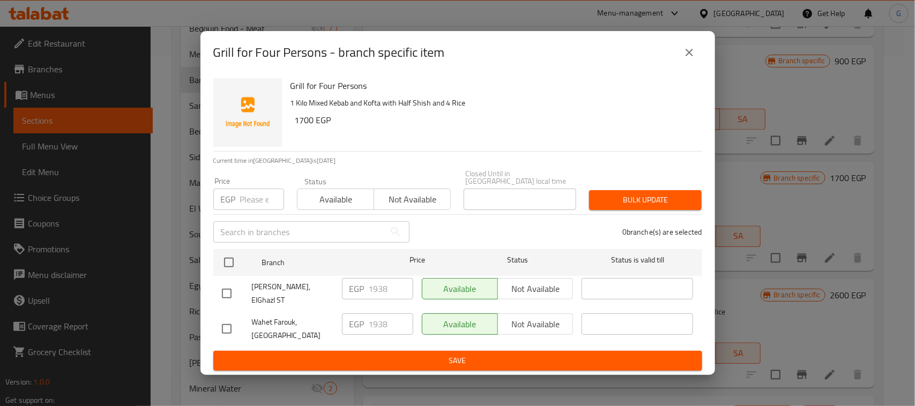
click at [690, 59] on icon "close" at bounding box center [689, 52] width 13 height 13
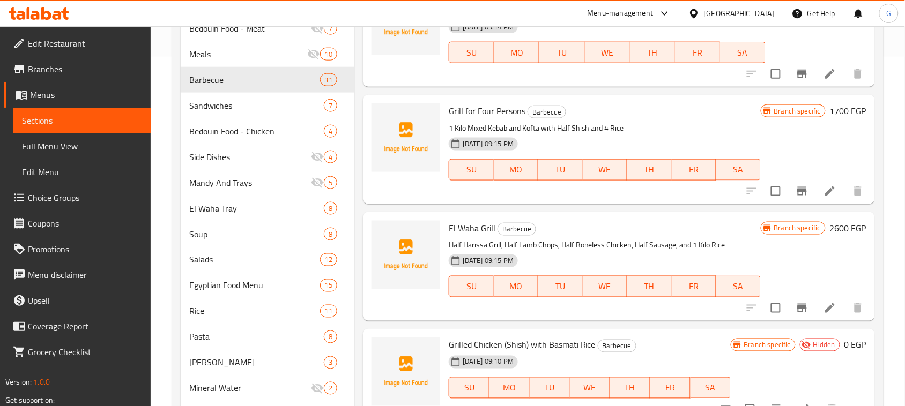
scroll to position [2724, 0]
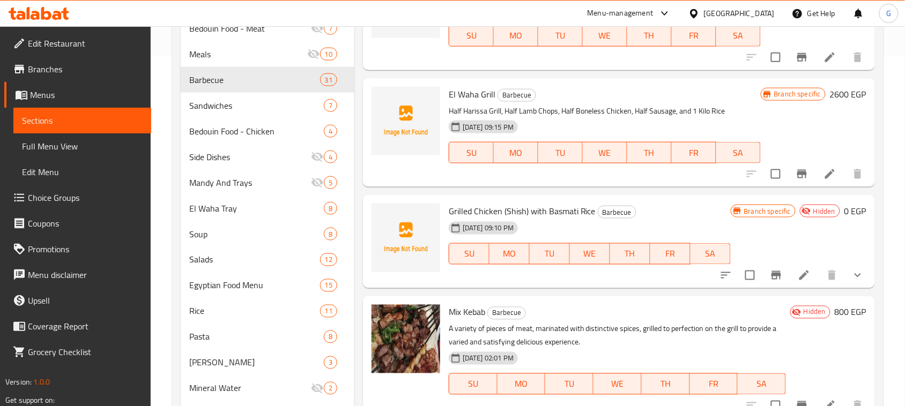
click at [796, 181] on icon "Branch-specific-item" at bounding box center [802, 174] width 13 height 13
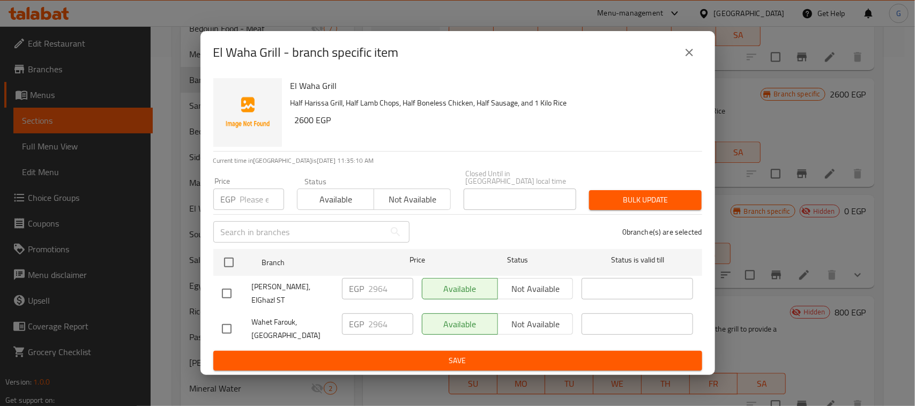
click at [691, 56] on icon "close" at bounding box center [689, 52] width 13 height 13
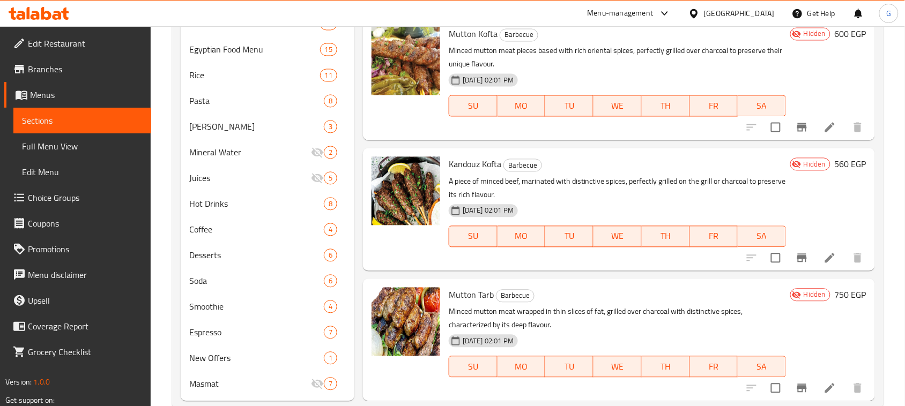
scroll to position [609, 0]
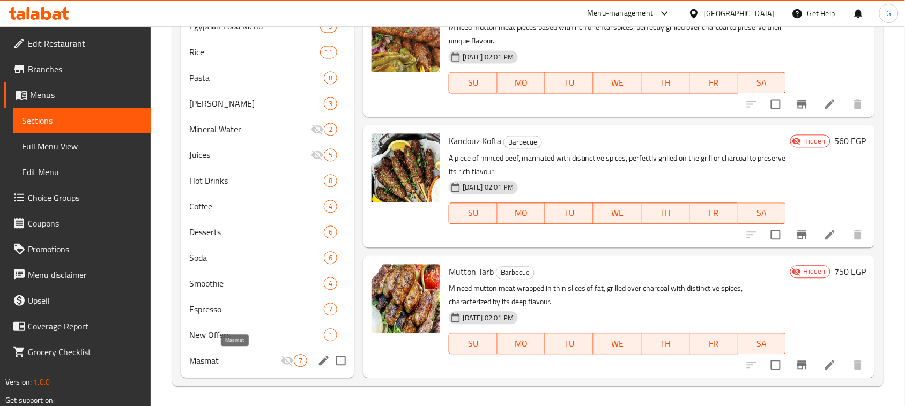
click at [213, 362] on span "Masmat" at bounding box center [235, 360] width 92 height 13
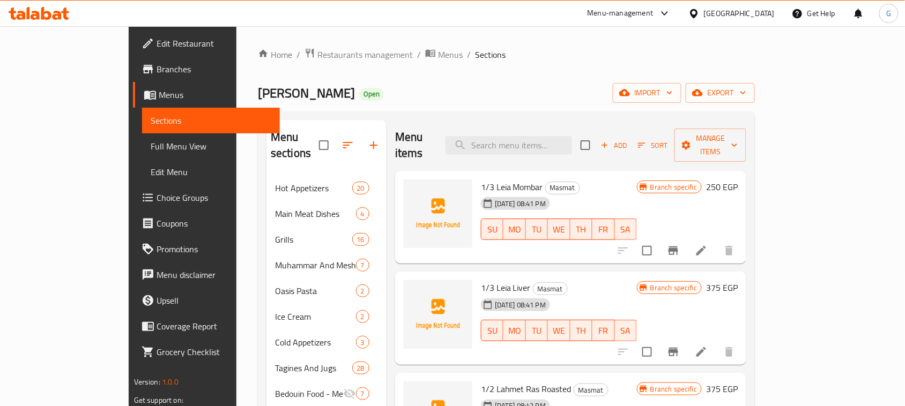
click at [678, 247] on icon "Branch-specific-item" at bounding box center [674, 251] width 10 height 9
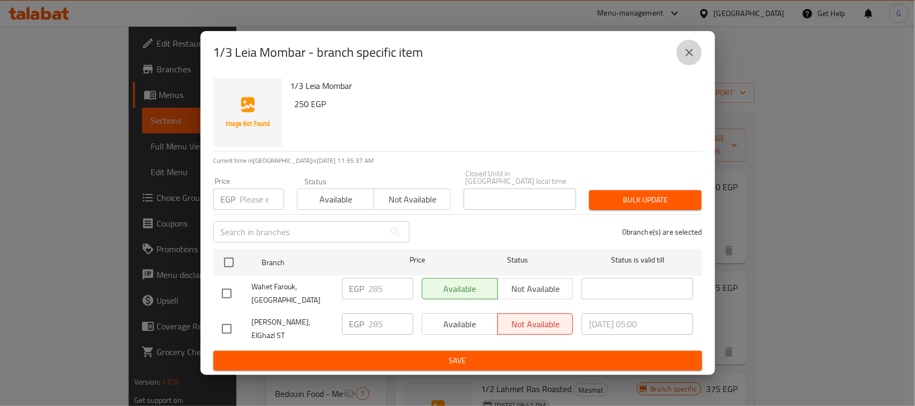
click at [690, 59] on icon "close" at bounding box center [689, 52] width 13 height 13
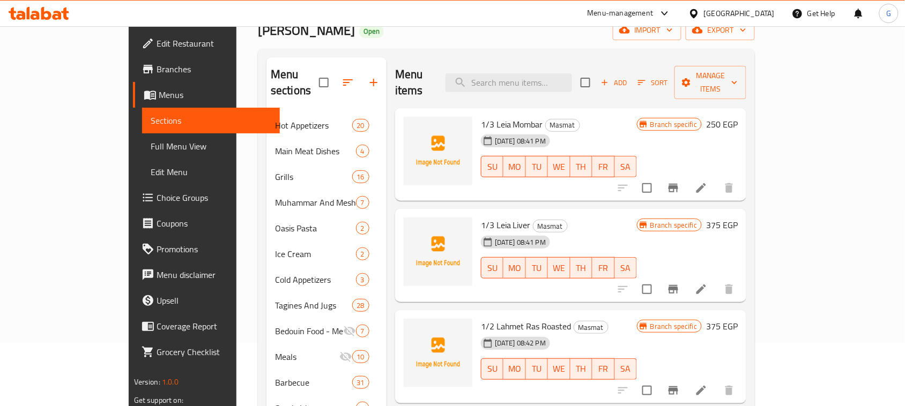
scroll to position [67, 0]
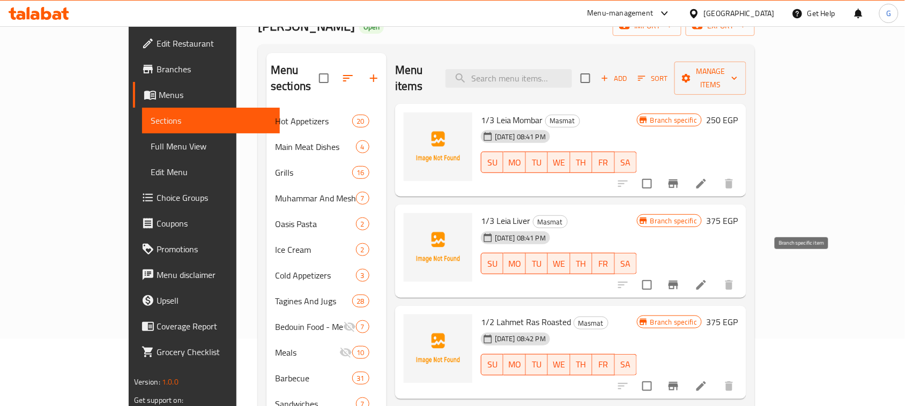
click at [678, 281] on icon "Branch-specific-item" at bounding box center [674, 285] width 10 height 9
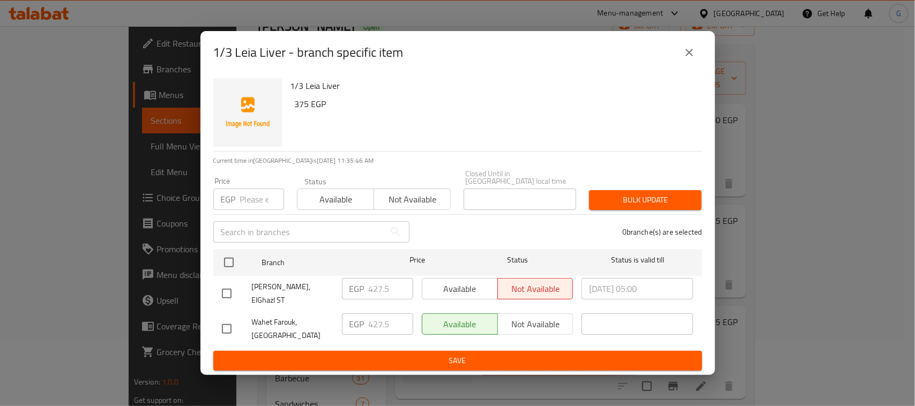
click at [679, 56] on button "close" at bounding box center [690, 53] width 26 height 26
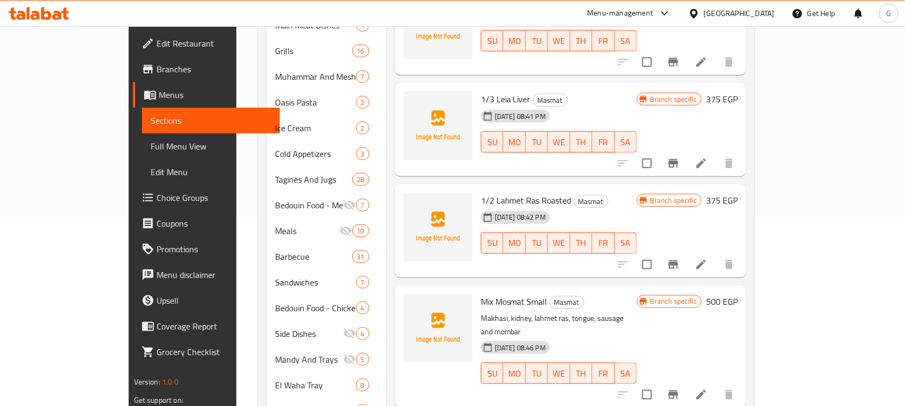
scroll to position [201, 0]
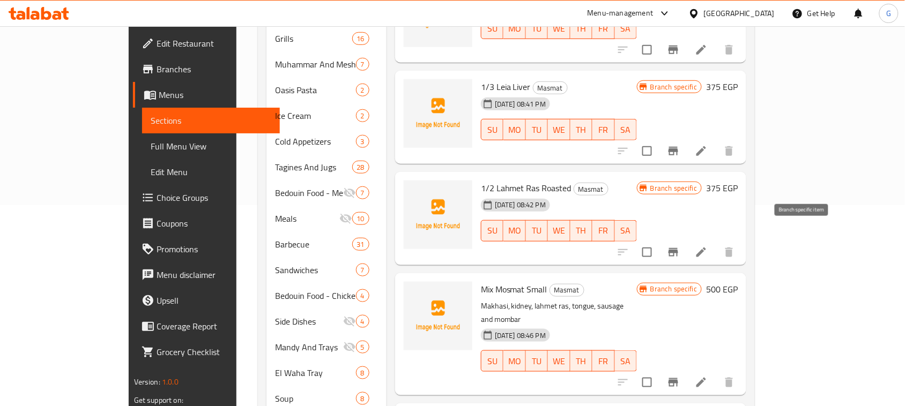
click at [680, 246] on icon "Branch-specific-item" at bounding box center [673, 252] width 13 height 13
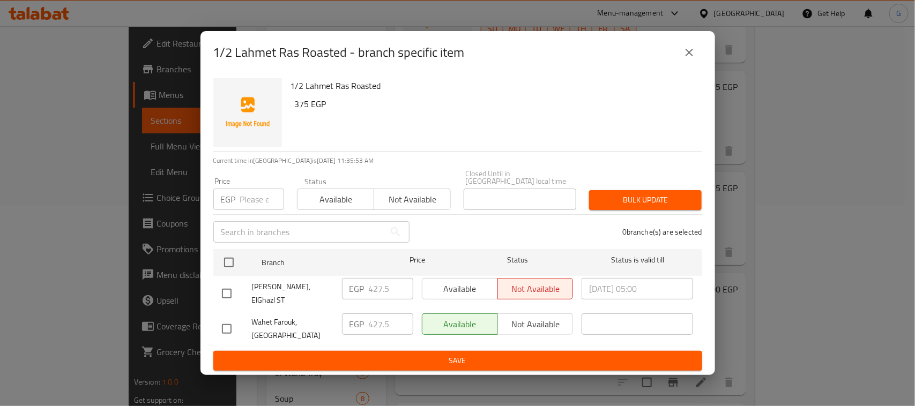
click at [684, 55] on icon "close" at bounding box center [689, 52] width 13 height 13
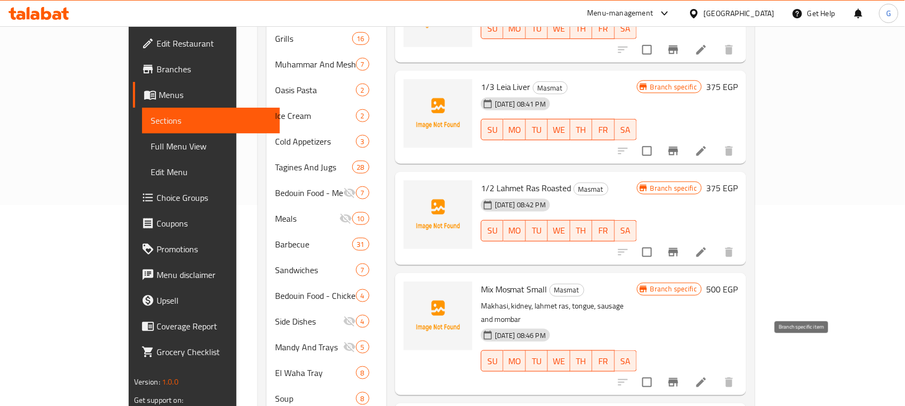
click at [678, 379] on icon "Branch-specific-item" at bounding box center [674, 383] width 10 height 9
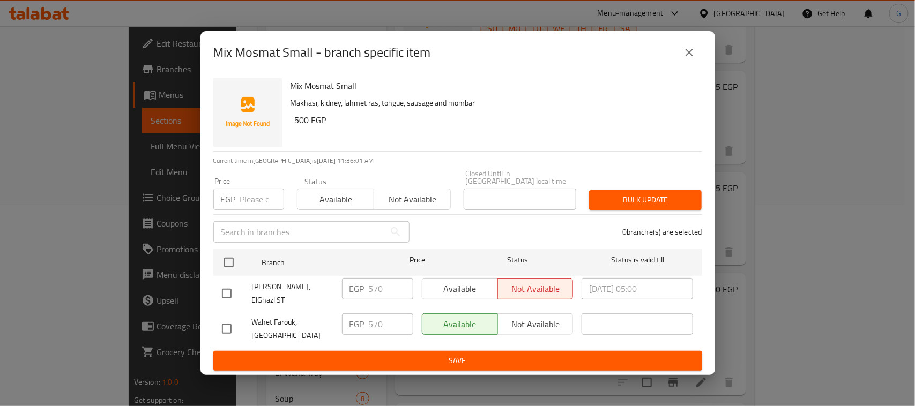
click at [687, 59] on icon "close" at bounding box center [689, 52] width 13 height 13
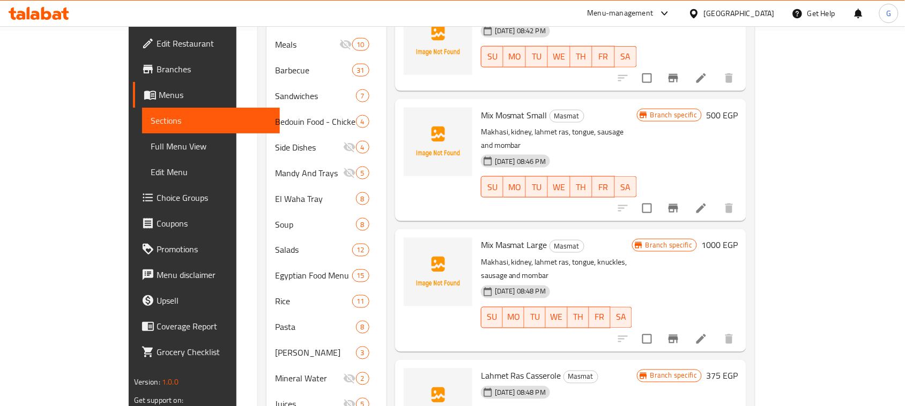
scroll to position [402, 0]
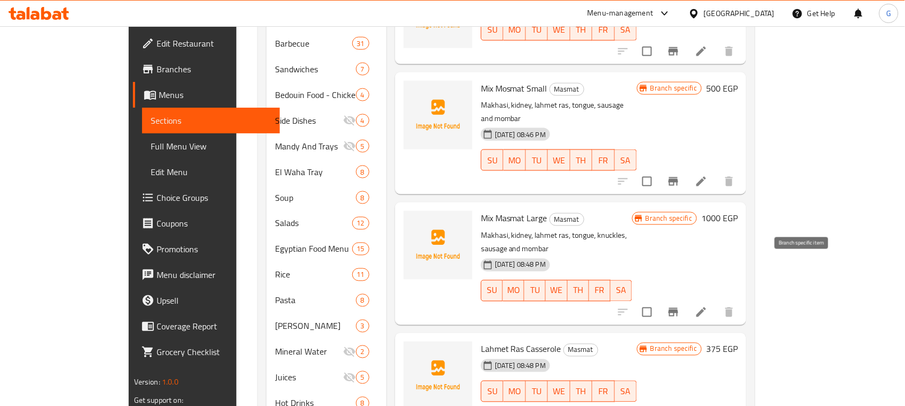
click at [680, 306] on icon "Branch-specific-item" at bounding box center [673, 312] width 13 height 13
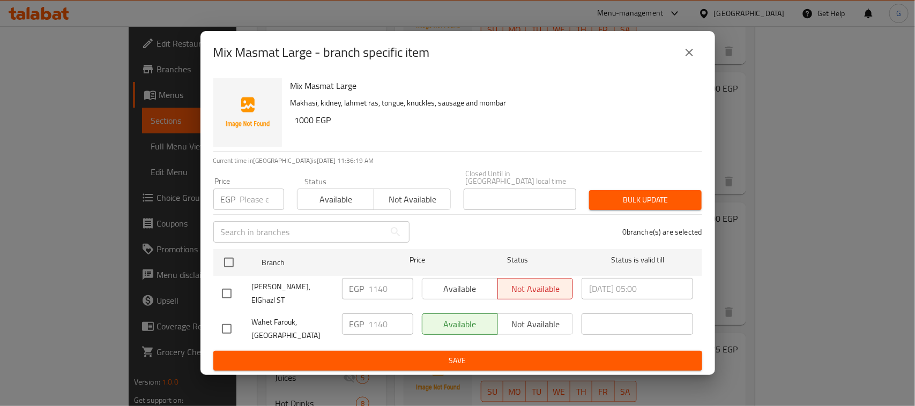
click at [689, 57] on icon "close" at bounding box center [689, 52] width 13 height 13
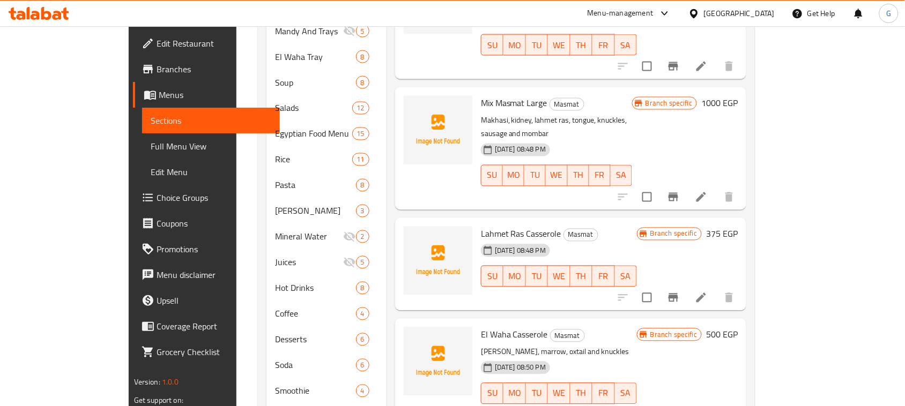
scroll to position [536, 0]
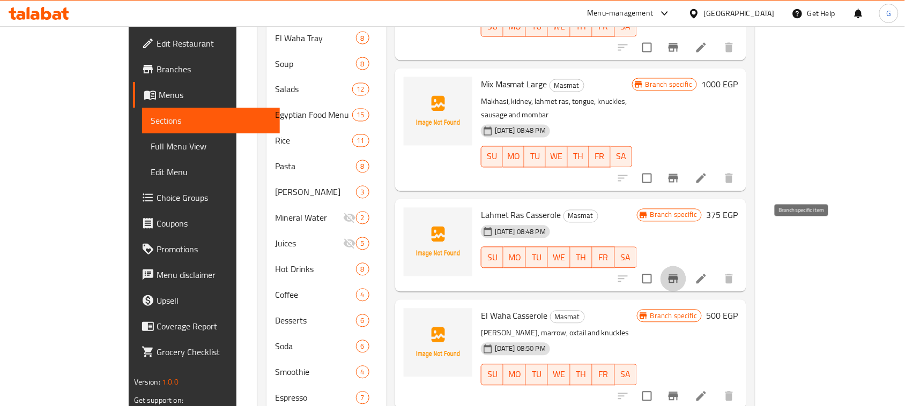
click at [680, 273] on icon "Branch-specific-item" at bounding box center [673, 279] width 13 height 13
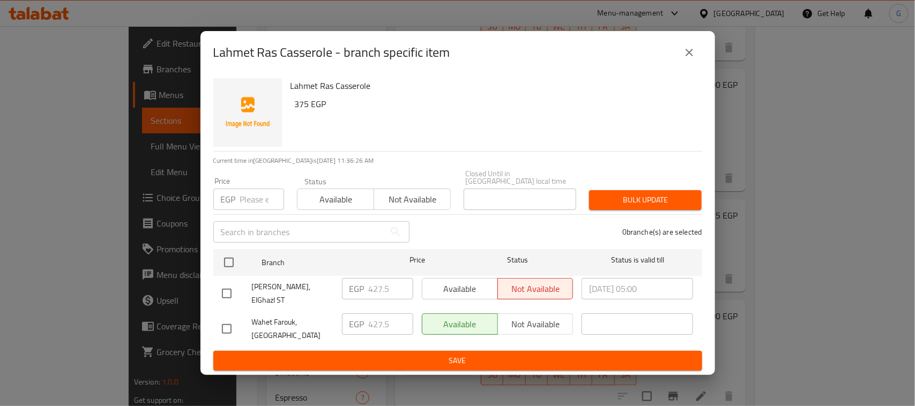
click at [694, 59] on icon "close" at bounding box center [689, 52] width 13 height 13
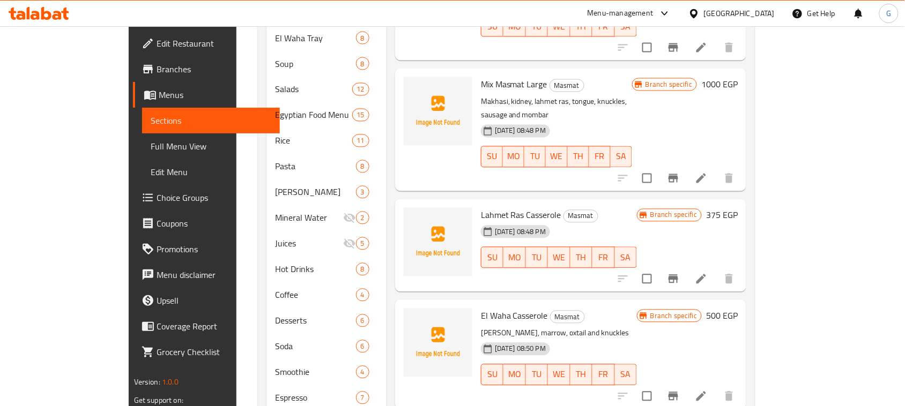
scroll to position [609, 0]
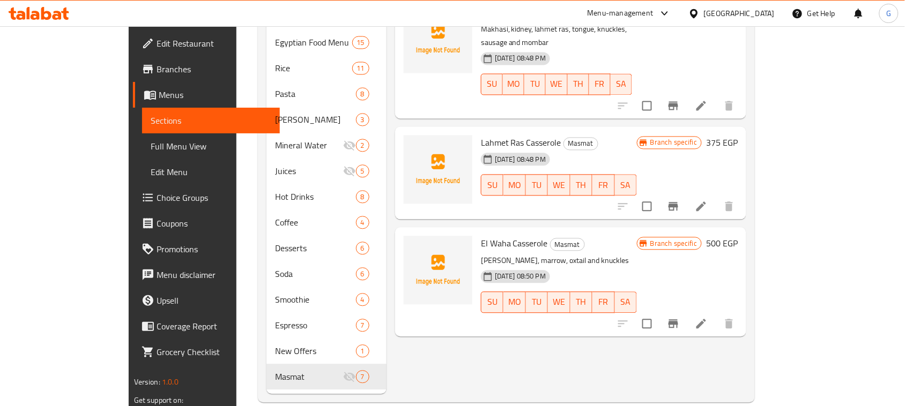
click at [680, 317] on icon "Branch-specific-item" at bounding box center [673, 323] width 13 height 13
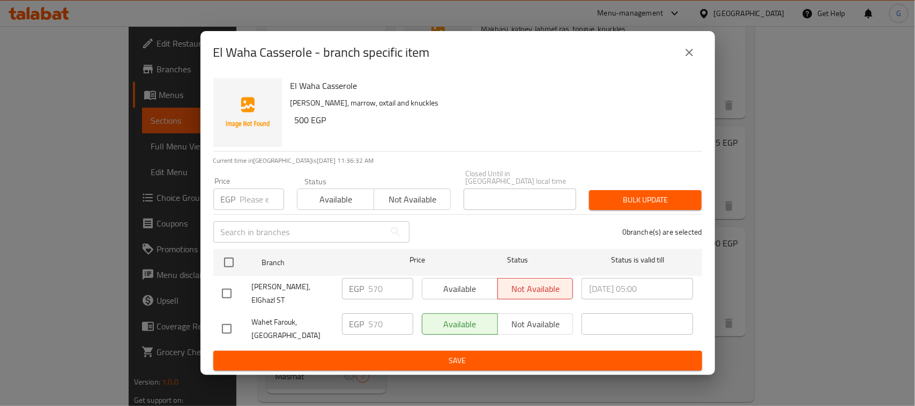
click at [687, 59] on icon "close" at bounding box center [689, 52] width 13 height 13
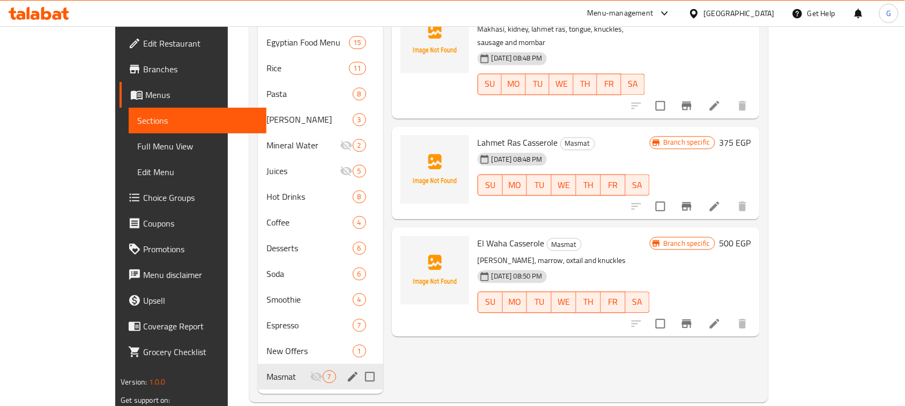
click at [346, 370] on icon "edit" at bounding box center [352, 376] width 13 height 13
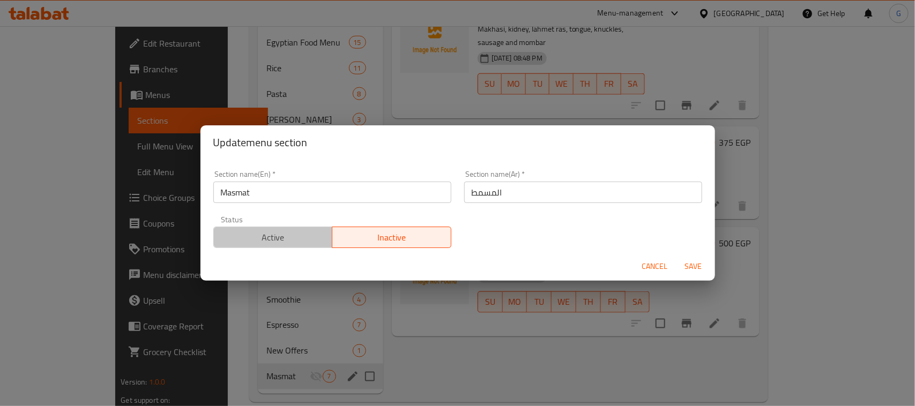
click at [298, 239] on span "Active" at bounding box center [273, 238] width 110 height 16
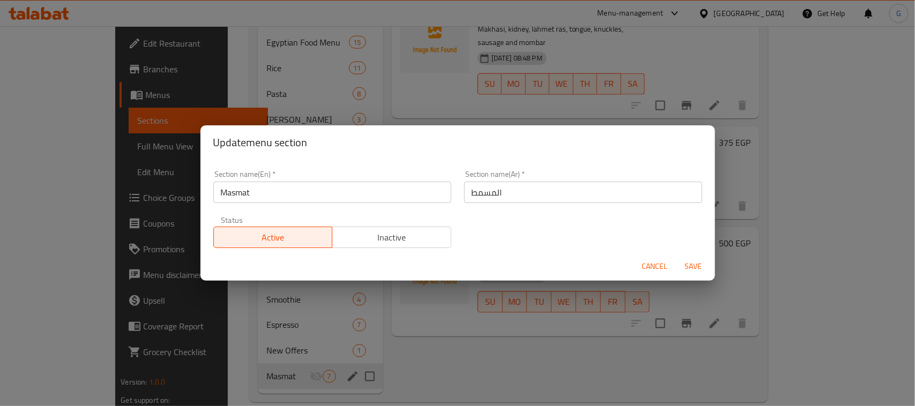
click at [696, 265] on span "Save" at bounding box center [694, 266] width 26 height 13
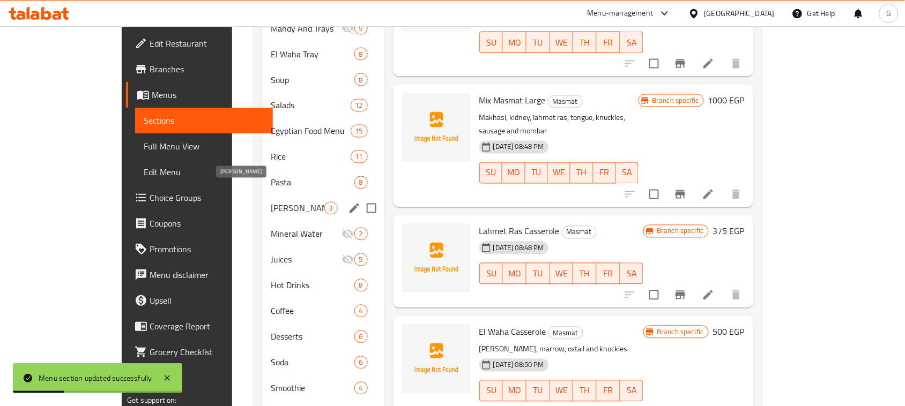
scroll to position [475, 0]
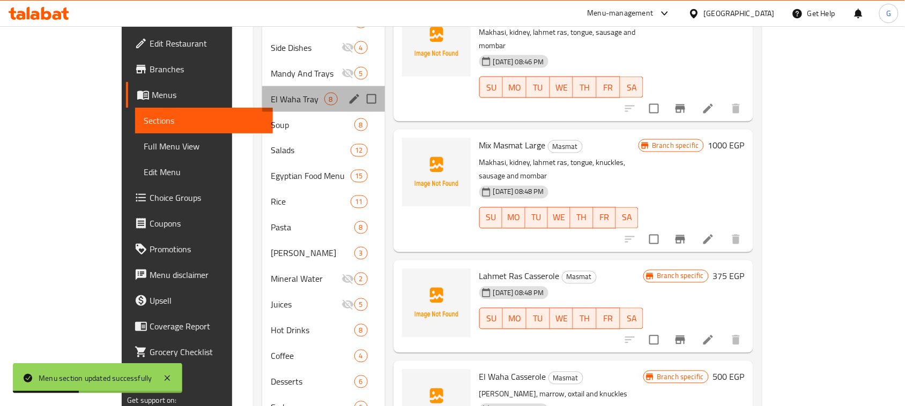
click at [262, 86] on div "El Waha Tray 8" at bounding box center [323, 99] width 123 height 26
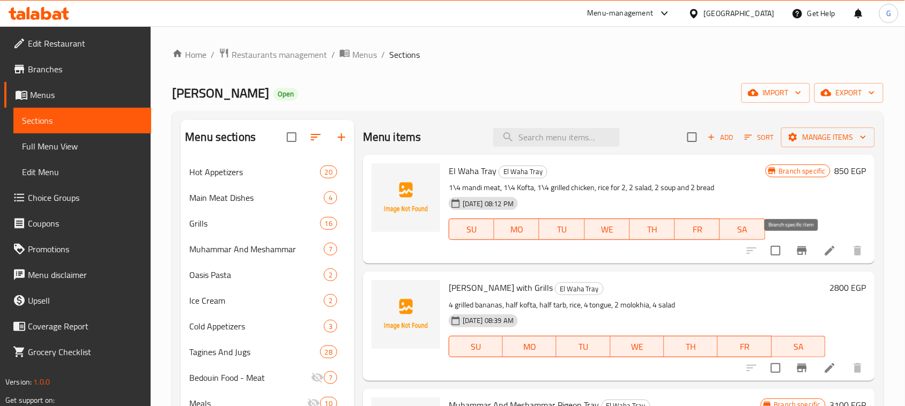
click at [795, 259] on button "Branch-specific-item" at bounding box center [802, 251] width 26 height 26
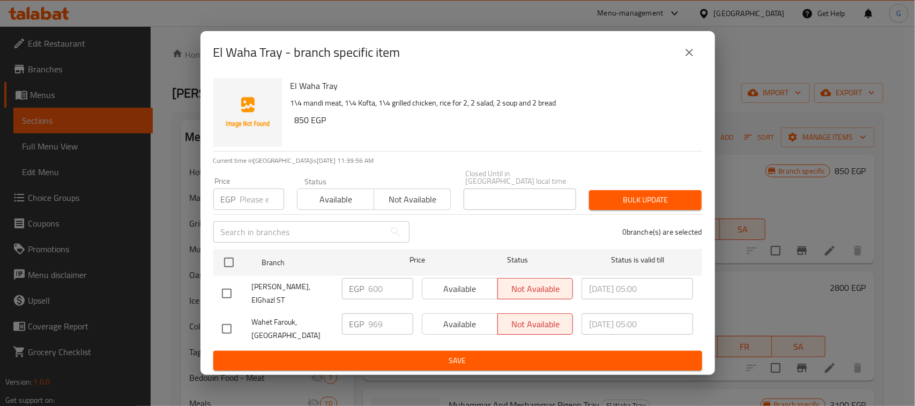
click at [234, 320] on input "checkbox" at bounding box center [227, 329] width 23 height 23
checkbox input "true"
click at [430, 317] on span "Available" at bounding box center [460, 325] width 67 height 16
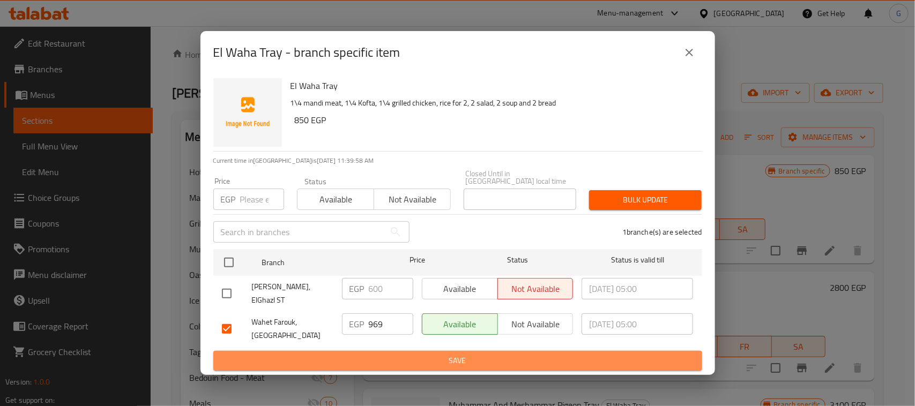
click at [416, 357] on span "Save" at bounding box center [458, 360] width 472 height 13
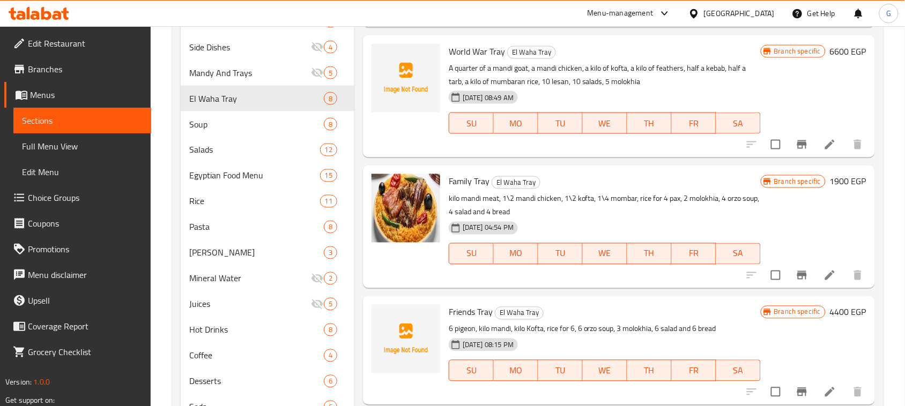
scroll to position [164, 0]
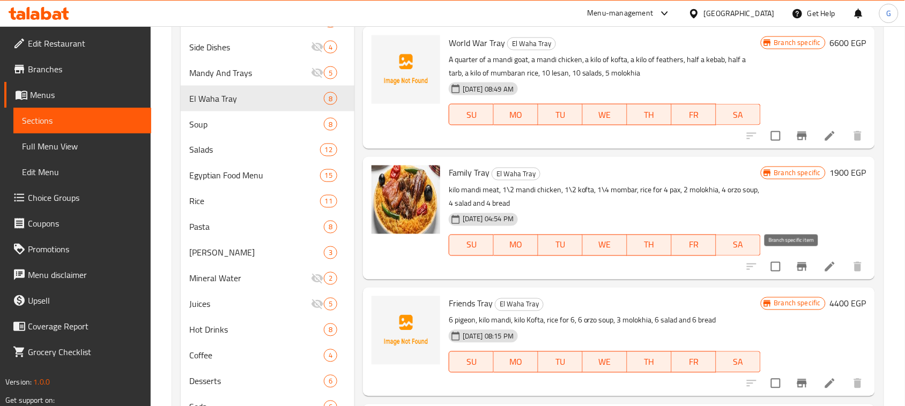
click at [796, 271] on icon "Branch-specific-item" at bounding box center [802, 267] width 13 height 13
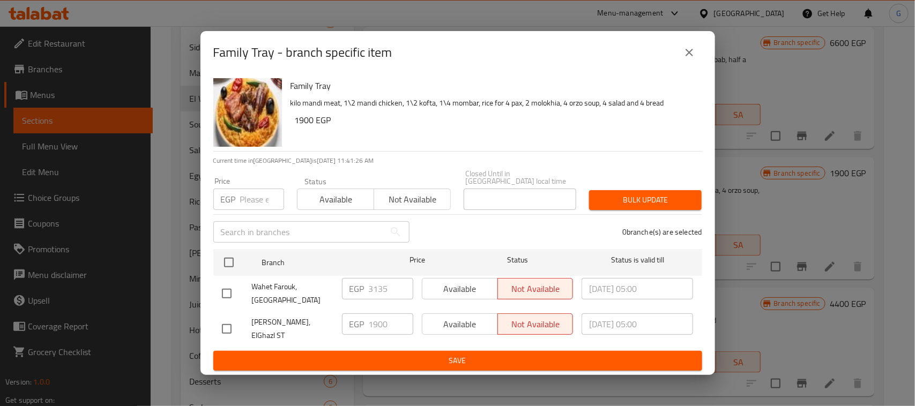
click at [228, 295] on input "checkbox" at bounding box center [227, 294] width 23 height 23
checkbox input "true"
click at [446, 294] on span "Available" at bounding box center [460, 289] width 67 height 16
click at [441, 355] on span "Save" at bounding box center [458, 360] width 472 height 13
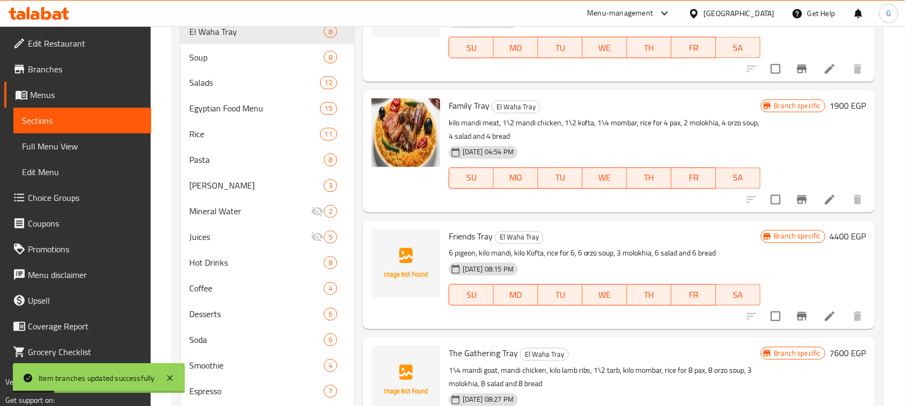
scroll to position [594, 0]
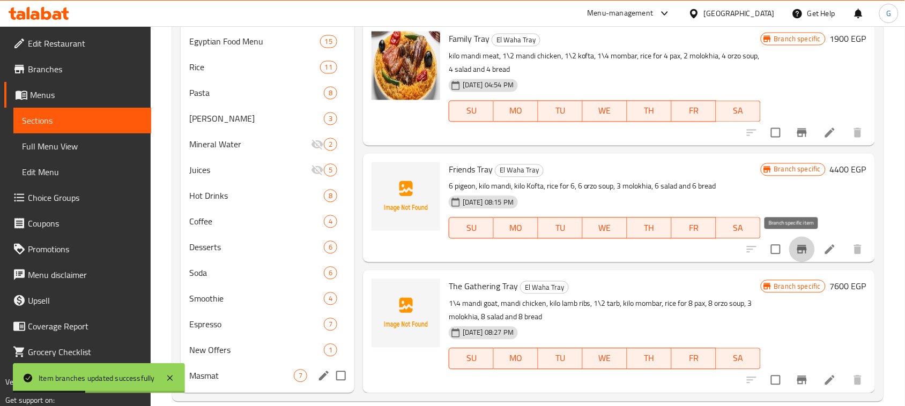
click at [796, 255] on icon "Branch-specific-item" at bounding box center [802, 249] width 13 height 13
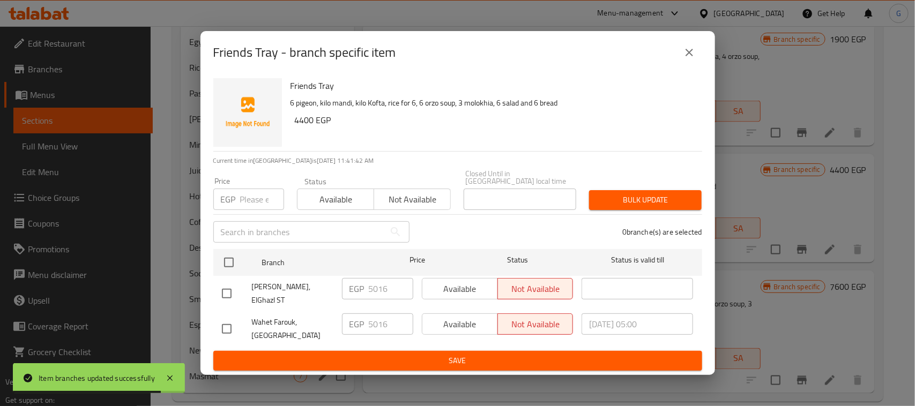
drag, startPoint x: 224, startPoint y: 317, endPoint x: 328, endPoint y: 317, distance: 104.0
click at [225, 318] on input "checkbox" at bounding box center [227, 329] width 23 height 23
checkbox input "true"
click at [466, 317] on span "Available" at bounding box center [460, 325] width 67 height 16
click at [446, 354] on span "Save" at bounding box center [458, 360] width 472 height 13
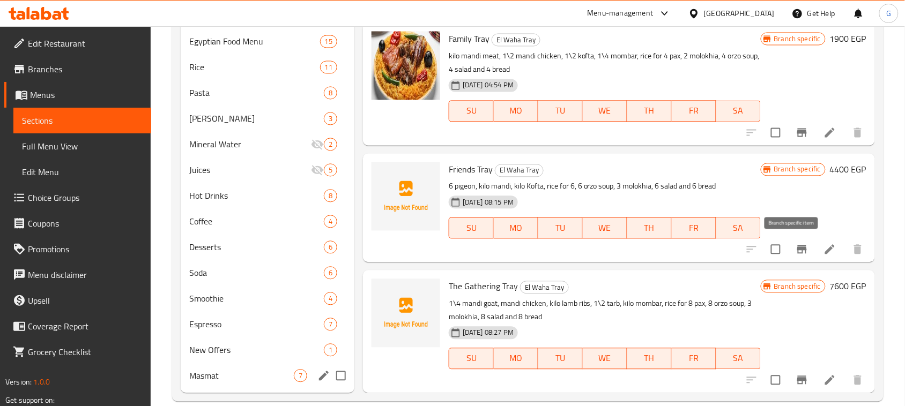
click at [797, 249] on icon "Branch-specific-item" at bounding box center [802, 250] width 10 height 9
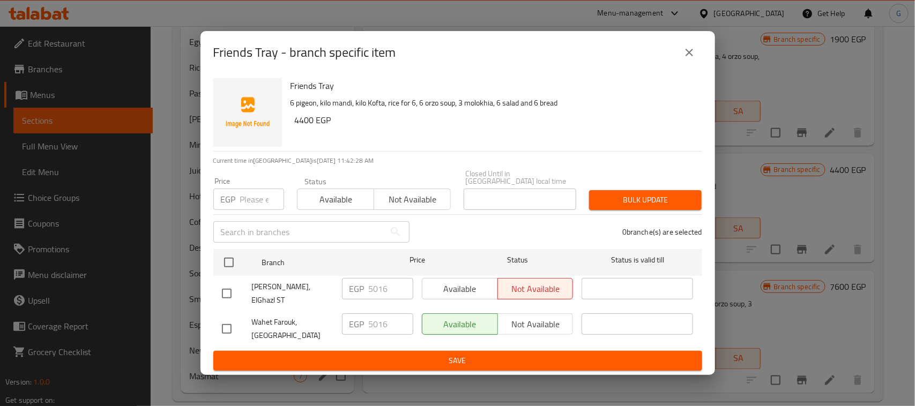
click at [698, 57] on button "close" at bounding box center [690, 53] width 26 height 26
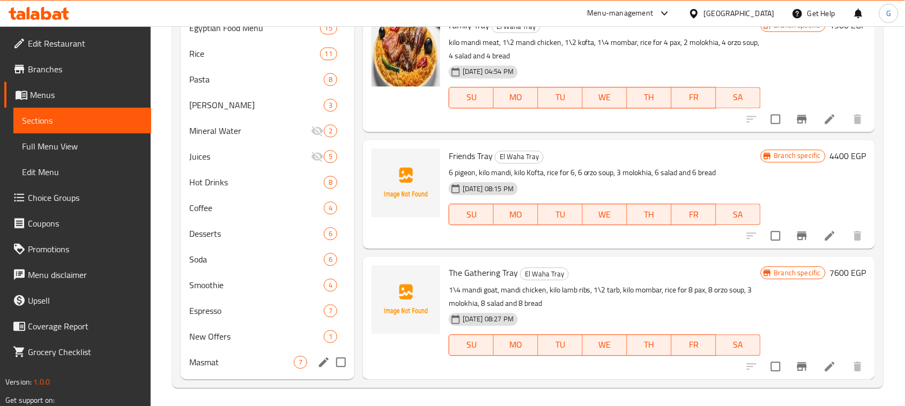
scroll to position [609, 0]
click at [797, 365] on icon "Branch-specific-item" at bounding box center [802, 365] width 10 height 9
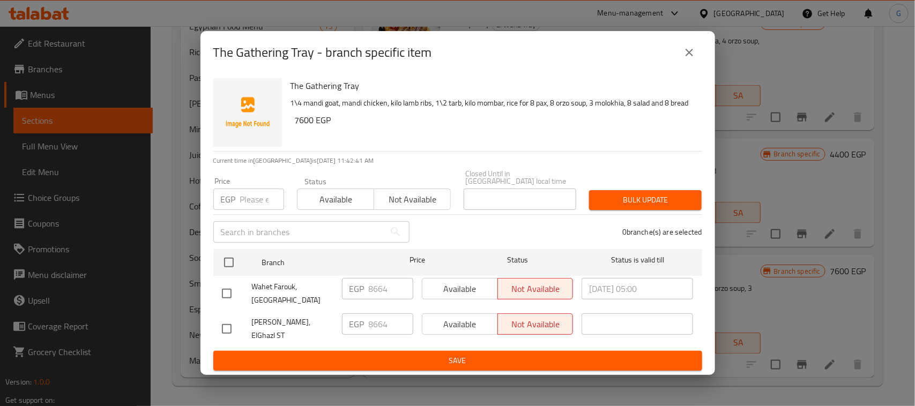
click at [229, 292] on input "checkbox" at bounding box center [227, 294] width 23 height 23
checkbox input "true"
click at [438, 283] on span "Available" at bounding box center [460, 289] width 67 height 16
click at [441, 354] on span "Save" at bounding box center [458, 360] width 472 height 13
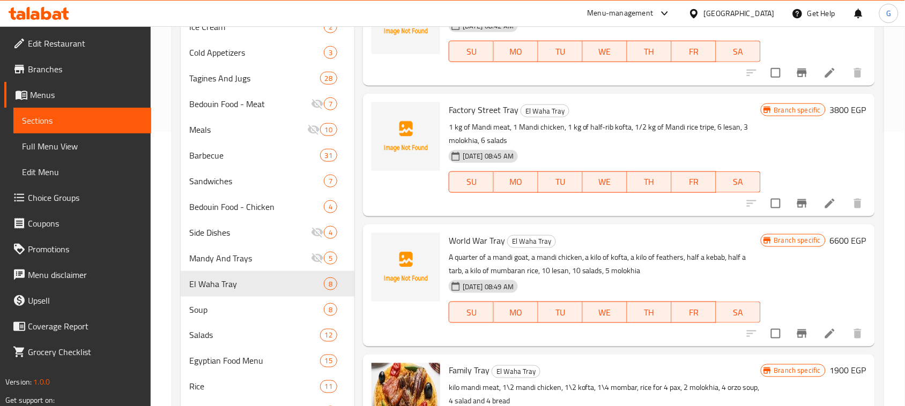
scroll to position [164, 0]
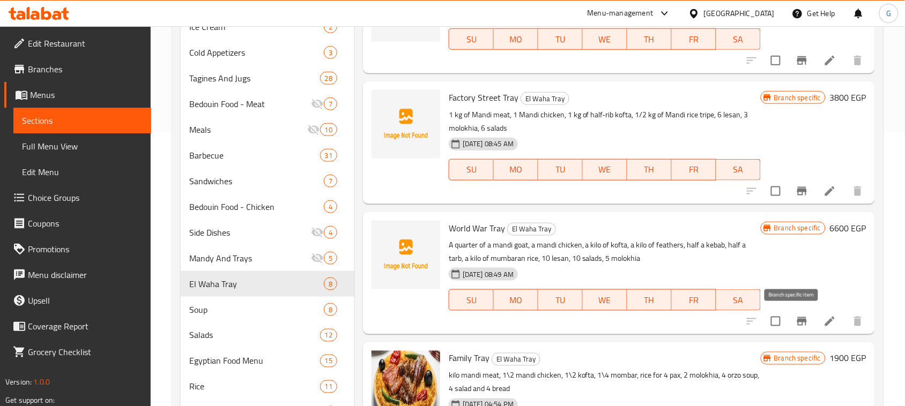
click at [797, 325] on icon "Branch-specific-item" at bounding box center [802, 321] width 10 height 9
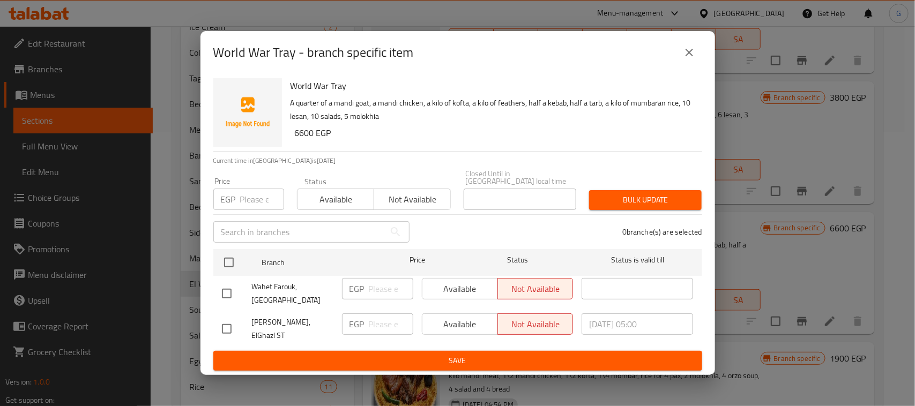
click at [684, 59] on icon "close" at bounding box center [689, 52] width 13 height 13
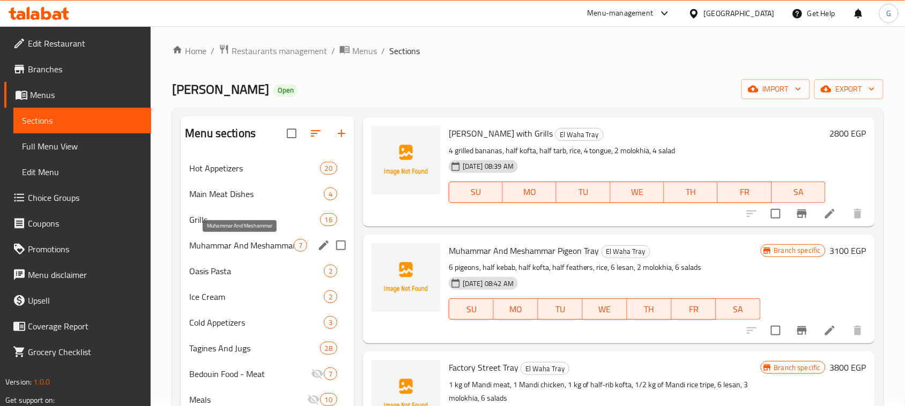
scroll to position [0, 0]
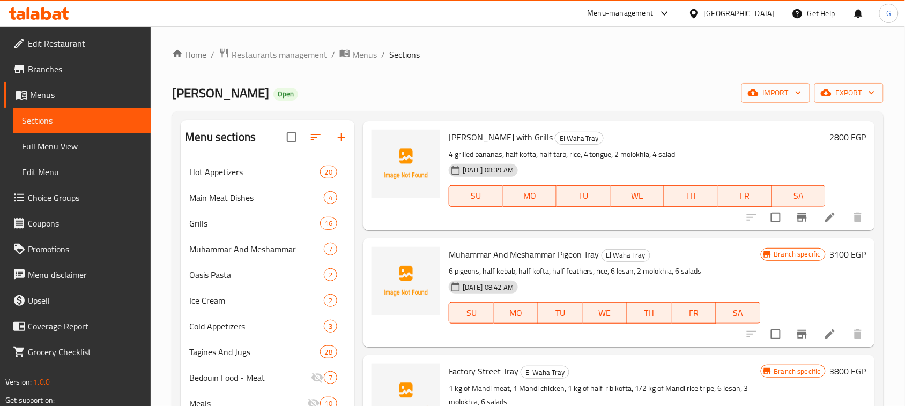
drag, startPoint x: 885, startPoint y: 28, endPoint x: 872, endPoint y: 54, distance: 28.5
click at [850, 95] on span "export" at bounding box center [849, 92] width 52 height 13
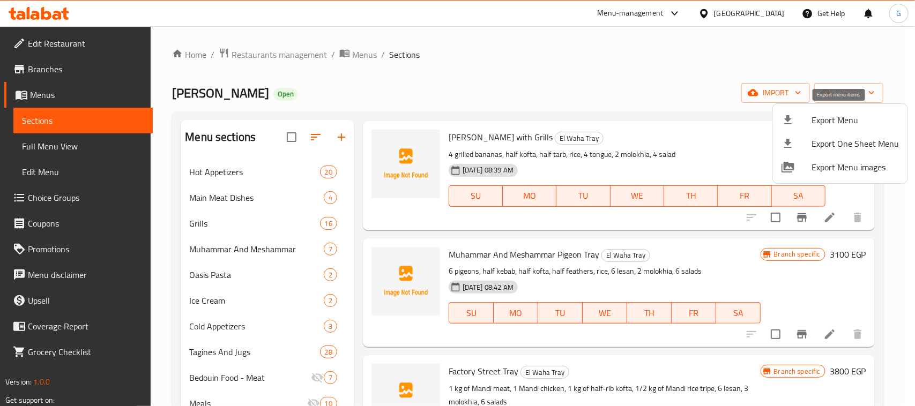
click at [843, 120] on span "Export Menu" at bounding box center [855, 120] width 87 height 13
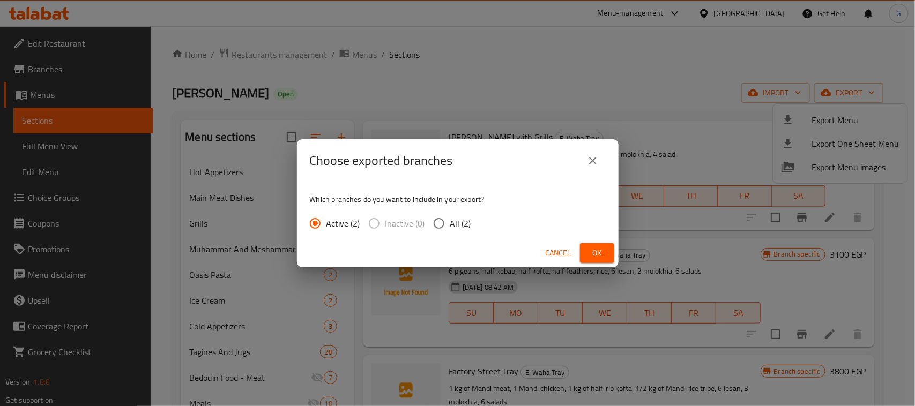
click at [594, 255] on span "Ok" at bounding box center [597, 253] width 17 height 13
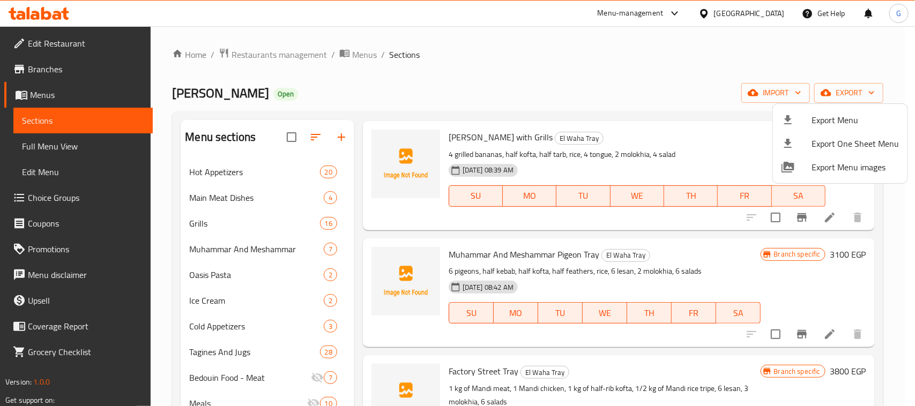
click at [873, 62] on div at bounding box center [457, 203] width 915 height 406
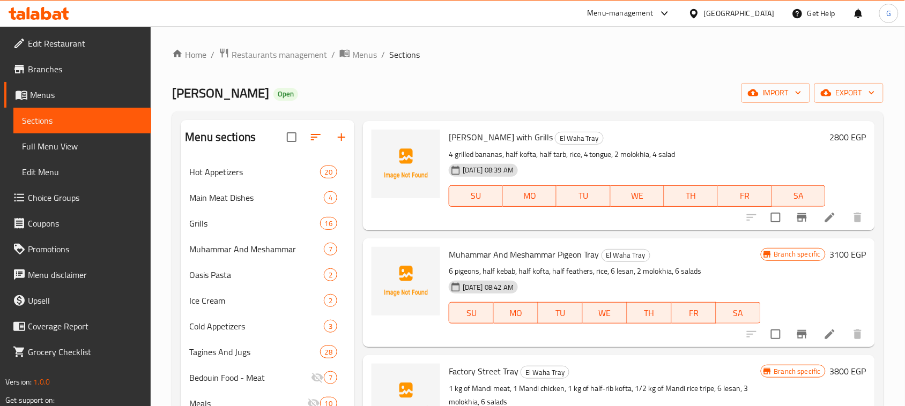
drag, startPoint x: 248, startPoint y: 95, endPoint x: 173, endPoint y: 99, distance: 75.2
click at [173, 99] on h2 "Wahet Farouk Open" at bounding box center [235, 93] width 126 height 17
copy span "[PERSON_NAME]"
click at [765, 13] on div "[GEOGRAPHIC_DATA]" at bounding box center [739, 14] width 71 height 12
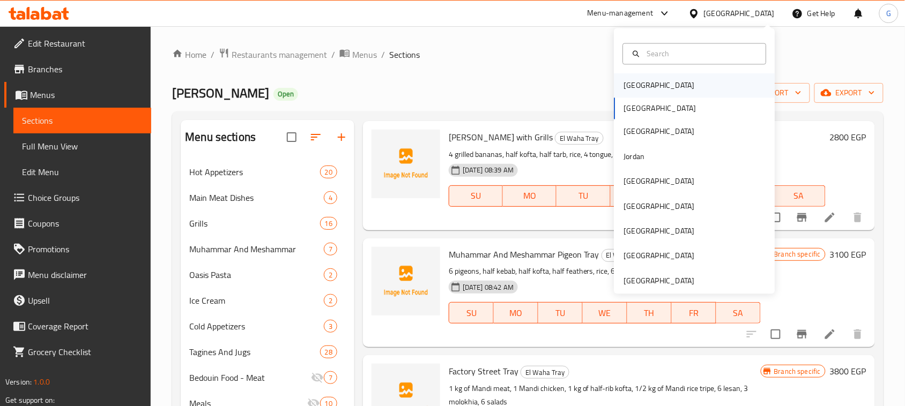
click at [647, 83] on div "Bahrain" at bounding box center [660, 85] width 88 height 25
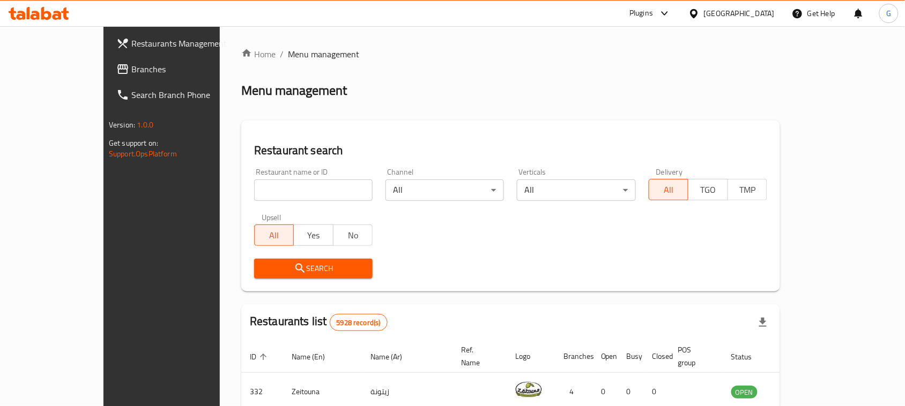
click at [758, 16] on div "Bahrain" at bounding box center [739, 14] width 71 height 12
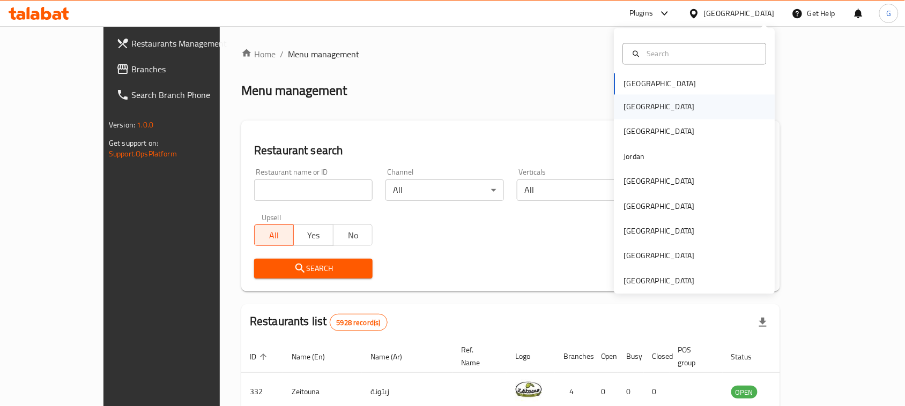
click at [625, 109] on div "[GEOGRAPHIC_DATA]" at bounding box center [659, 107] width 71 height 12
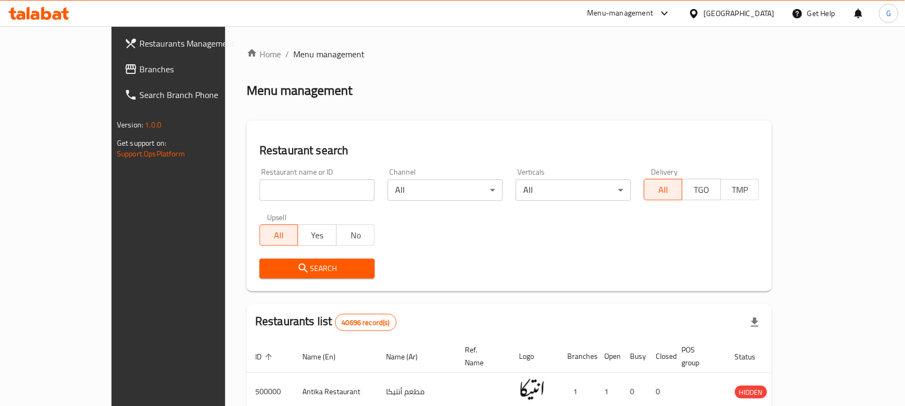
click at [253, 204] on div "Restaurant name or ID Restaurant name or ID" at bounding box center [317, 185] width 128 height 46
click at [259, 192] on input "search" at bounding box center [316, 190] width 115 height 21
paste input "700389"
type input "700389"
click at [297, 271] on icon "submit" at bounding box center [303, 268] width 13 height 13
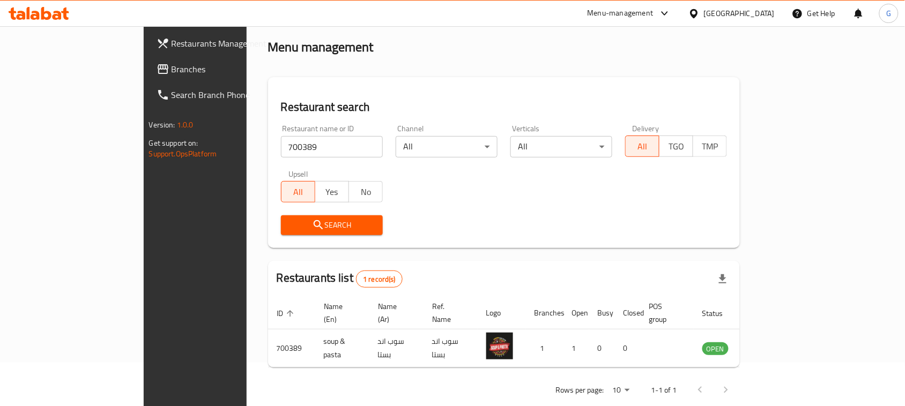
scroll to position [51, 0]
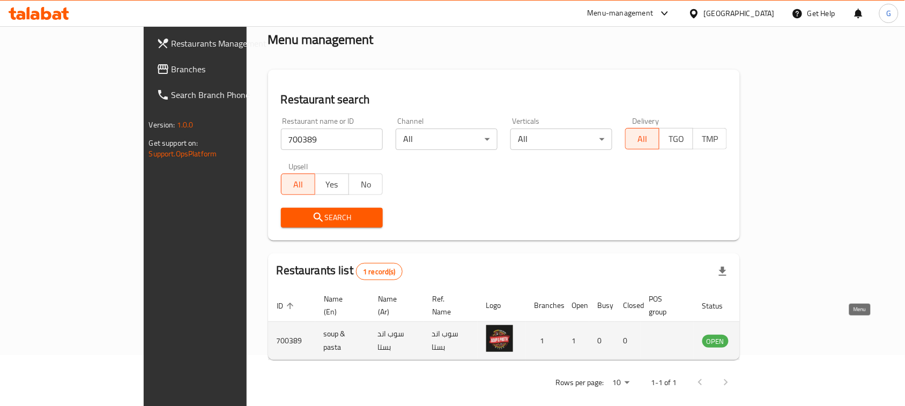
click at [771, 337] on icon "enhanced table" at bounding box center [765, 341] width 12 height 9
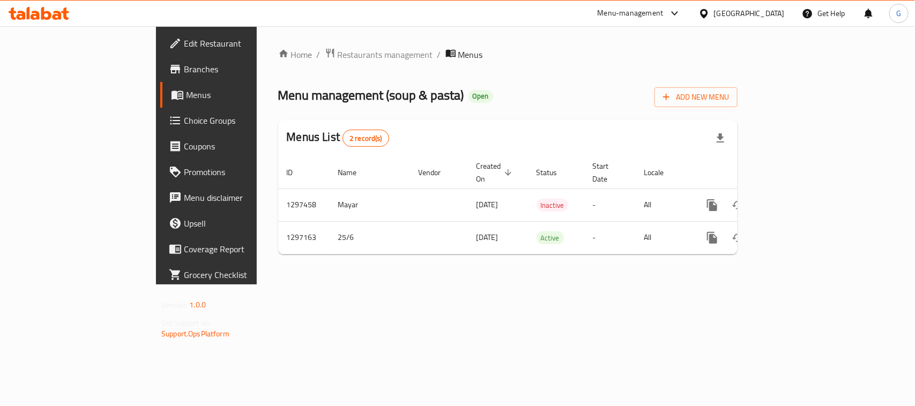
click at [184, 42] on span "Edit Restaurant" at bounding box center [242, 43] width 116 height 13
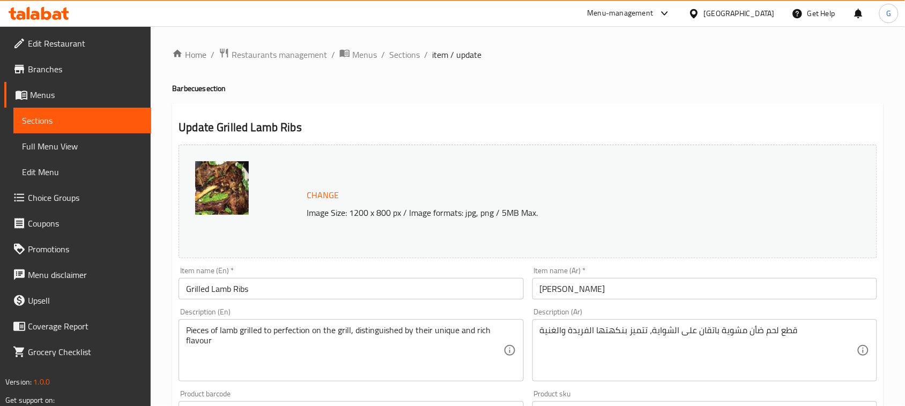
scroll to position [365, 0]
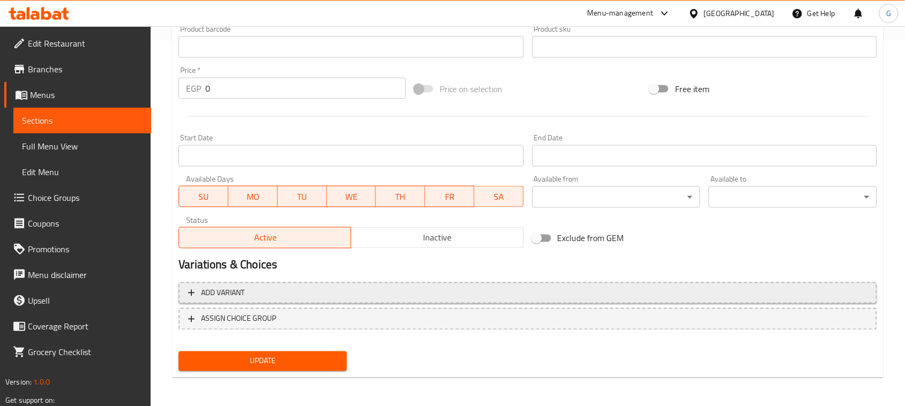
click at [628, 291] on span "Add variant" at bounding box center [527, 293] width 679 height 13
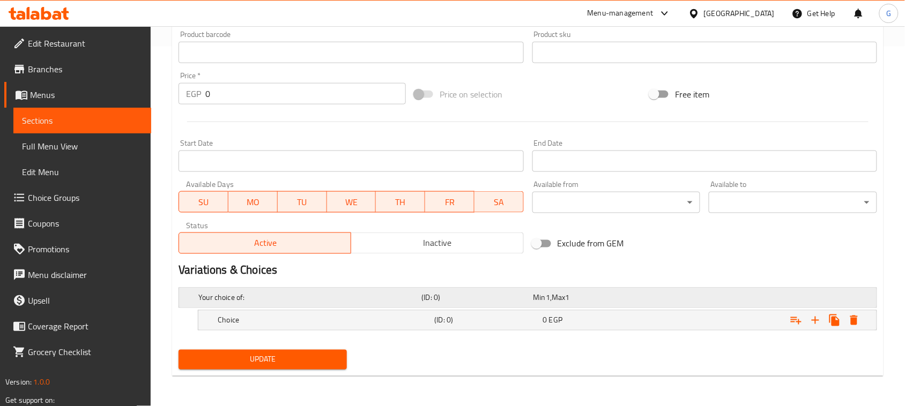
scroll to position [360, 0]
click at [814, 327] on icon "Expand" at bounding box center [815, 320] width 13 height 13
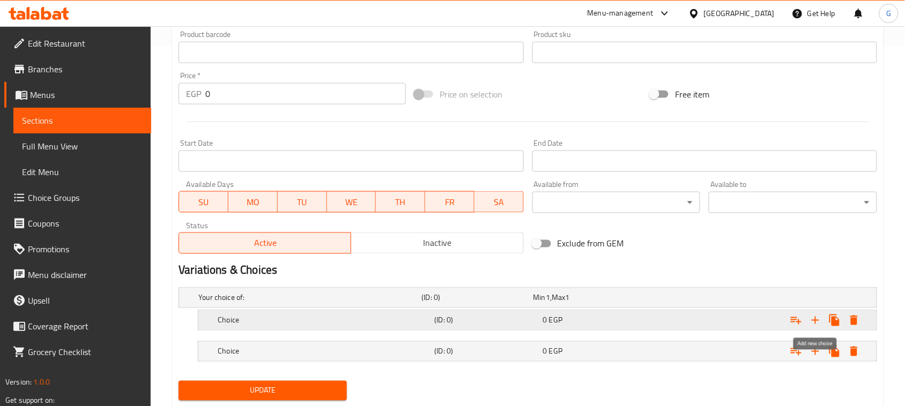
click at [814, 327] on icon "Expand" at bounding box center [815, 320] width 13 height 13
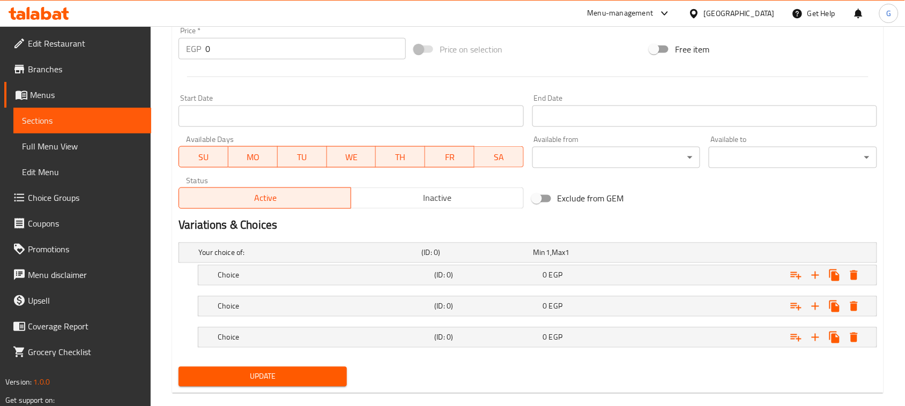
scroll to position [422, 0]
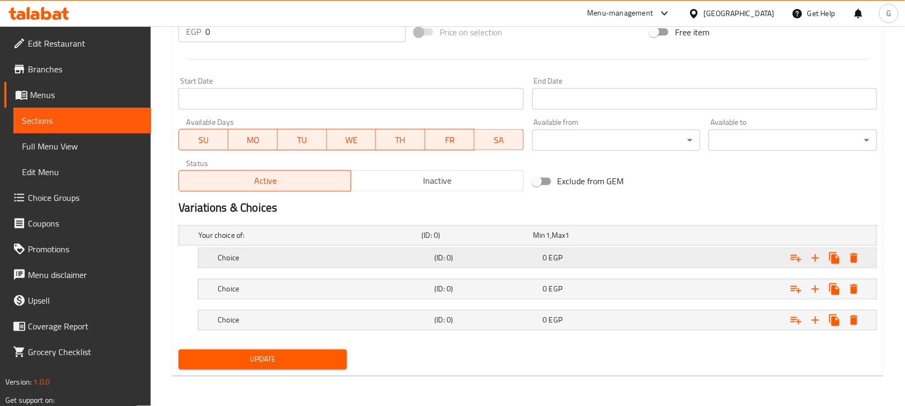
click at [443, 241] on h5 "(ID: 0)" at bounding box center [475, 236] width 107 height 11
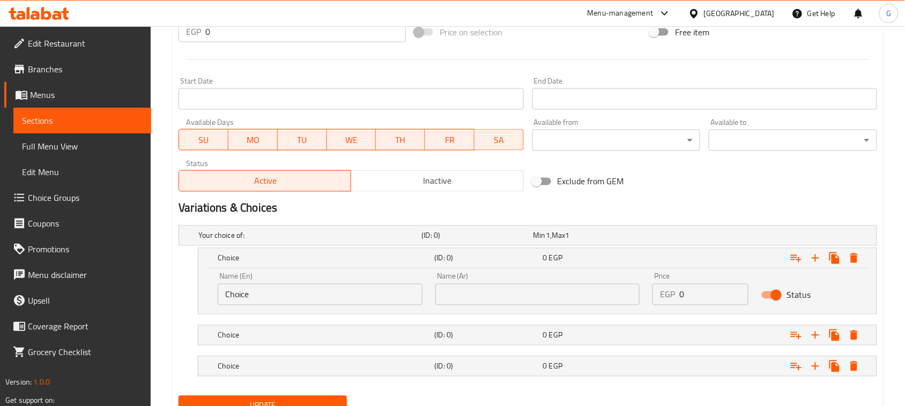
click at [497, 299] on input "text" at bounding box center [537, 294] width 205 height 21
type input "1/3"
click at [665, 291] on div "EGP 0 Price" at bounding box center [701, 294] width 96 height 21
type input "169.5"
click at [654, 238] on div "Expand" at bounding box center [754, 236] width 223 height 4
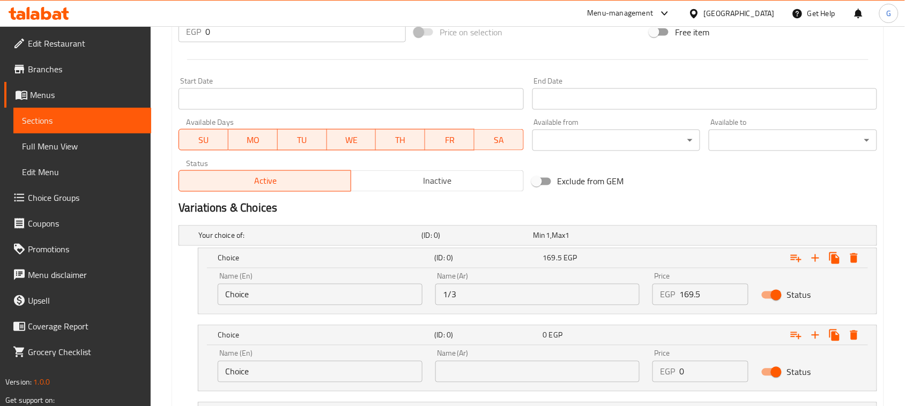
click at [478, 377] on input "text" at bounding box center [537, 371] width 205 height 21
type input "1/2"
drag, startPoint x: 701, startPoint y: 370, endPoint x: 658, endPoint y: 364, distance: 43.4
click at [658, 366] on div "EGP 0 Price" at bounding box center [701, 371] width 96 height 21
type input "1026"
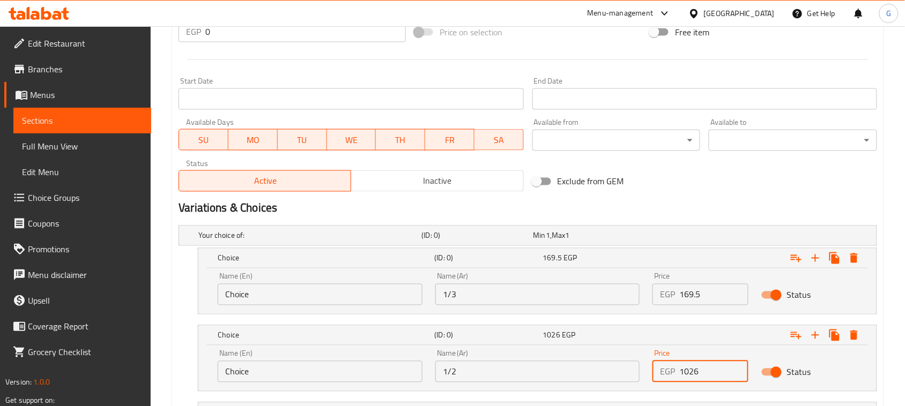
click at [867, 376] on div "Name (En) Choice Name (En) Name (Ar) 1/2 Name (Ar) Price EGP 1026 Price Status" at bounding box center [537, 369] width 678 height 46
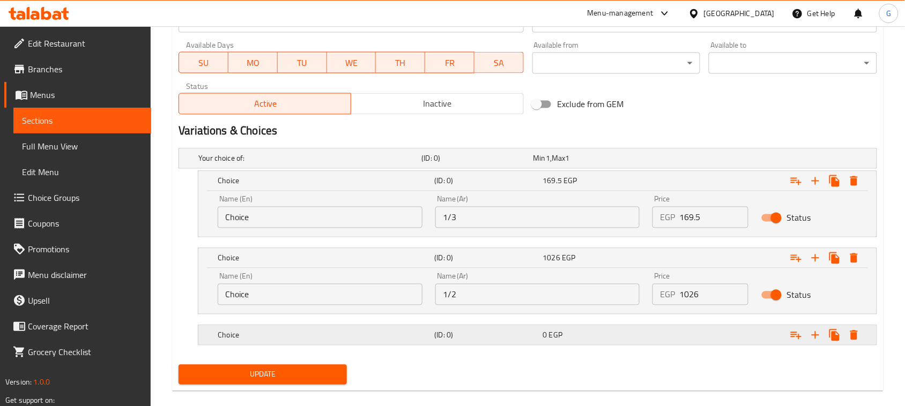
scroll to position [515, 0]
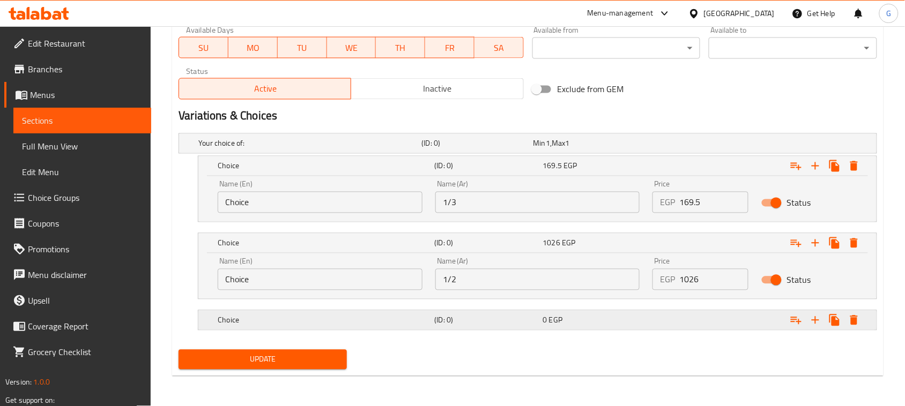
click at [529, 149] on h5 "(ID: 0)" at bounding box center [475, 143] width 107 height 11
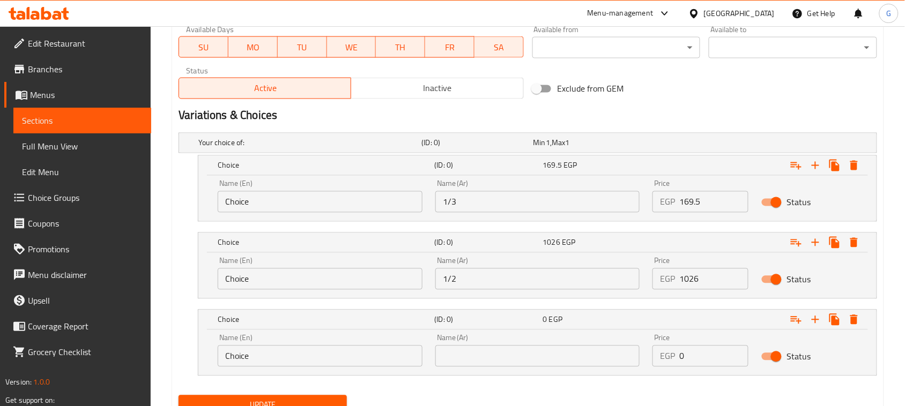
click at [488, 362] on input "text" at bounding box center [537, 356] width 205 height 21
type input "1 كيلو"
drag, startPoint x: 695, startPoint y: 358, endPoint x: 666, endPoint y: 359, distance: 28.5
click at [666, 359] on div "EGP 0 Price" at bounding box center [701, 356] width 96 height 21
type input "2052"
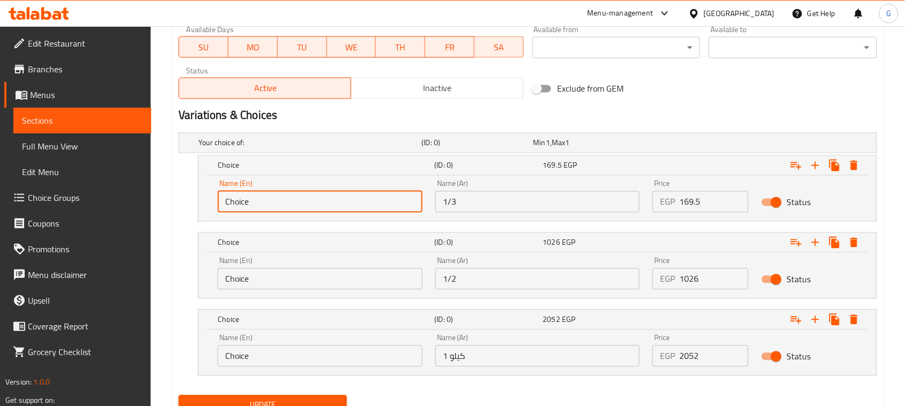
click at [240, 203] on input "Choice" at bounding box center [320, 201] width 205 height 21
type input "1/3"
click at [236, 279] on input "Choice" at bounding box center [320, 279] width 205 height 21
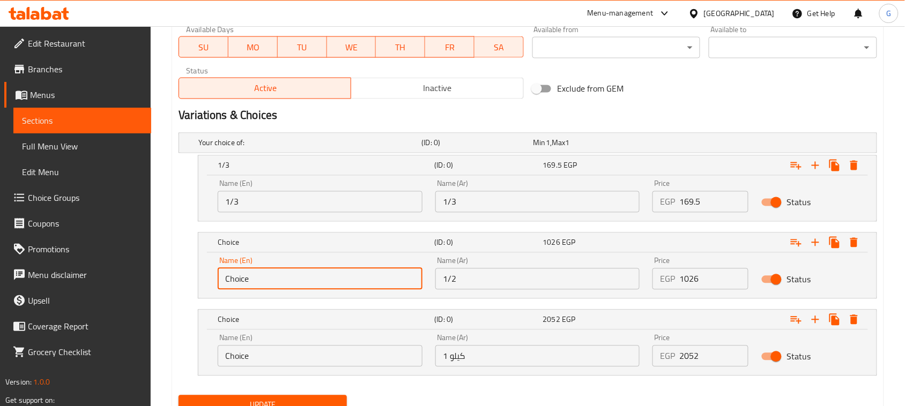
click at [236, 279] on input "Choice" at bounding box center [320, 279] width 205 height 21
type input "1/2"
click at [239, 360] on input "Choice" at bounding box center [320, 356] width 205 height 21
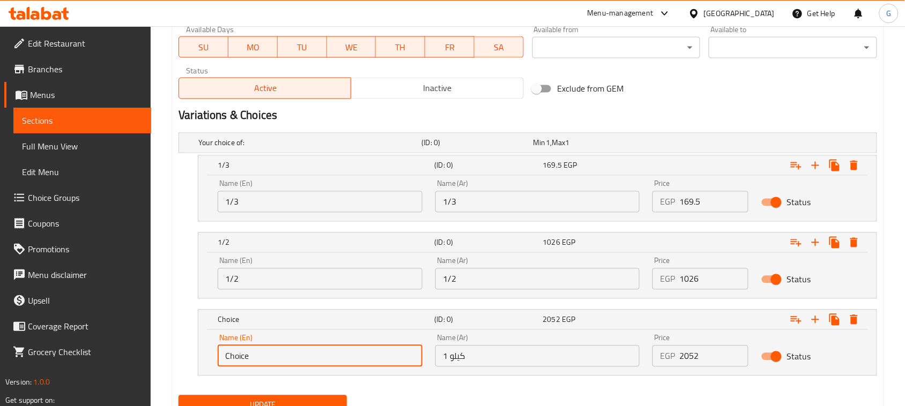
click at [238, 360] on input "Choice" at bounding box center [320, 356] width 205 height 21
type input "1 Kilo"
click at [586, 388] on div "Your choice of: (ID: 0) Min 1 , Max 1 Name (En) Your choice of: Name (En) Name …" at bounding box center [527, 260] width 707 height 263
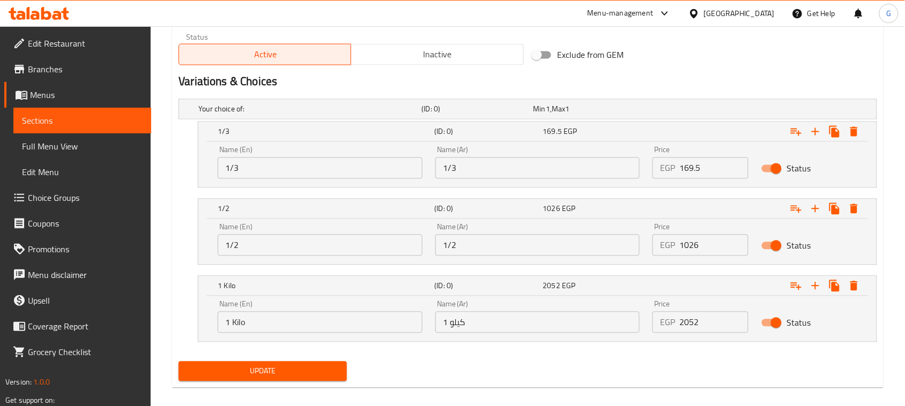
scroll to position [561, 0]
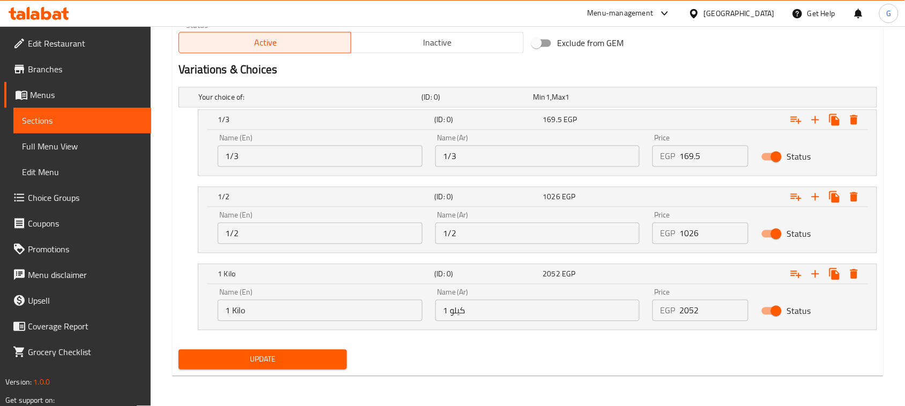
click at [281, 355] on span "Update" at bounding box center [262, 359] width 151 height 13
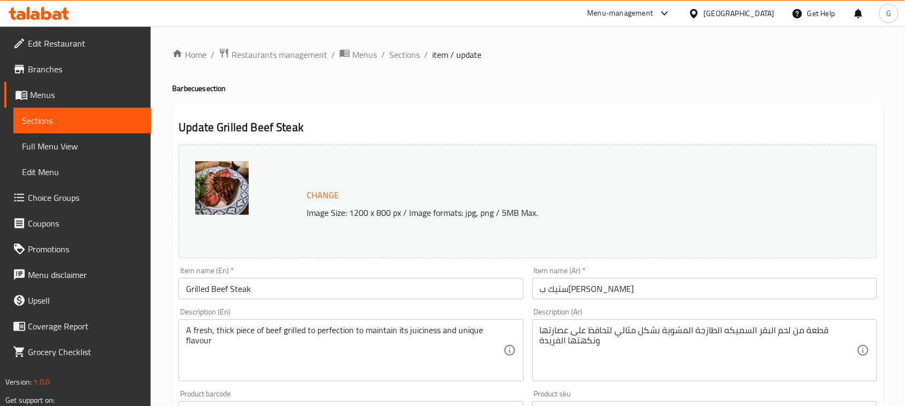
scroll to position [384, 0]
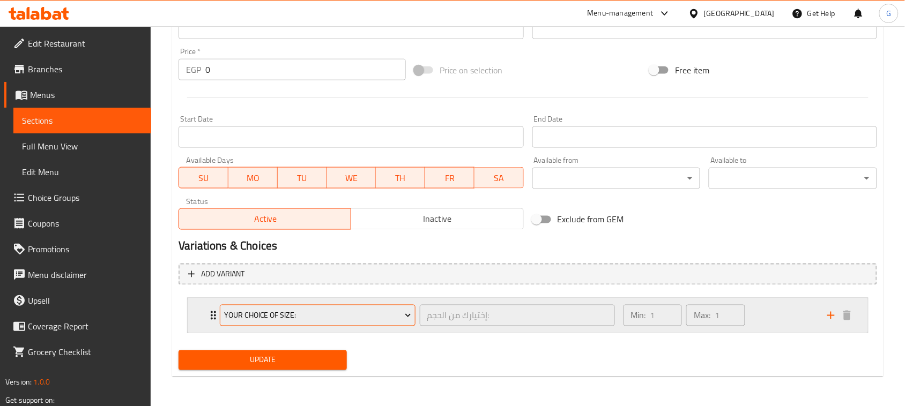
click at [344, 316] on span "Your Choice Of Size:" at bounding box center [317, 315] width 187 height 13
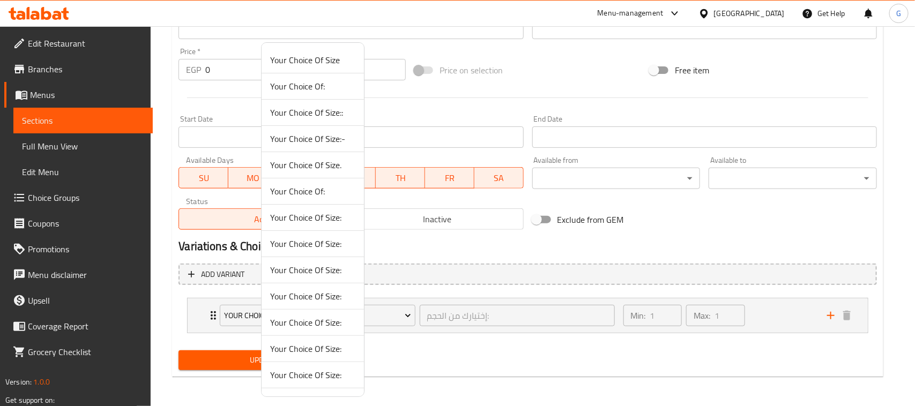
click at [334, 303] on span "Your Choice Of Size:" at bounding box center [312, 296] width 85 height 13
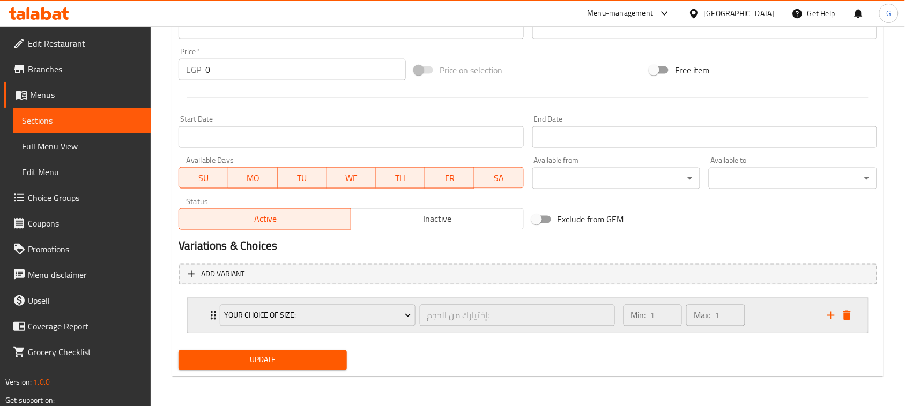
click at [851, 320] on icon "delete" at bounding box center [847, 315] width 13 height 13
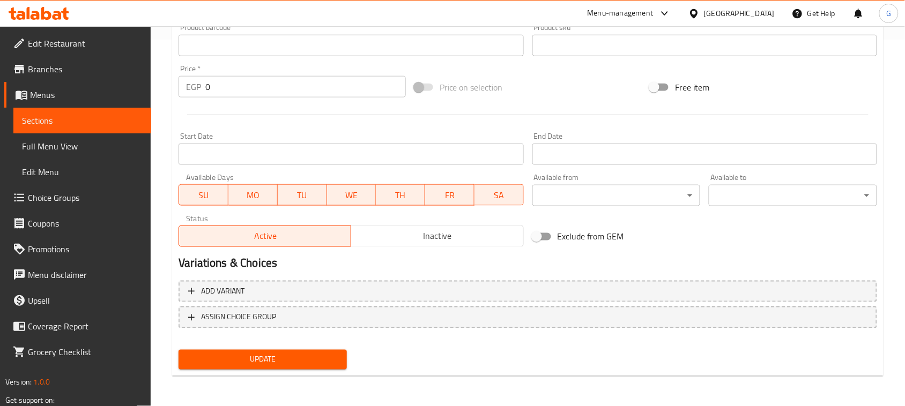
scroll to position [365, 0]
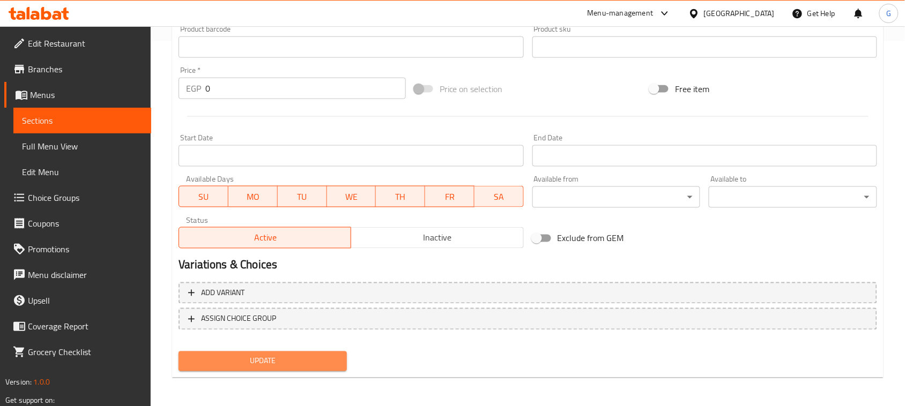
drag, startPoint x: 338, startPoint y: 358, endPoint x: 585, endPoint y: 3, distance: 432.2
click at [338, 358] on span "Update" at bounding box center [262, 361] width 151 height 13
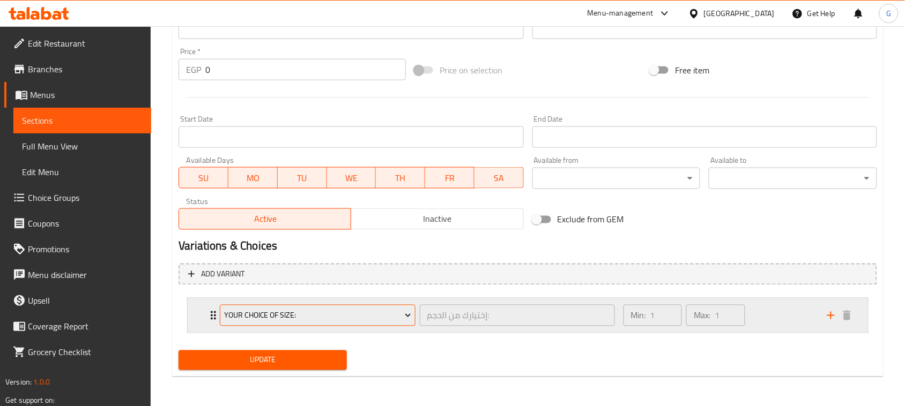
scroll to position [384, 0]
click at [324, 323] on button "Your Choice Of Size:" at bounding box center [317, 315] width 195 height 21
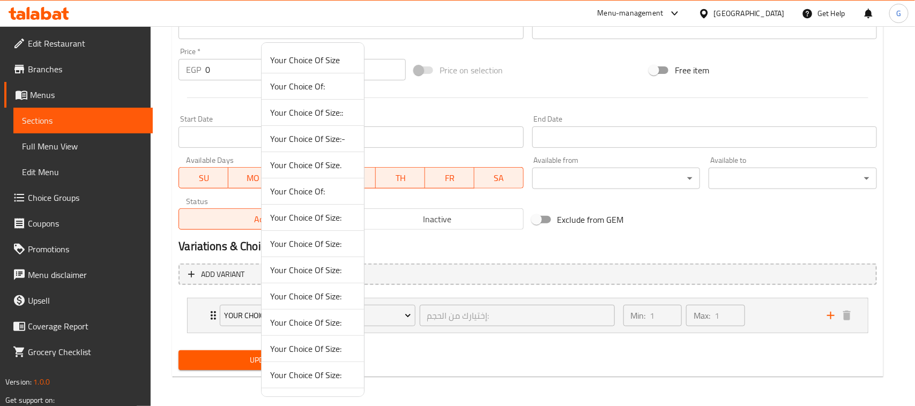
click at [312, 298] on span "Your Choice Of Size:" at bounding box center [312, 296] width 85 height 13
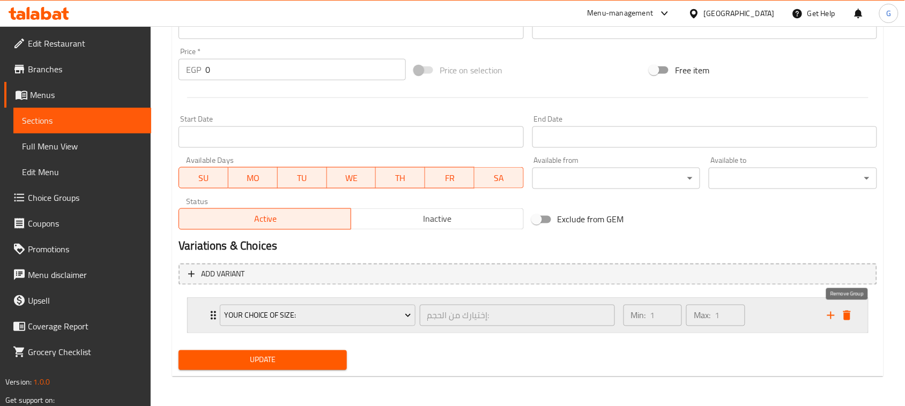
click at [841, 313] on icon "delete" at bounding box center [847, 315] width 13 height 13
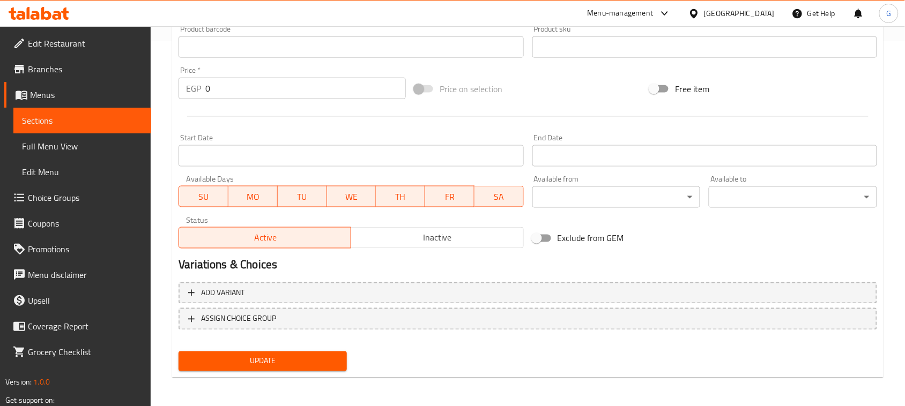
click at [317, 364] on span "Update" at bounding box center [262, 361] width 151 height 13
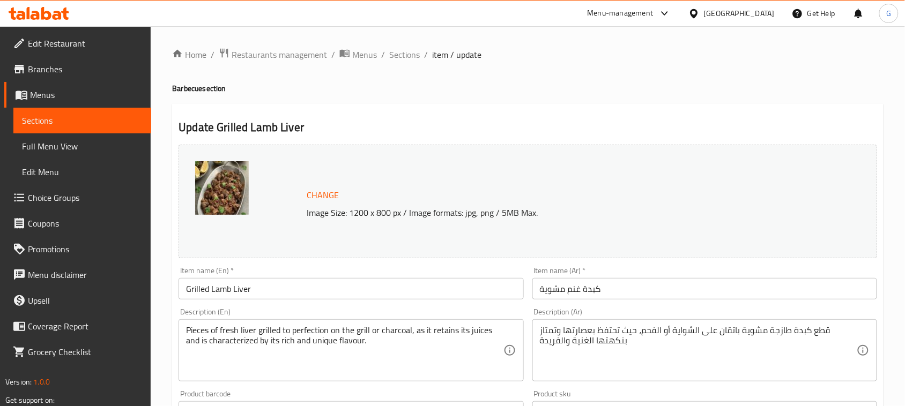
scroll to position [365, 0]
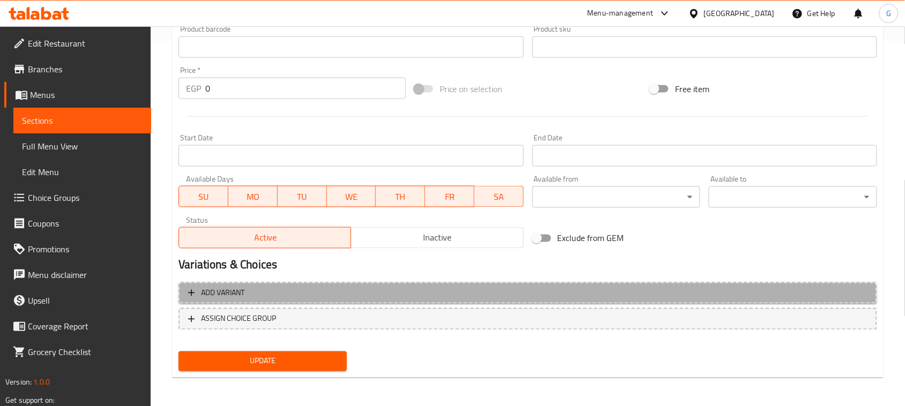
click at [500, 300] on button "Add variant" at bounding box center [528, 294] width 699 height 22
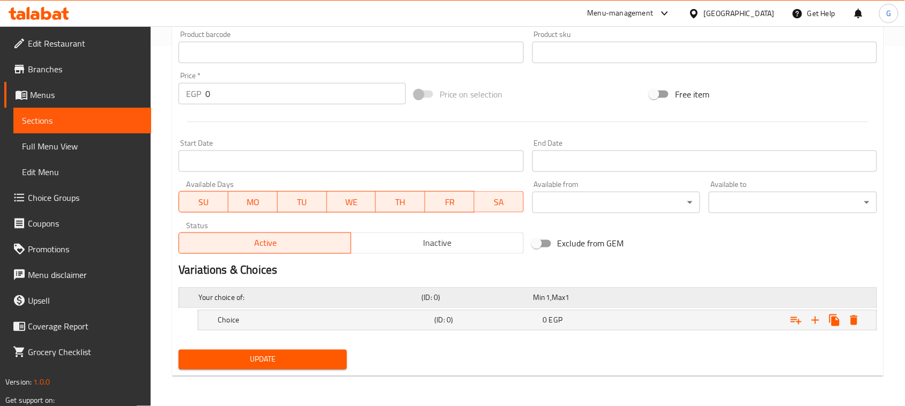
scroll to position [360, 0]
click at [811, 320] on icon "Expand" at bounding box center [815, 320] width 13 height 13
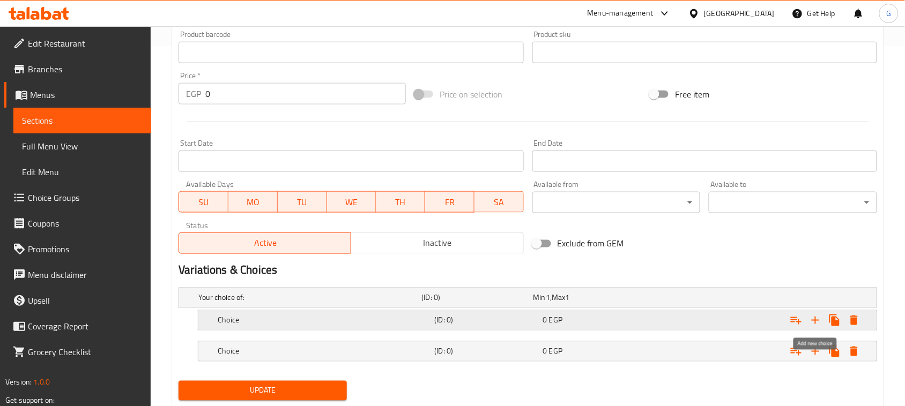
click at [812, 321] on icon "Expand" at bounding box center [816, 321] width 8 height 8
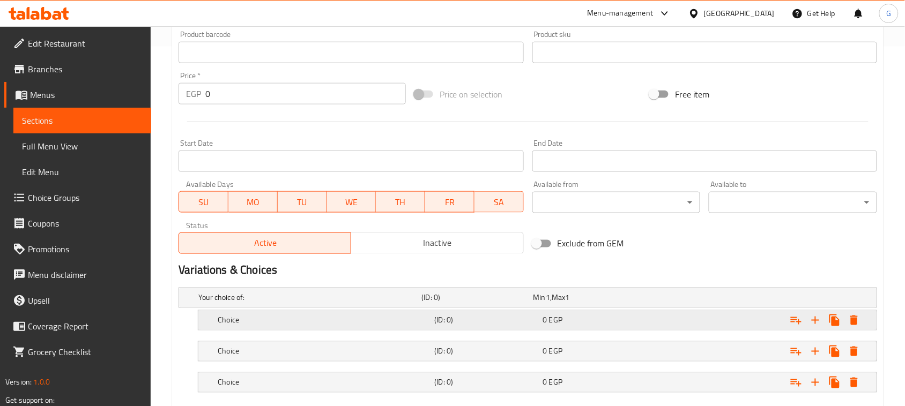
click at [529, 303] on h5 "(ID: 0)" at bounding box center [475, 298] width 107 height 11
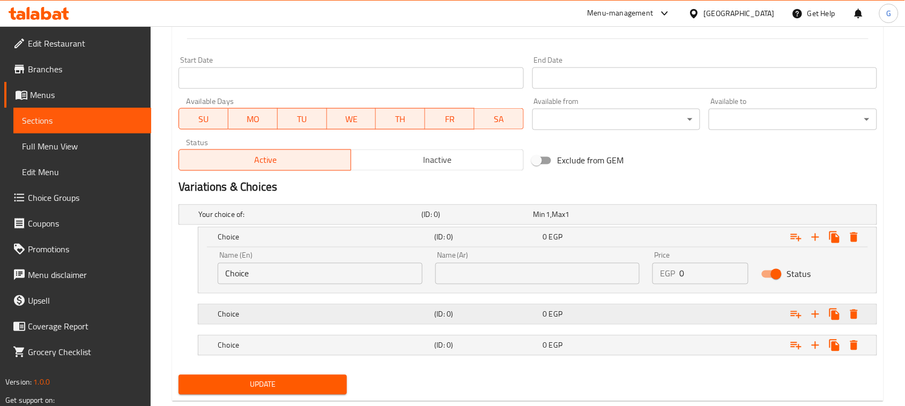
scroll to position [468, 0]
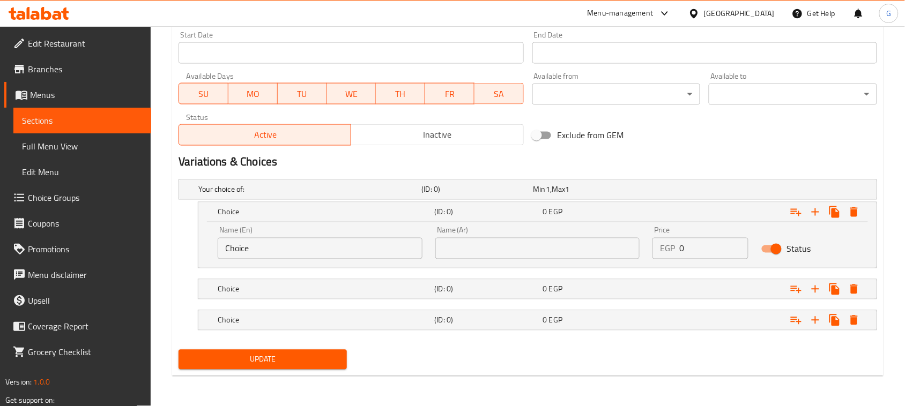
click at [458, 249] on input "text" at bounding box center [537, 248] width 205 height 21
type input "1/3"
click at [462, 195] on h5 "(ID: 0)" at bounding box center [475, 189] width 107 height 11
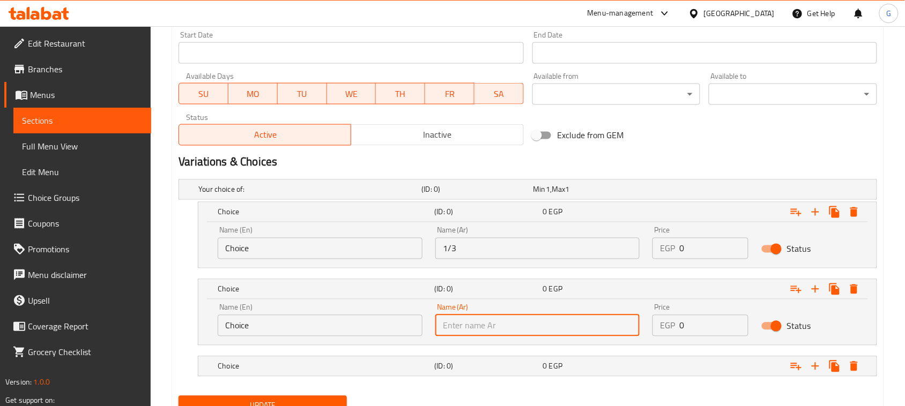
click at [474, 329] on input "text" at bounding box center [537, 325] width 205 height 21
type input "1/2"
click at [466, 195] on h5 "(ID: 0)" at bounding box center [475, 189] width 107 height 11
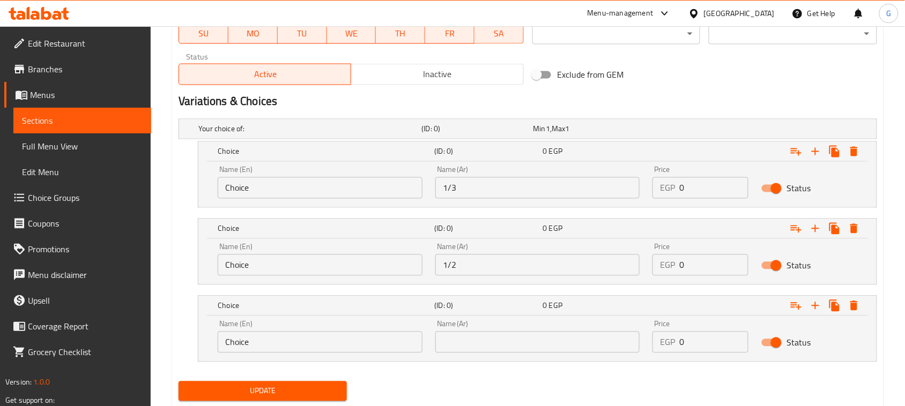
scroll to position [561, 0]
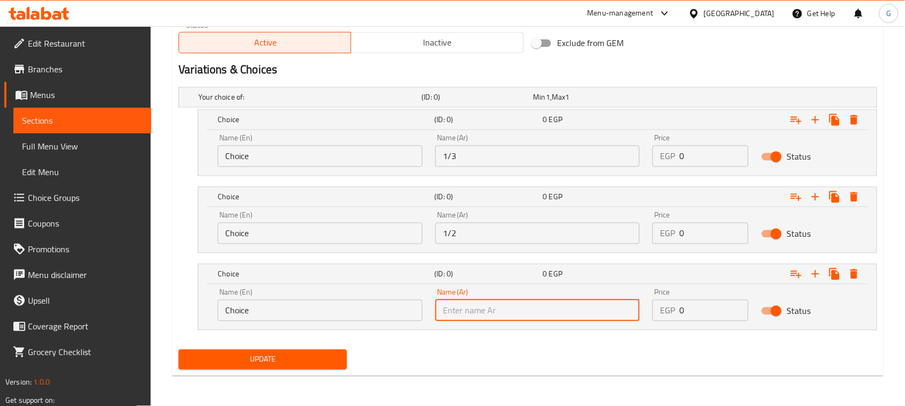
click at [451, 300] on input "text" at bounding box center [537, 310] width 205 height 21
type input "1 كيلو"
click at [342, 157] on input "Choice" at bounding box center [320, 156] width 205 height 21
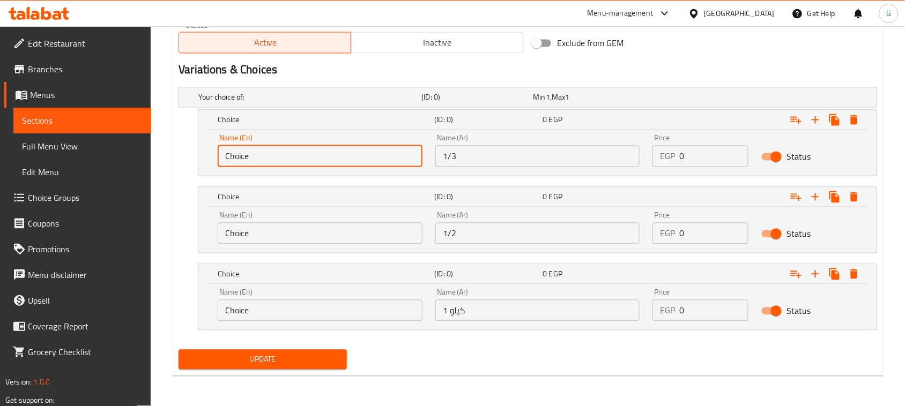
click at [342, 158] on input "Choice" at bounding box center [320, 156] width 205 height 21
type input "1/3"
click at [261, 236] on input "Choice" at bounding box center [320, 233] width 205 height 21
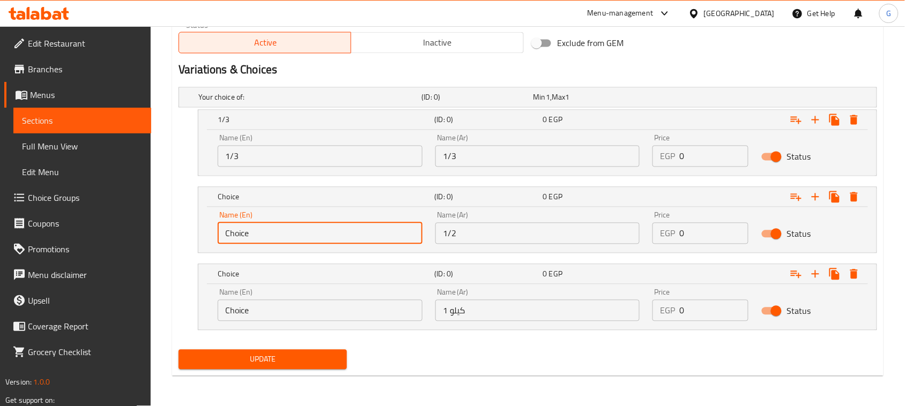
click at [261, 236] on input "Choice" at bounding box center [320, 233] width 205 height 21
type input "1/2"
click at [257, 310] on input "Choice" at bounding box center [320, 310] width 205 height 21
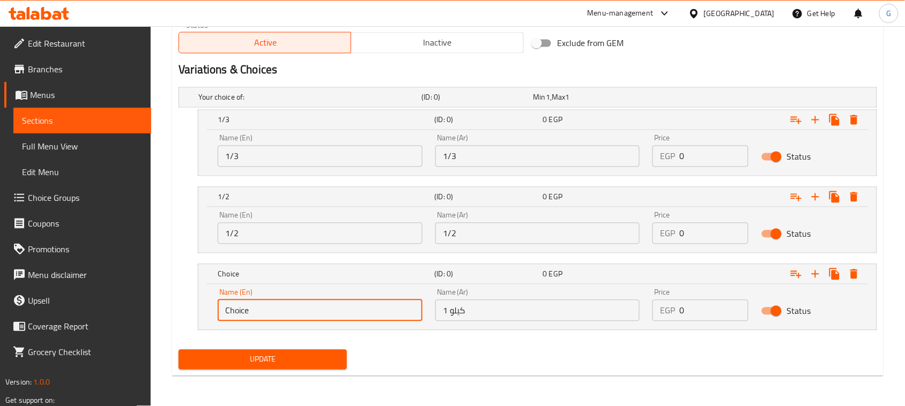
click at [257, 310] on input "Choice" at bounding box center [320, 310] width 205 height 21
type input "1 kilo"
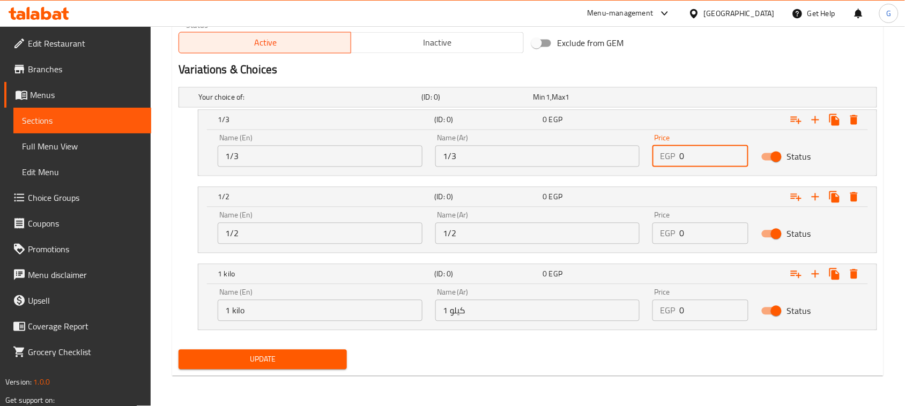
click at [652, 153] on div "Price EGP 0 Price" at bounding box center [700, 151] width 109 height 46
paste input "410.4"
type input "410.4"
drag, startPoint x: 594, startPoint y: 377, endPoint x: 659, endPoint y: 325, distance: 83.7
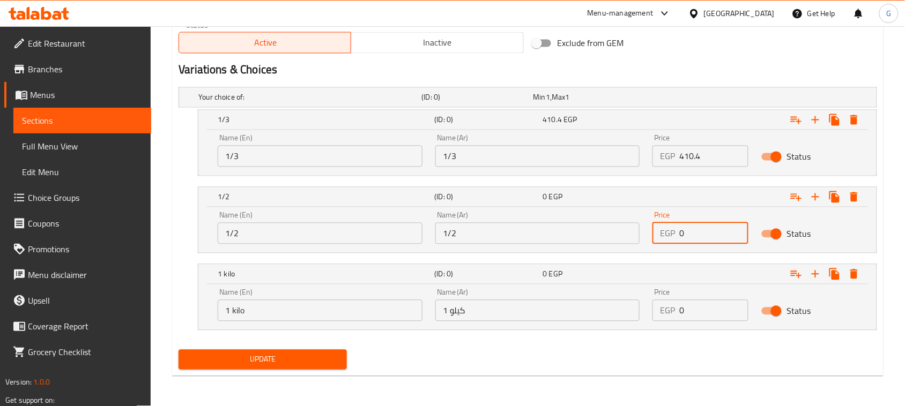
drag, startPoint x: 693, startPoint y: 236, endPoint x: 656, endPoint y: 229, distance: 38.3
click at [668, 232] on div "EGP 0 Price" at bounding box center [701, 233] width 96 height 21
paste input "542"
type input "542"
drag, startPoint x: 685, startPoint y: 312, endPoint x: 676, endPoint y: 312, distance: 8.6
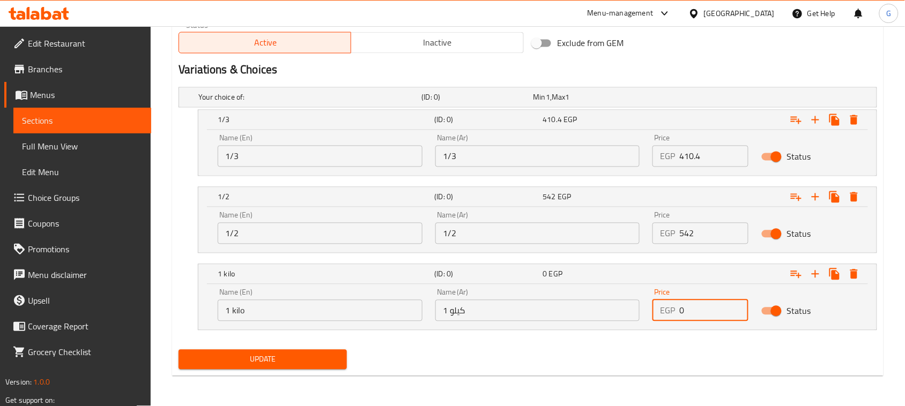
click at [676, 312] on div "EGP 0 Price" at bounding box center [701, 310] width 96 height 21
type input "1083"
click at [323, 357] on span "Update" at bounding box center [262, 359] width 151 height 13
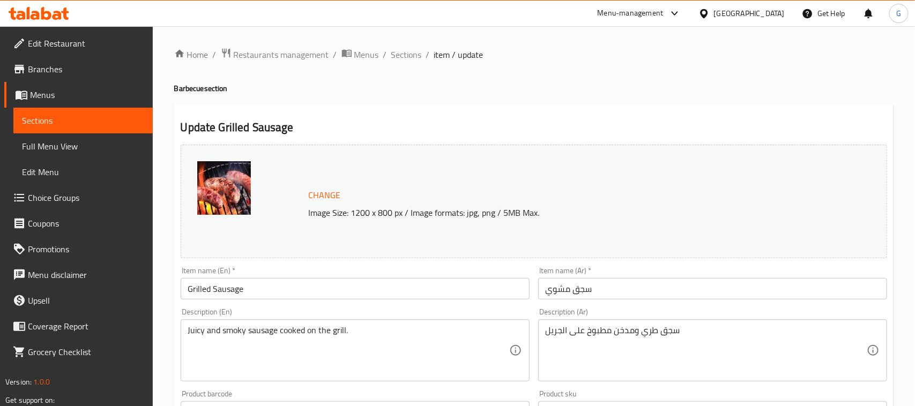
type input "إختيارك من الحجم:"
type input "1"
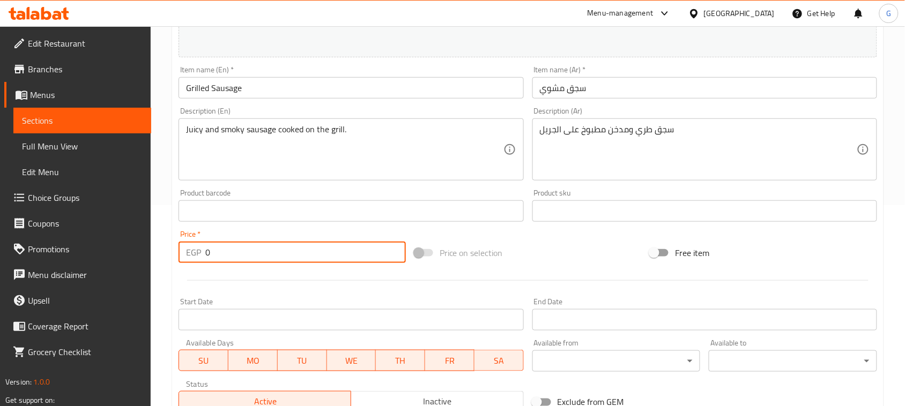
drag, startPoint x: 213, startPoint y: 255, endPoint x: 197, endPoint y: 256, distance: 16.1
click at [197, 256] on div "EGP 0 Price *" at bounding box center [292, 252] width 227 height 21
click at [242, 263] on input "0" at bounding box center [305, 252] width 201 height 21
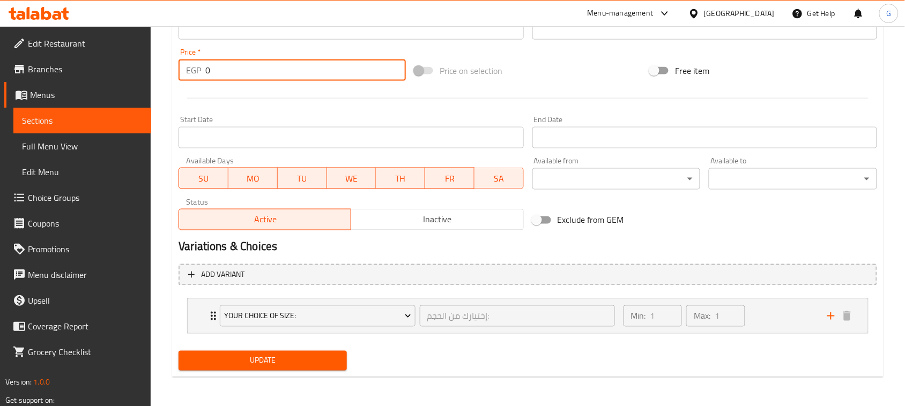
scroll to position [384, 0]
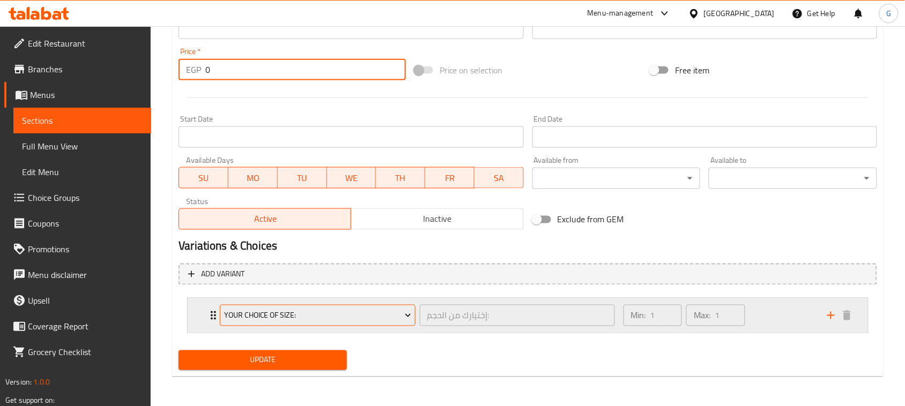
click at [370, 315] on span "Your Choice Of Size:" at bounding box center [317, 315] width 187 height 13
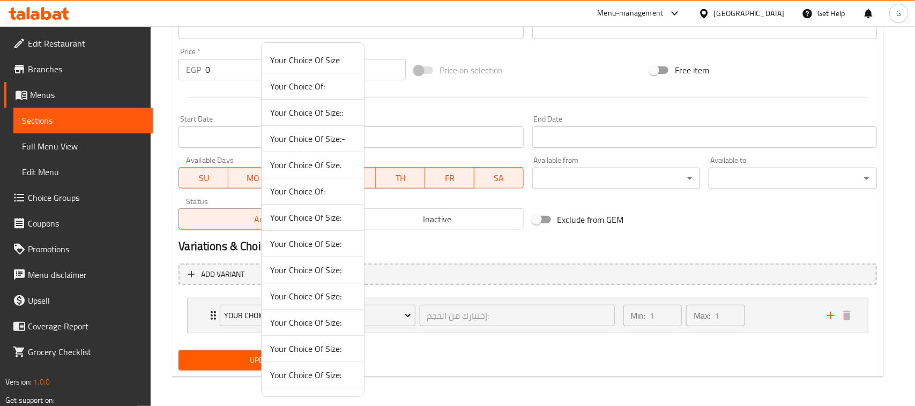
click at [330, 329] on span "Your Choice Of Size:" at bounding box center [312, 322] width 85 height 13
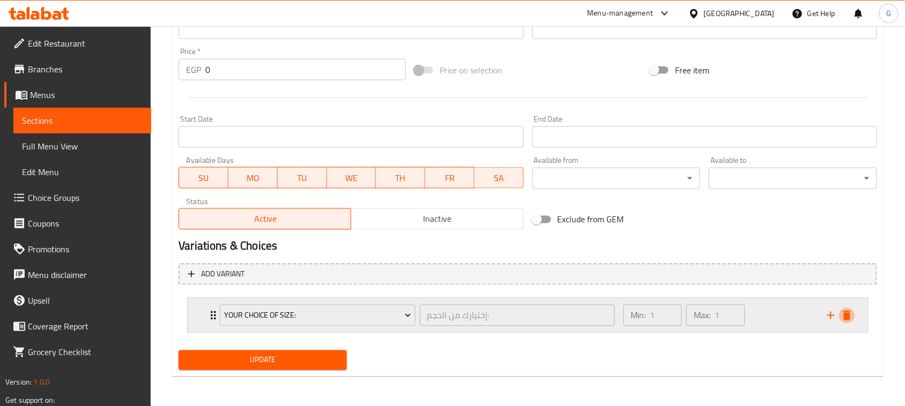
click at [851, 321] on icon "delete" at bounding box center [847, 315] width 13 height 13
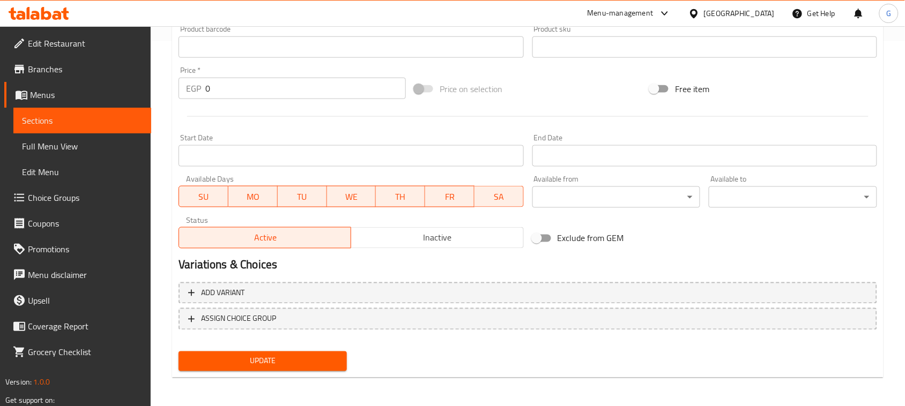
click at [320, 352] on button "Update" at bounding box center [263, 362] width 168 height 20
click at [620, 296] on span "Add variant" at bounding box center [527, 293] width 679 height 13
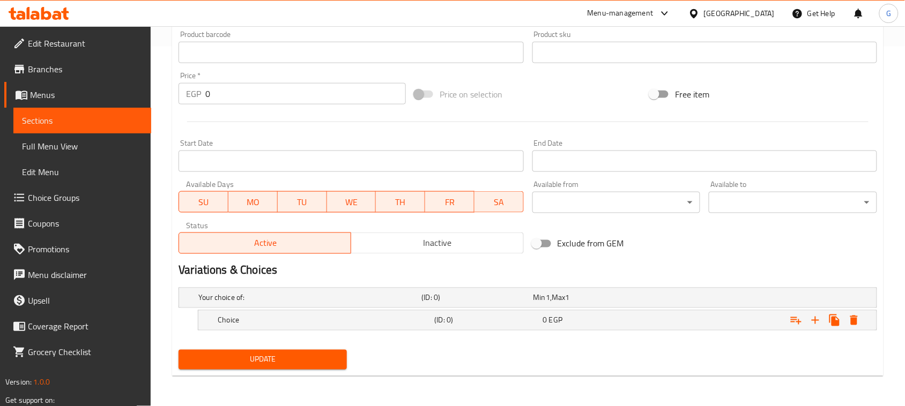
scroll to position [360, 0]
click at [817, 320] on icon "Expand" at bounding box center [816, 321] width 8 height 8
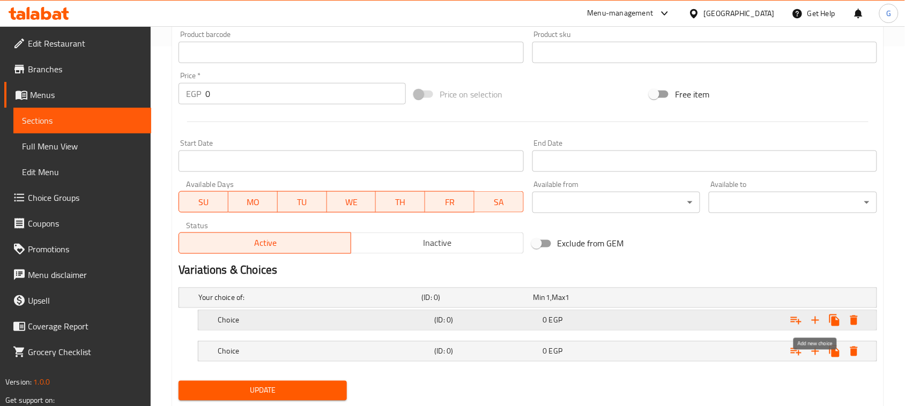
click at [817, 320] on icon "Expand" at bounding box center [816, 321] width 8 height 8
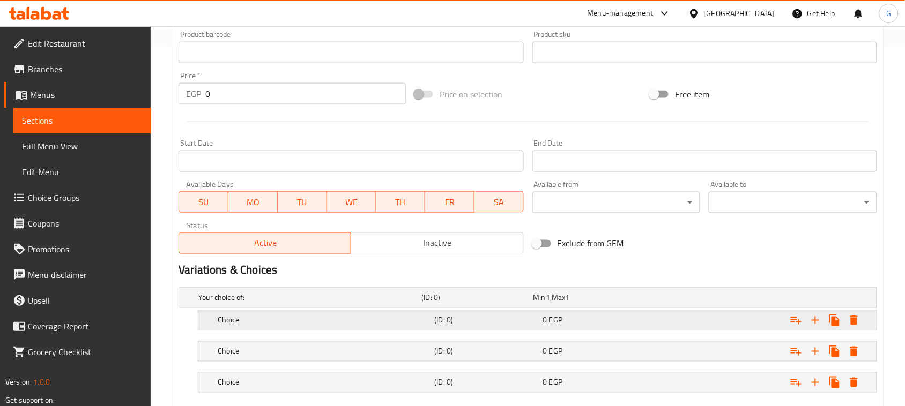
click at [473, 303] on h5 "(ID: 0)" at bounding box center [475, 298] width 107 height 11
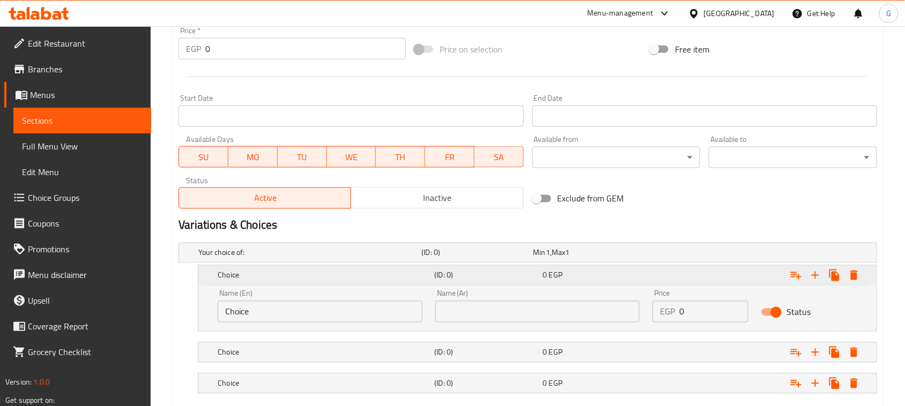
scroll to position [468, 0]
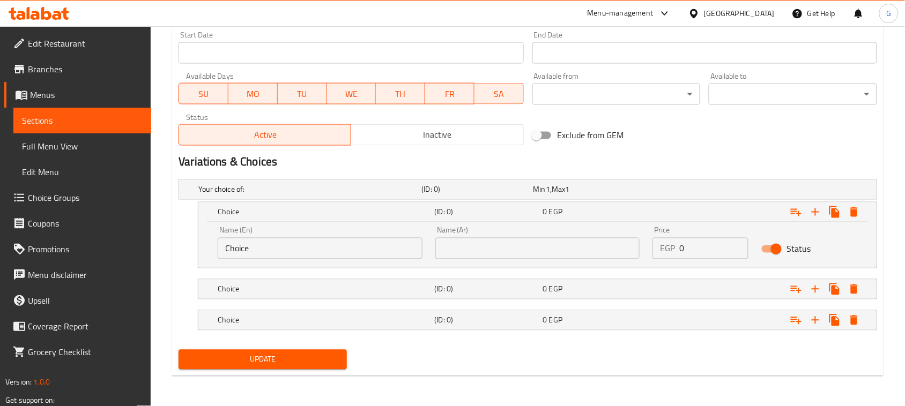
click at [506, 257] on input "text" at bounding box center [537, 248] width 205 height 21
type input "1/3"
click at [510, 195] on h5 "(ID: 0)" at bounding box center [475, 189] width 107 height 11
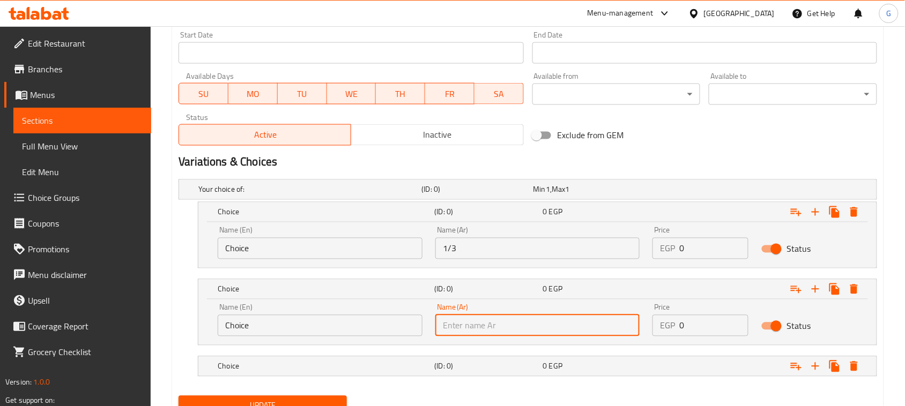
click at [490, 334] on input "text" at bounding box center [537, 325] width 205 height 21
type input "1/2"
click at [481, 195] on h5 "(ID: 0)" at bounding box center [475, 189] width 107 height 11
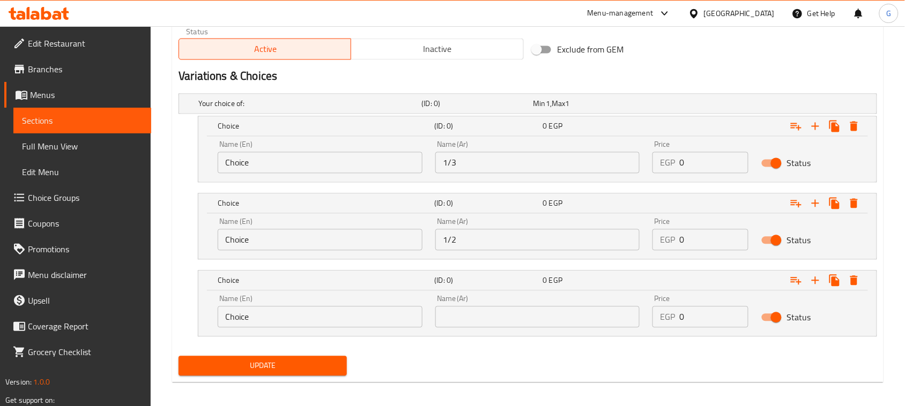
scroll to position [561, 0]
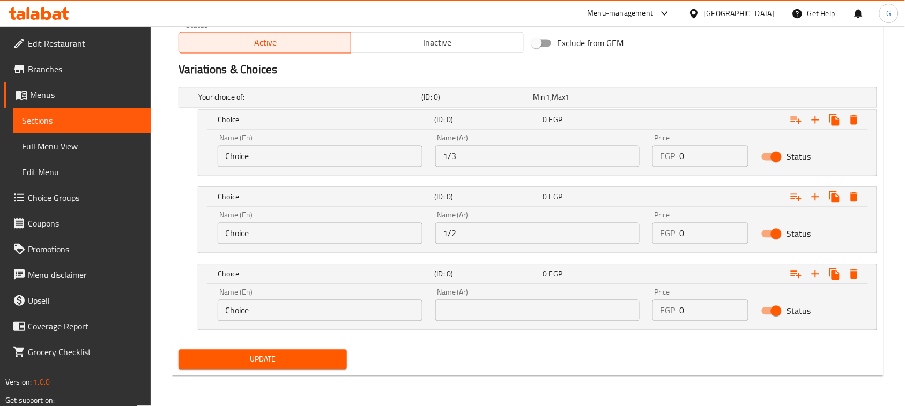
click at [468, 315] on input "text" at bounding box center [537, 310] width 205 height 21
type input "1 كيلو"
click at [309, 156] on input "Choice" at bounding box center [320, 156] width 205 height 21
type input "1/3"
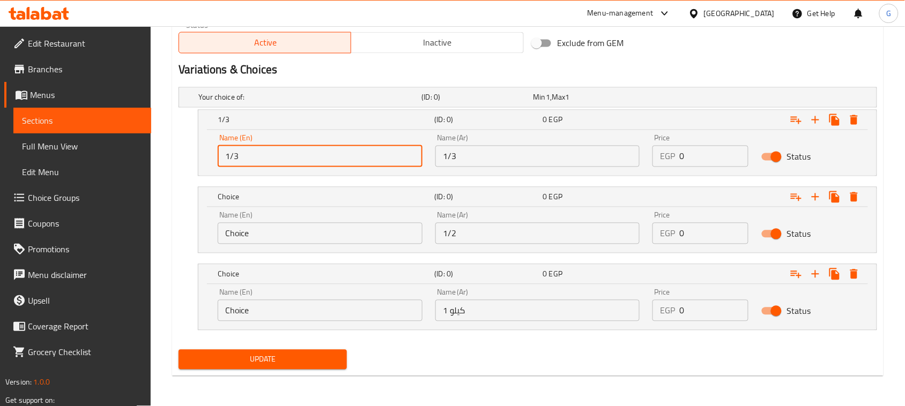
click at [279, 234] on input "Choice" at bounding box center [320, 233] width 205 height 21
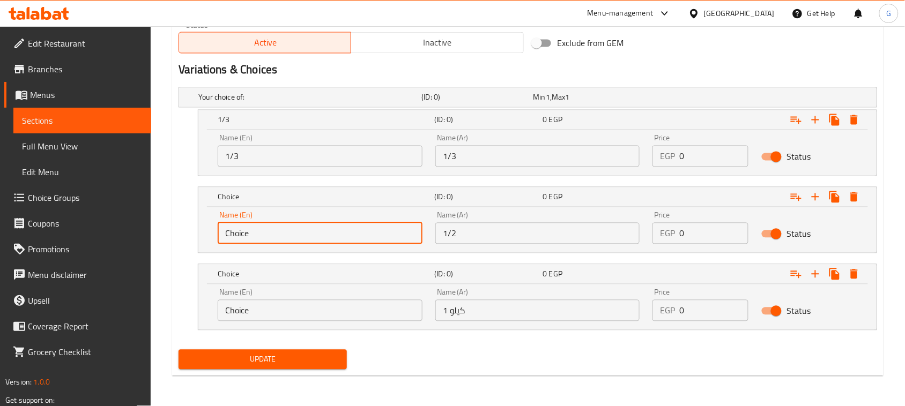
click at [279, 234] on input "Choice" at bounding box center [320, 233] width 205 height 21
type input "1/2"
click at [250, 319] on input "Choice" at bounding box center [320, 310] width 205 height 21
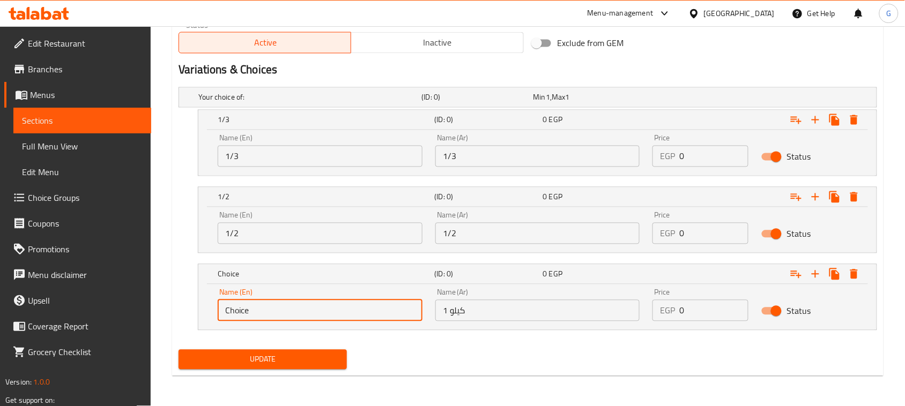
click at [250, 320] on input "Choice" at bounding box center [320, 310] width 205 height 21
type input "1 kilo"
drag, startPoint x: 551, startPoint y: 368, endPoint x: 687, endPoint y: 247, distance: 182.3
click at [551, 368] on div "Update" at bounding box center [527, 360] width 707 height 28
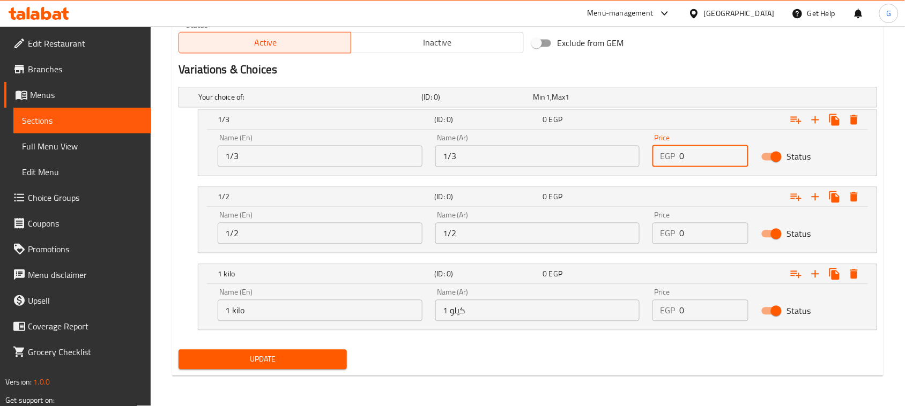
drag, startPoint x: 691, startPoint y: 157, endPoint x: 679, endPoint y: 157, distance: 11.3
click at [679, 157] on input "0" at bounding box center [713, 156] width 69 height 21
paste input "410.4"
type input "410.4"
drag, startPoint x: 683, startPoint y: 232, endPoint x: 655, endPoint y: 229, distance: 27.5
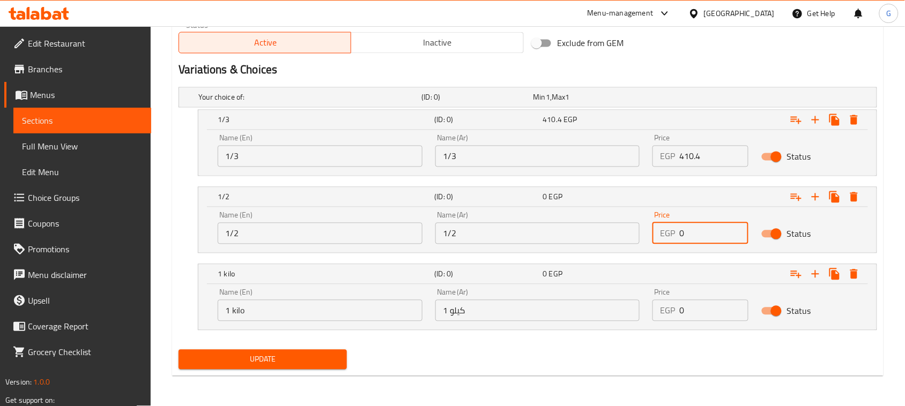
click at [655, 229] on div "EGP 0 Price" at bounding box center [701, 233] width 96 height 21
type input "542"
drag, startPoint x: 575, startPoint y: 357, endPoint x: 611, endPoint y: 329, distance: 45.5
click at [577, 357] on div "Update" at bounding box center [527, 360] width 707 height 28
click at [665, 312] on div "EGP 0 Price" at bounding box center [701, 310] width 96 height 21
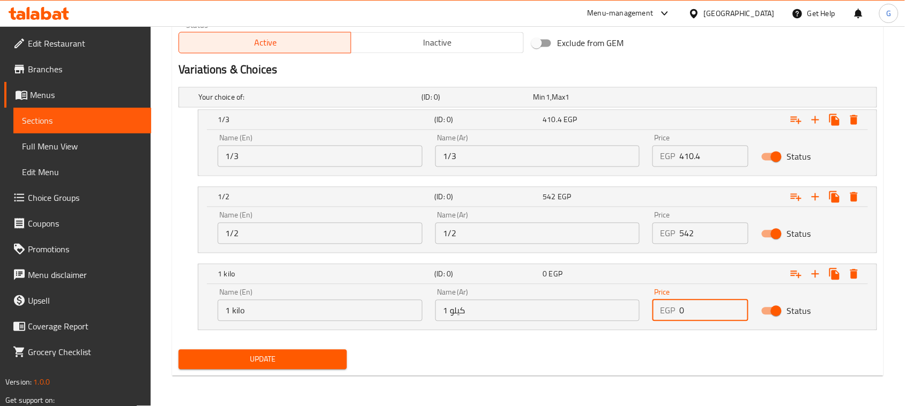
paste input "1083"
type input "1083"
click at [290, 354] on span "Update" at bounding box center [262, 359] width 151 height 13
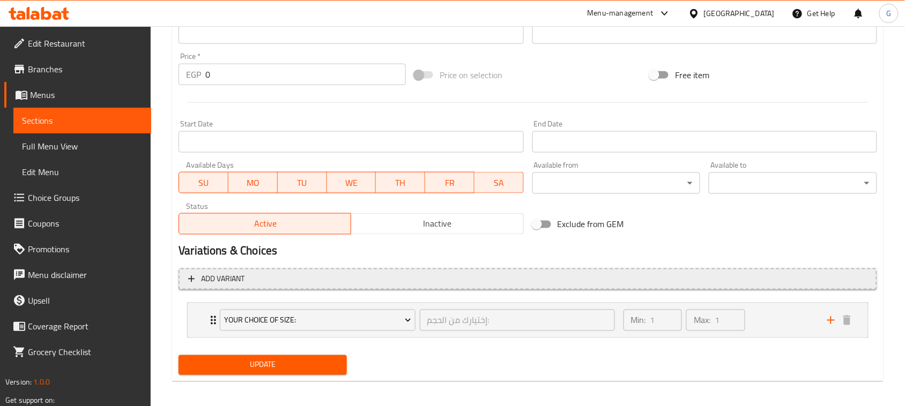
scroll to position [384, 0]
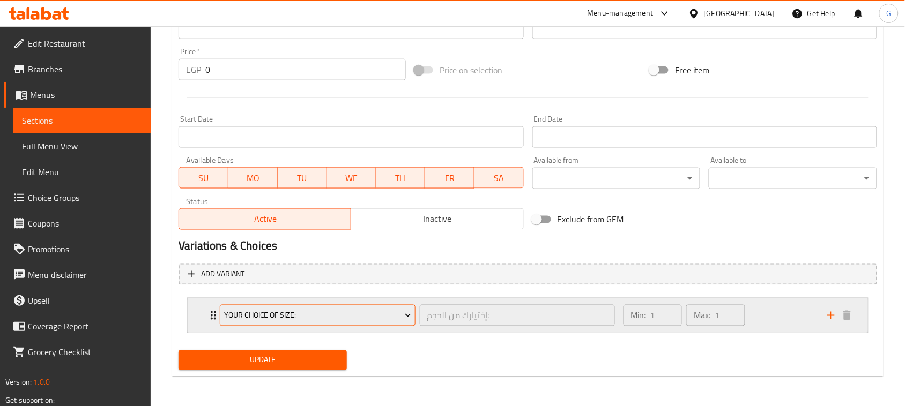
click at [379, 314] on span "Your Choice Of Size:" at bounding box center [317, 315] width 187 height 13
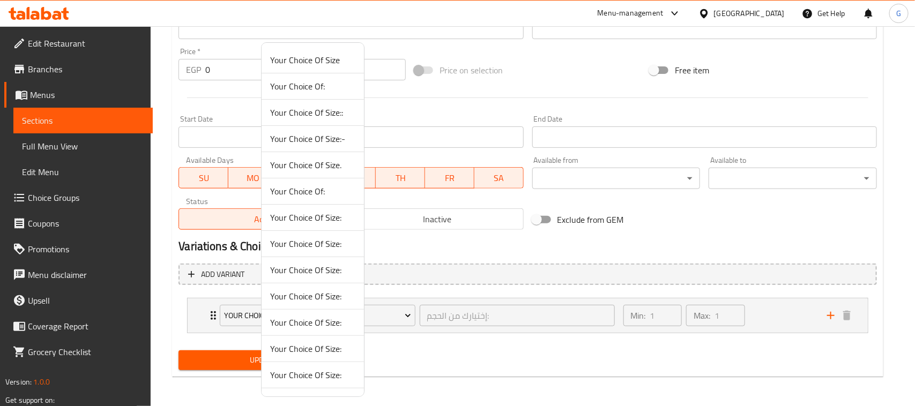
click at [312, 275] on span "Your Choice Of Size:" at bounding box center [312, 270] width 85 height 13
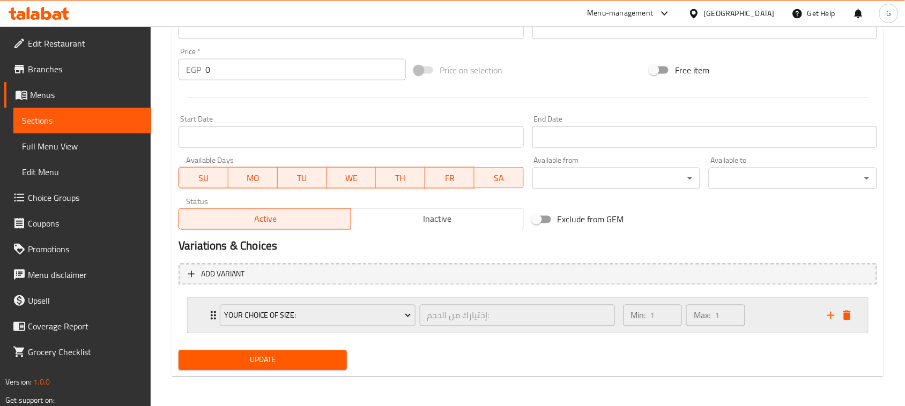
click at [856, 316] on div "Your Choice Of Size: إختيارك من الحجم: ​ Min: 1 ​ Max: 1 ​" at bounding box center [528, 316] width 680 height 34
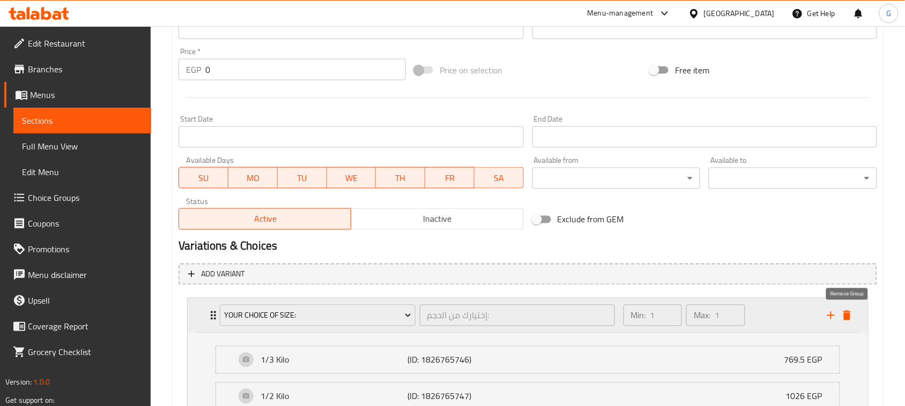
click at [851, 319] on icon "delete" at bounding box center [847, 315] width 13 height 13
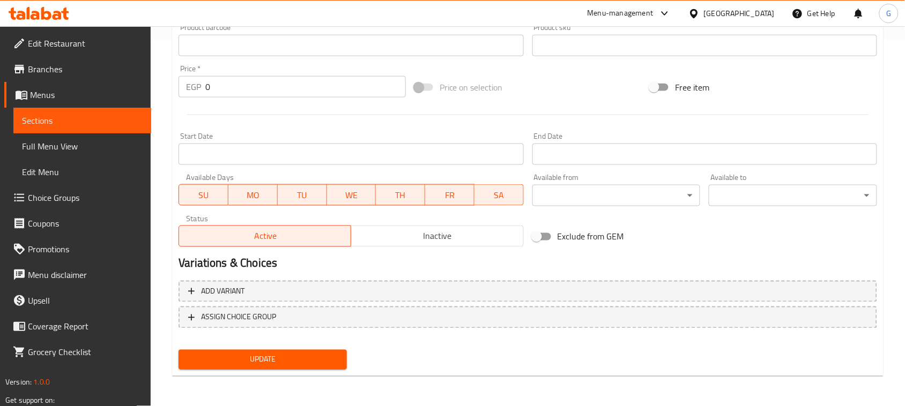
scroll to position [365, 0]
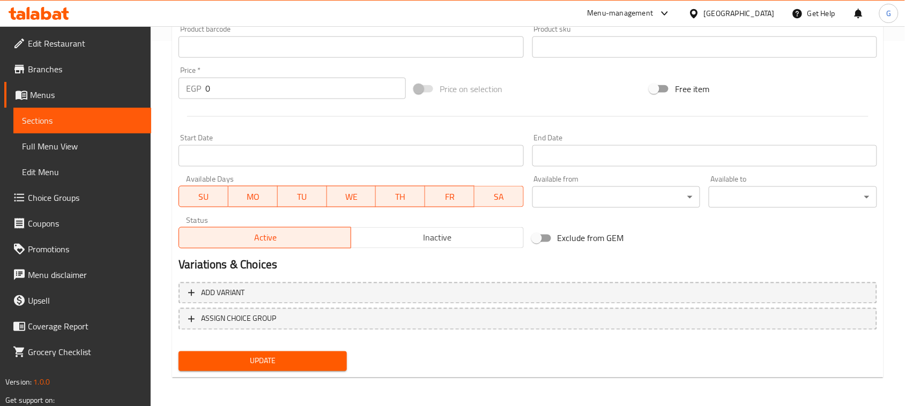
click at [279, 360] on span "Update" at bounding box center [262, 361] width 151 height 13
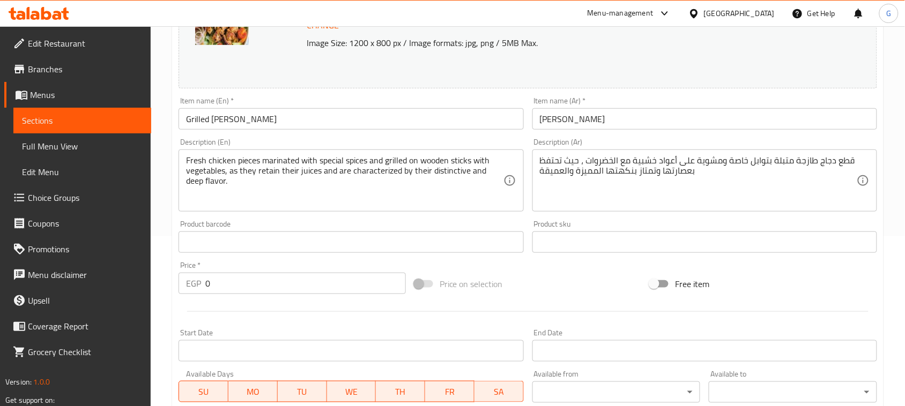
scroll to position [164, 0]
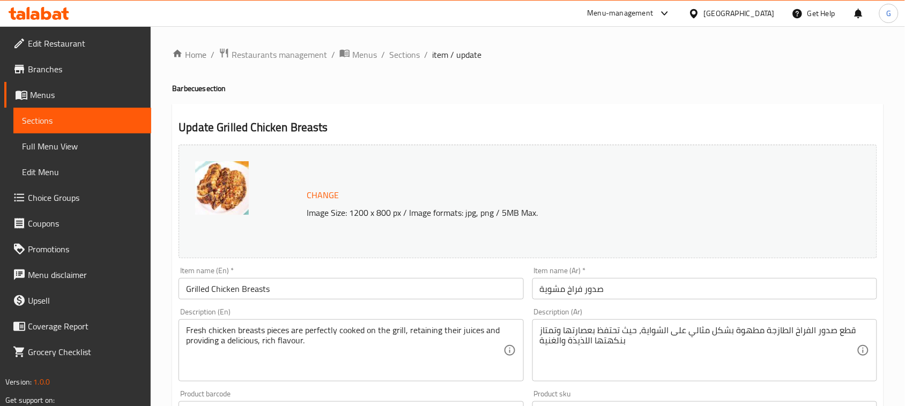
scroll to position [384, 0]
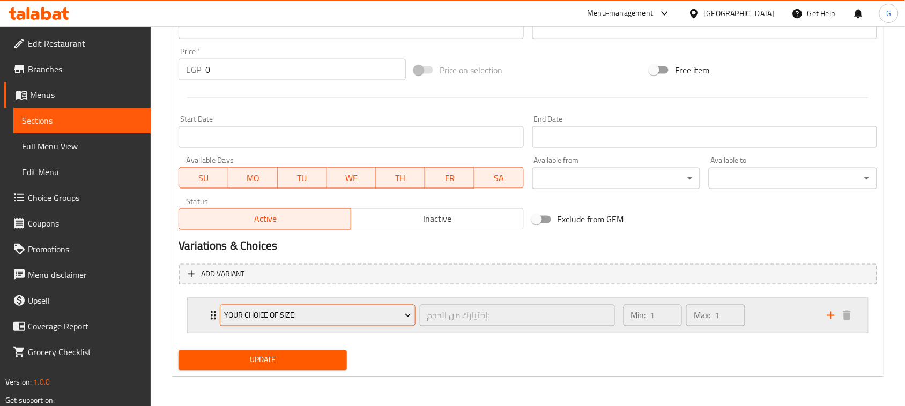
click at [318, 319] on span "Your Choice Of Size:" at bounding box center [317, 315] width 187 height 13
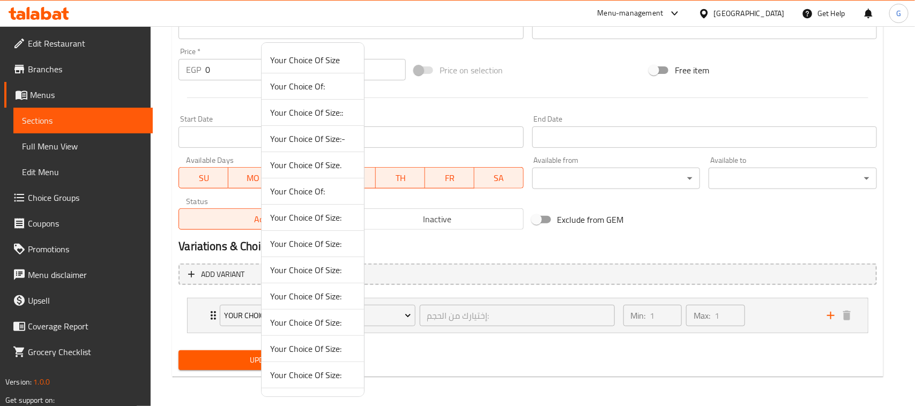
click at [313, 269] on span "Your Choice Of Size:" at bounding box center [312, 270] width 85 height 13
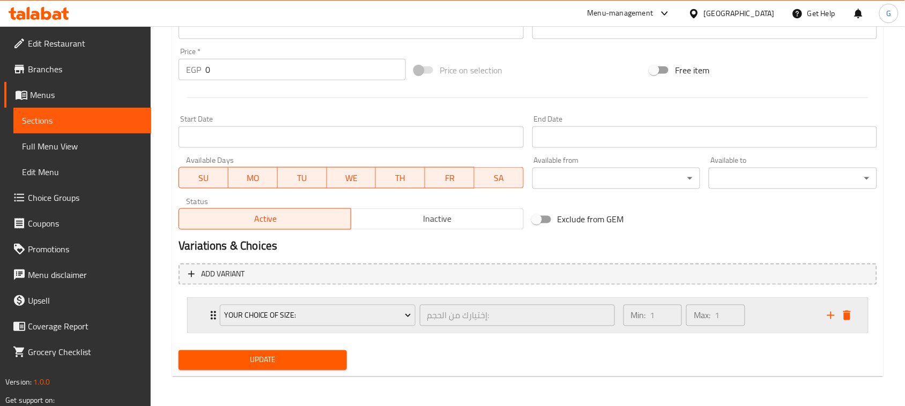
click at [855, 315] on div "Your Choice Of Size: إختيارك من الحجم: ​ Min: 1 ​ Max: 1 ​" at bounding box center [528, 316] width 680 height 34
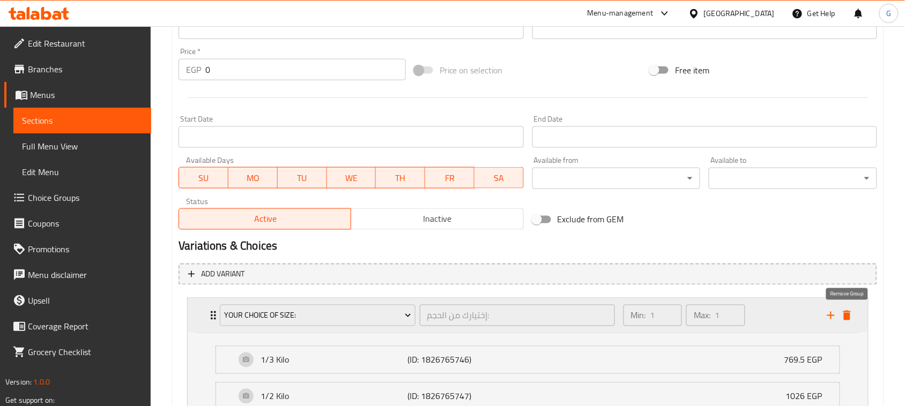
click at [848, 320] on icon "delete" at bounding box center [847, 316] width 8 height 10
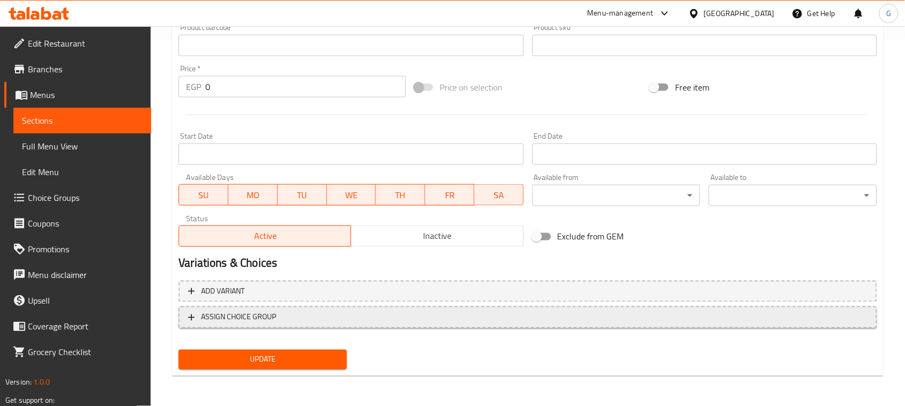
scroll to position [365, 0]
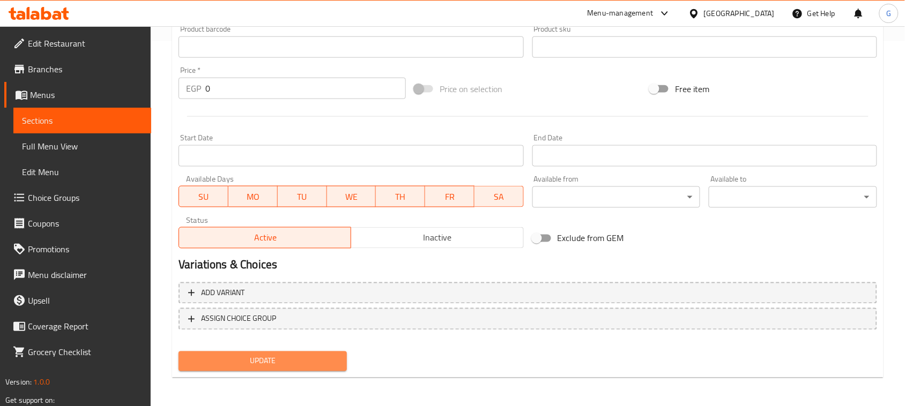
click at [290, 360] on span "Update" at bounding box center [262, 361] width 151 height 13
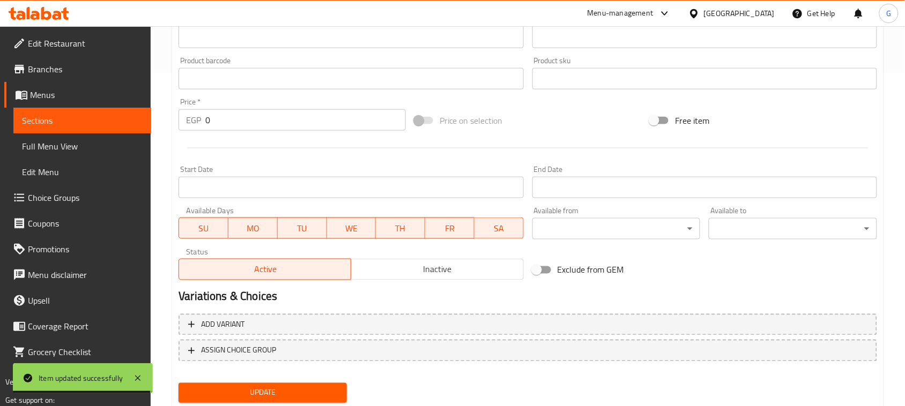
scroll to position [298, 0]
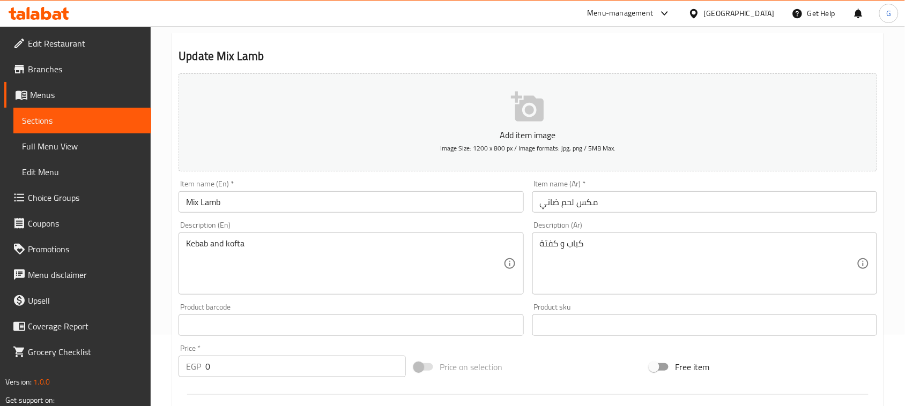
scroll to position [406, 0]
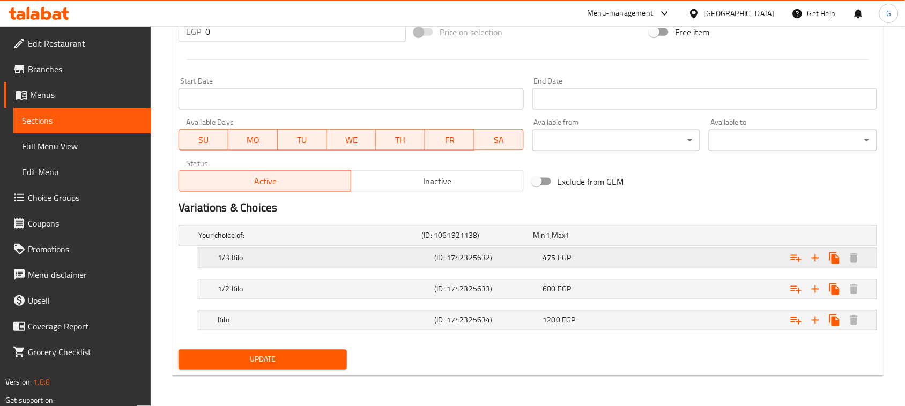
click at [406, 241] on h5 "1/3 Kilo" at bounding box center [307, 236] width 219 height 11
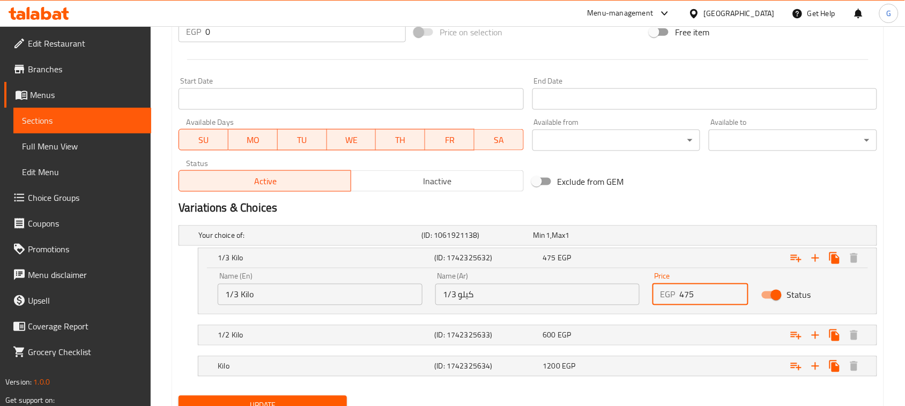
click at [686, 299] on input "475" at bounding box center [713, 294] width 69 height 21
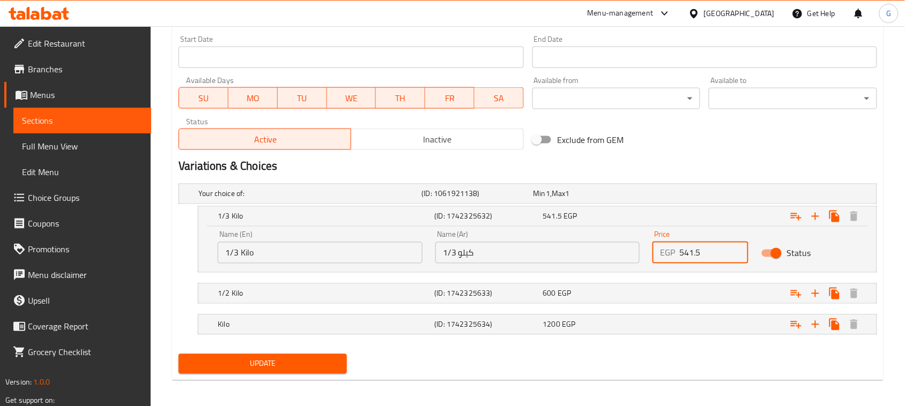
scroll to position [452, 0]
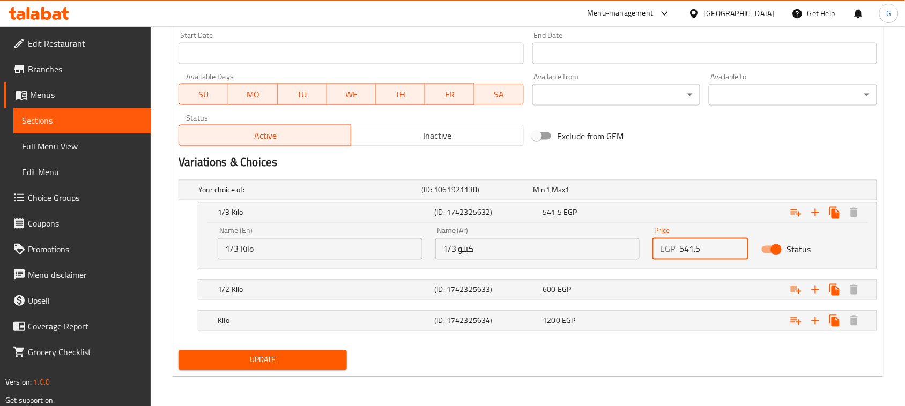
type input "541.5"
click at [299, 360] on span "Update" at bounding box center [262, 360] width 151 height 13
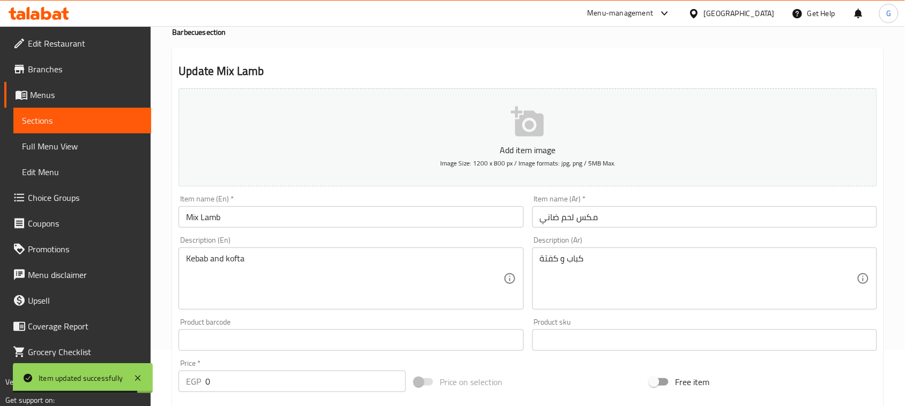
scroll to position [50, 0]
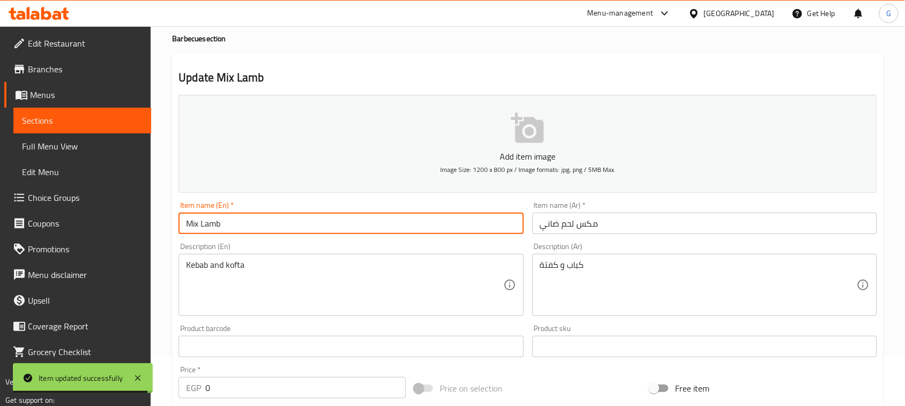
click at [199, 224] on input "Mix Lamb" at bounding box center [351, 223] width 345 height 21
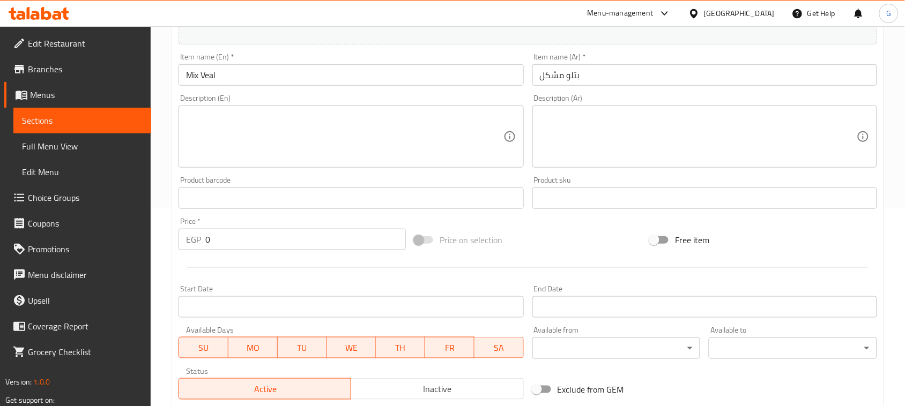
scroll to position [67, 0]
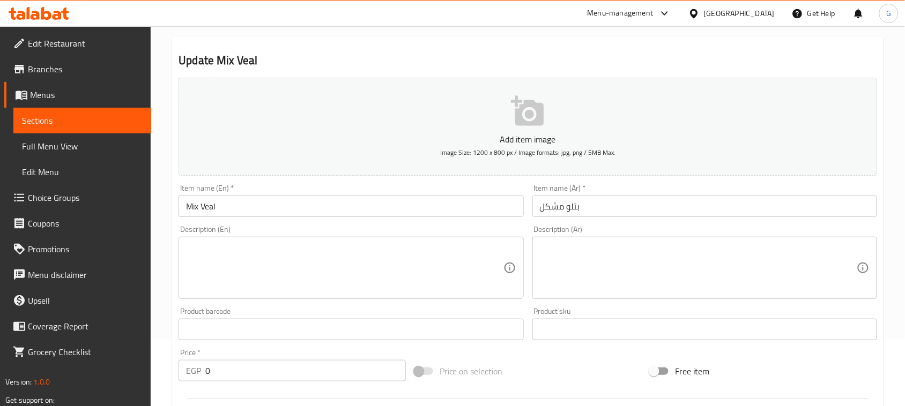
click at [205, 212] on input "Mix Veal" at bounding box center [351, 206] width 345 height 21
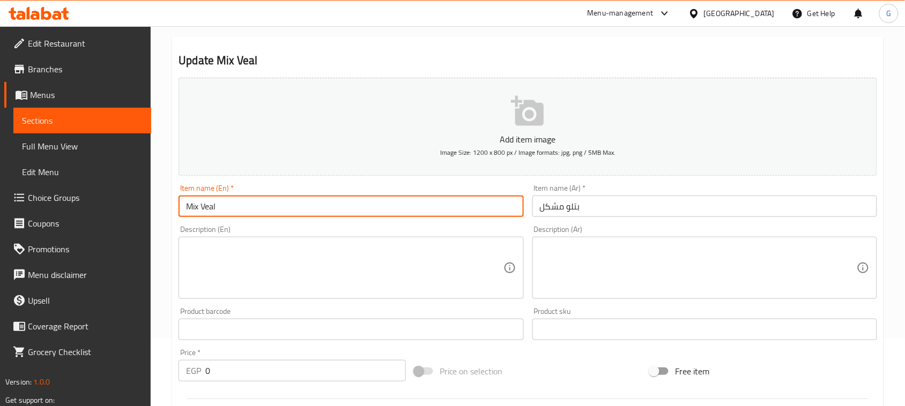
click at [205, 212] on input "Mix Veal" at bounding box center [351, 206] width 345 height 21
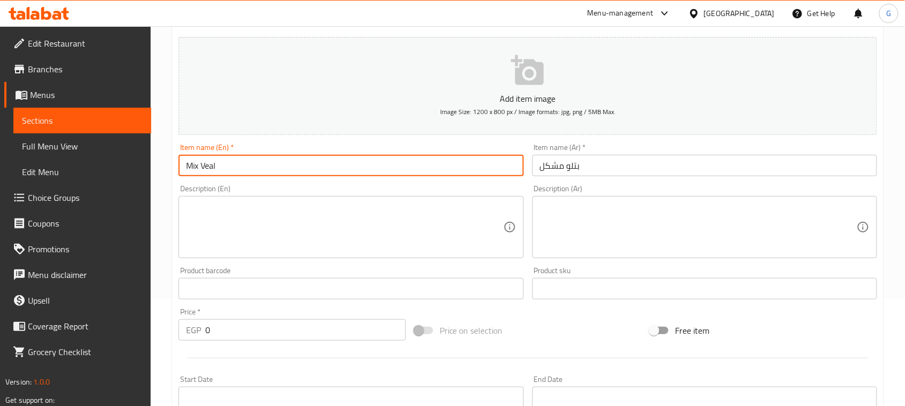
scroll to position [134, 0]
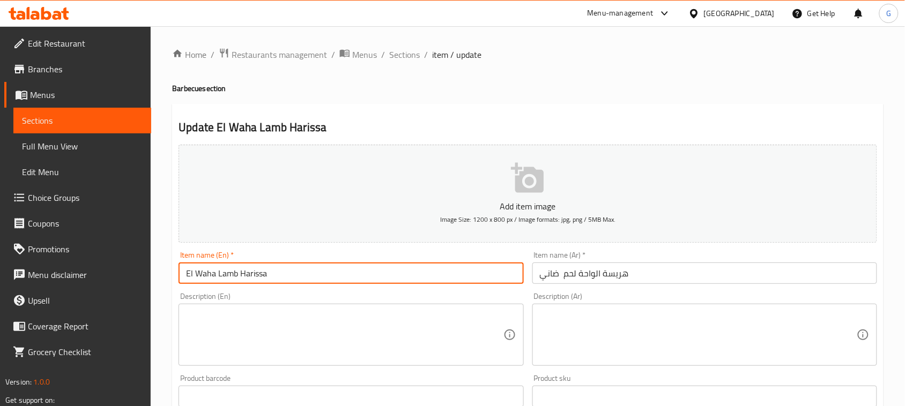
click at [205, 278] on input "El Waha Lamb Harissa" at bounding box center [351, 273] width 345 height 21
click at [205, 277] on input "El Waha Lamb Harissa" at bounding box center [351, 273] width 345 height 21
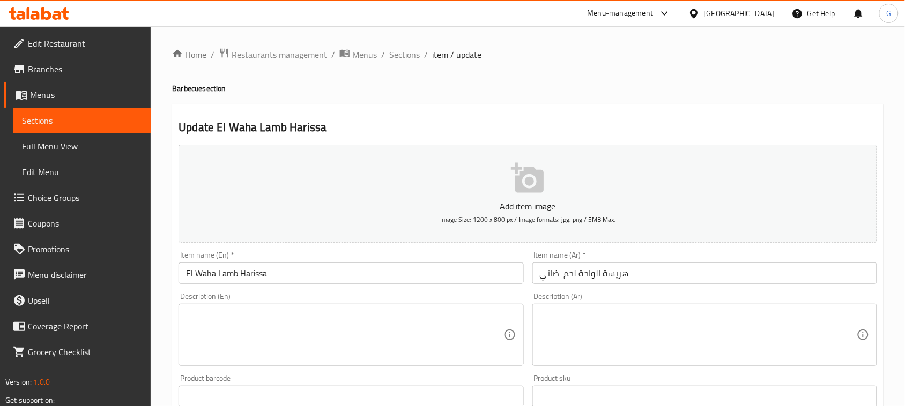
drag, startPoint x: 492, startPoint y: 100, endPoint x: 502, endPoint y: 97, distance: 10.7
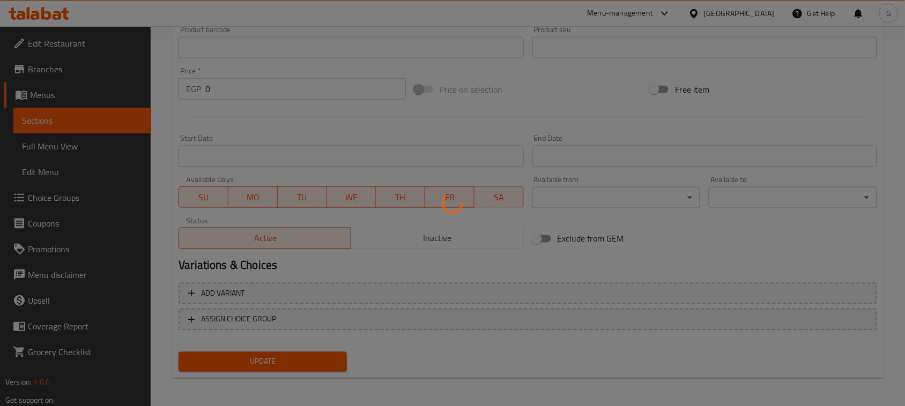
scroll to position [365, 0]
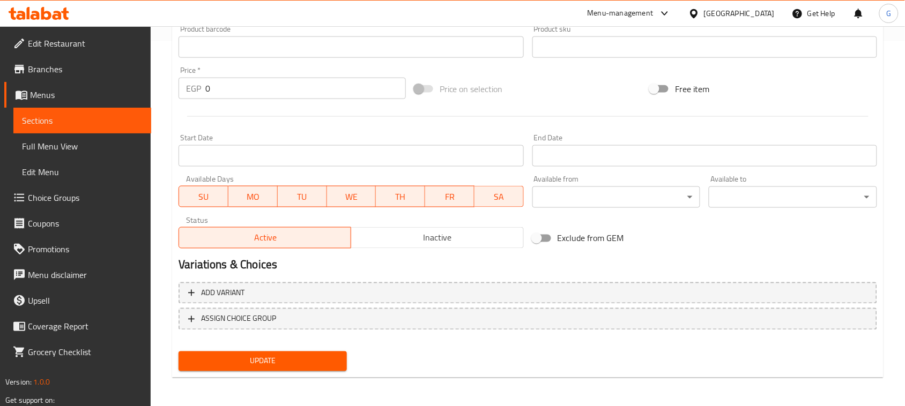
click at [476, 294] on span "Add variant" at bounding box center [527, 293] width 679 height 13
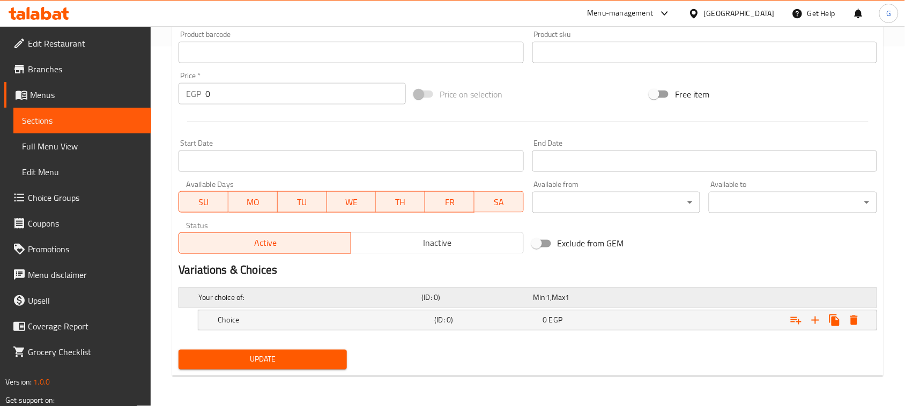
scroll to position [360, 0]
click at [811, 319] on icon "Expand" at bounding box center [815, 320] width 13 height 13
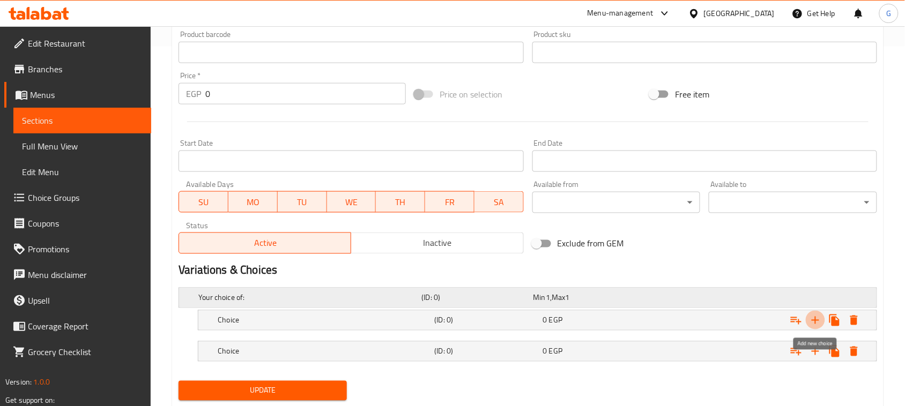
drag, startPoint x: 814, startPoint y: 319, endPoint x: 669, endPoint y: 299, distance: 146.7
click at [815, 319] on icon "Expand" at bounding box center [815, 320] width 13 height 13
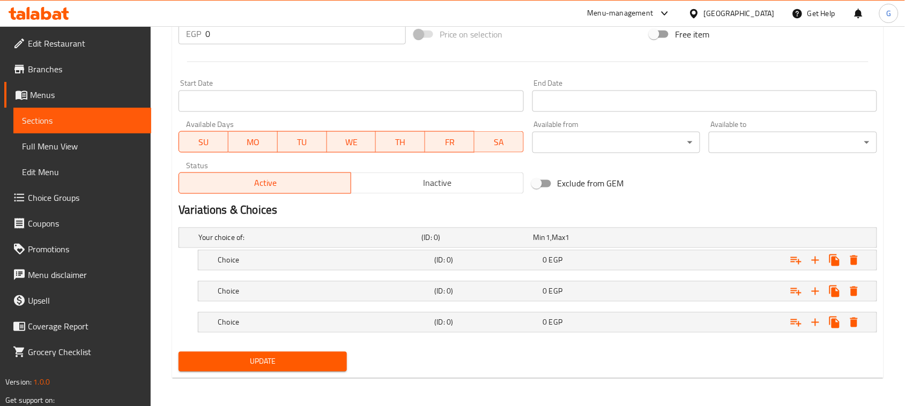
scroll to position [422, 0]
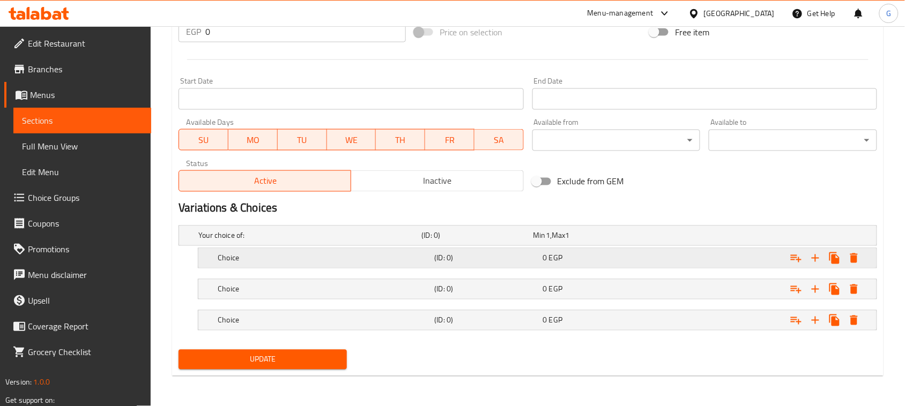
click at [476, 241] on h5 "(ID: 0)" at bounding box center [475, 236] width 107 height 11
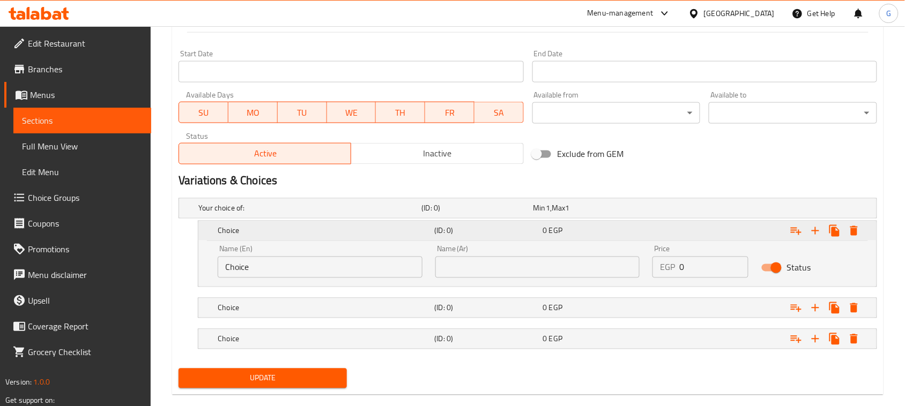
scroll to position [468, 0]
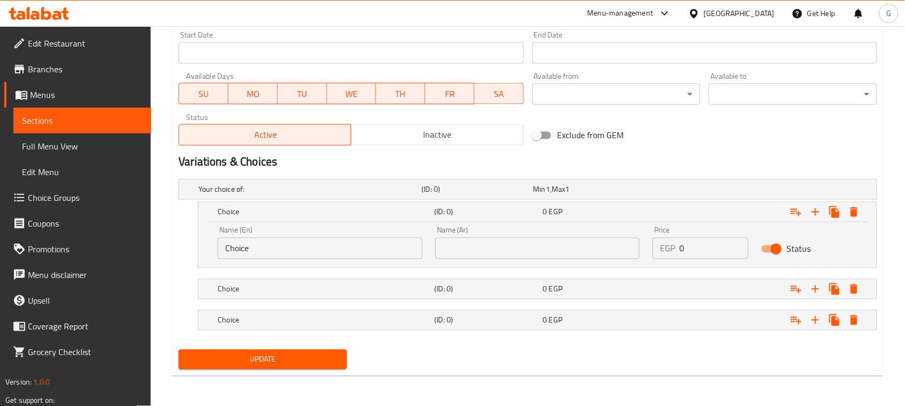
click at [492, 249] on input "text" at bounding box center [537, 248] width 205 height 21
type input "1/3"
click at [512, 195] on h5 "(ID: 0)" at bounding box center [475, 189] width 107 height 11
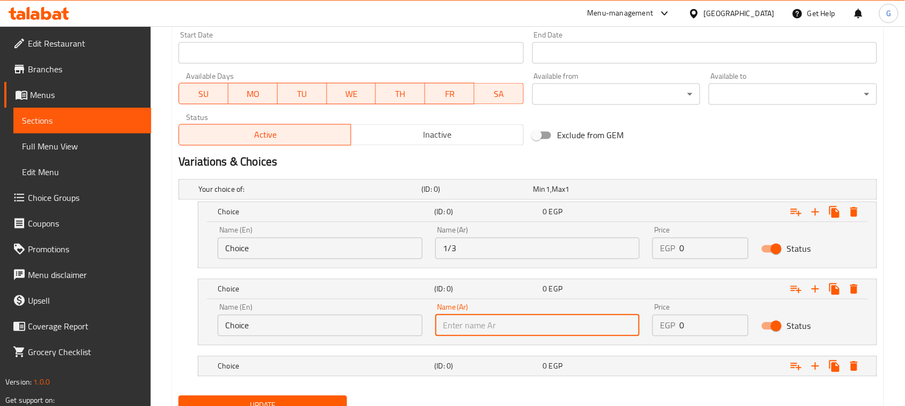
click at [501, 319] on input "text" at bounding box center [537, 325] width 205 height 21
type input "1/2"
click at [454, 195] on h5 "(ID: 0)" at bounding box center [475, 189] width 107 height 11
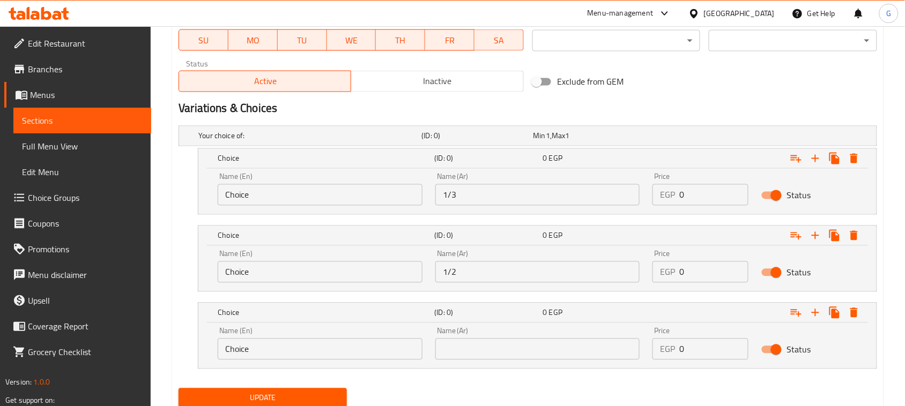
scroll to position [561, 0]
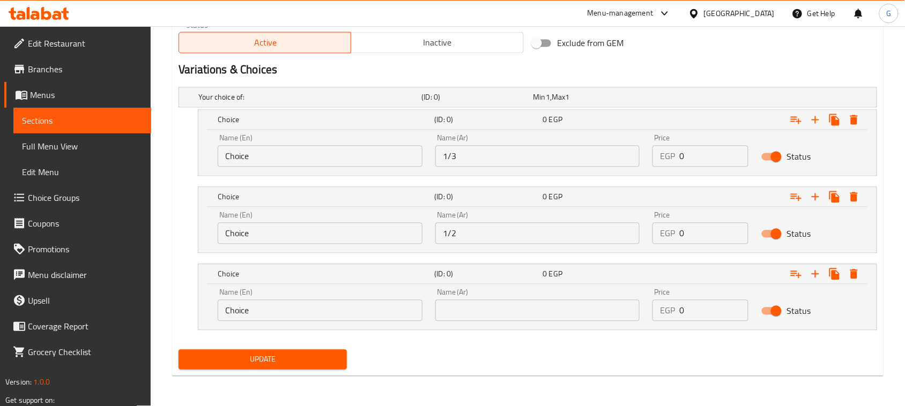
click at [459, 311] on input "text" at bounding box center [537, 310] width 205 height 21
type input "1 كيلو"
click at [301, 157] on input "Choice" at bounding box center [320, 156] width 205 height 21
type input "1/3"
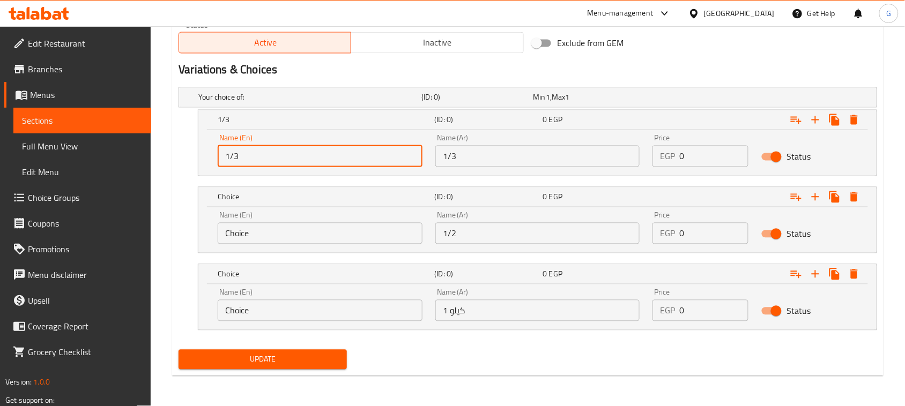
click at [241, 236] on input "Choice" at bounding box center [320, 233] width 205 height 21
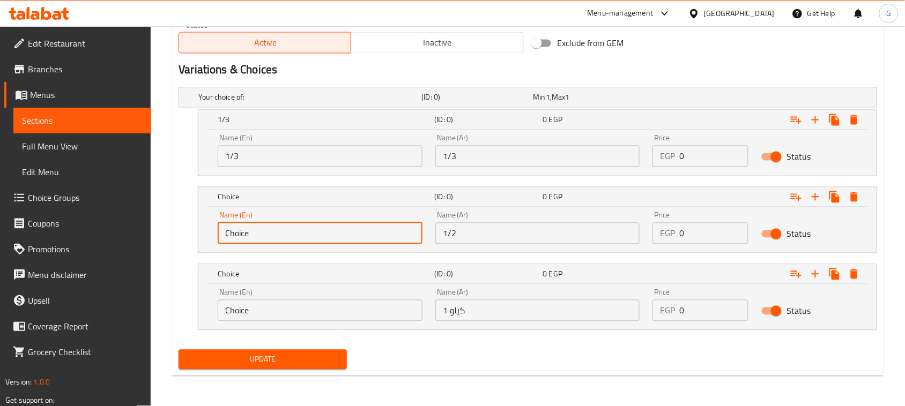
click at [241, 236] on input "Choice" at bounding box center [320, 233] width 205 height 21
type input "1/2"
click at [236, 313] on input "Choice" at bounding box center [320, 310] width 205 height 21
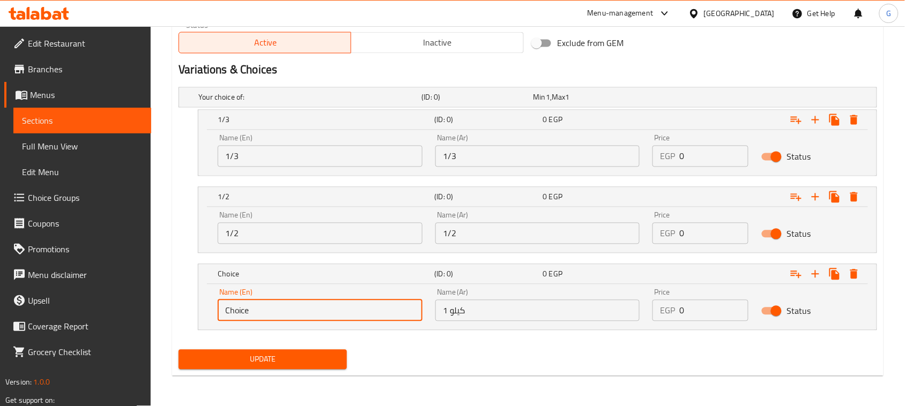
click at [236, 313] on input "Choice" at bounding box center [320, 310] width 205 height 21
type input "1 kilo"
click at [433, 358] on div "Update" at bounding box center [527, 360] width 707 height 28
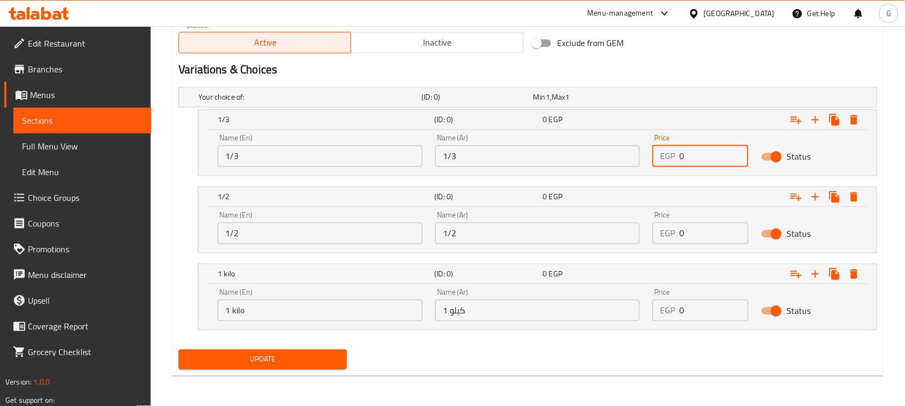
click at [680, 160] on input "0" at bounding box center [713, 156] width 69 height 21
paste input "324.9"
type input "324.9"
drag, startPoint x: 697, startPoint y: 228, endPoint x: 672, endPoint y: 229, distance: 25.2
click at [676, 229] on div "EGP 0 Price" at bounding box center [701, 233] width 96 height 21
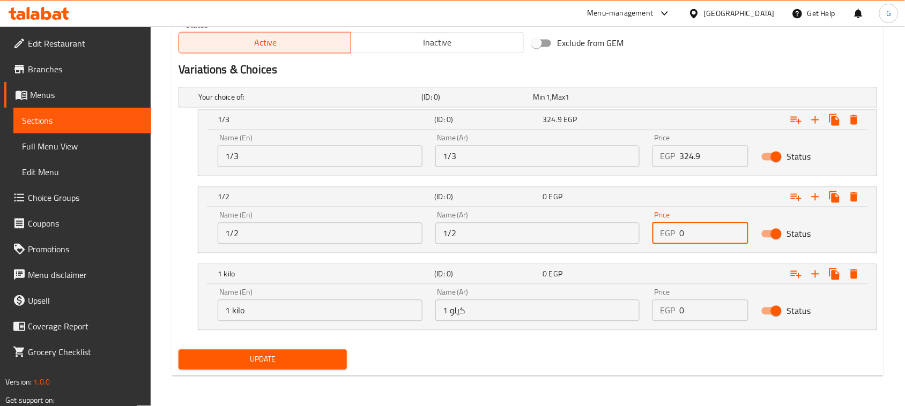
paste input "428"
type input "428"
drag, startPoint x: 671, startPoint y: 313, endPoint x: 664, endPoint y: 312, distance: 7.5
click at [666, 313] on div "EGP 0 Price" at bounding box center [701, 310] width 96 height 21
paste input "855"
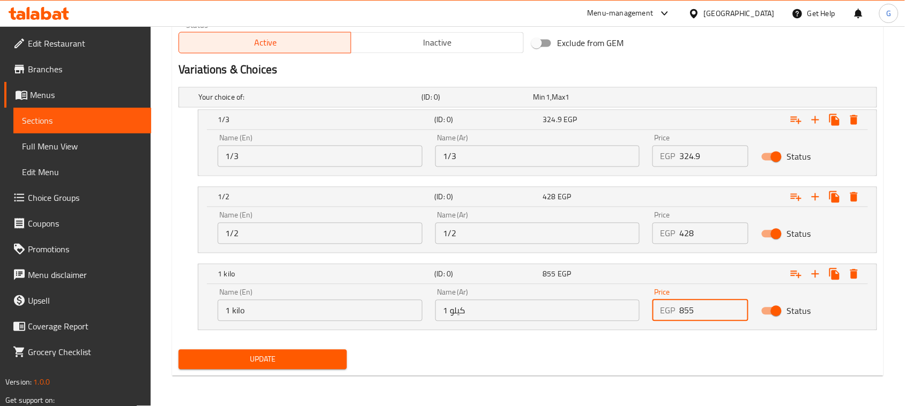
type input "855"
click at [320, 355] on span "Update" at bounding box center [262, 359] width 151 height 13
click at [253, 366] on span "Update" at bounding box center [262, 359] width 151 height 13
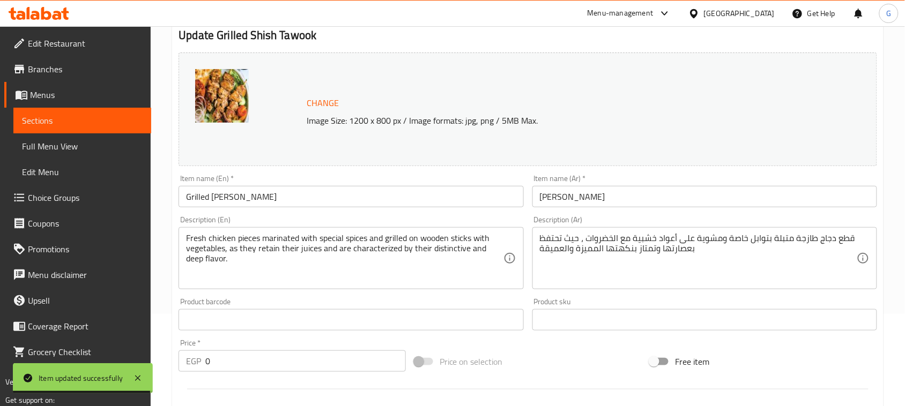
scroll to position [25, 0]
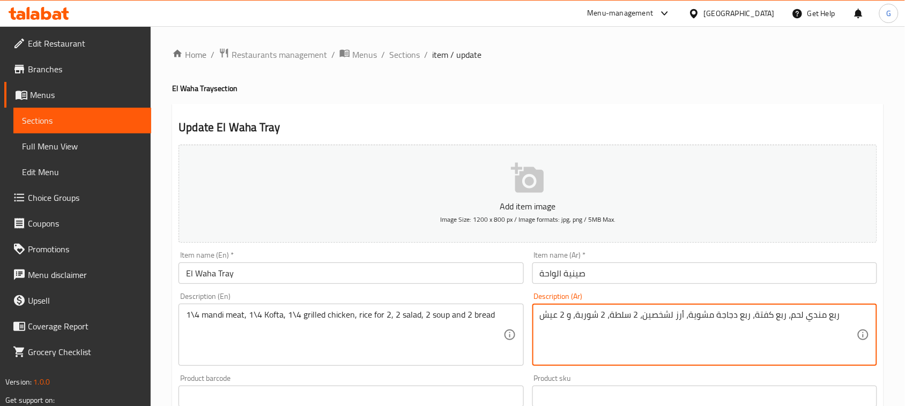
click at [674, 320] on textarea "ربع مندي لحم، ربع كفتة، ربع دجاجة مشوية، أرز لشخصين، 2 سلطة، 2 شوربة، و 2 عيش" at bounding box center [698, 335] width 317 height 51
click at [676, 319] on textarea "ربع مندي لحم، ربع كفتة، ربع دجاجة مشوية، أرز لشخصين، 2 سلطة، 2 شوربة، و 2 عيش" at bounding box center [698, 335] width 317 height 51
paste textarea "حم مندي-نصف فرخة مندي- ربع كفتة- ارز فردين- 2 شوربة-2سلطة- 2عيش"
click at [676, 319] on textarea "ربع لحم مندي-نصف فرخة مندي- ربع كفتة- ارز فردين- 2 شوربة-2سلطة- 2عيش" at bounding box center [698, 335] width 317 height 51
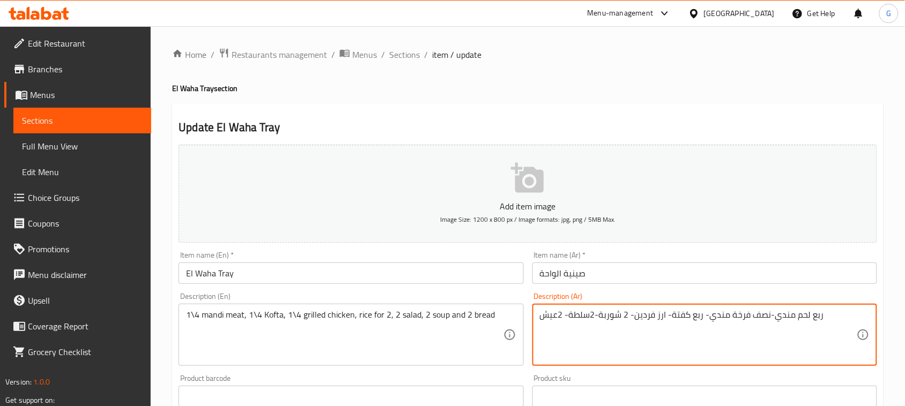
click at [676, 319] on textarea "ربع لحم مندي-نصف فرخة مندي- ربع كفتة- ارز فردين- 2 شوربة-2سلطة- 2عيش" at bounding box center [698, 335] width 317 height 51
type textarea "ربع لحم مندي-نصف فرخة مندي- ربع كفتة- ارز فردين- 2 شوربة-2سلطة- 2عيش"
click at [237, 321] on textarea "1\4 mandi meat, 1\4 Kofta, 1\4 grilled chicken, rice for 2, 2 salad, 2 soup and…" at bounding box center [344, 335] width 317 height 51
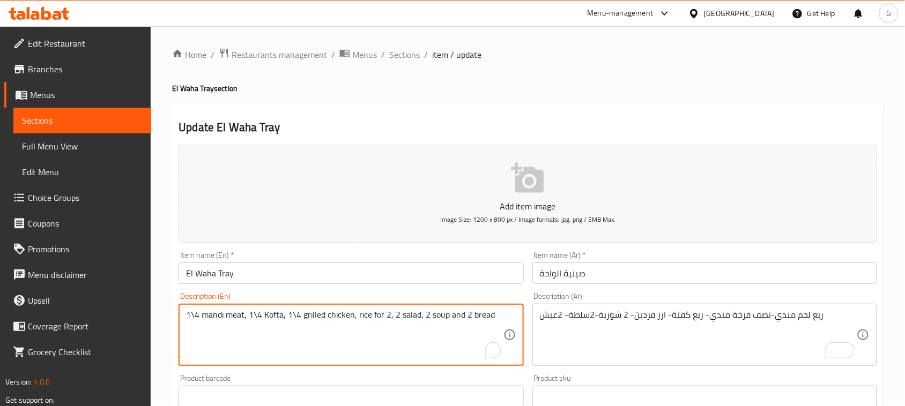
paste textarea "A quarter of Mandi meat - half a Mandi chicken - a quarter of kofta - rice for …"
drag, startPoint x: 229, startPoint y: 315, endPoint x: 180, endPoint y: 312, distance: 48.9
click at [180, 312] on div "A quarter of Mandi meat - half a Mandi chicken - a quarter of kofta - rice for …" at bounding box center [351, 335] width 345 height 62
drag, startPoint x: 264, startPoint y: 315, endPoint x: 253, endPoint y: 318, distance: 11.6
click at [253, 318] on textarea "1/4 Mandi meat - half a Mandi chicken - a quarter of kofta - rice for two - 2 s…" at bounding box center [344, 335] width 317 height 51
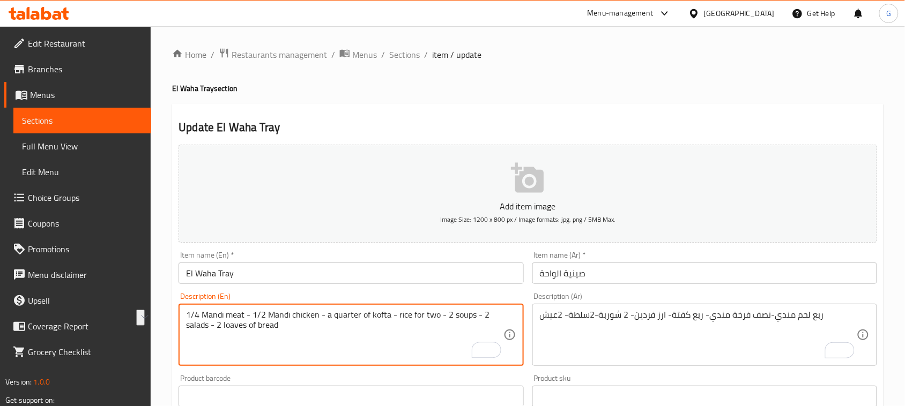
drag, startPoint x: 367, startPoint y: 317, endPoint x: 328, endPoint y: 320, distance: 39.8
click at [328, 320] on textarea "1/4 Mandi meat - 1/2 Mandi chicken - a quarter of kofta - rice for two - 2 soup…" at bounding box center [344, 335] width 317 height 51
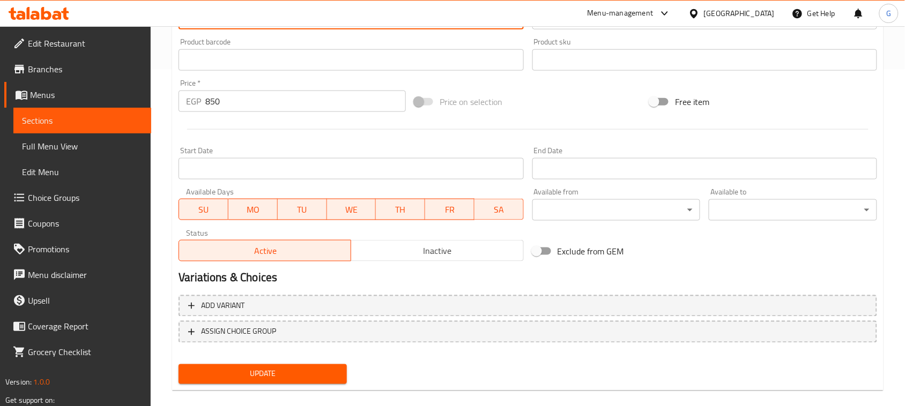
scroll to position [349, 0]
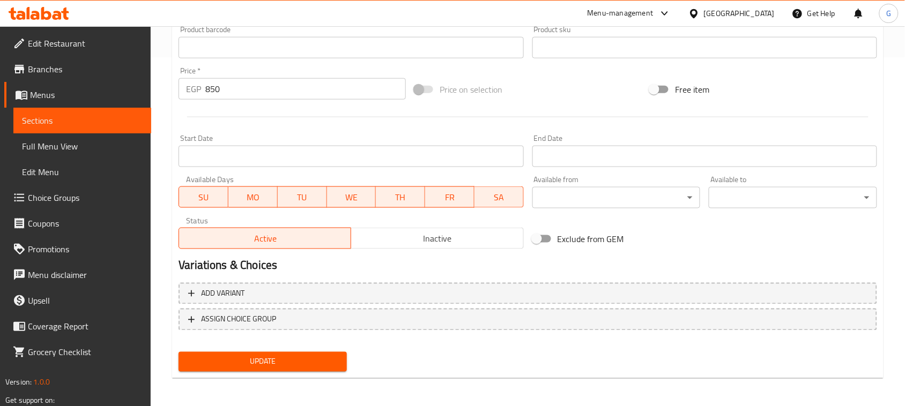
type textarea "1/4 Mandi meat - 1/2 Mandi chicken - 1/4 kofta - rice for two - 2 soups - 2 sal…"
click at [266, 362] on span "Update" at bounding box center [262, 361] width 151 height 13
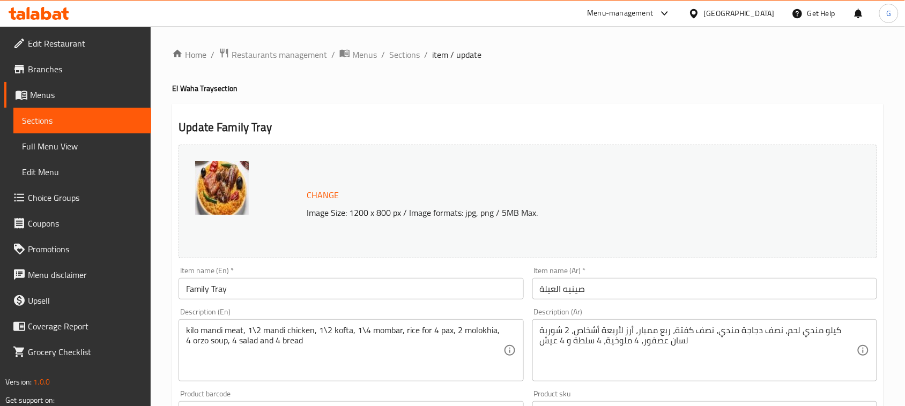
scroll to position [67, 0]
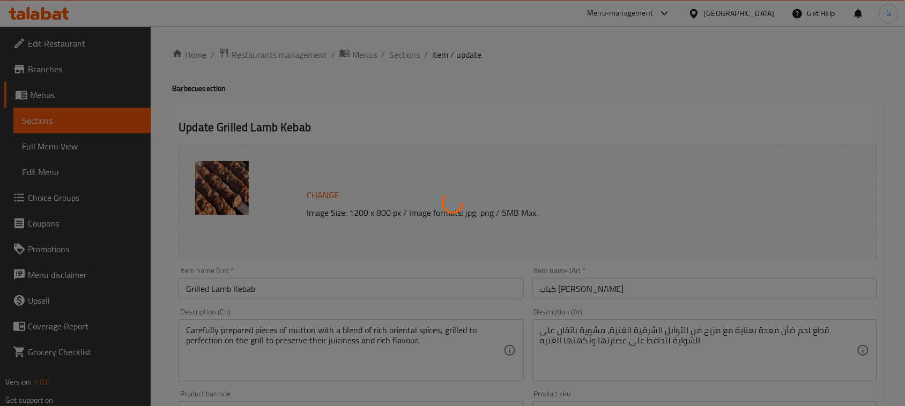
type input "إختيارك من الحجم:"
type input "1"
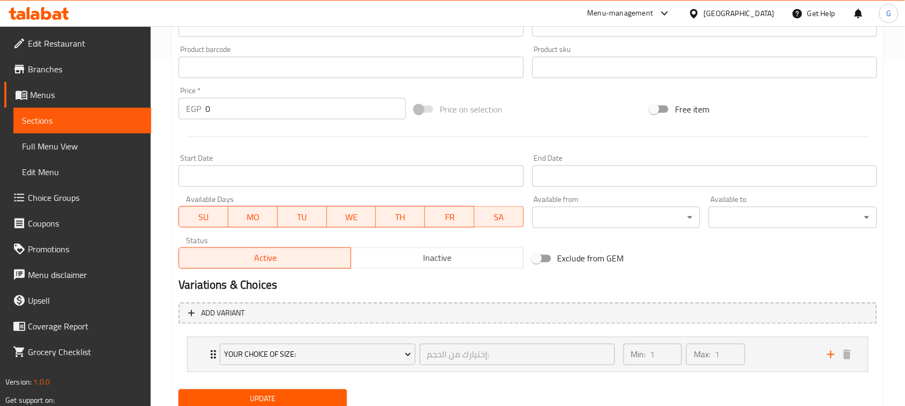
scroll to position [384, 0]
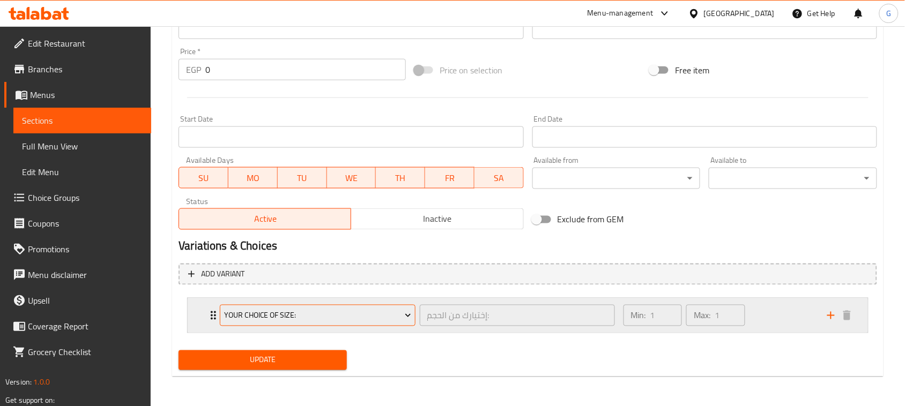
click at [349, 320] on span "Your Choice Of Size:" at bounding box center [317, 315] width 187 height 13
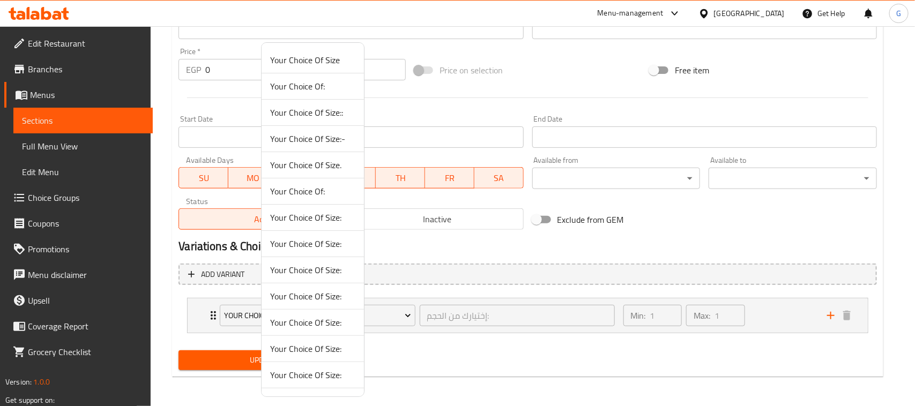
click at [298, 321] on span "Your Choice Of Size:" at bounding box center [312, 322] width 85 height 13
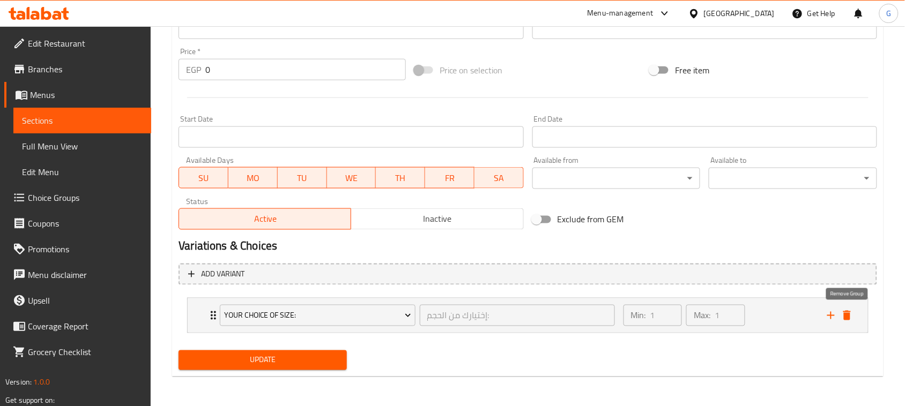
drag, startPoint x: 849, startPoint y: 313, endPoint x: 684, endPoint y: 334, distance: 166.5
click at [848, 313] on icon "delete" at bounding box center [847, 316] width 8 height 10
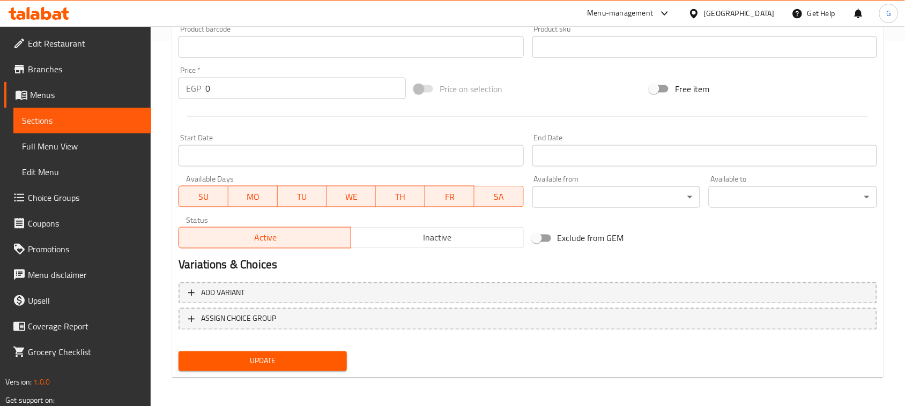
click at [280, 359] on span "Update" at bounding box center [262, 361] width 151 height 13
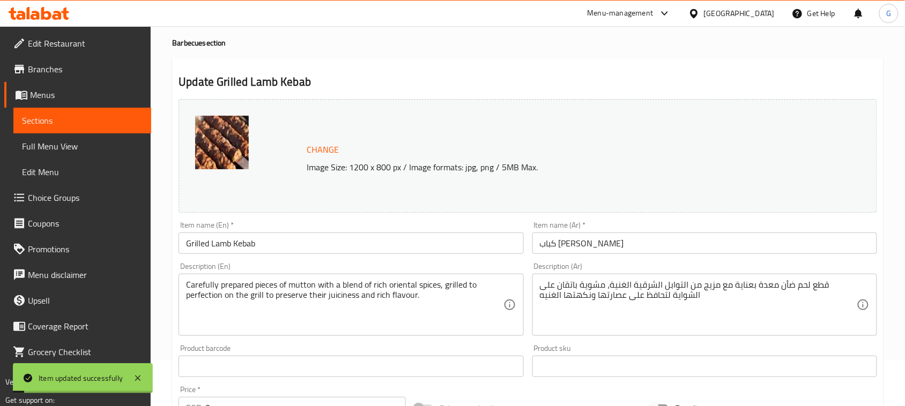
scroll to position [0, 0]
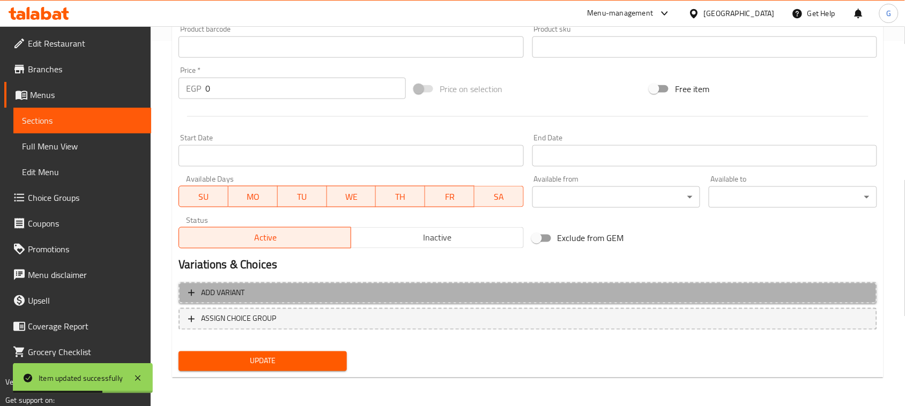
click at [523, 298] on span "Add variant" at bounding box center [527, 293] width 679 height 13
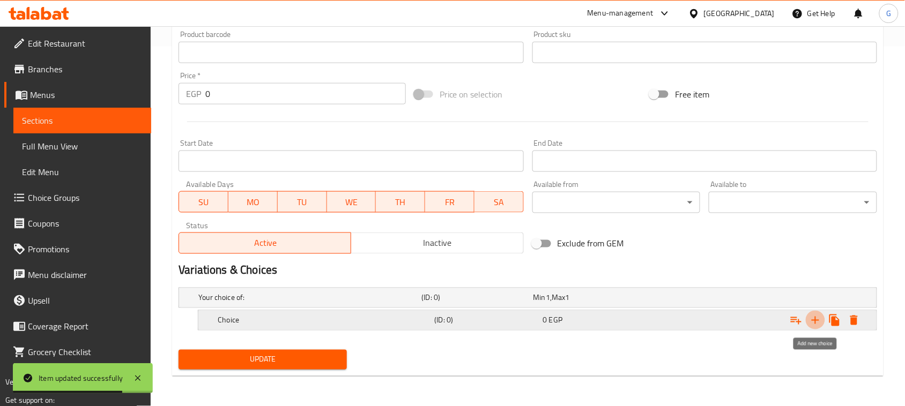
click at [820, 322] on icon "Expand" at bounding box center [815, 320] width 13 height 13
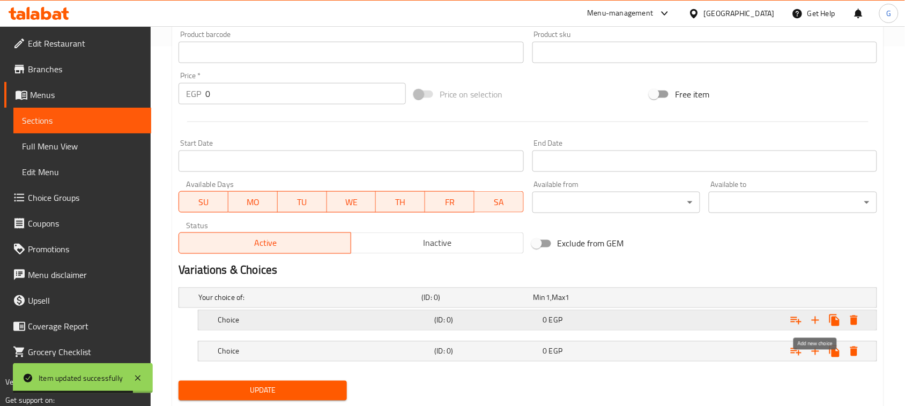
click at [820, 322] on icon "Expand" at bounding box center [815, 320] width 13 height 13
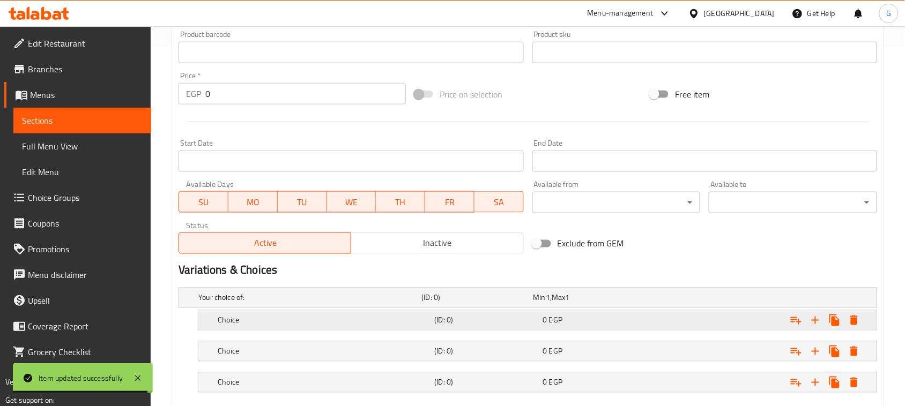
click at [585, 303] on div "0 EGP" at bounding box center [586, 298] width 107 height 11
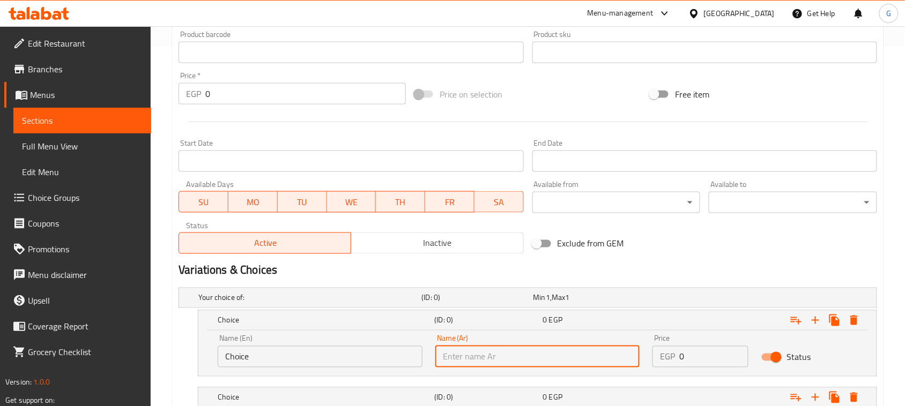
click at [470, 347] on input "text" at bounding box center [537, 356] width 205 height 21
type input "1/3"
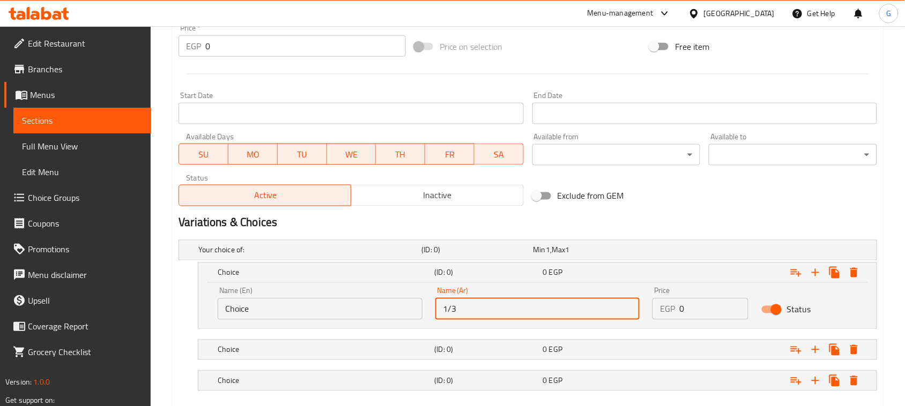
scroll to position [468, 0]
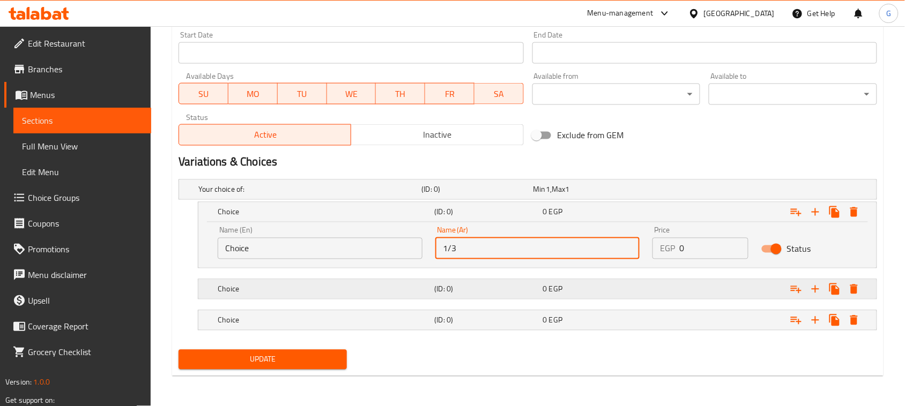
click at [457, 195] on h5 "(ID: 0)" at bounding box center [475, 189] width 107 height 11
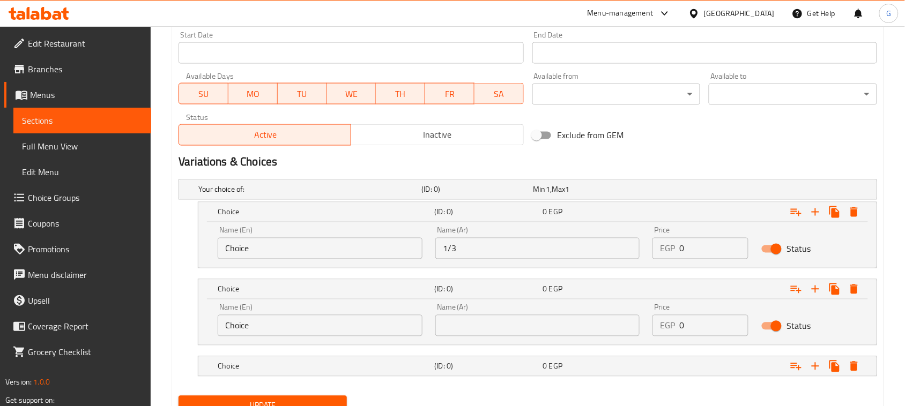
click at [459, 326] on input "text" at bounding box center [537, 325] width 205 height 21
type input "1/2"
click at [473, 195] on h5 "(ID: 0)" at bounding box center [475, 189] width 107 height 11
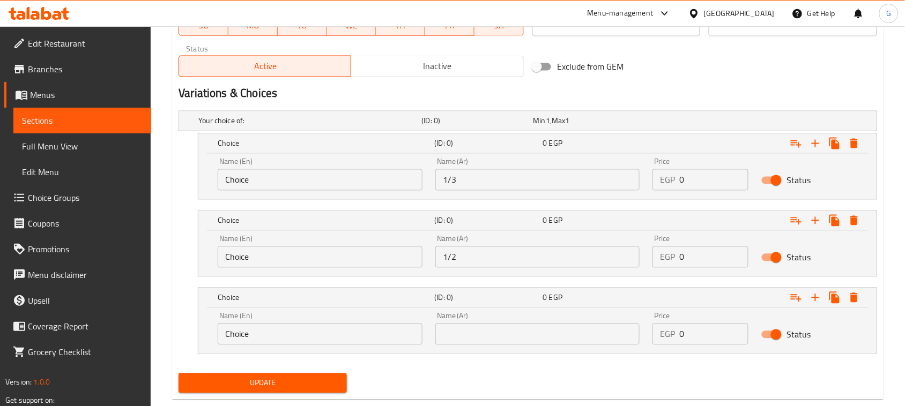
scroll to position [561, 0]
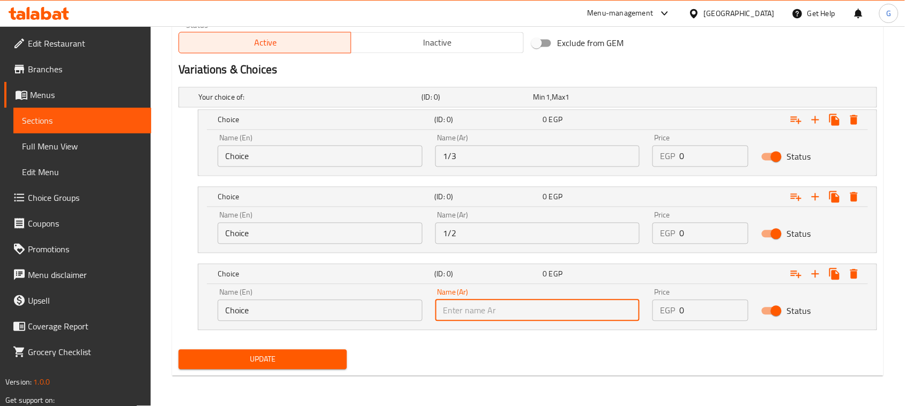
click at [470, 314] on input "text" at bounding box center [537, 310] width 205 height 21
type input "1 كيلو"
click at [244, 157] on input "Choice" at bounding box center [320, 156] width 205 height 21
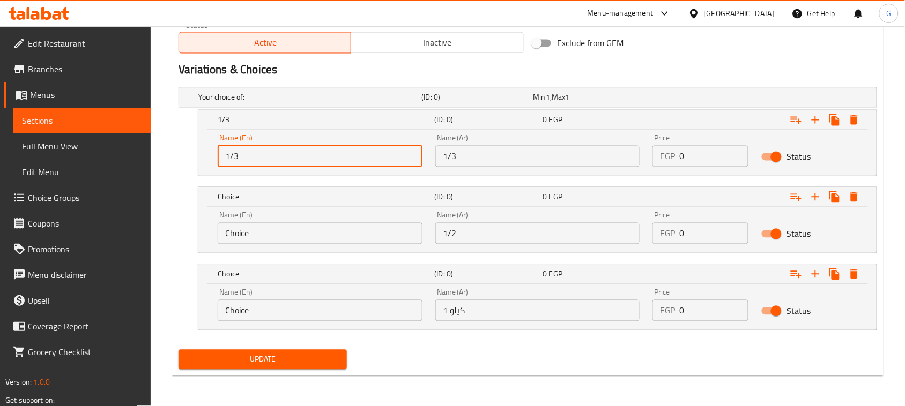
type input "1/3"
click at [229, 234] on input "Choice" at bounding box center [320, 233] width 205 height 21
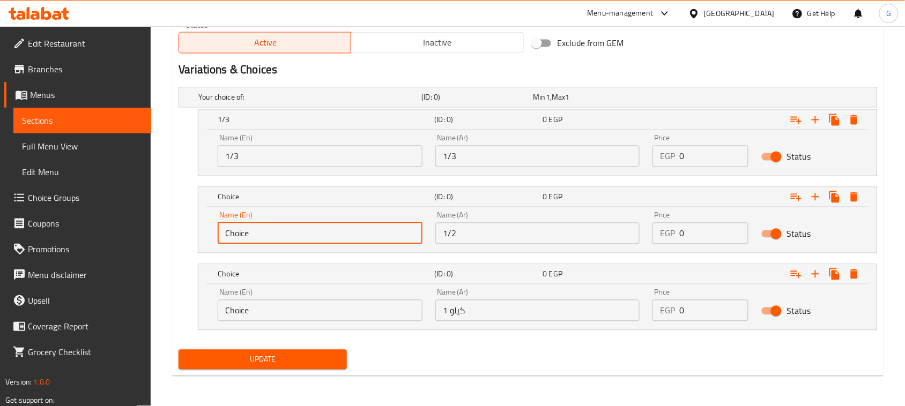
click at [229, 234] on input "Choice" at bounding box center [320, 233] width 205 height 21
type input "1/2"
click at [240, 312] on input "Choice" at bounding box center [320, 310] width 205 height 21
click at [240, 314] on input "Choice" at bounding box center [320, 310] width 205 height 21
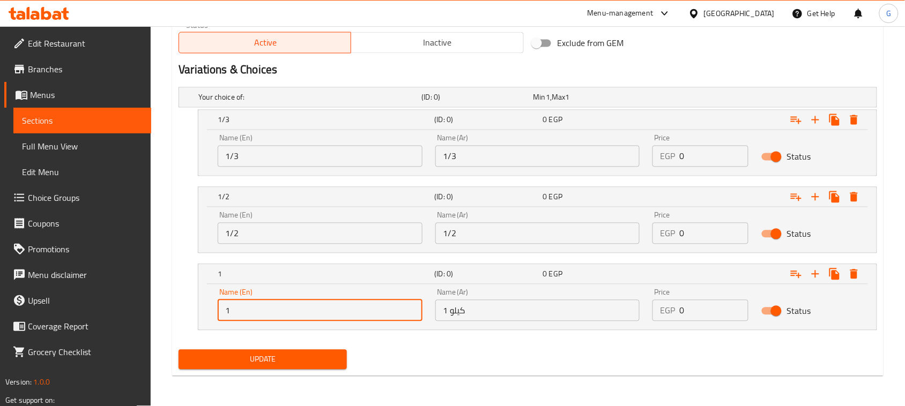
type input "1 kilo"
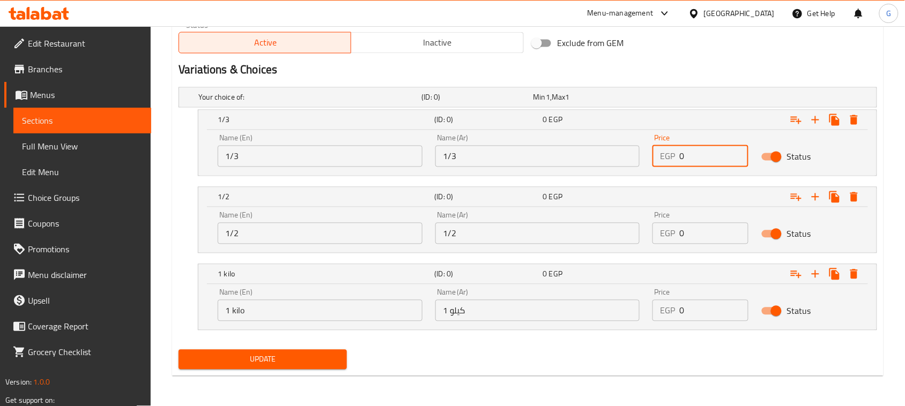
click at [680, 157] on input "0" at bounding box center [713, 156] width 69 height 21
paste input "598.5"
type input "598.5"
drag, startPoint x: 685, startPoint y: 231, endPoint x: 677, endPoint y: 231, distance: 8.1
click at [679, 231] on div "EGP 0 Price" at bounding box center [701, 233] width 96 height 21
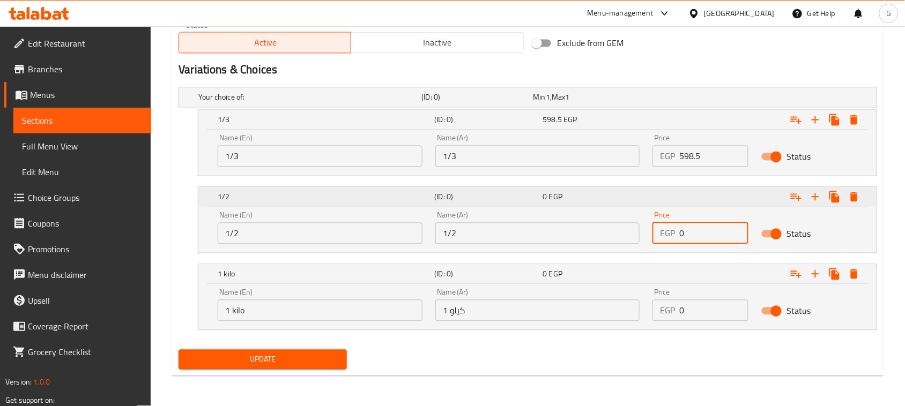
paste input "798"
type input "798"
drag, startPoint x: 684, startPoint y: 318, endPoint x: 673, endPoint y: 316, distance: 10.3
click at [676, 317] on div "EGP 0 Price" at bounding box center [701, 310] width 96 height 21
paste input "1596"
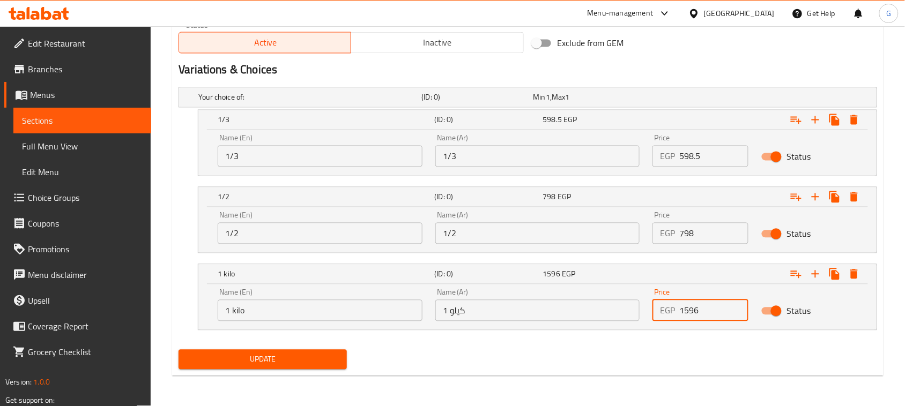
type input "1596"
click at [643, 357] on div "Update" at bounding box center [527, 360] width 707 height 28
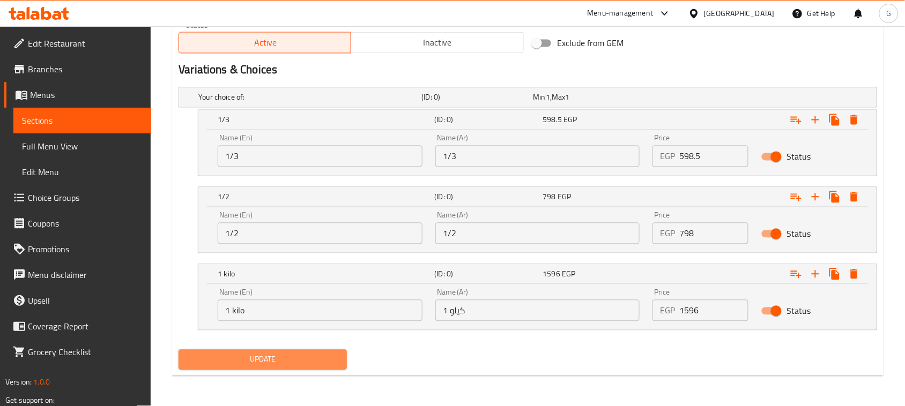
click at [345, 359] on button "Update" at bounding box center [263, 360] width 168 height 20
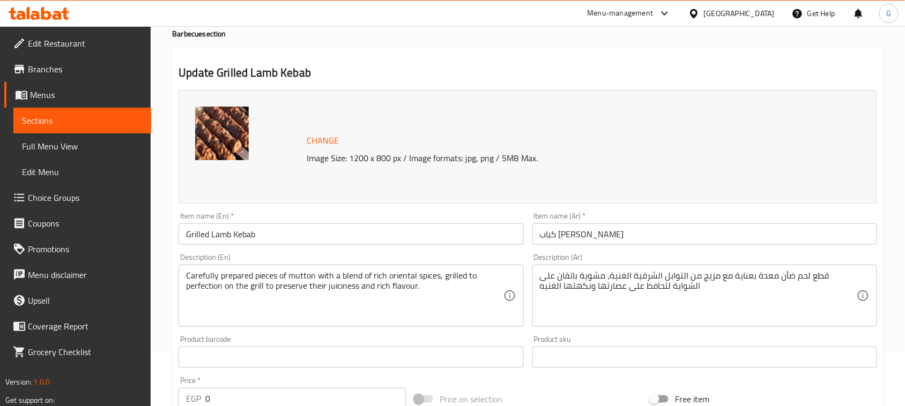
scroll to position [0, 0]
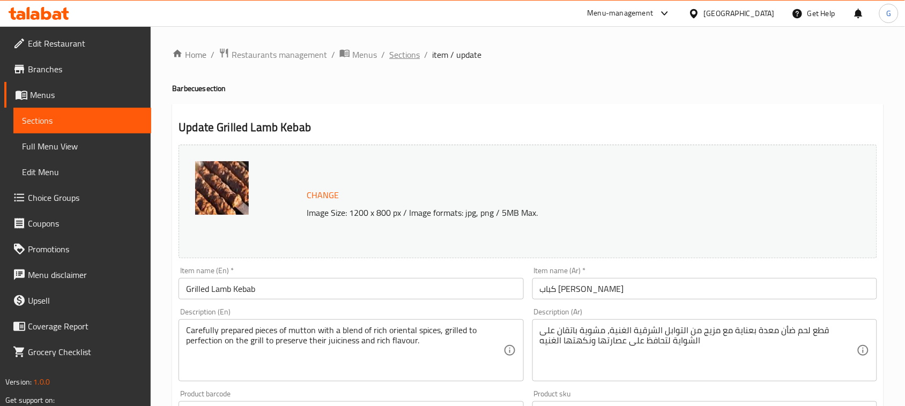
click at [390, 50] on span "Sections" at bounding box center [404, 54] width 31 height 13
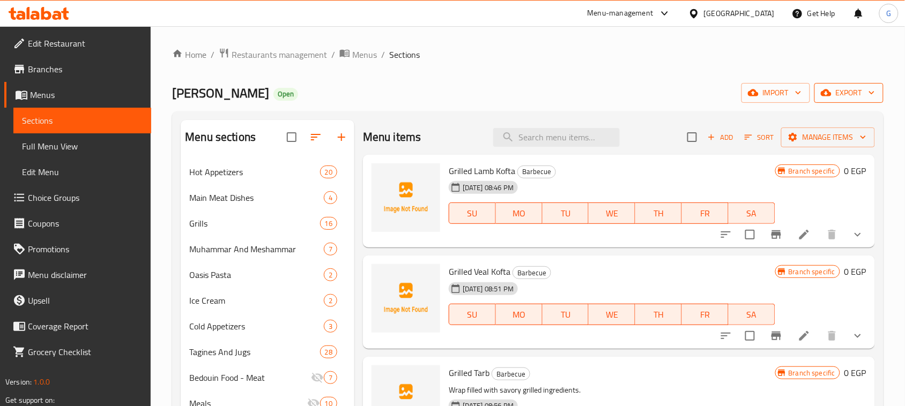
click at [842, 92] on span "export" at bounding box center [849, 92] width 52 height 13
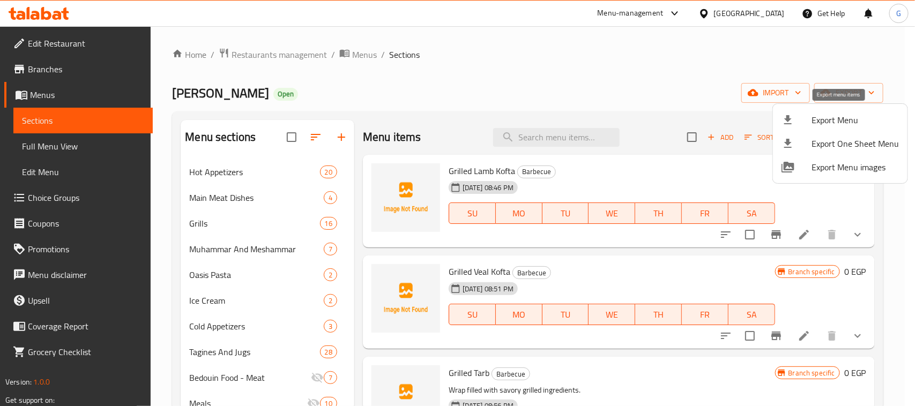
click at [811, 118] on div at bounding box center [797, 120] width 30 height 13
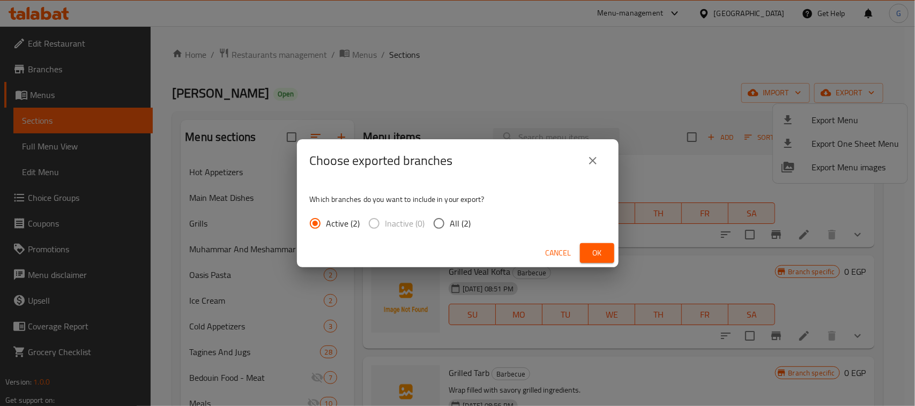
click at [599, 254] on span "Ok" at bounding box center [597, 253] width 17 height 13
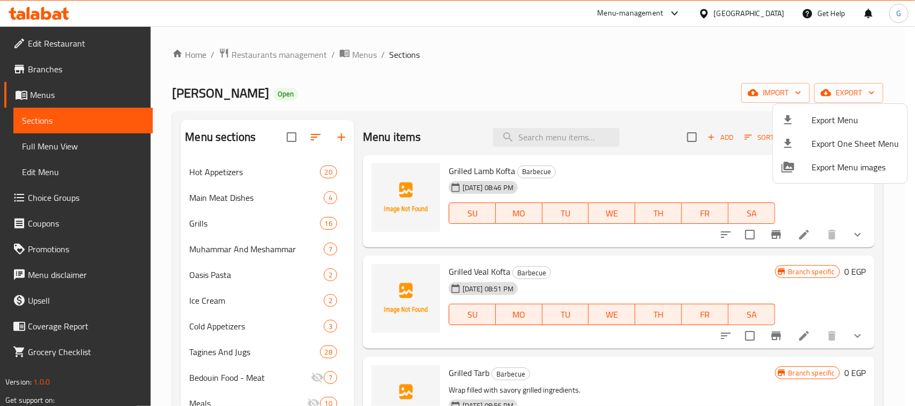
drag, startPoint x: 887, startPoint y: 57, endPoint x: 727, endPoint y: 3, distance: 169.4
click at [887, 57] on div at bounding box center [457, 203] width 915 height 406
